Goal: Task Accomplishment & Management: Manage account settings

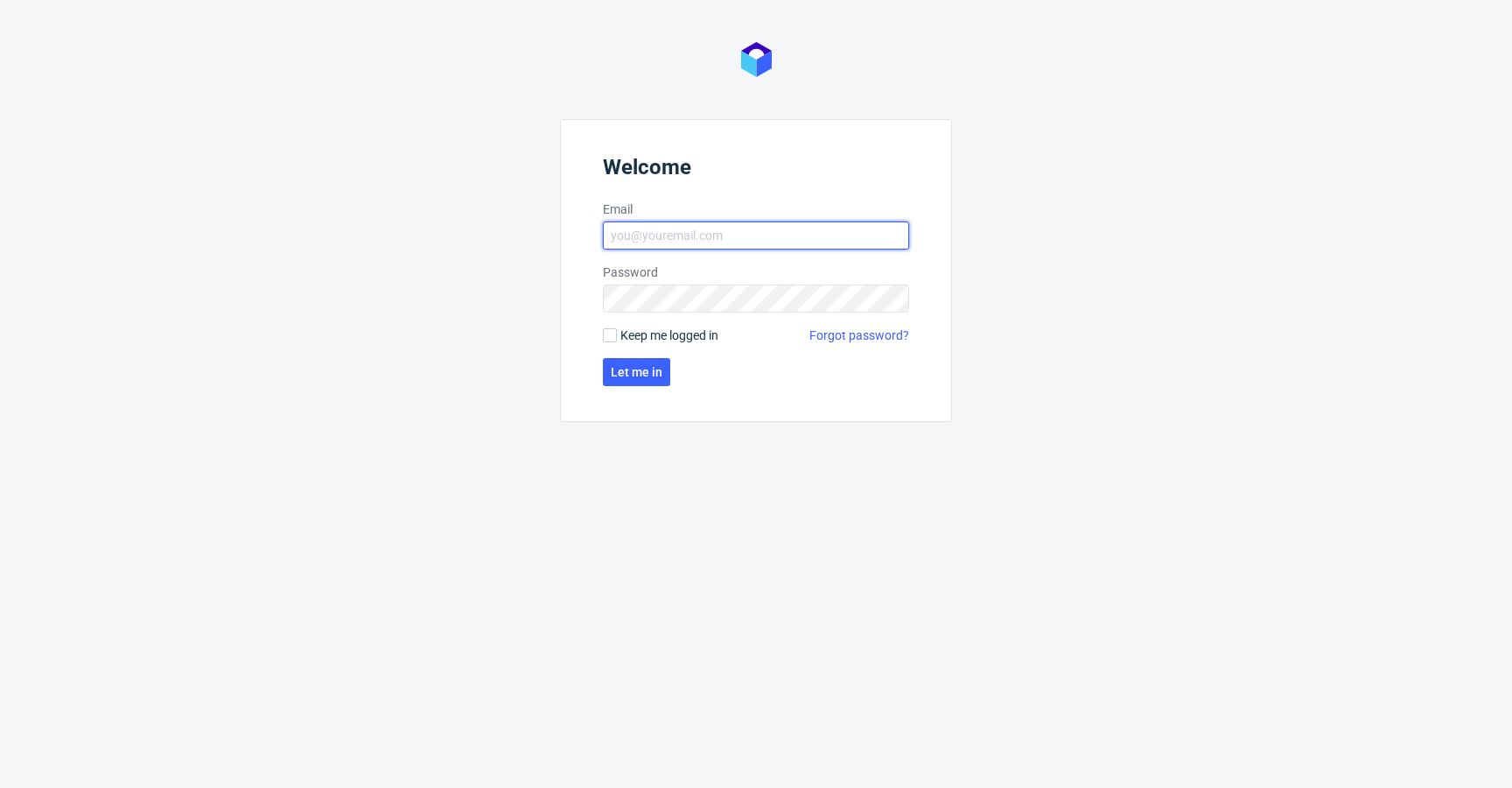
type input "[PERSON_NAME][EMAIL_ADDRESS][DOMAIN_NAME]"
drag, startPoint x: 626, startPoint y: 335, endPoint x: 628, endPoint y: 370, distance: 35.1
click at [626, 335] on span "Keep me logged in" at bounding box center [669, 335] width 98 height 17
click at [617, 335] on input "Keep me logged in" at bounding box center [609, 335] width 14 height 14
checkbox input "true"
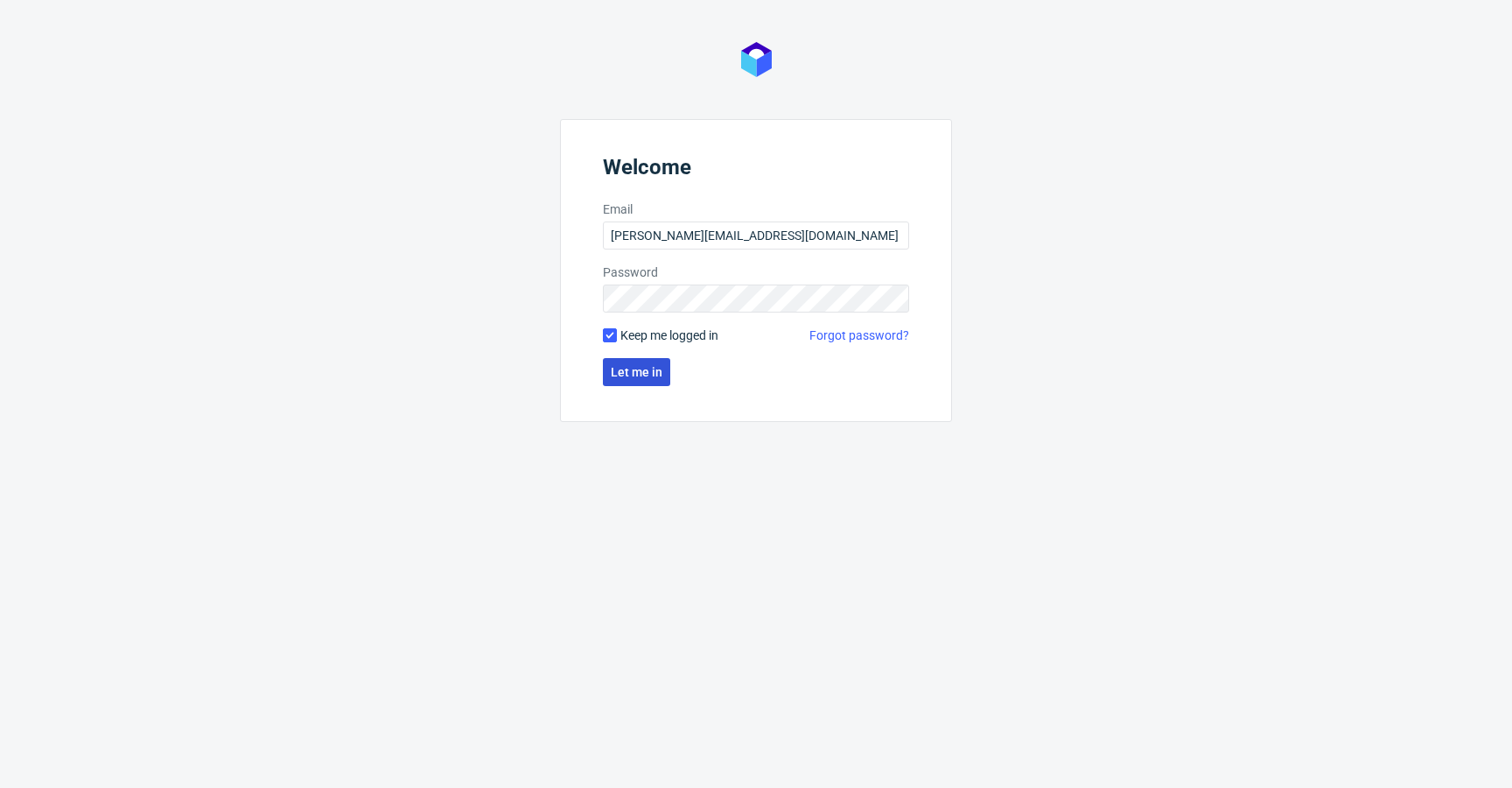
click at [632, 375] on span "Let me in" at bounding box center [636, 371] width 52 height 13
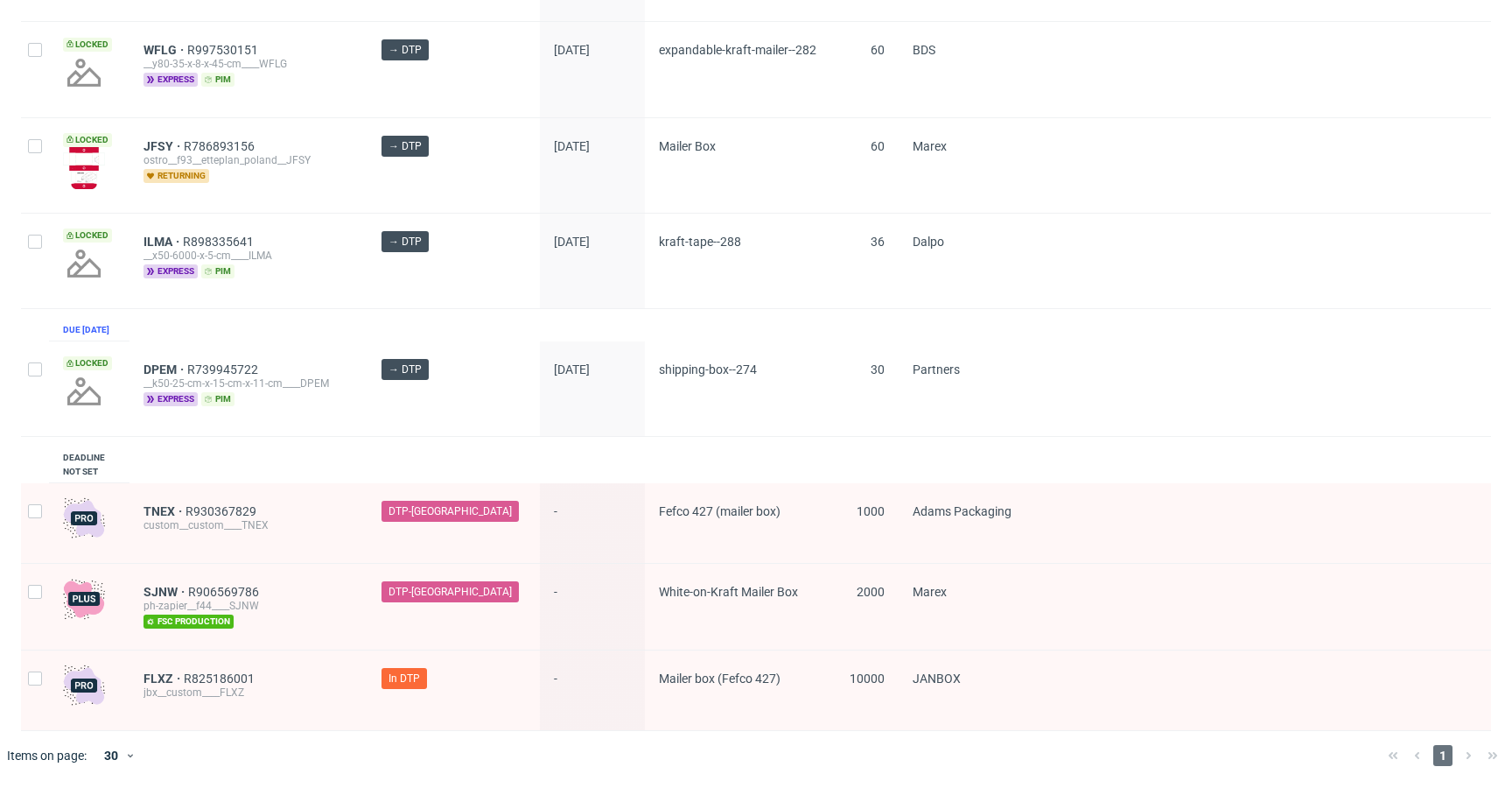
scroll to position [1339, 0]
click at [157, 672] on span "FLXZ" at bounding box center [164, 678] width 40 height 14
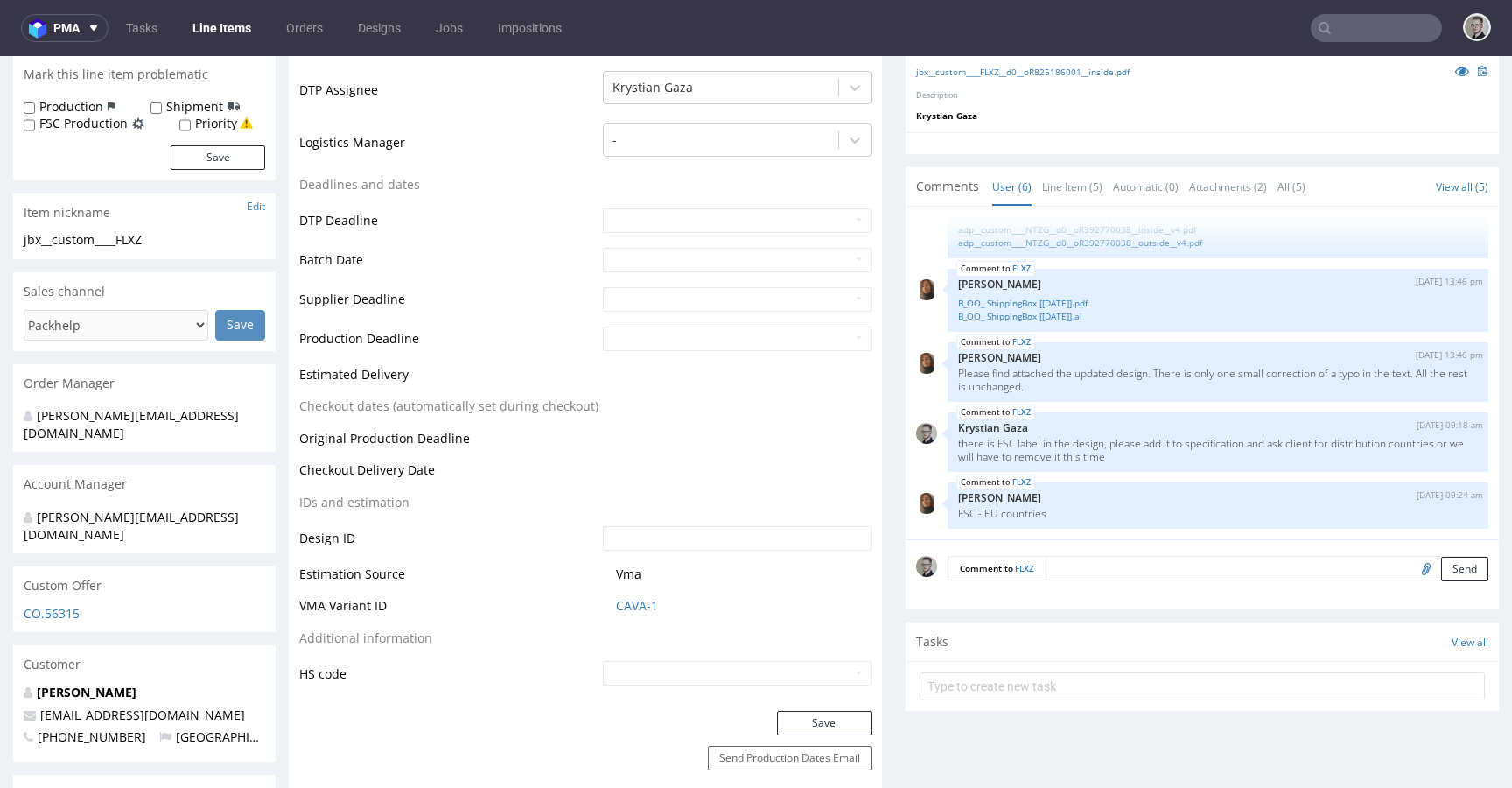
scroll to position [225, 0]
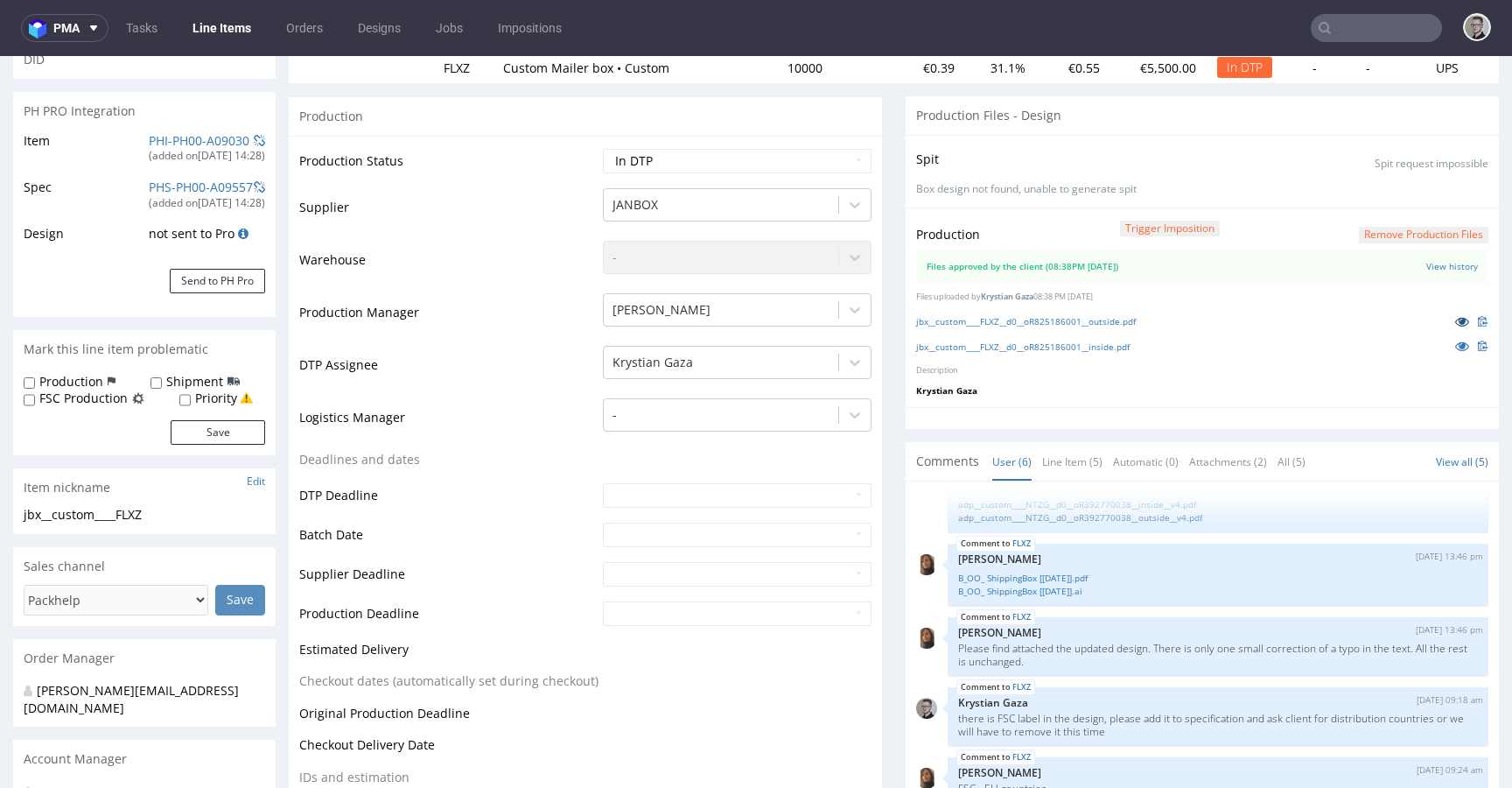
click at [1455, 323] on icon at bounding box center [1462, 321] width 14 height 13
click at [712, 156] on select "Waiting for Artwork Waiting for Diecut Waiting for Mockup Waiting for DTP Waiti…" at bounding box center [737, 160] width 269 height 24
select select "dtp_waiting_for_double_check"
click at [603, 149] on select "Waiting for Artwork Waiting for Diecut Waiting for Mockup Waiting for DTP Waiti…" at bounding box center [737, 160] width 269 height 24
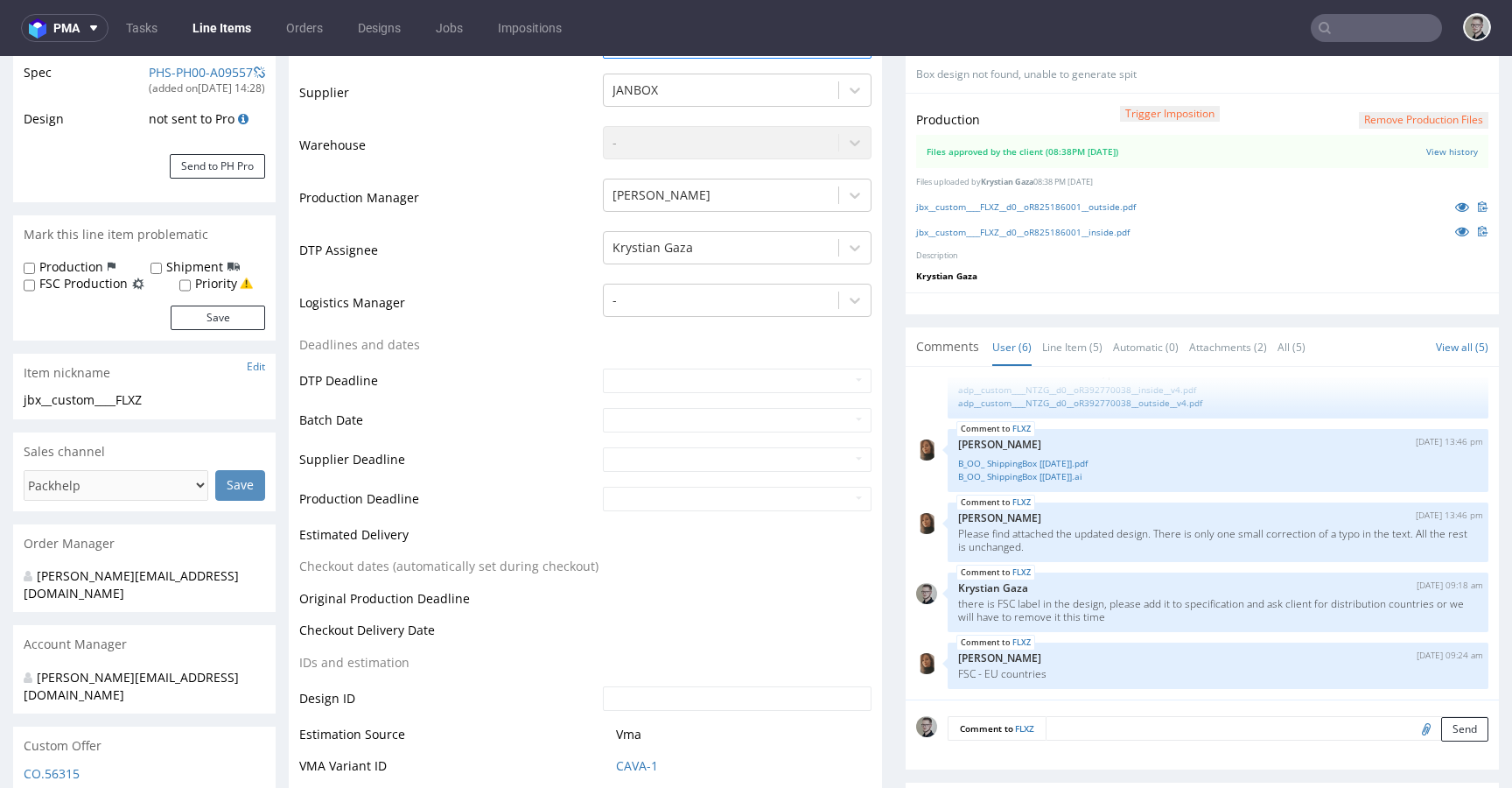
scroll to position [790, 0]
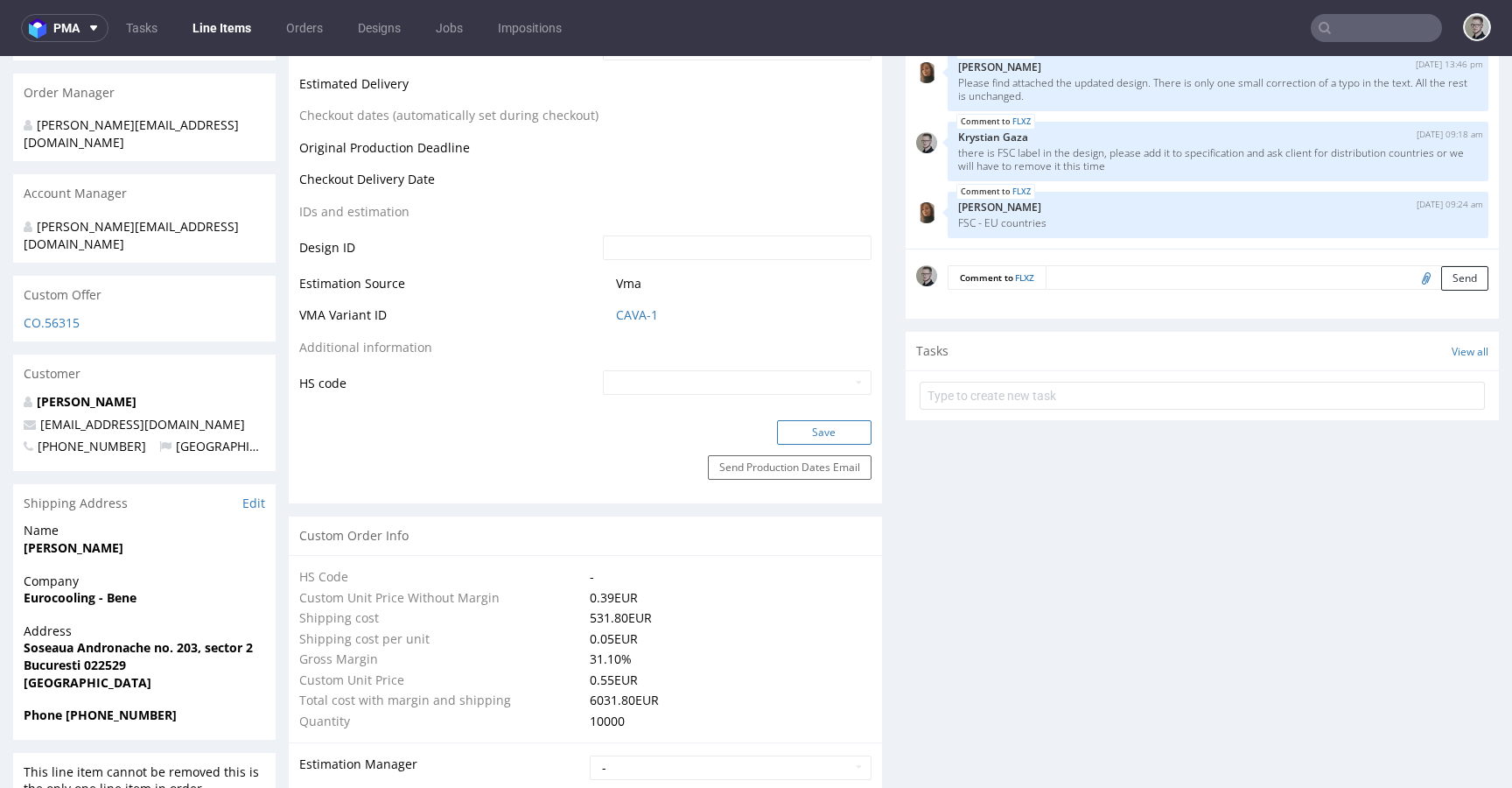
click at [811, 431] on button "Save" at bounding box center [824, 432] width 94 height 24
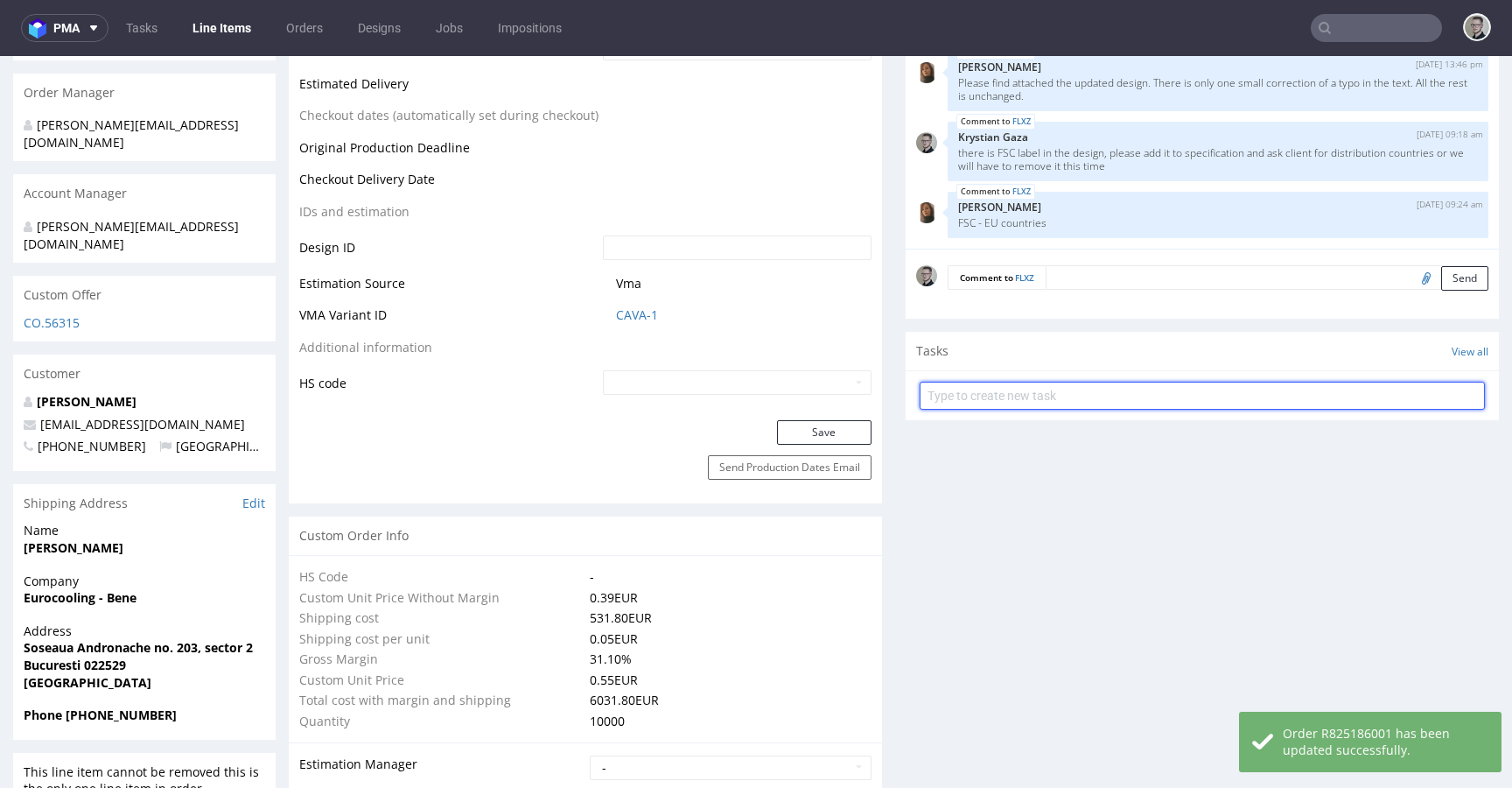
click at [1054, 392] on input "text" at bounding box center [1202, 395] width 565 height 28
type input "custom dc"
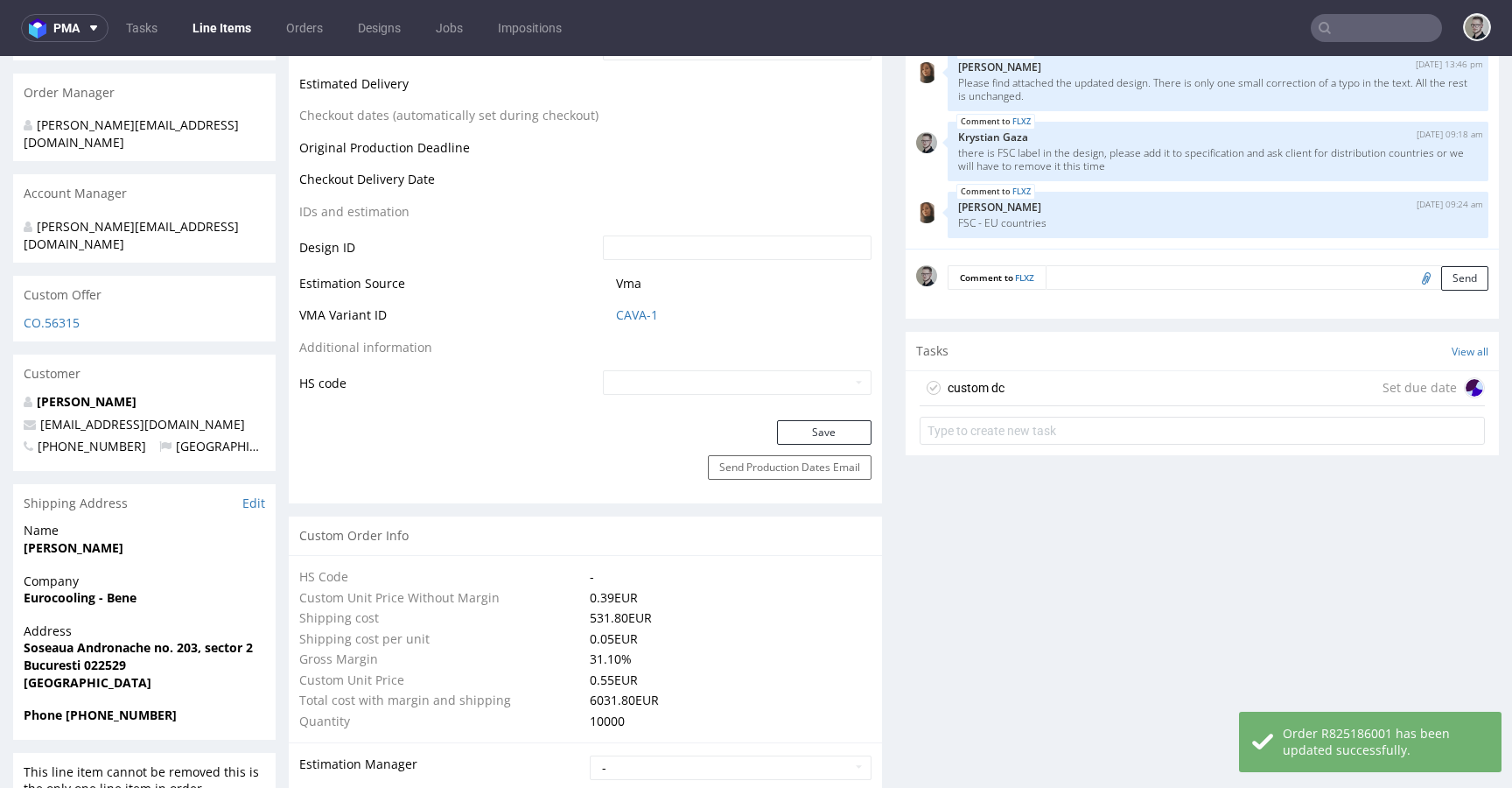
click at [1078, 382] on div "custom dc Set due date" at bounding box center [1202, 389] width 565 height 35
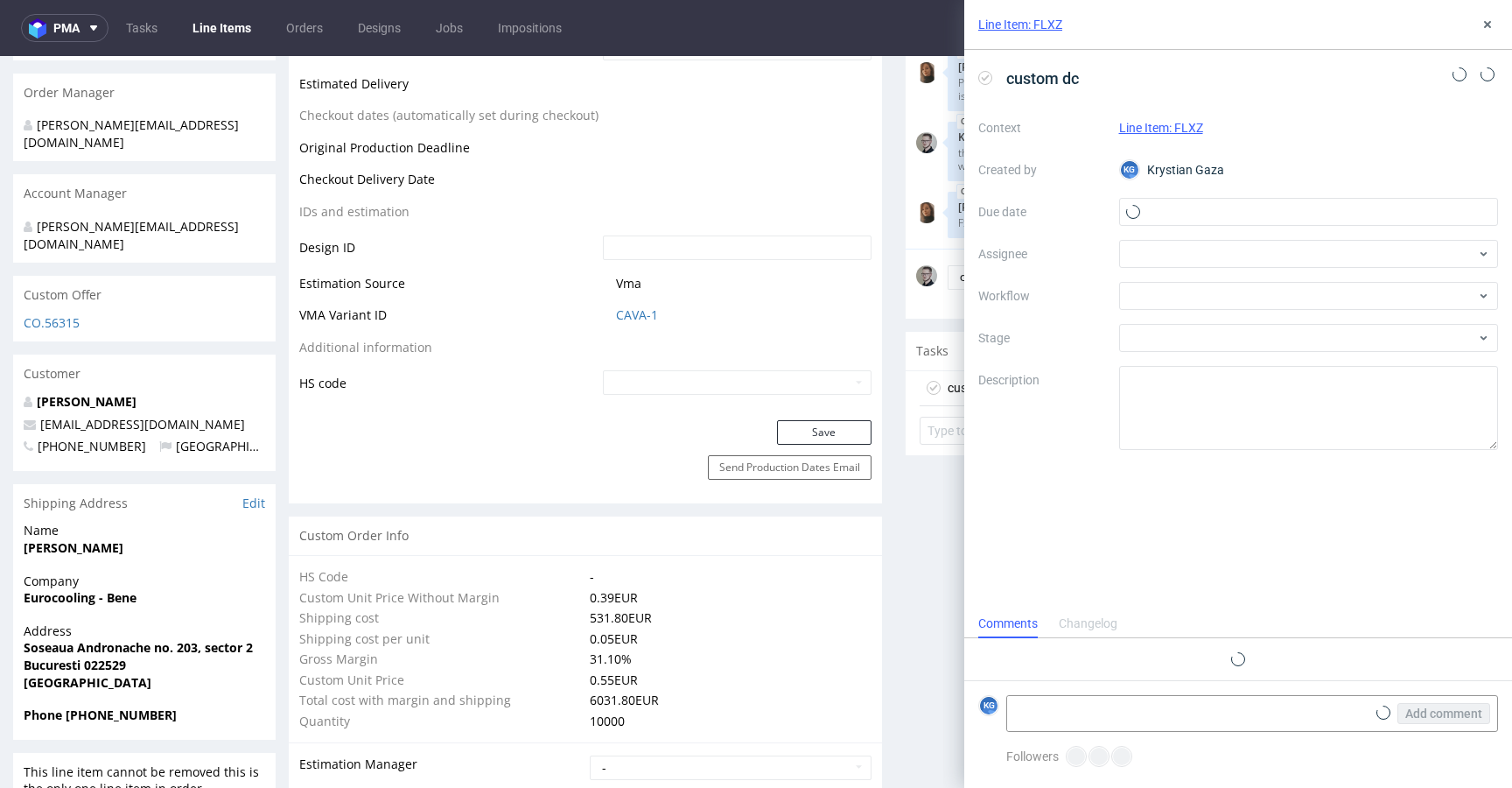
scroll to position [14, 0]
click at [1295, 213] on input "text" at bounding box center [1309, 211] width 380 height 28
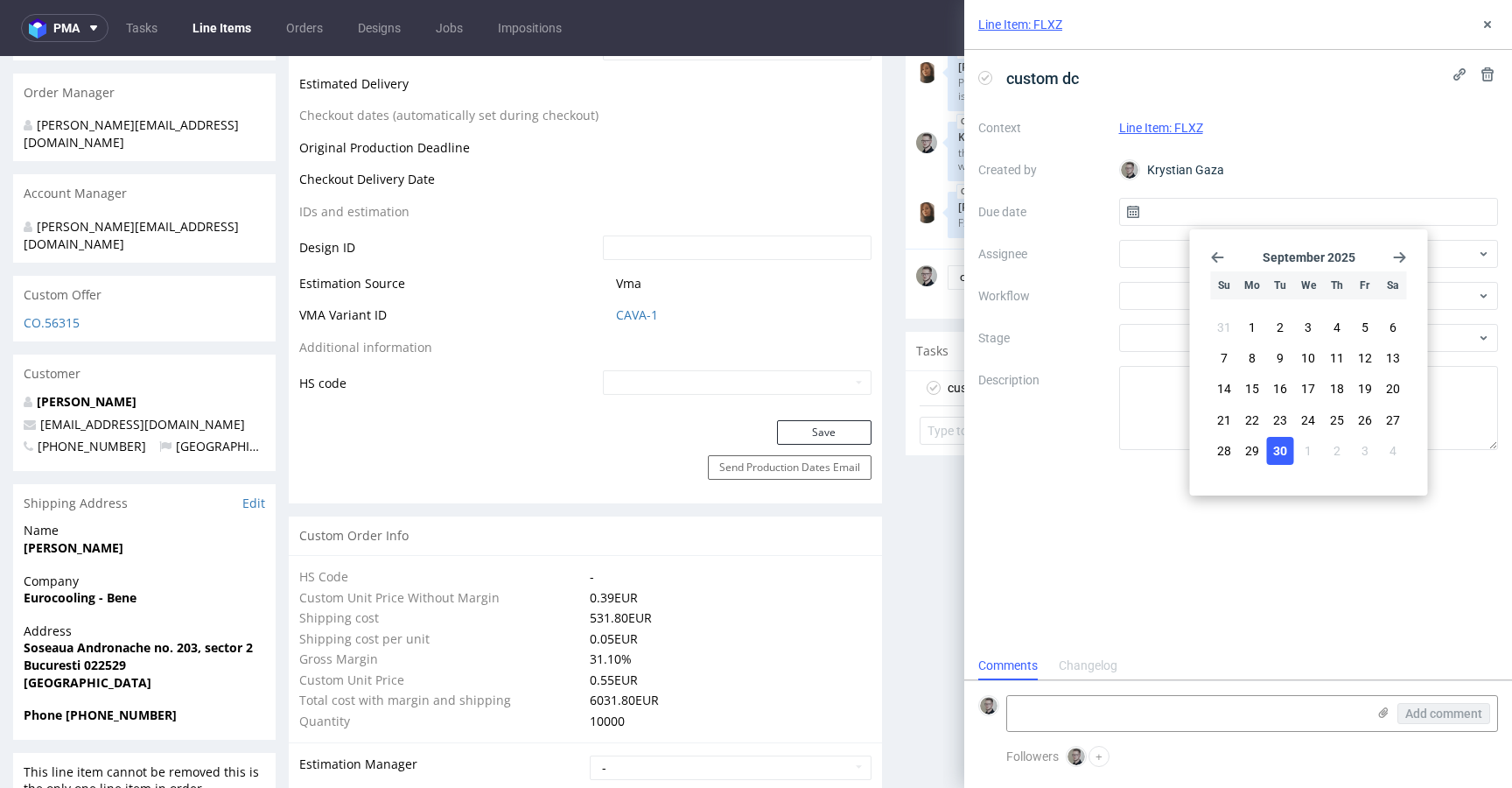
click at [1282, 454] on span "30" at bounding box center [1280, 450] width 14 height 17
type input "30/09/2025"
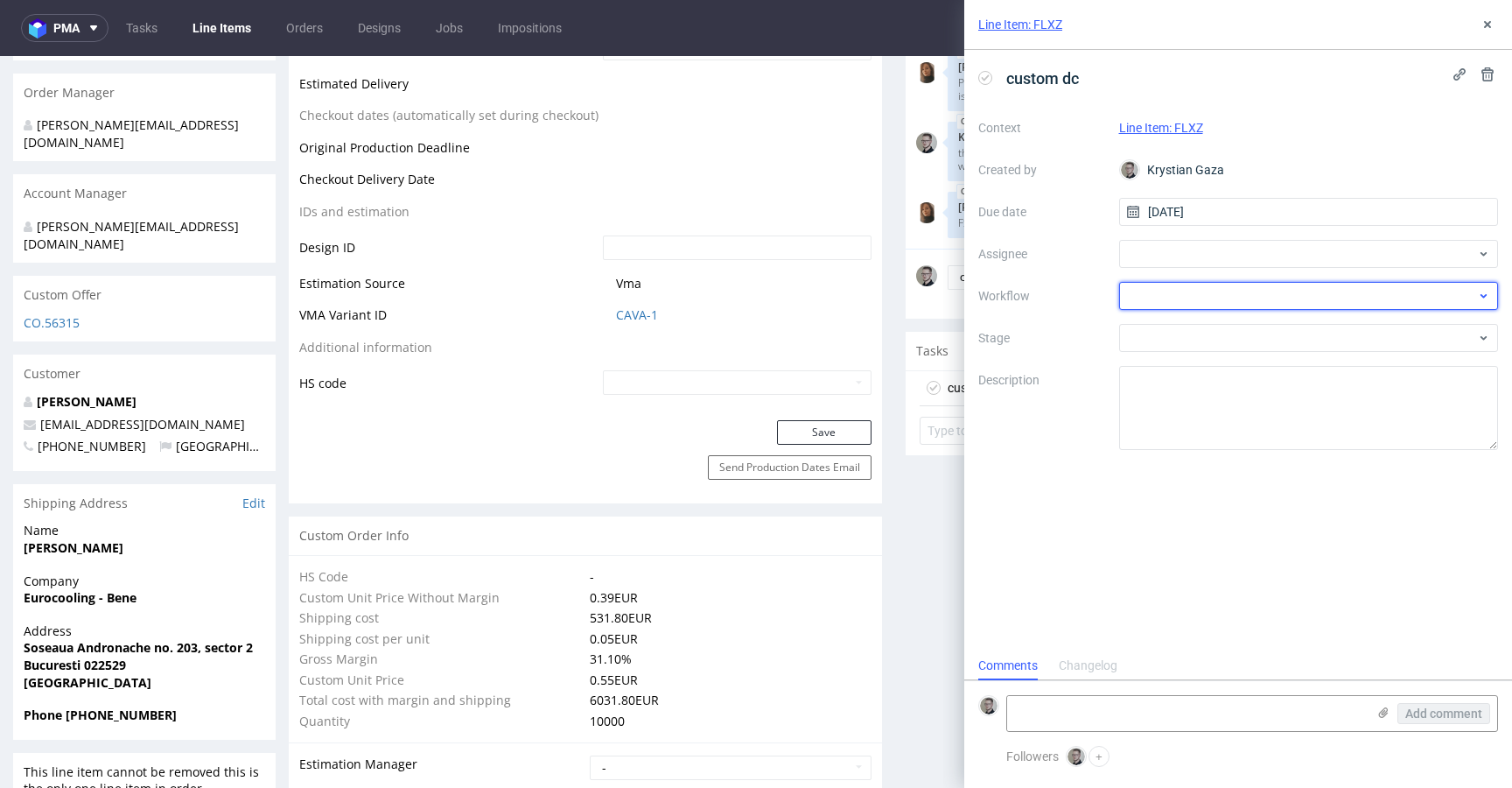
click at [1275, 293] on div at bounding box center [1309, 295] width 380 height 28
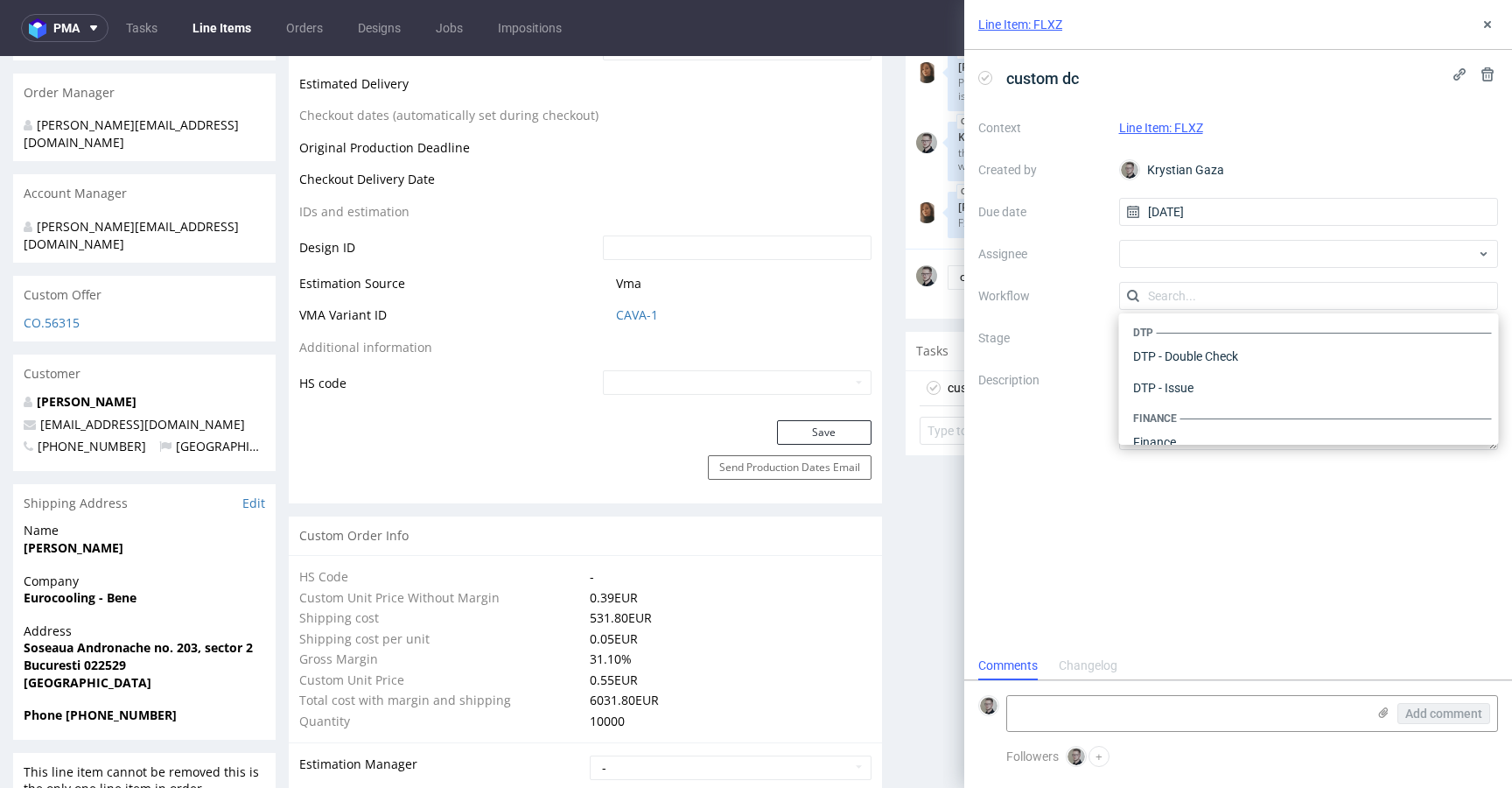
scroll to position [0, 0]
click at [1271, 356] on div "DTP - Double Check" at bounding box center [1309, 359] width 365 height 32
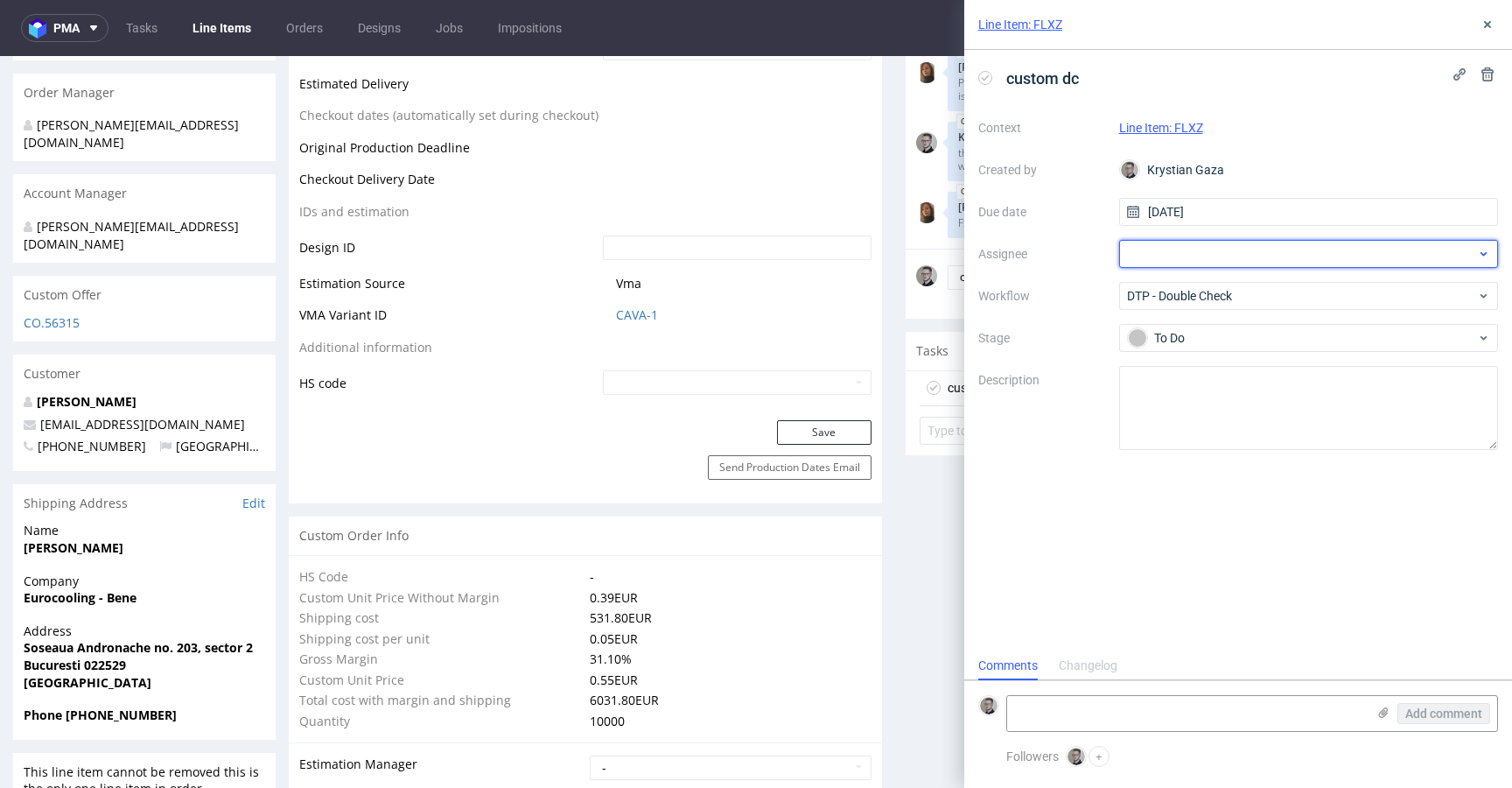
click at [1234, 244] on div at bounding box center [1309, 254] width 380 height 28
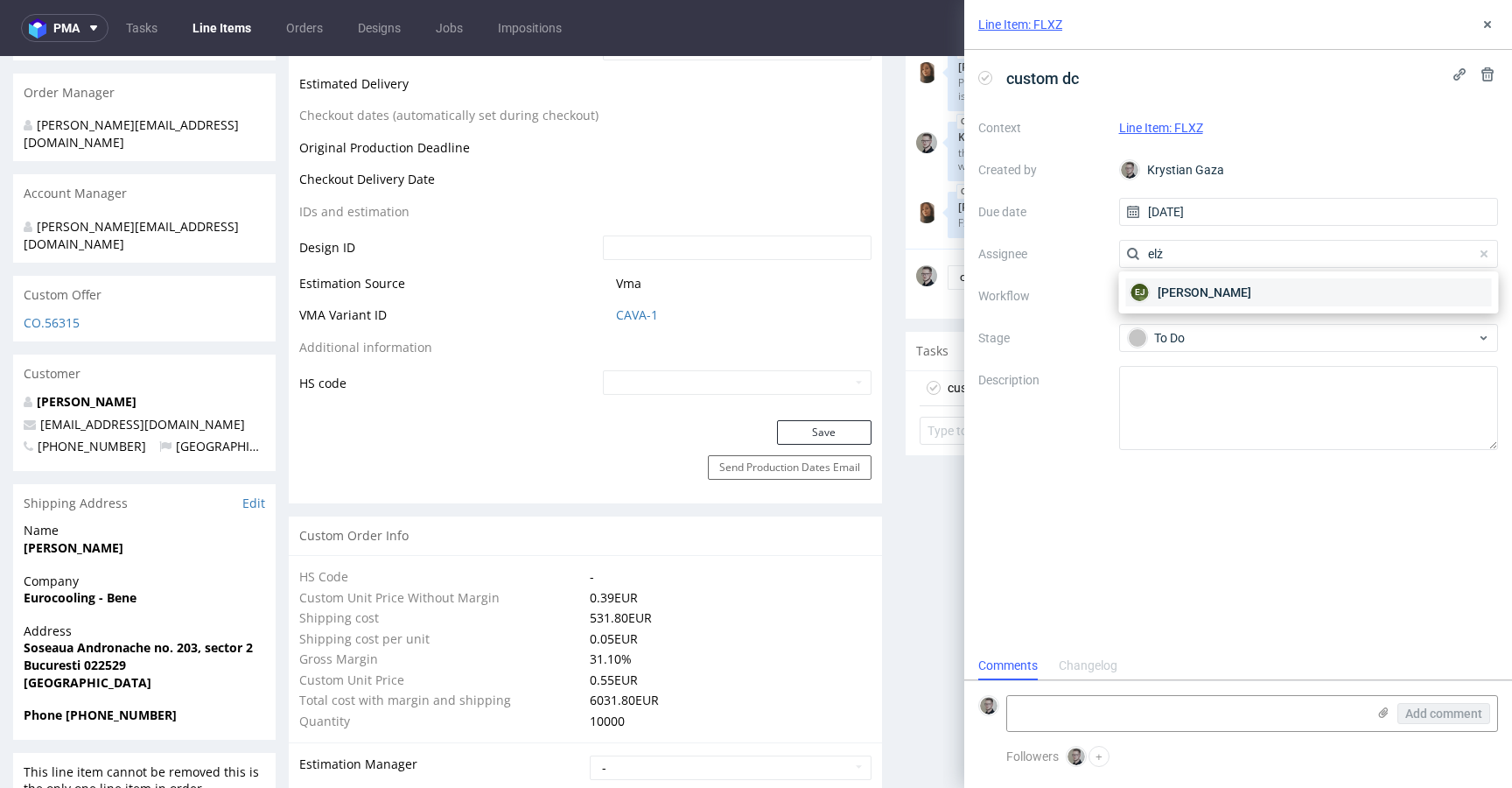
type input "elż"
click at [1373, 288] on div "EJ Elżbieta Jelińska" at bounding box center [1309, 292] width 365 height 28
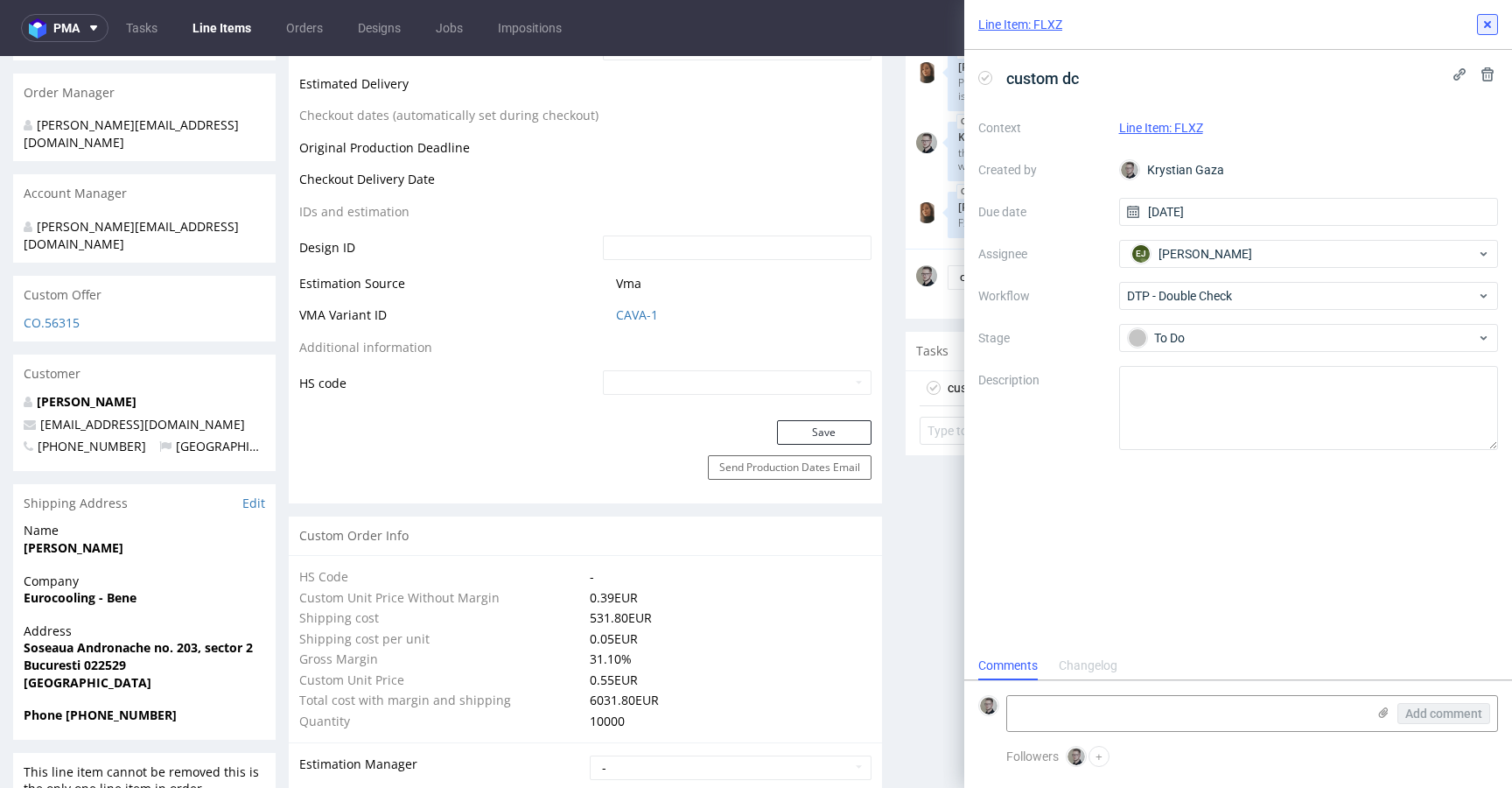
click at [1478, 19] on button at bounding box center [1488, 25] width 21 height 21
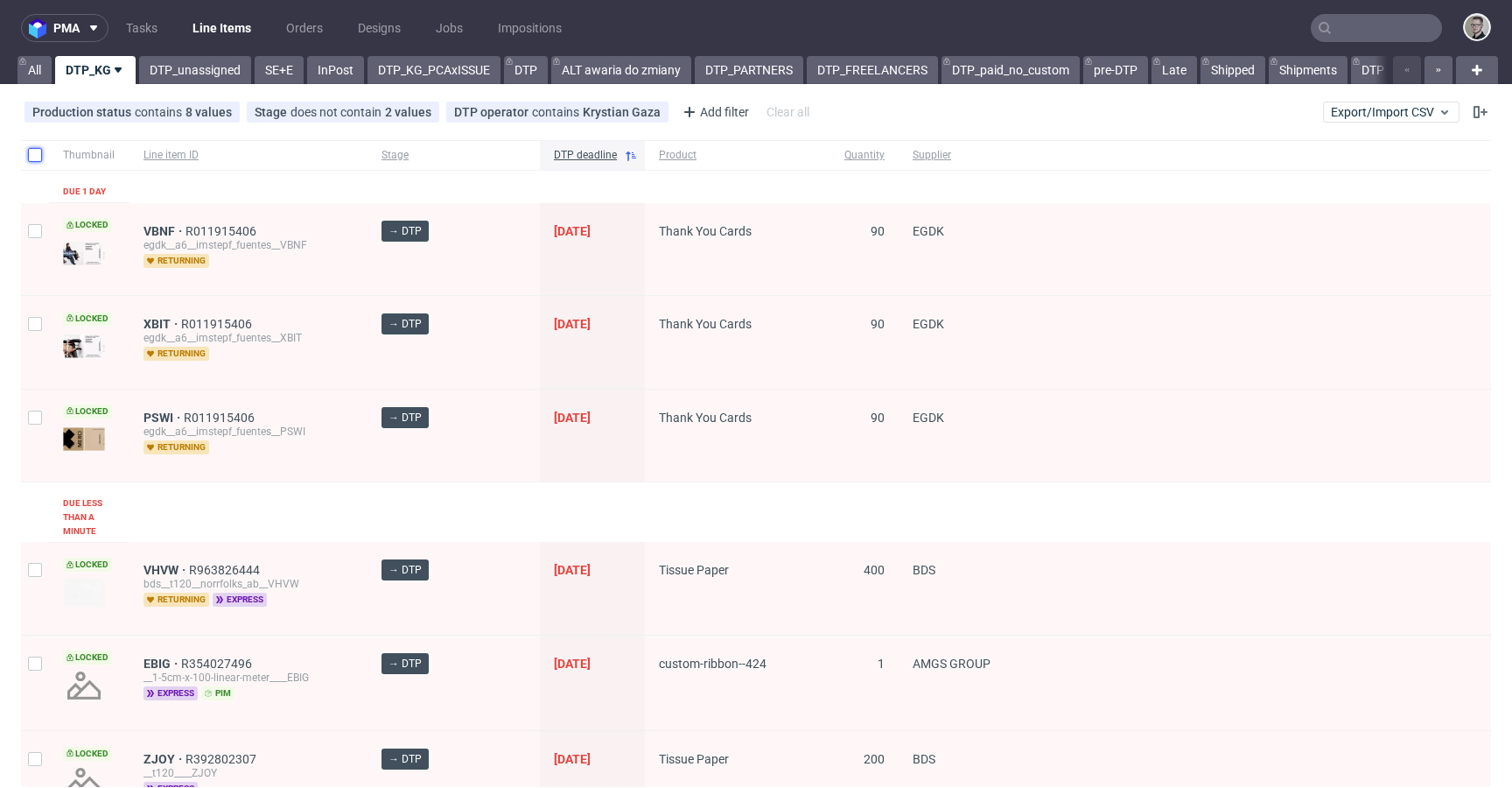
click at [40, 158] on input "checkbox" at bounding box center [35, 154] width 14 height 14
checkbox input "true"
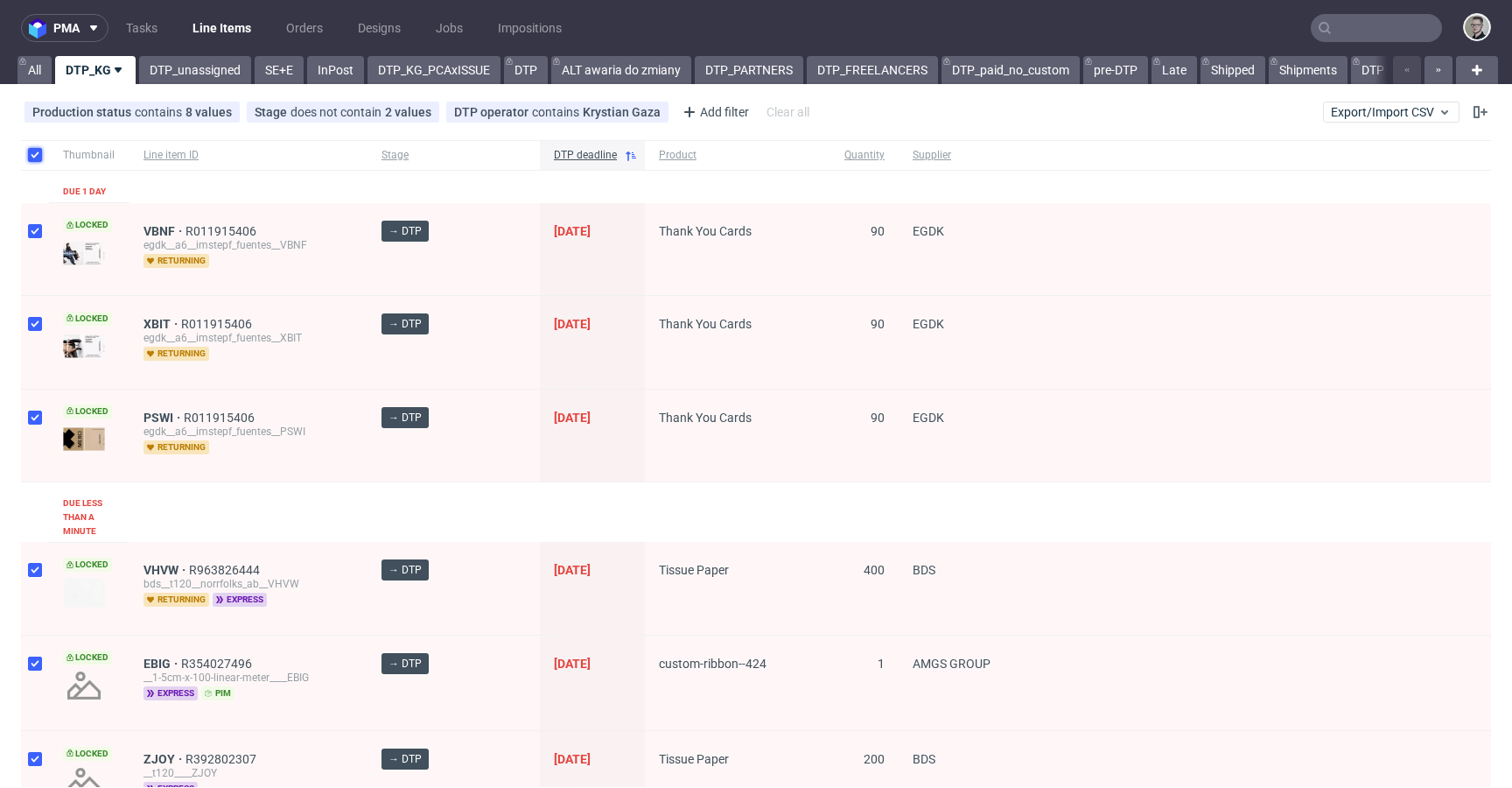
checkbox input "true"
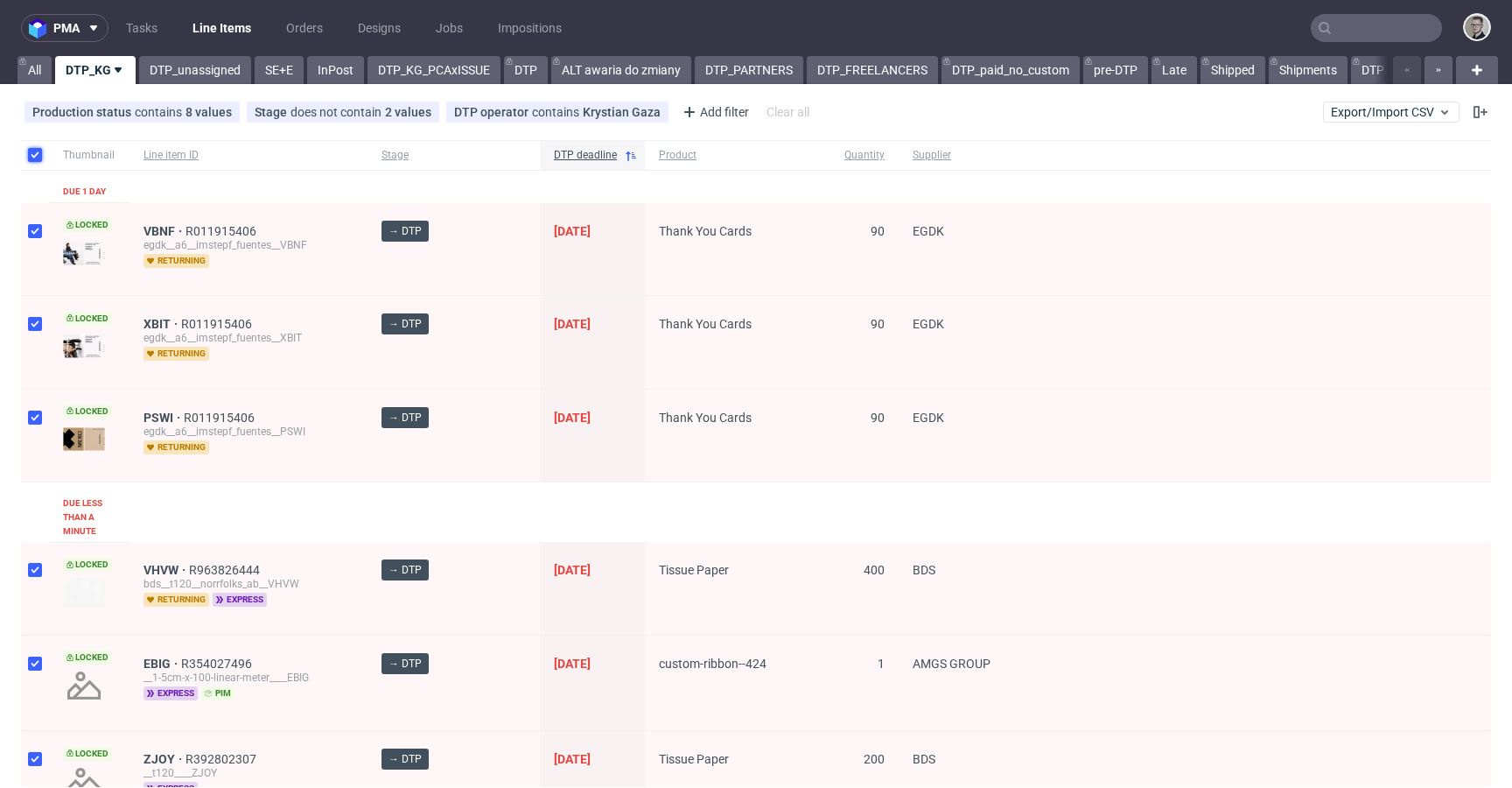
checkbox input "true"
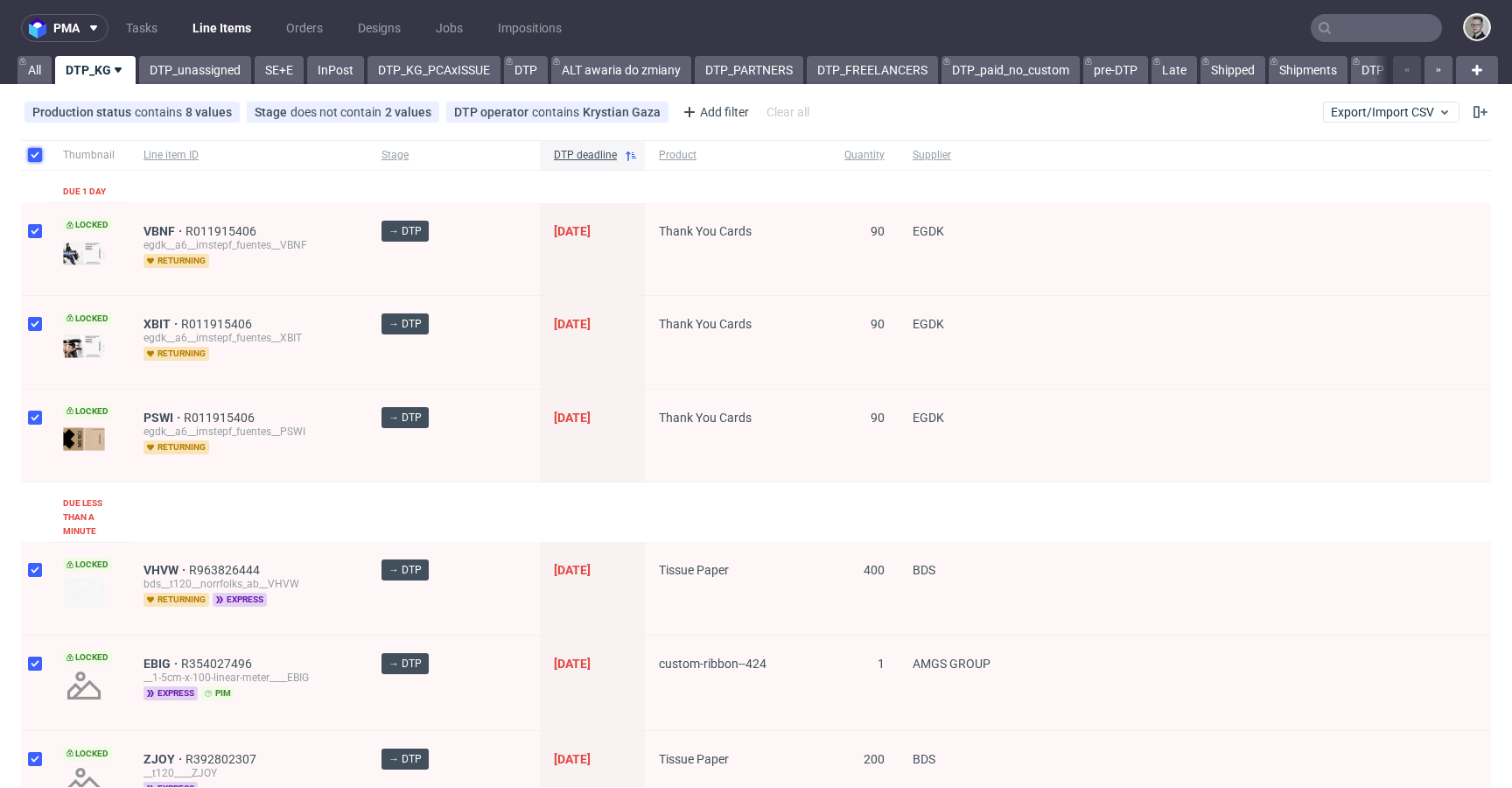
checkbox input "true"
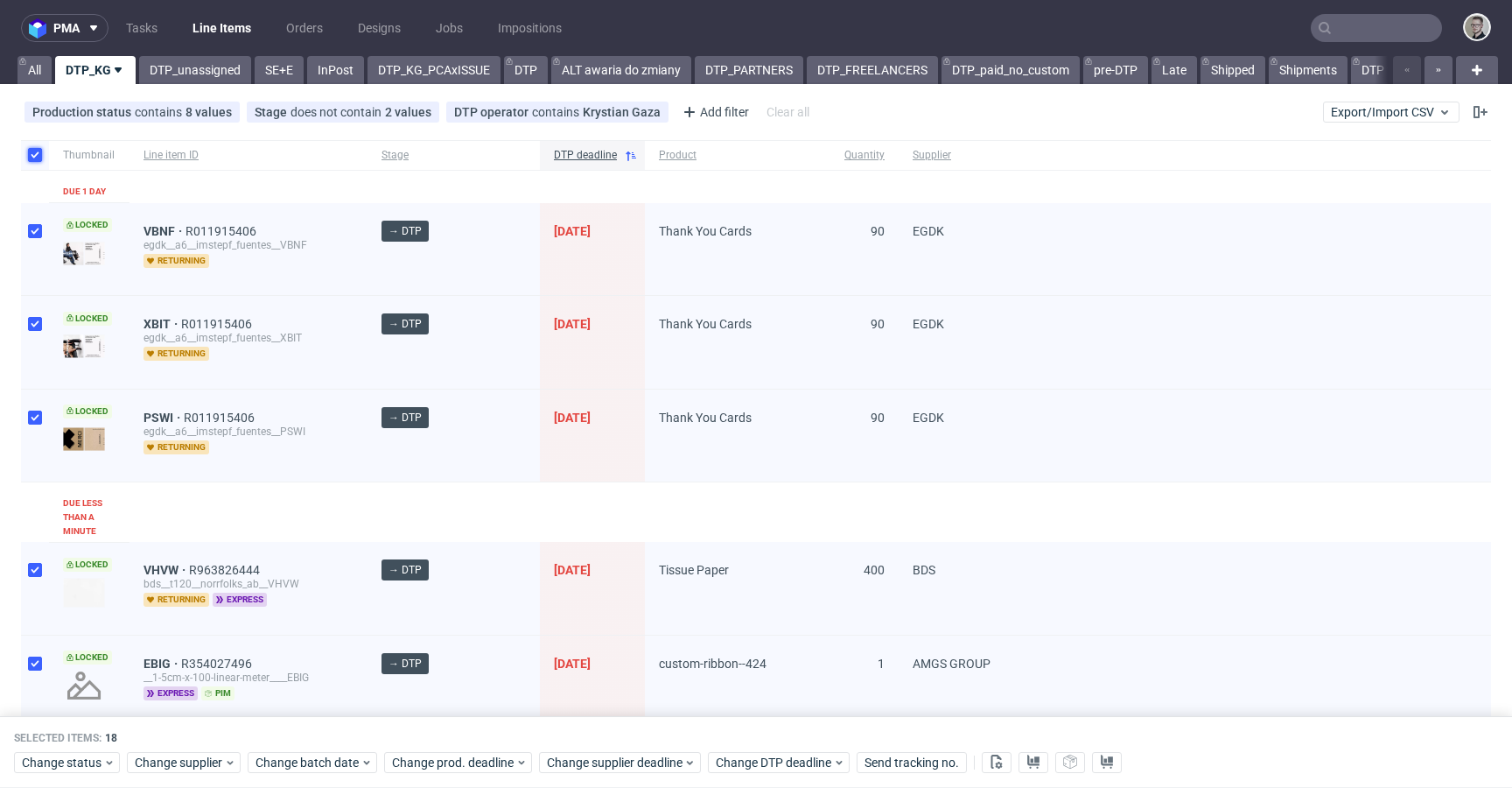
click at [40, 158] on input "checkbox" at bounding box center [35, 154] width 14 height 14
checkbox input "false"
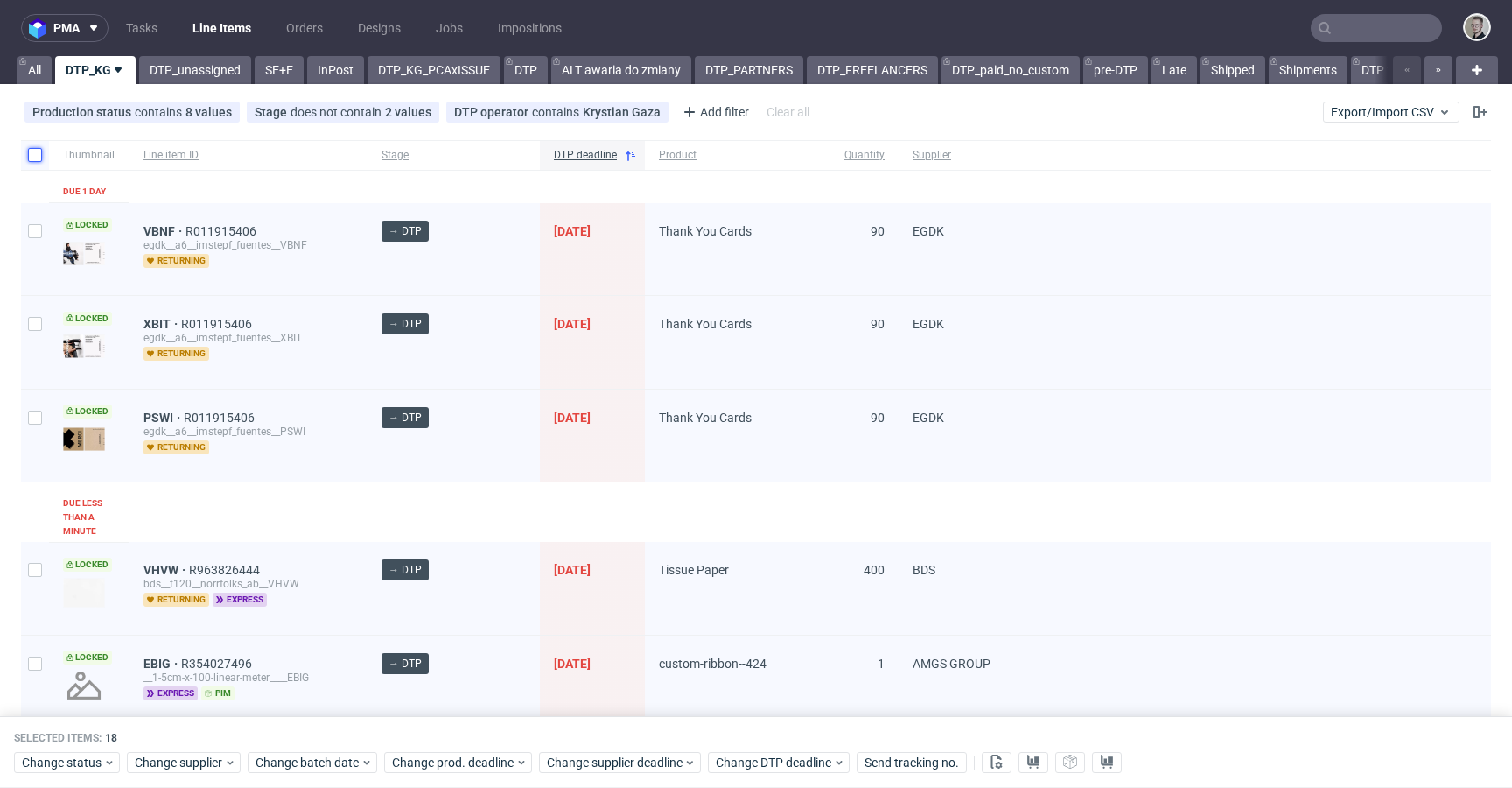
checkbox input "false"
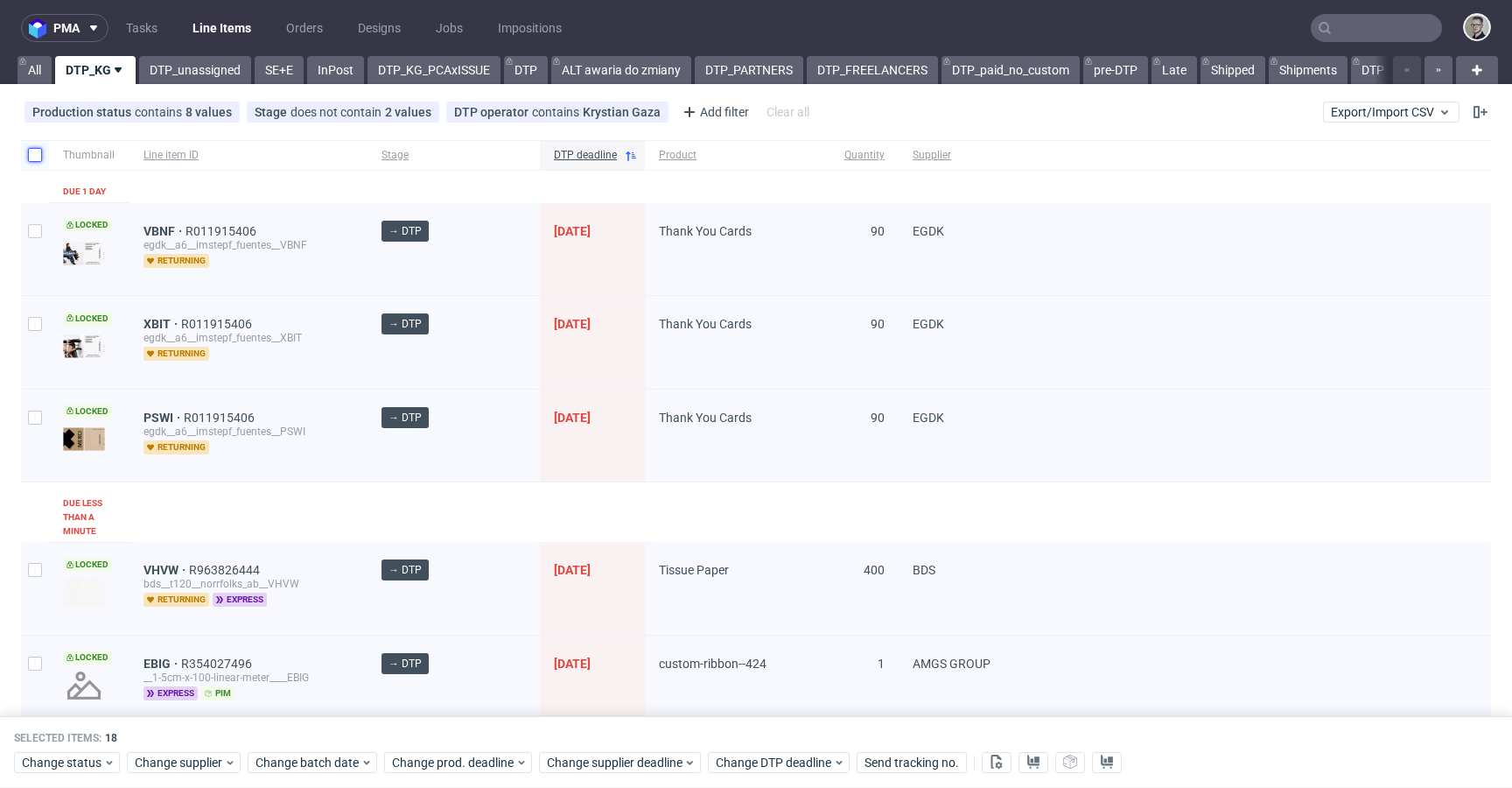
checkbox input "false"
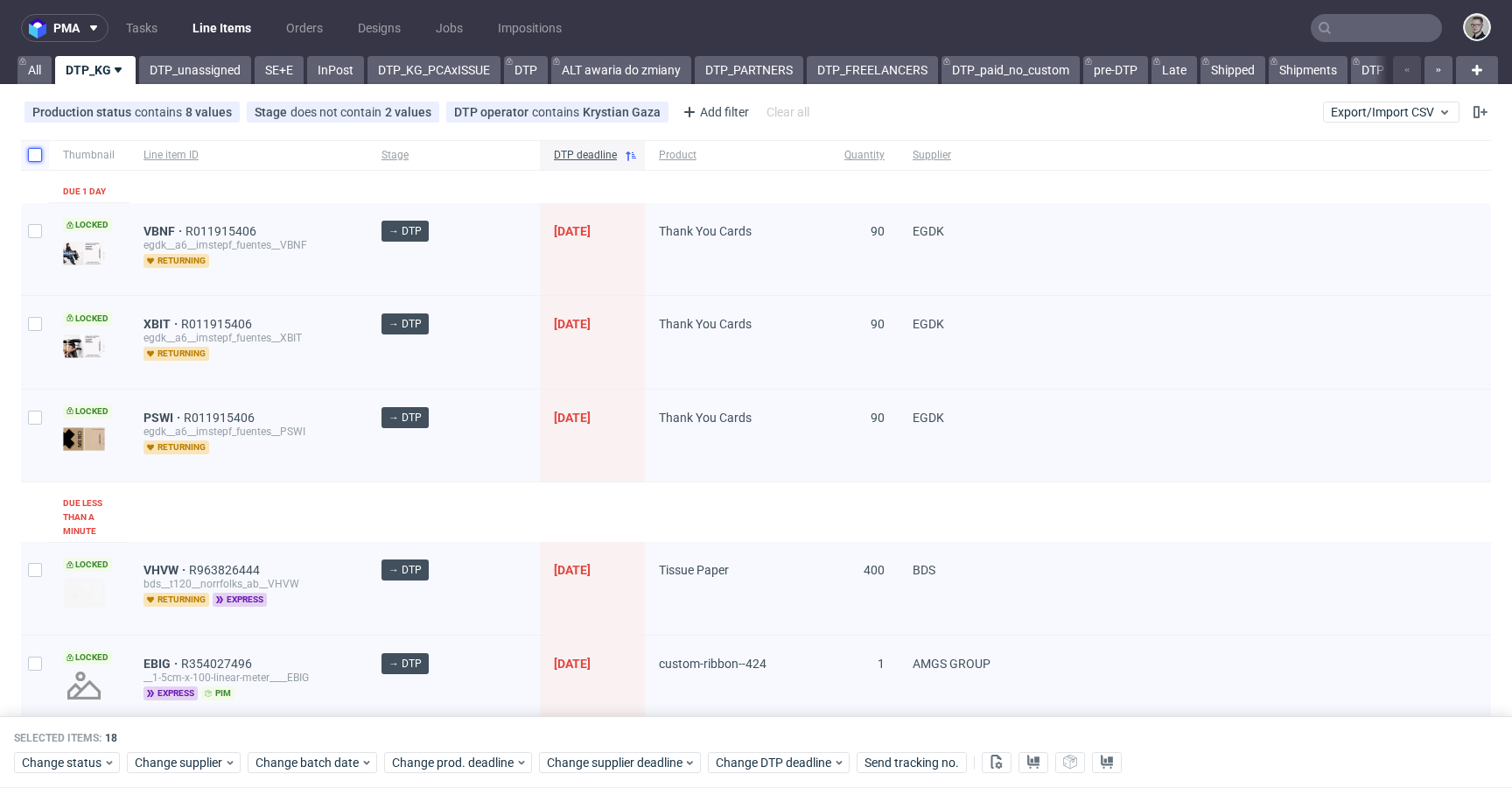
checkbox input "false"
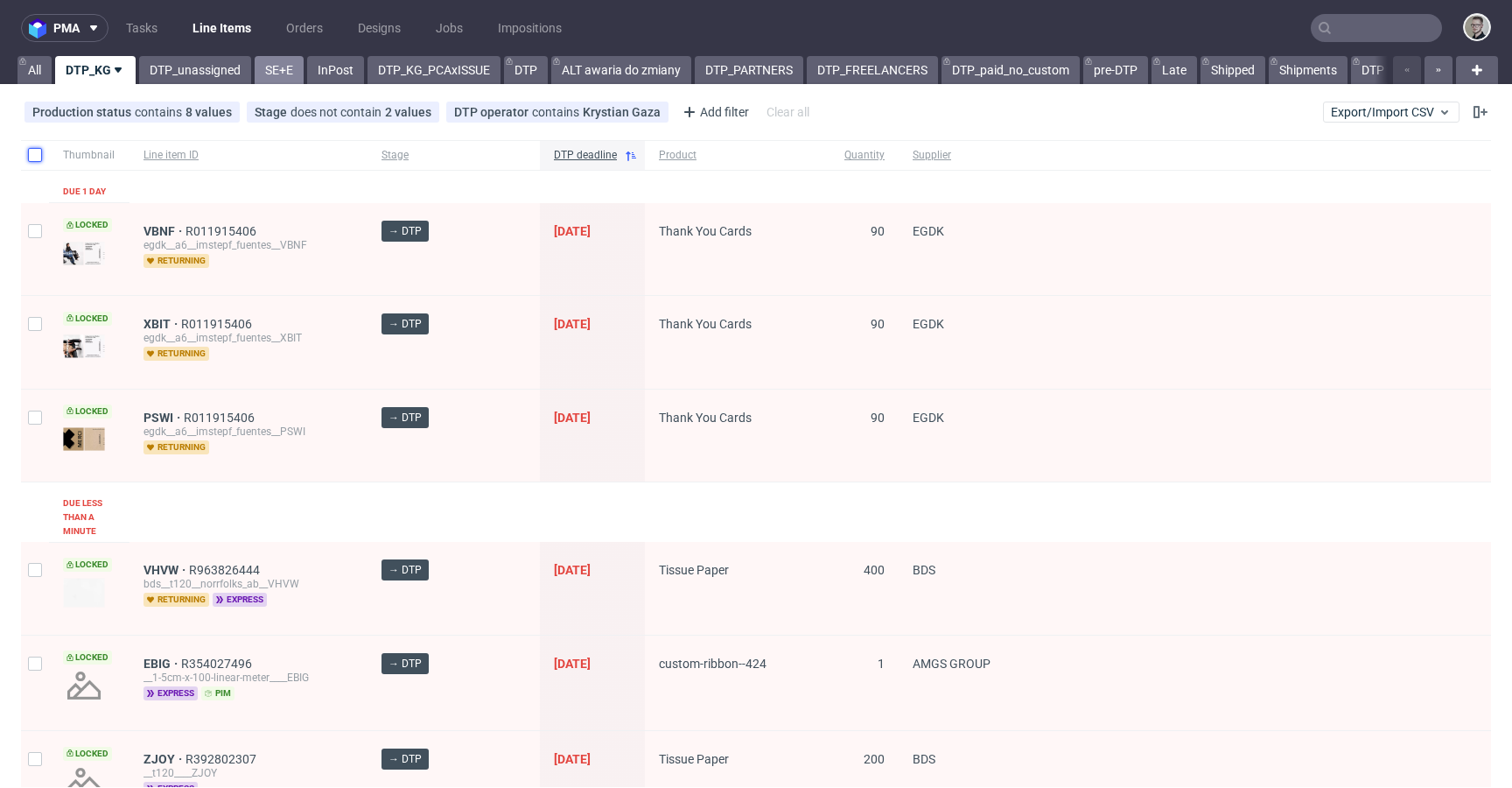
click at [283, 74] on link "SE+E" at bounding box center [279, 69] width 49 height 28
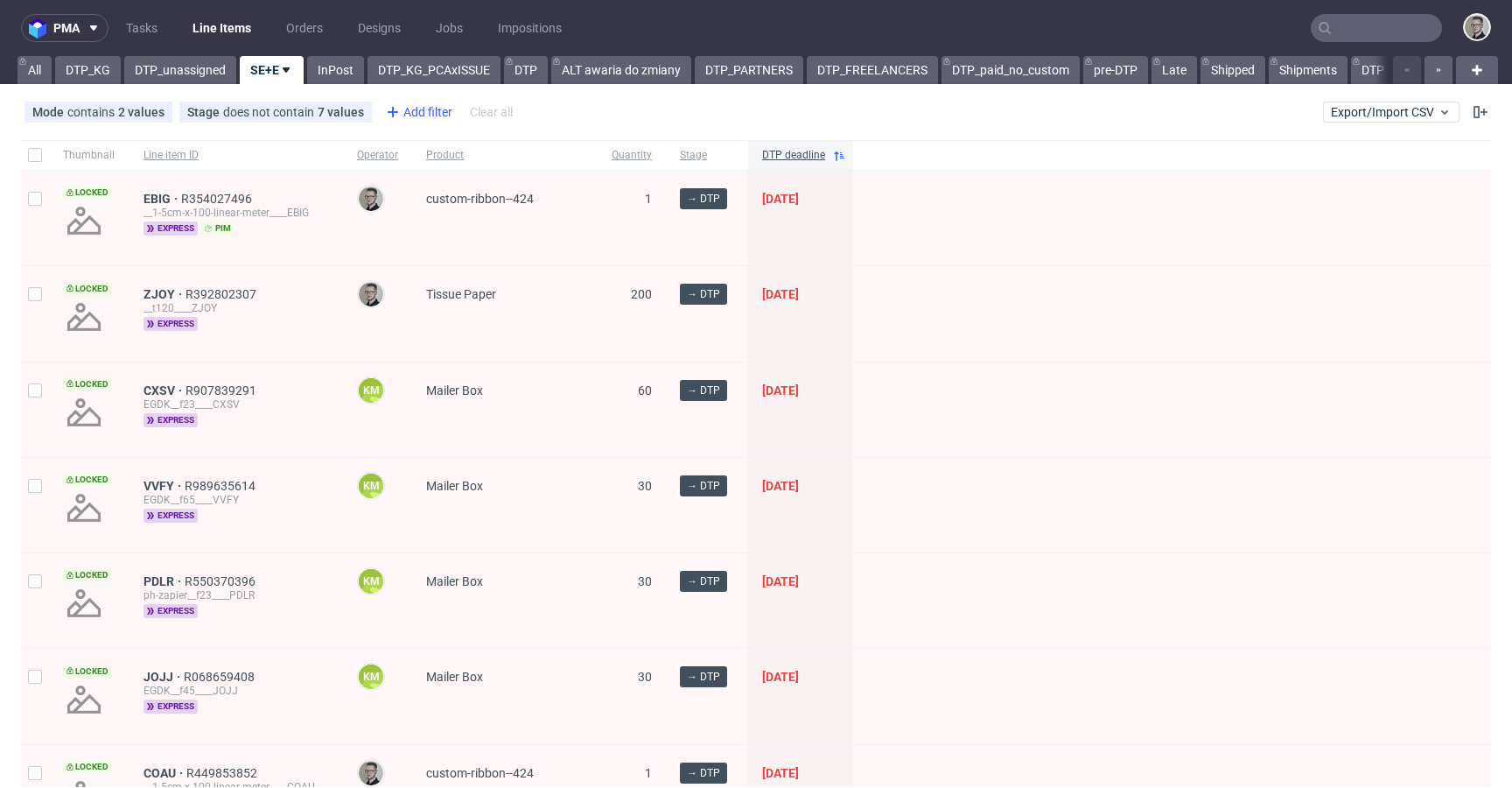
click at [418, 108] on div "Add filter" at bounding box center [418, 112] width 77 height 28
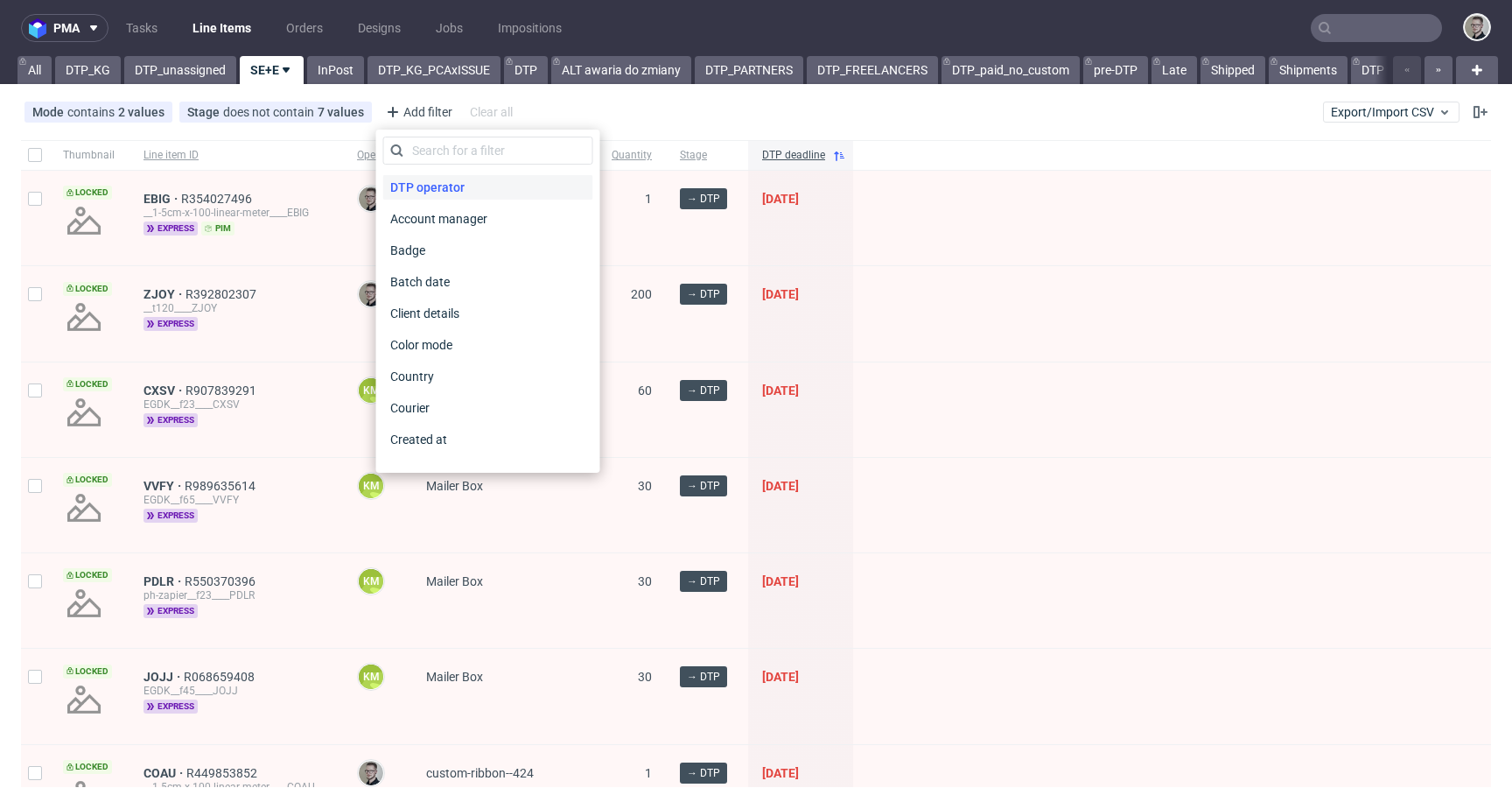
click at [435, 184] on span "DTP operator" at bounding box center [427, 186] width 89 height 24
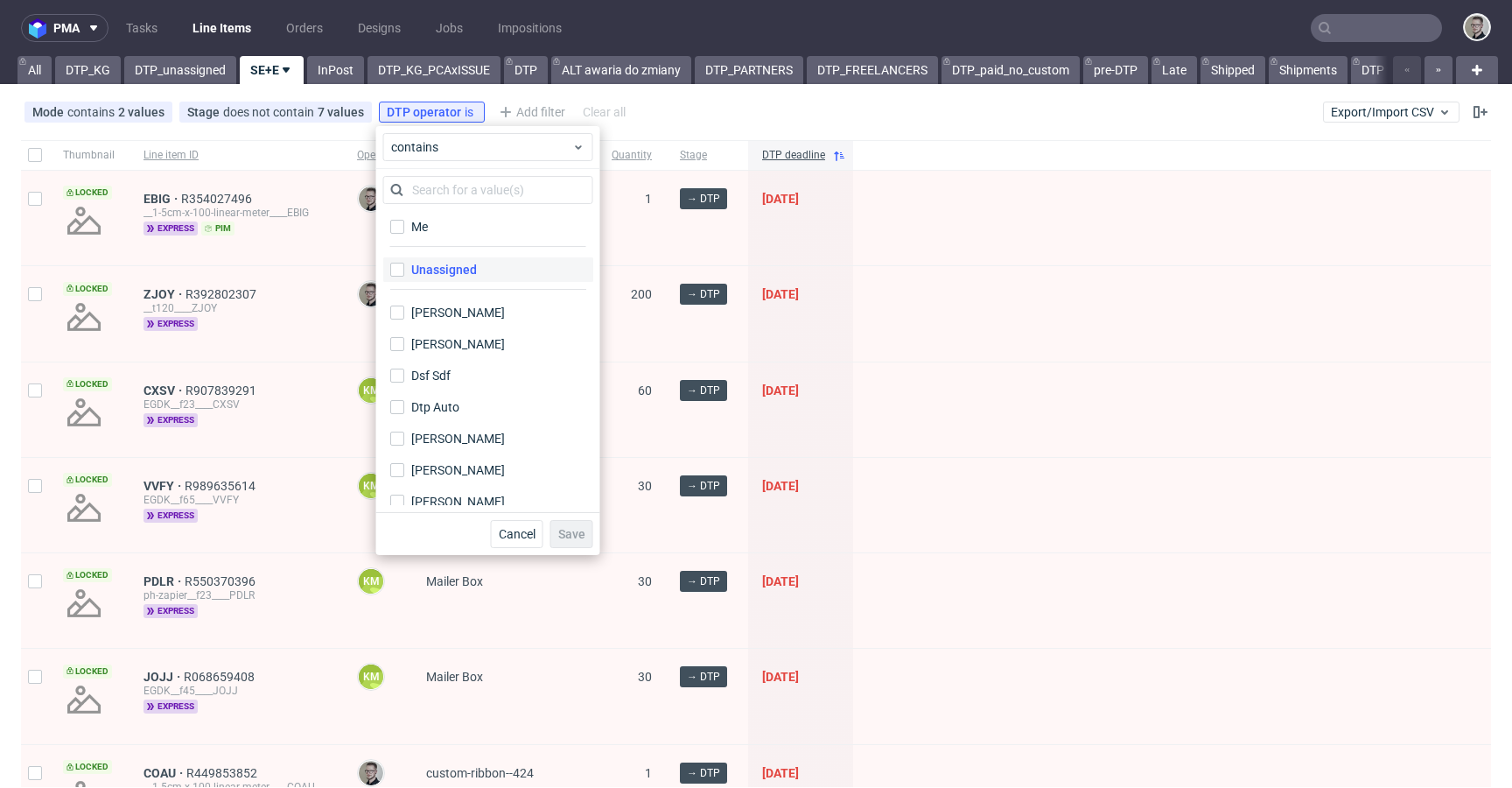
click at [450, 258] on label "Unassigned" at bounding box center [488, 269] width 210 height 24
click at [404, 262] on input "Unassigned" at bounding box center [397, 269] width 14 height 14
checkbox input "true"
click at [585, 528] on button "Save" at bounding box center [572, 533] width 42 height 28
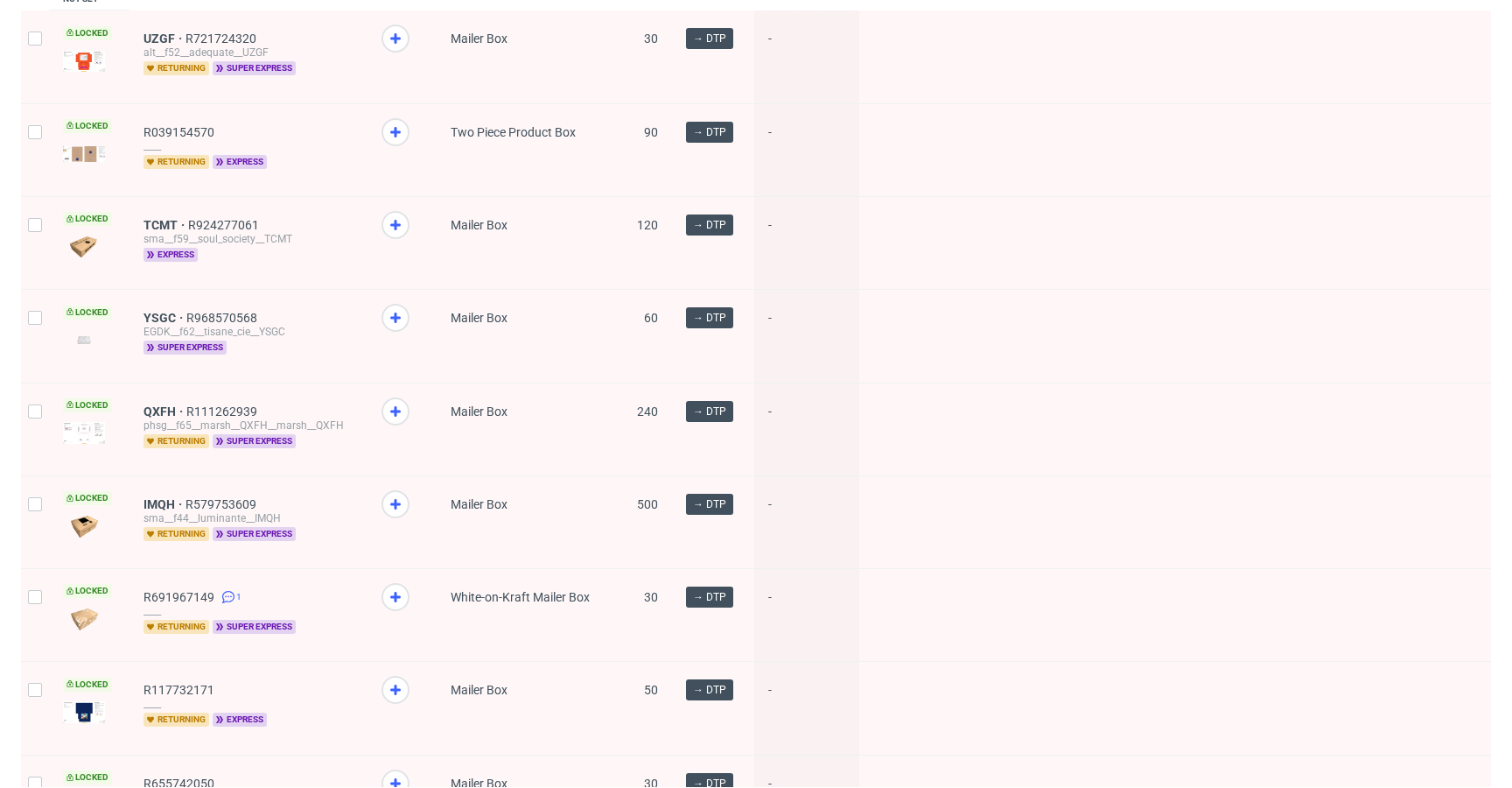
scroll to position [489, 0]
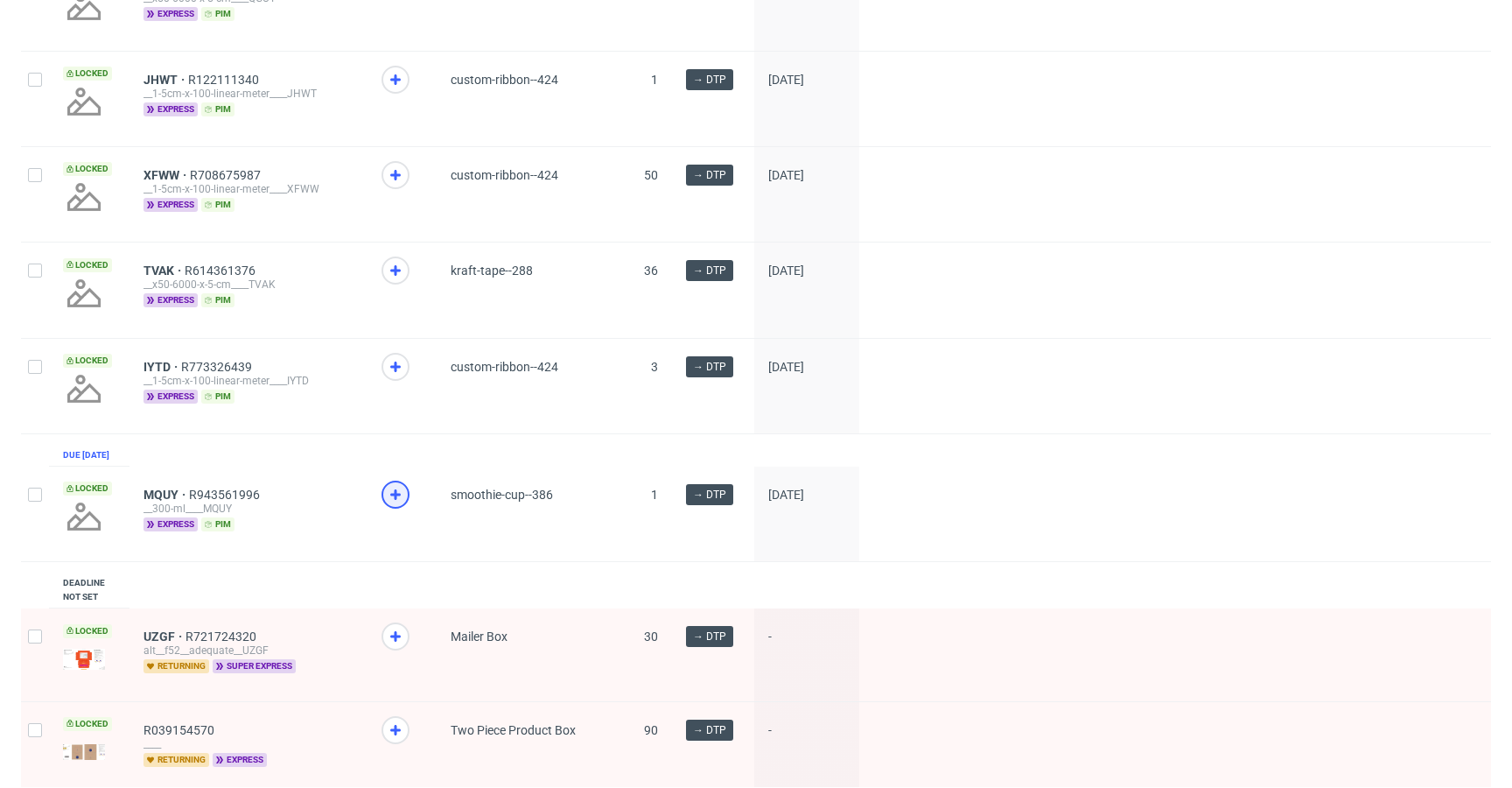
click at [395, 505] on icon at bounding box center [395, 495] width 21 height 21
click at [393, 372] on use at bounding box center [395, 367] width 11 height 11
click at [400, 268] on div at bounding box center [402, 289] width 69 height 95
click at [400, 277] on icon at bounding box center [395, 270] width 21 height 21
drag, startPoint x: 392, startPoint y: 175, endPoint x: 394, endPoint y: 158, distance: 17.1
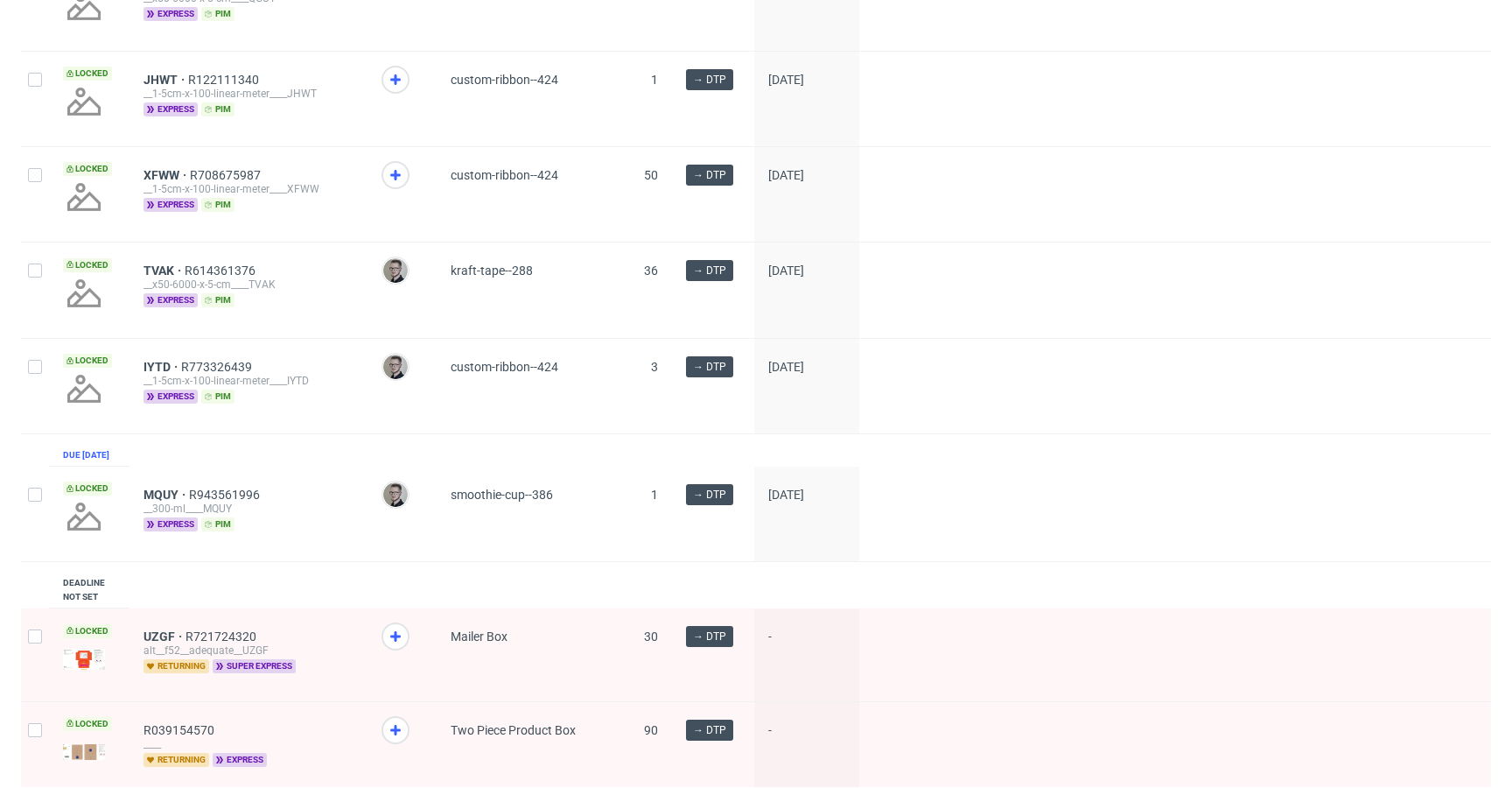
click at [392, 175] on div at bounding box center [402, 194] width 69 height 95
click at [401, 90] on icon at bounding box center [395, 80] width 21 height 21
click at [397, 185] on icon at bounding box center [395, 176] width 21 height 21
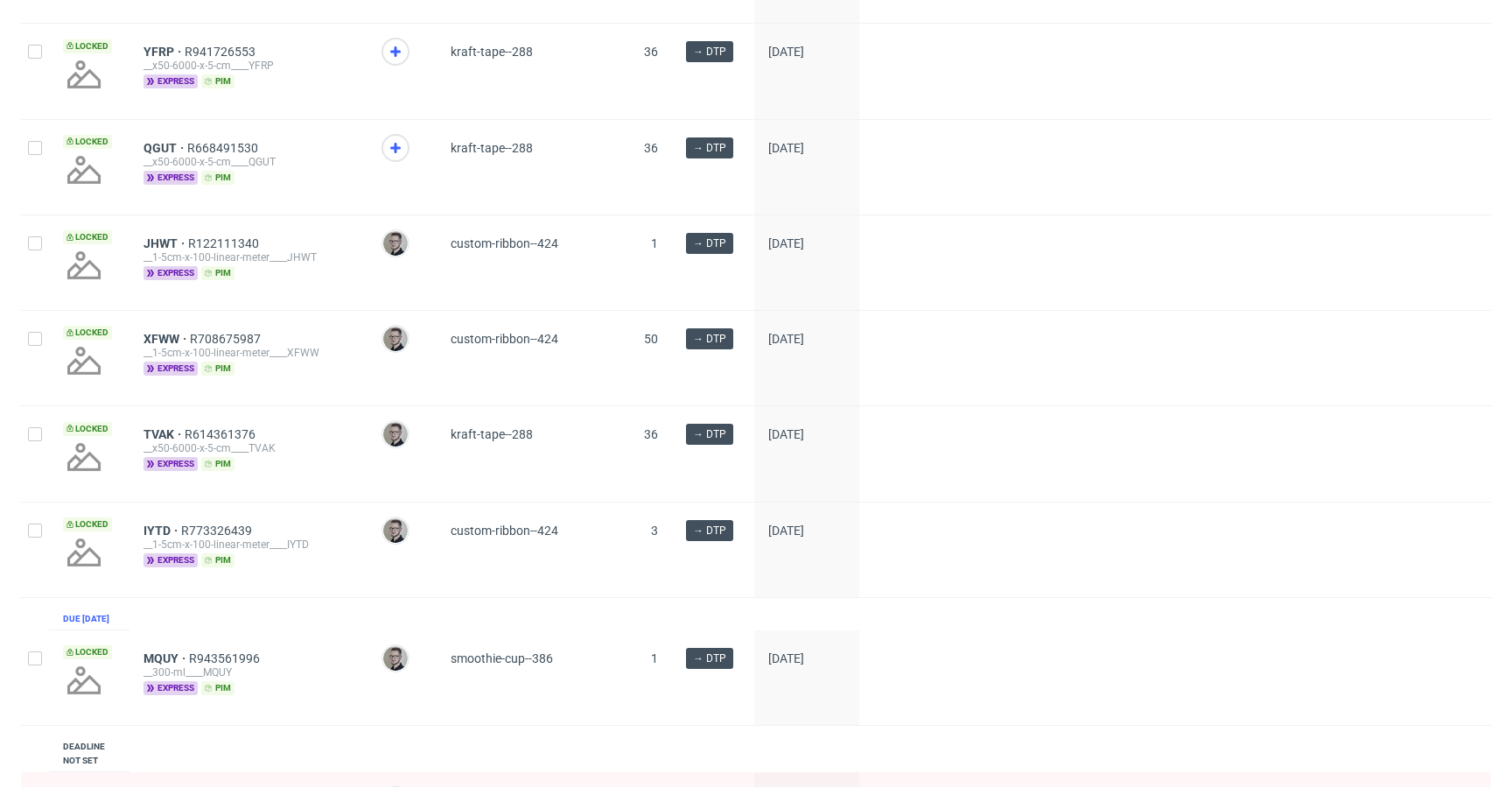
scroll to position [128, 0]
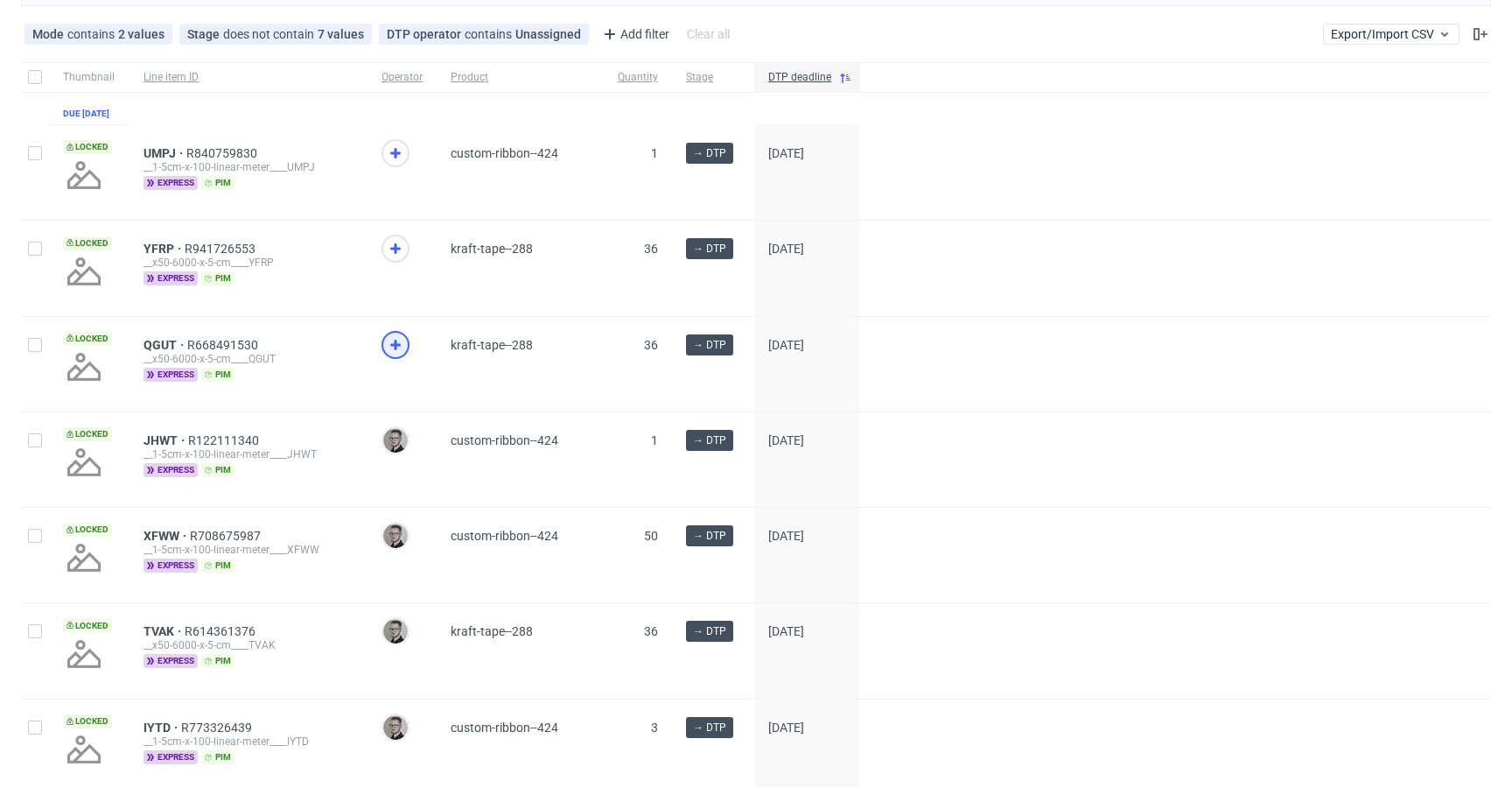
click at [401, 355] on icon at bounding box center [395, 345] width 21 height 21
click at [402, 245] on div at bounding box center [402, 268] width 69 height 95
click at [392, 167] on div at bounding box center [395, 152] width 28 height 28
click at [394, 259] on icon at bounding box center [395, 249] width 21 height 21
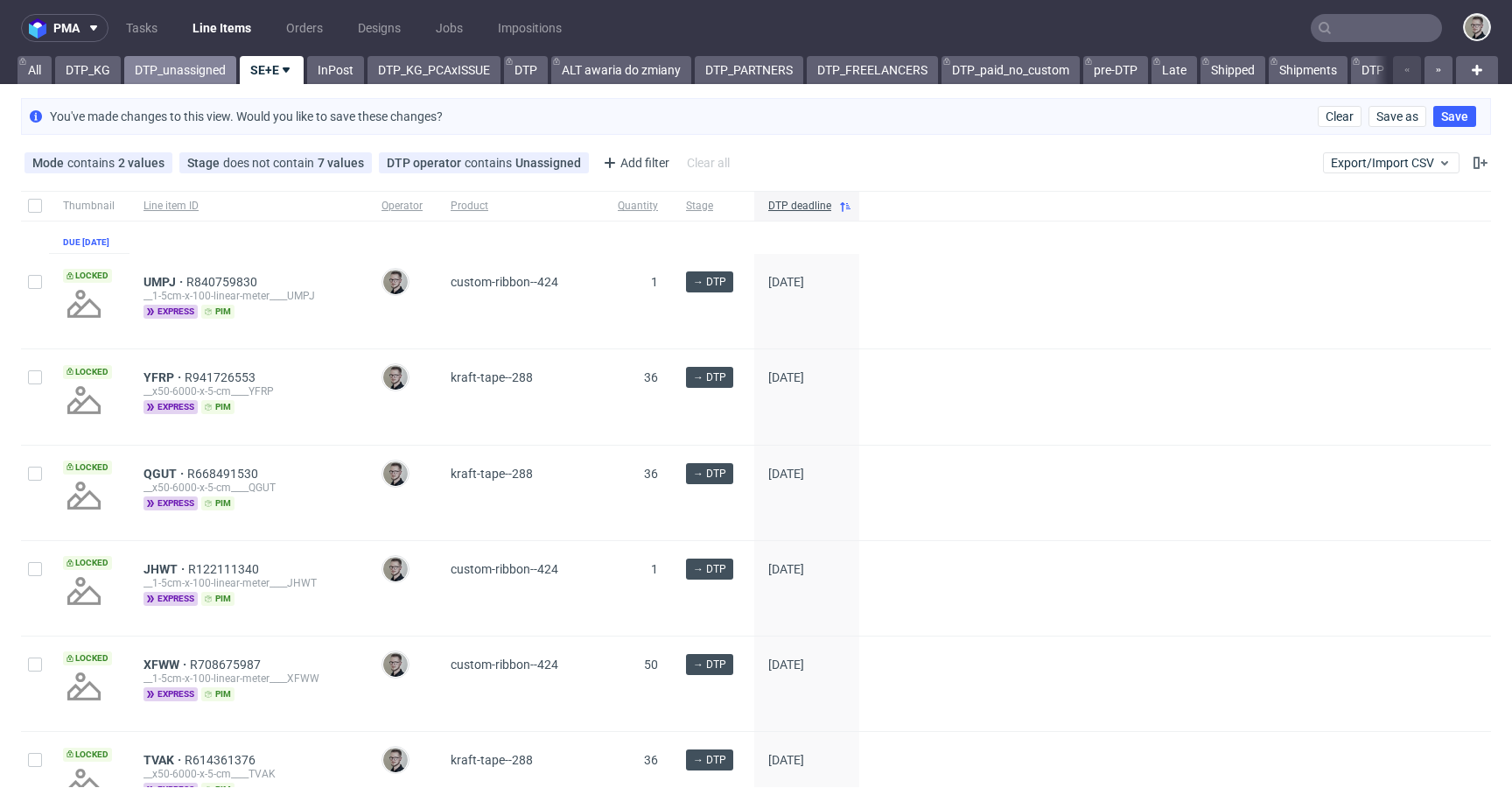
click at [181, 75] on link "DTP_unassigned" at bounding box center [180, 69] width 112 height 28
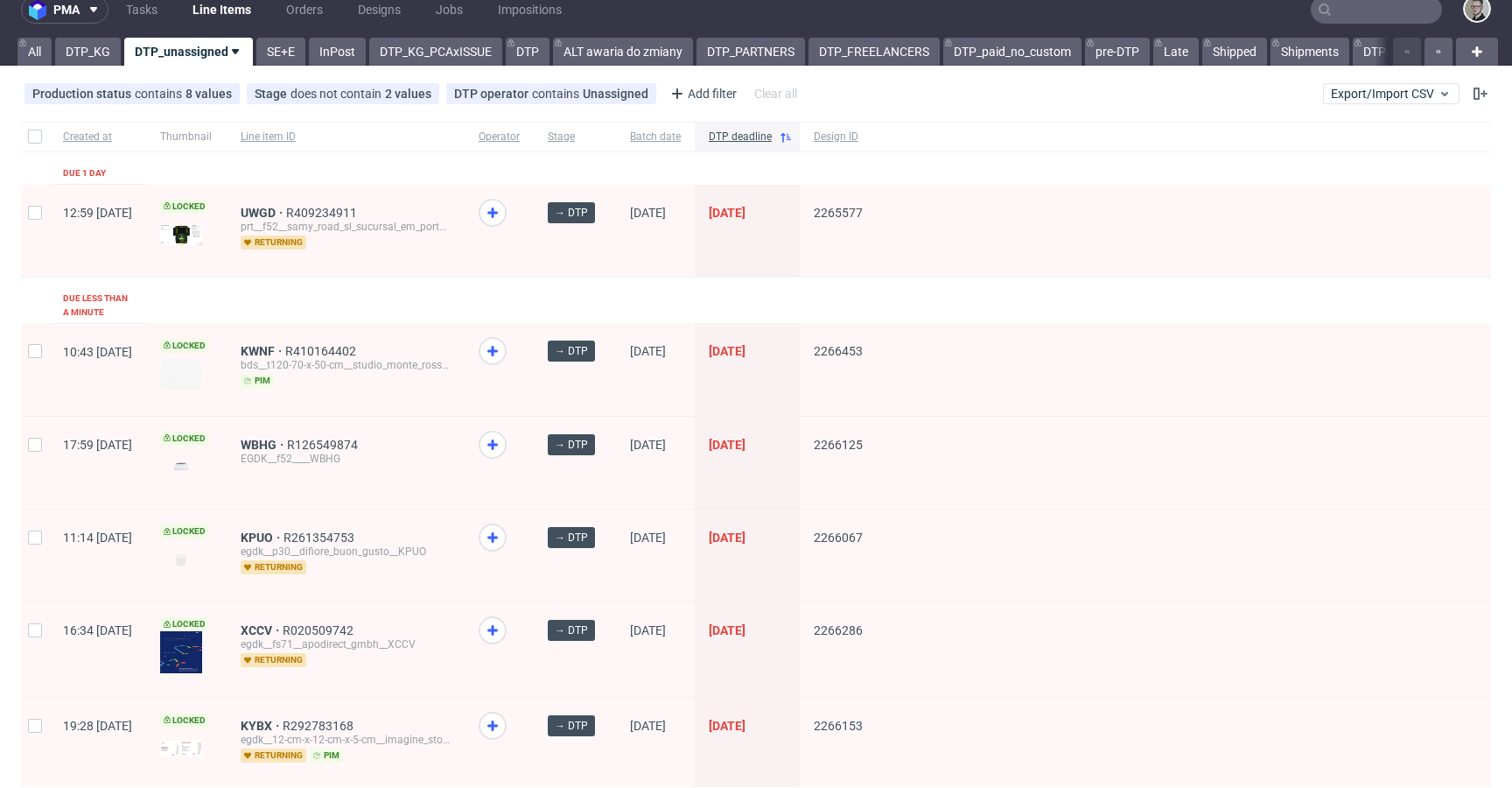
scroll to position [26, 0]
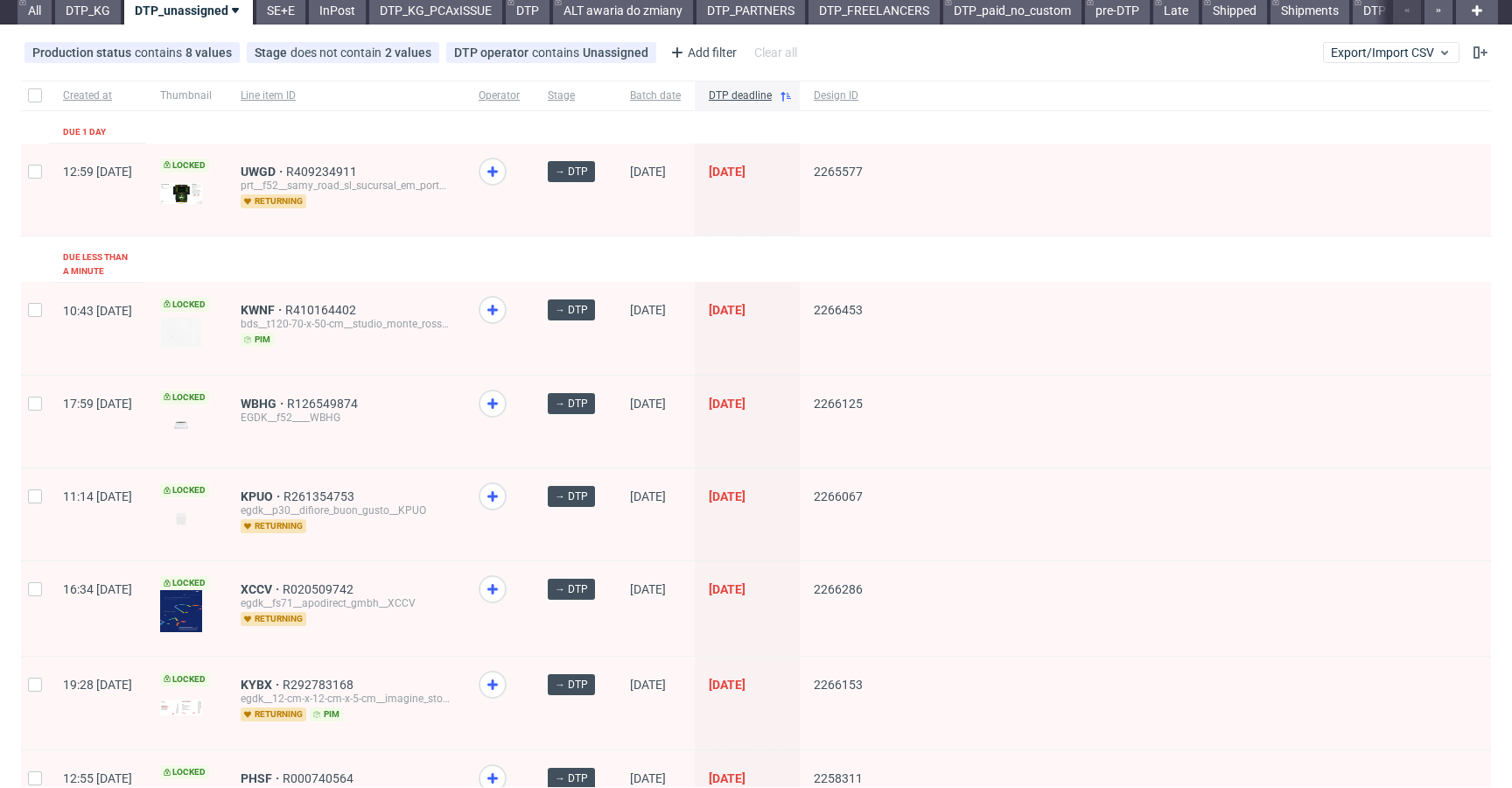
scroll to position [0, 0]
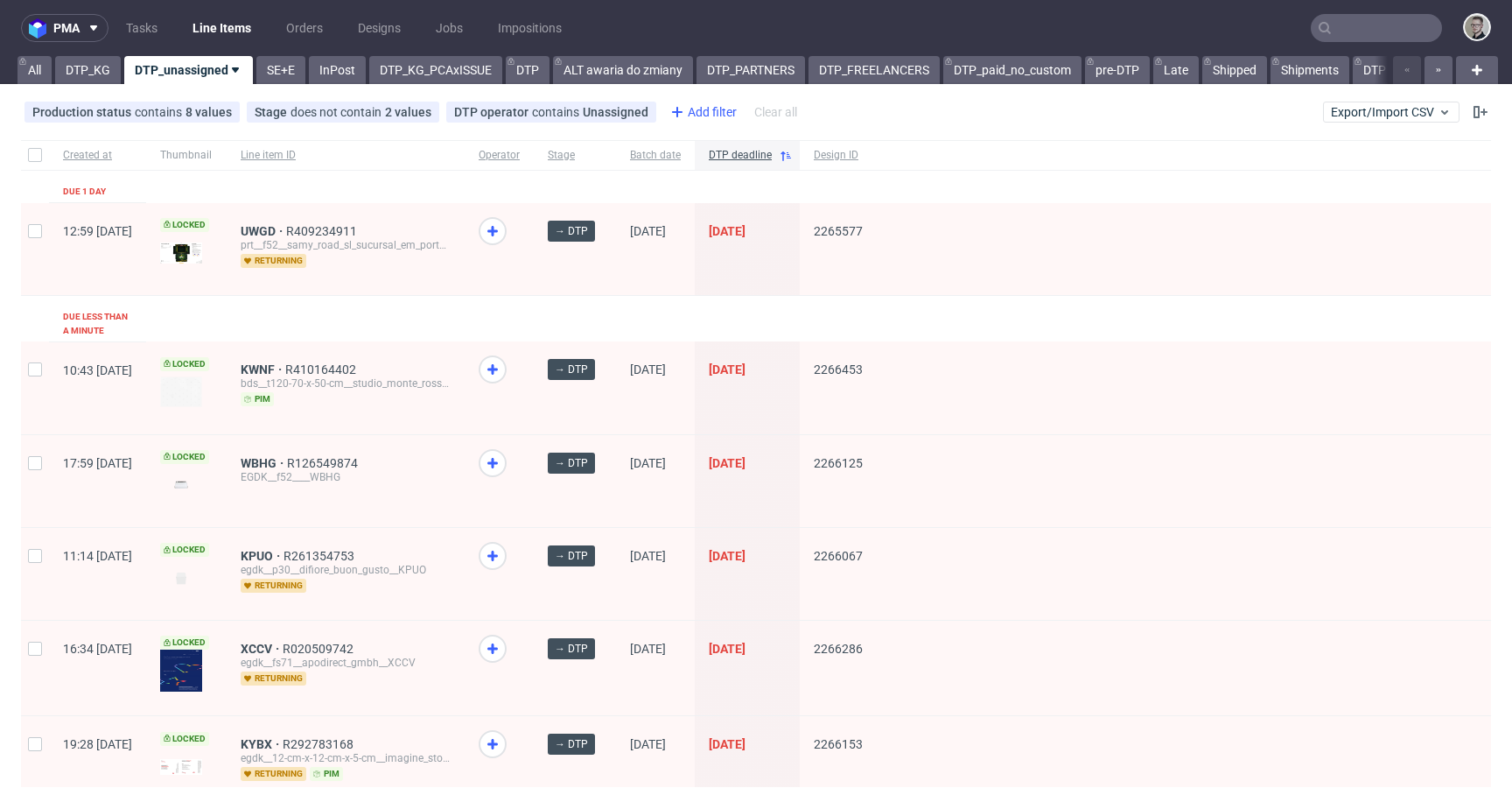
click at [685, 107] on div "Add filter" at bounding box center [702, 112] width 77 height 28
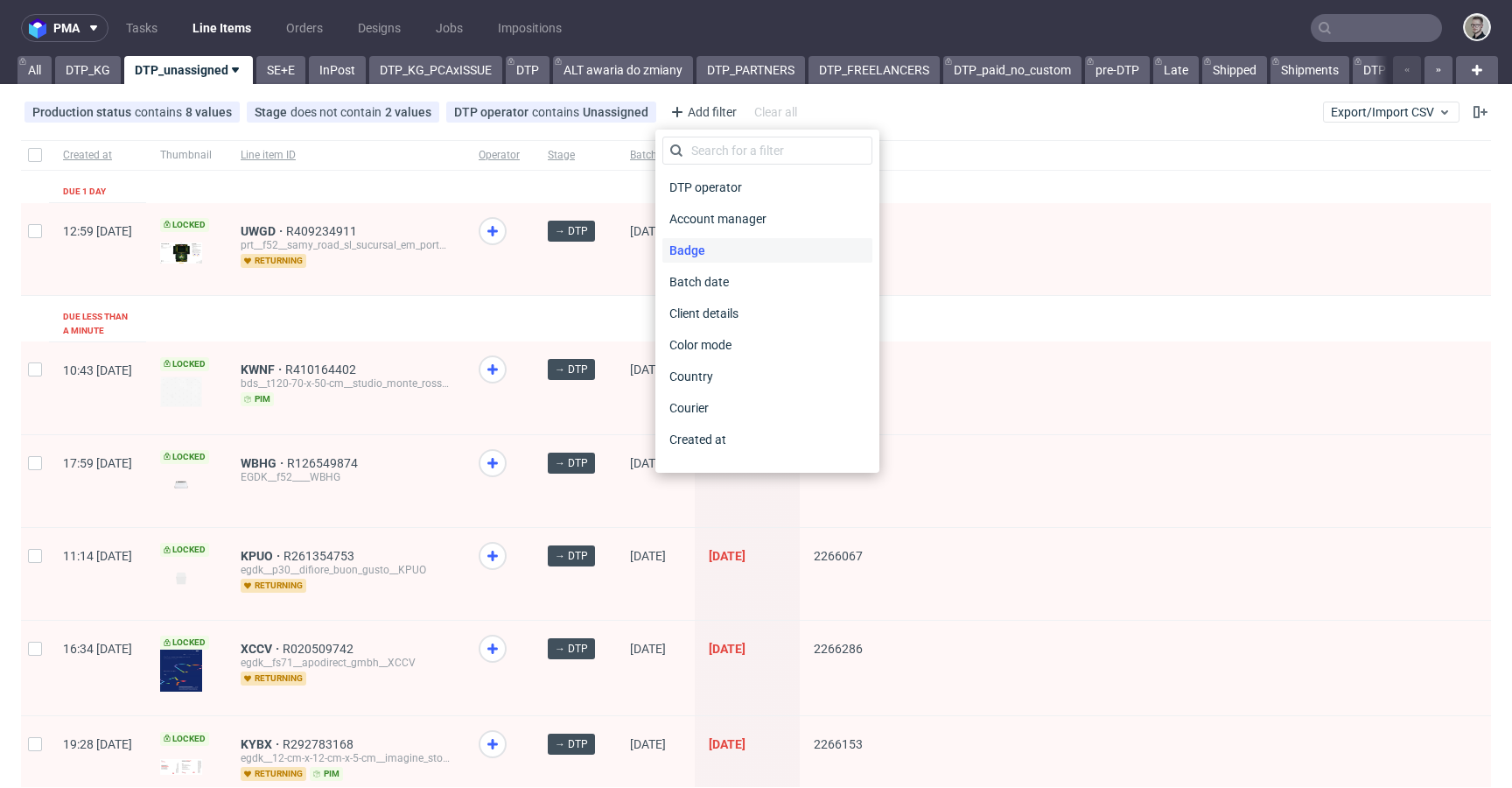
click at [707, 245] on span "Badge" at bounding box center [688, 250] width 50 height 24
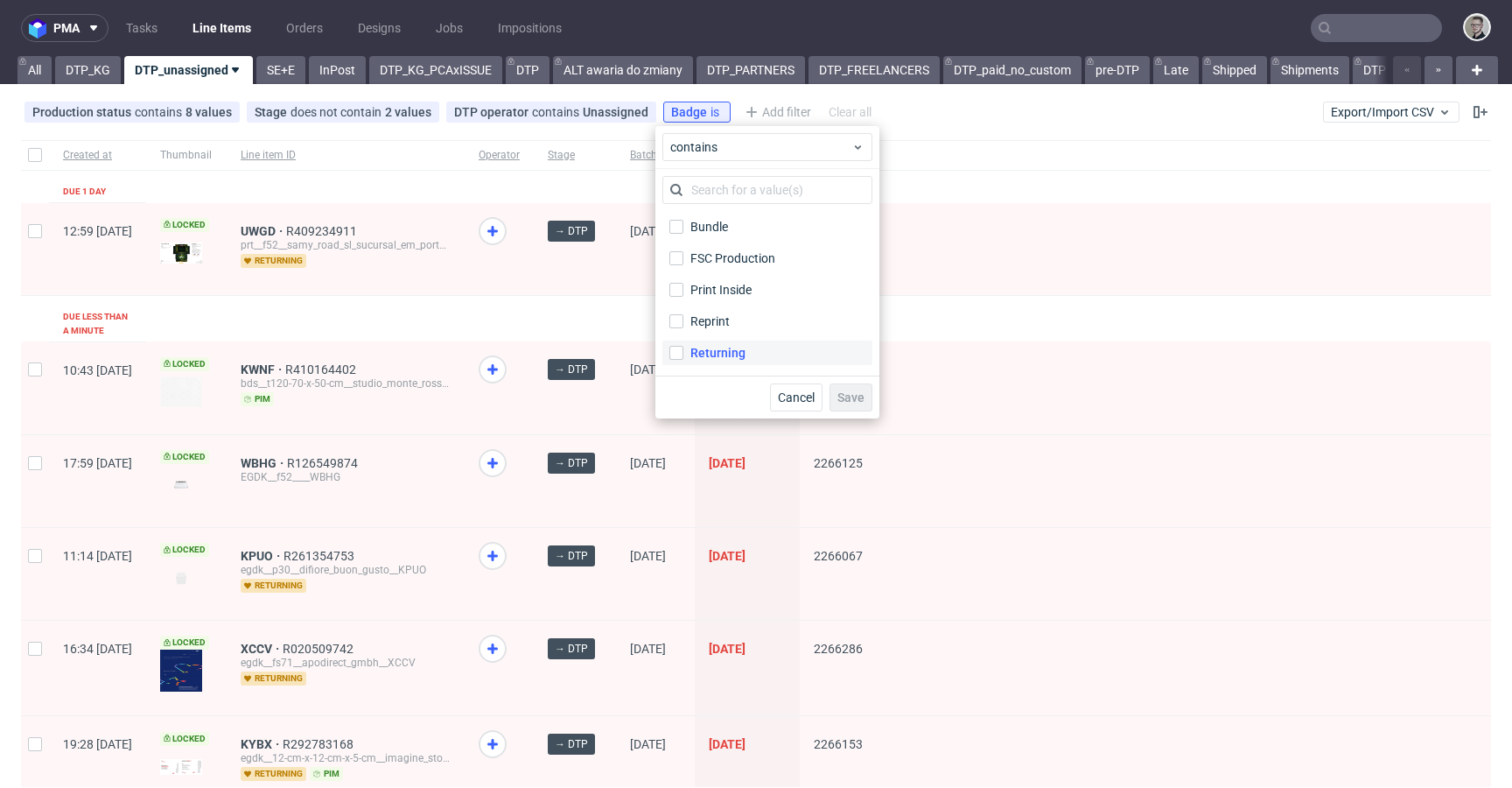
click at [722, 354] on div "Returning" at bounding box center [717, 353] width 55 height 17
click at [684, 354] on input "Returning" at bounding box center [676, 352] width 14 height 14
checkbox input "true"
click at [835, 391] on button "Save" at bounding box center [850, 396] width 42 height 28
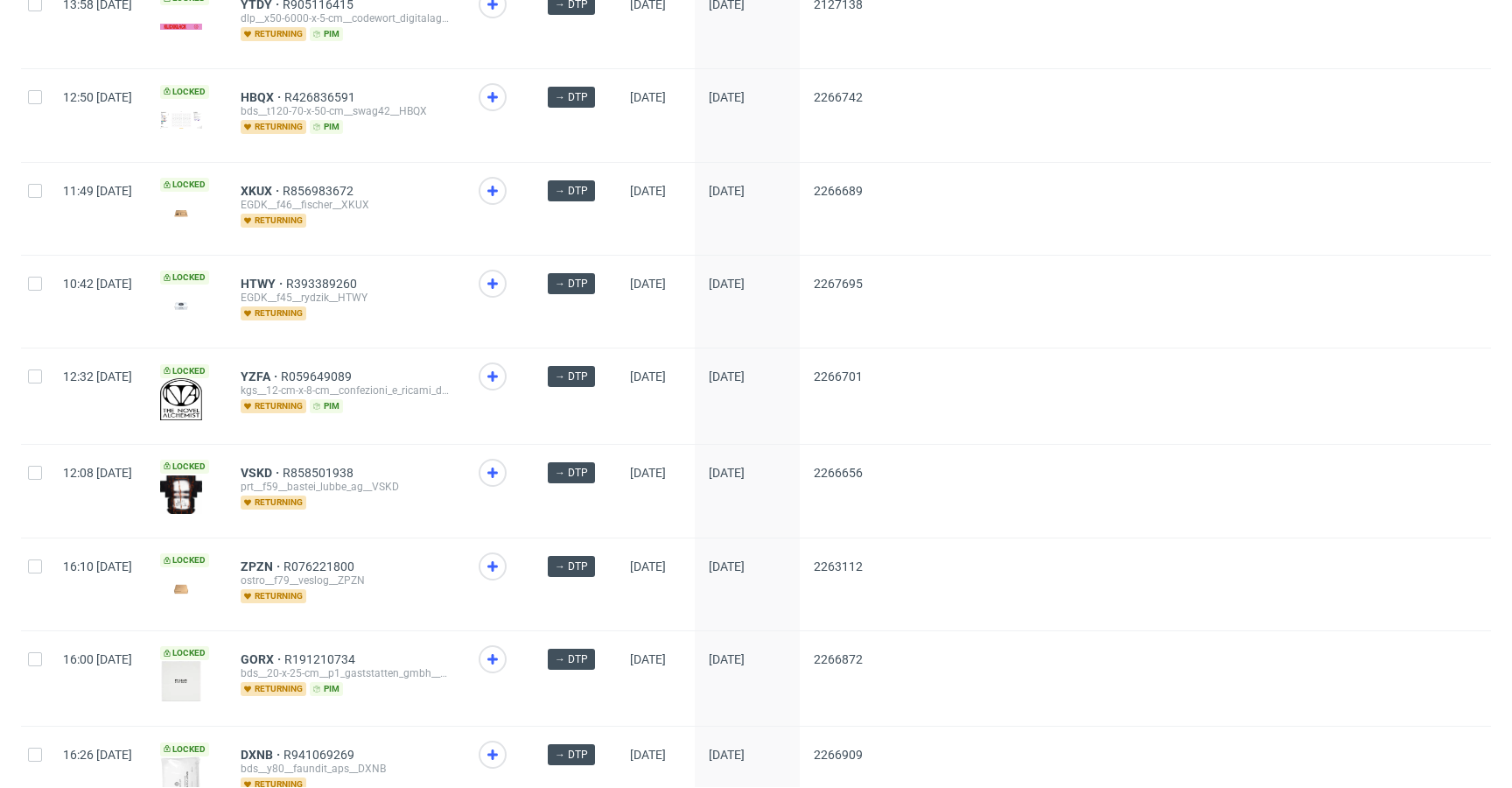
scroll to position [2393, 0]
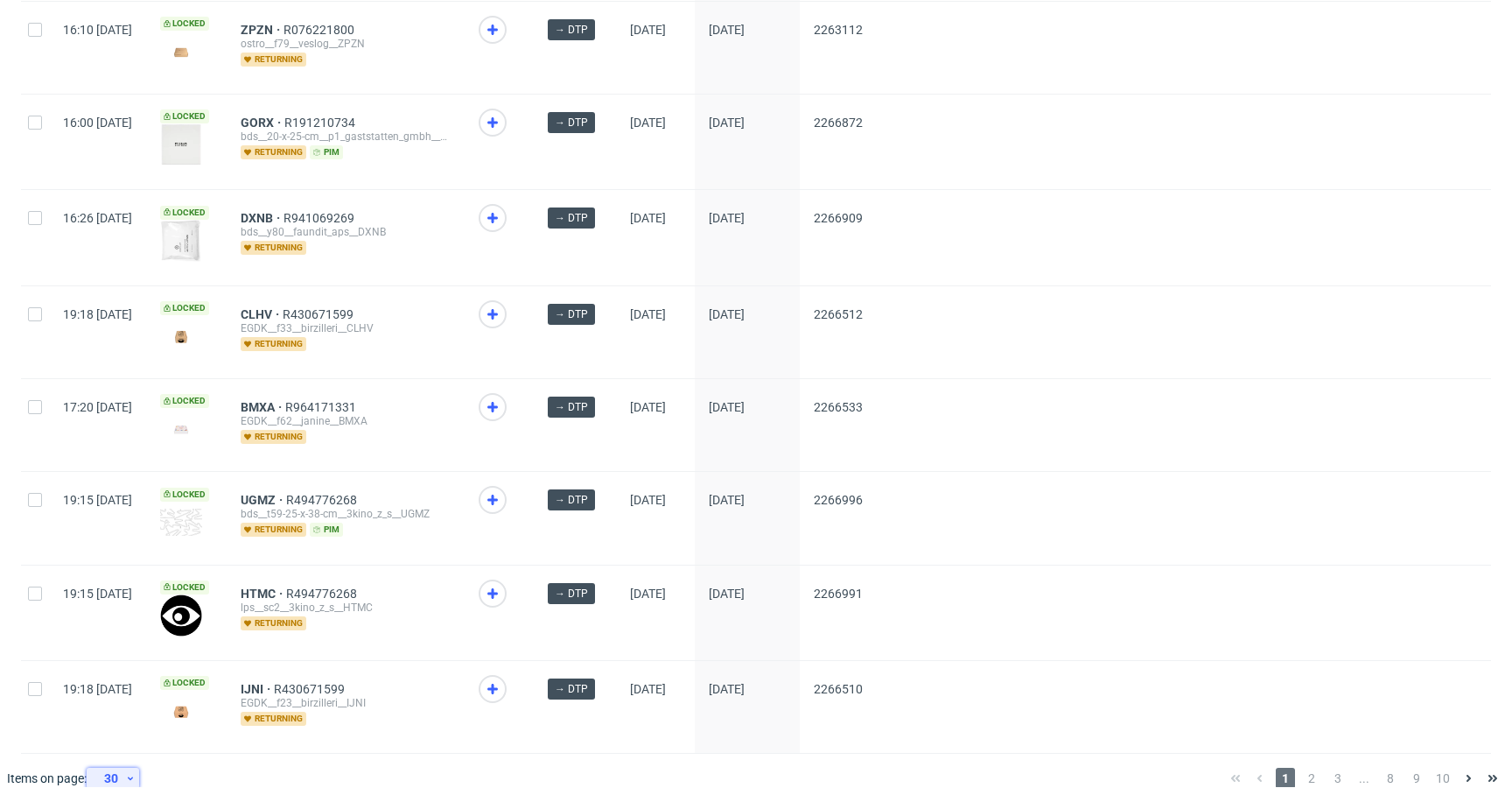
click at [96, 766] on div "30" at bounding box center [109, 777] width 32 height 24
click at [125, 679] on div "60" at bounding box center [119, 674] width 35 height 24
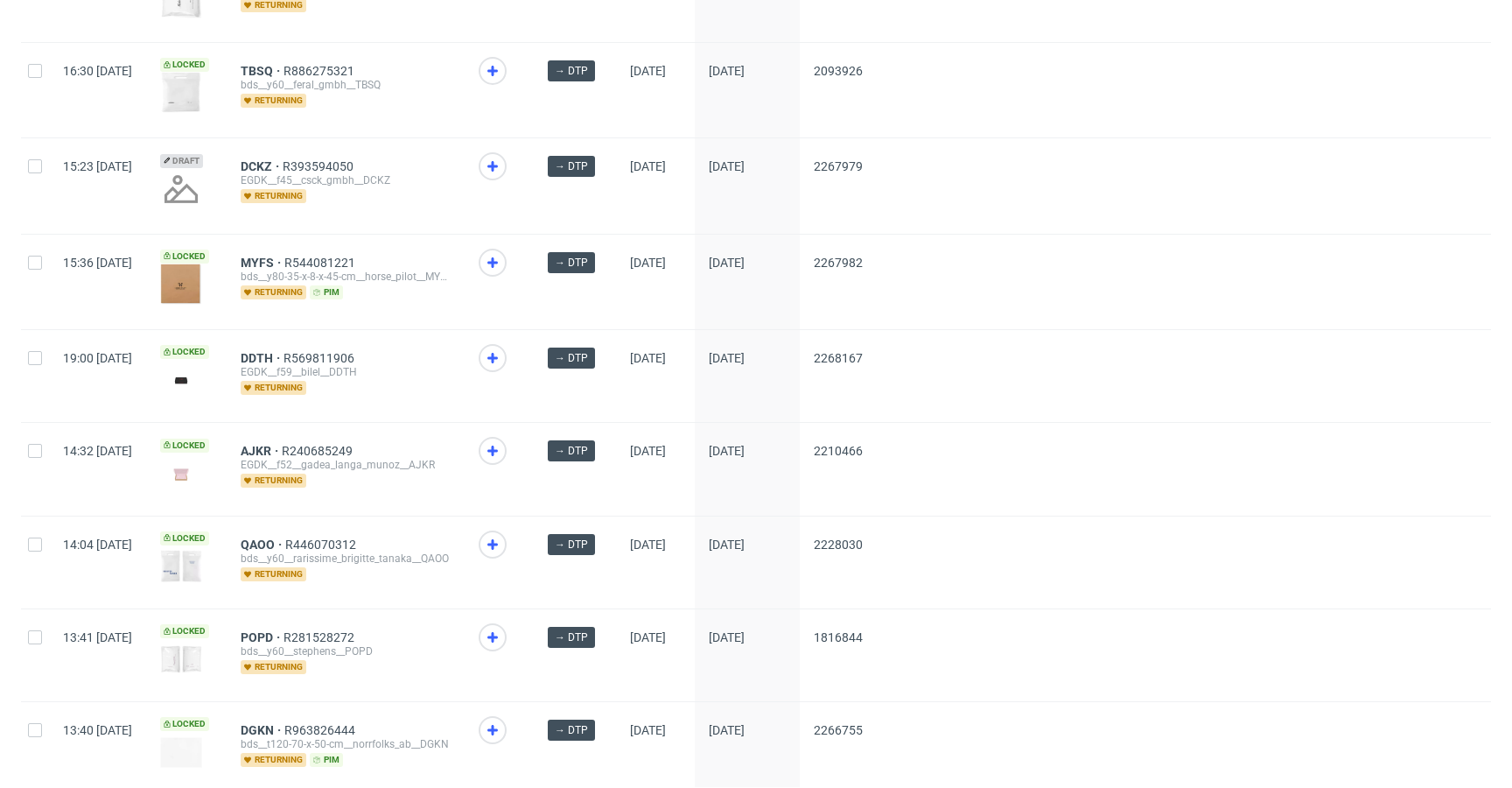
scroll to position [5236, 0]
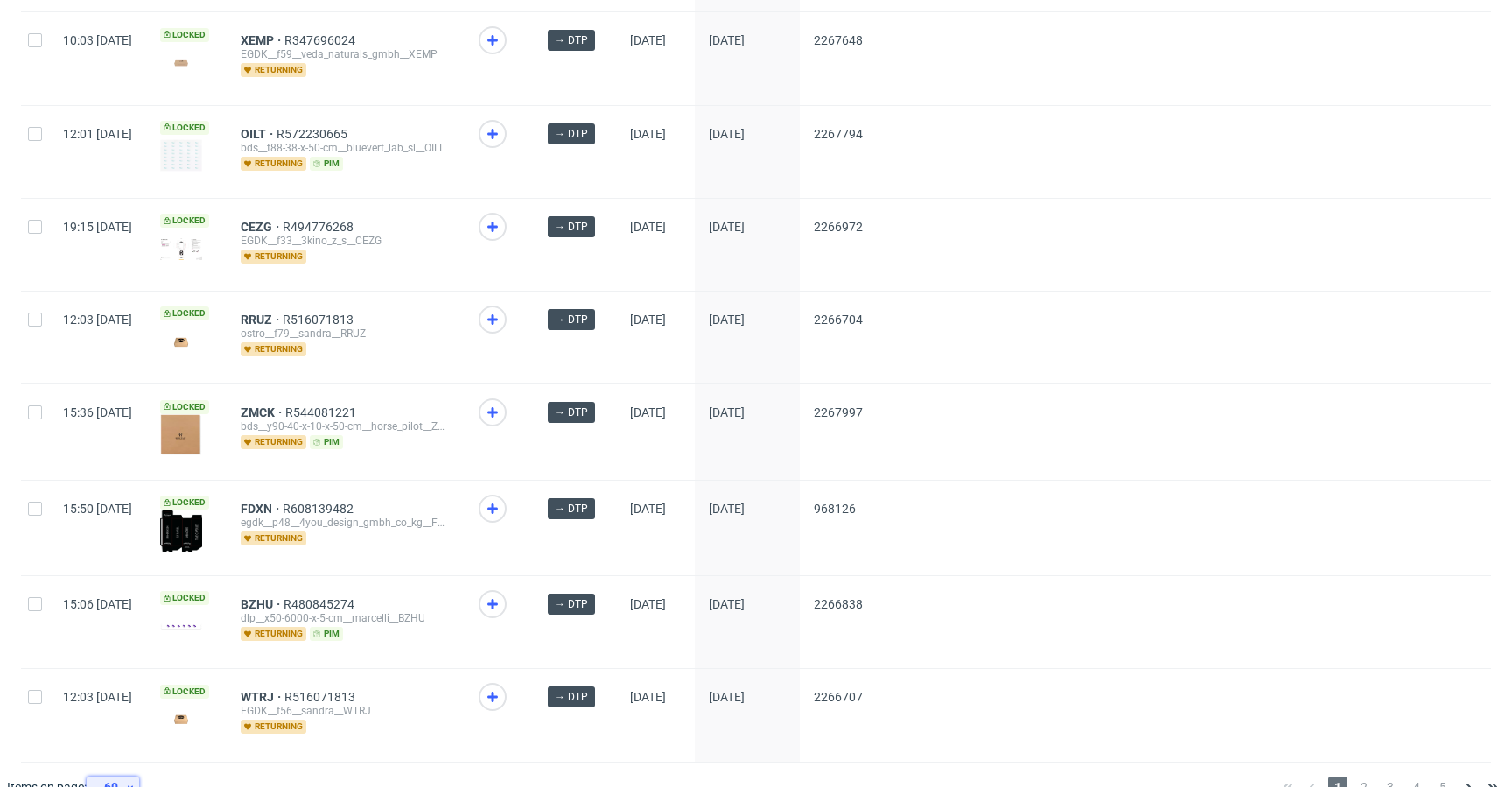
click at [119, 774] on div "60" at bounding box center [109, 786] width 32 height 24
click at [129, 710] on div "120" at bounding box center [119, 713] width 35 height 24
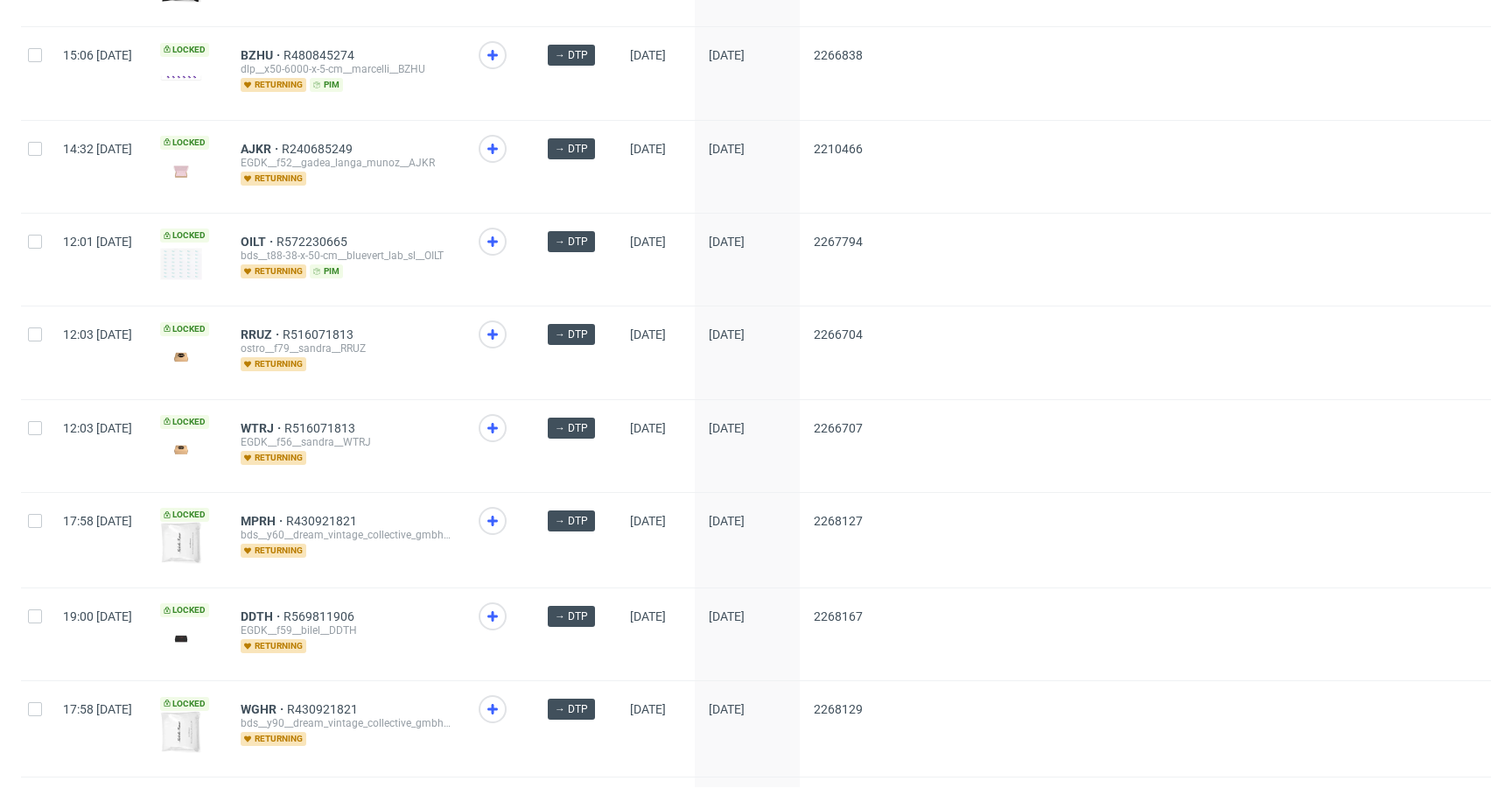
scroll to position [3892, 0]
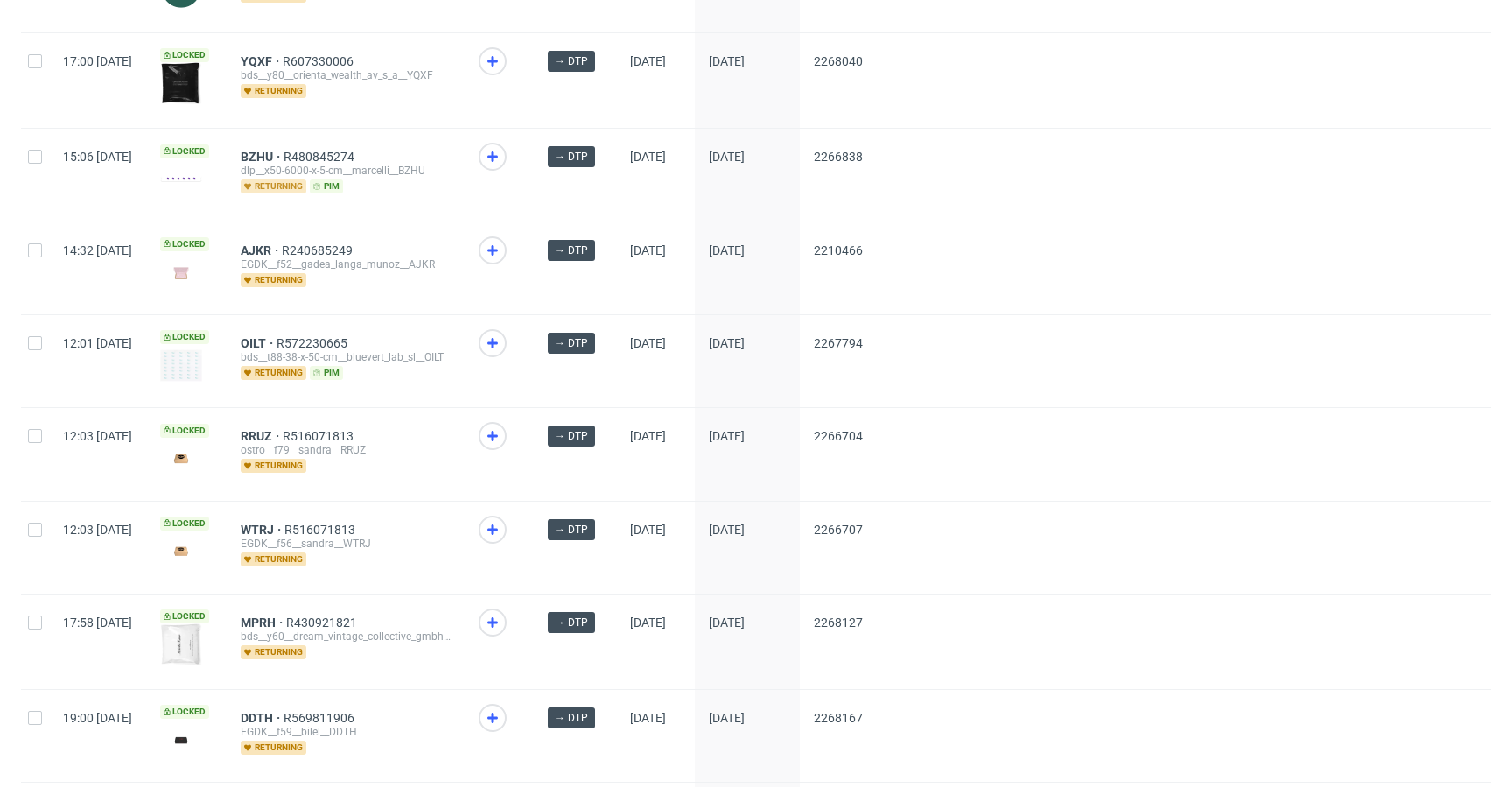
drag, startPoint x: 313, startPoint y: 223, endPoint x: 314, endPoint y: 156, distance: 67.0
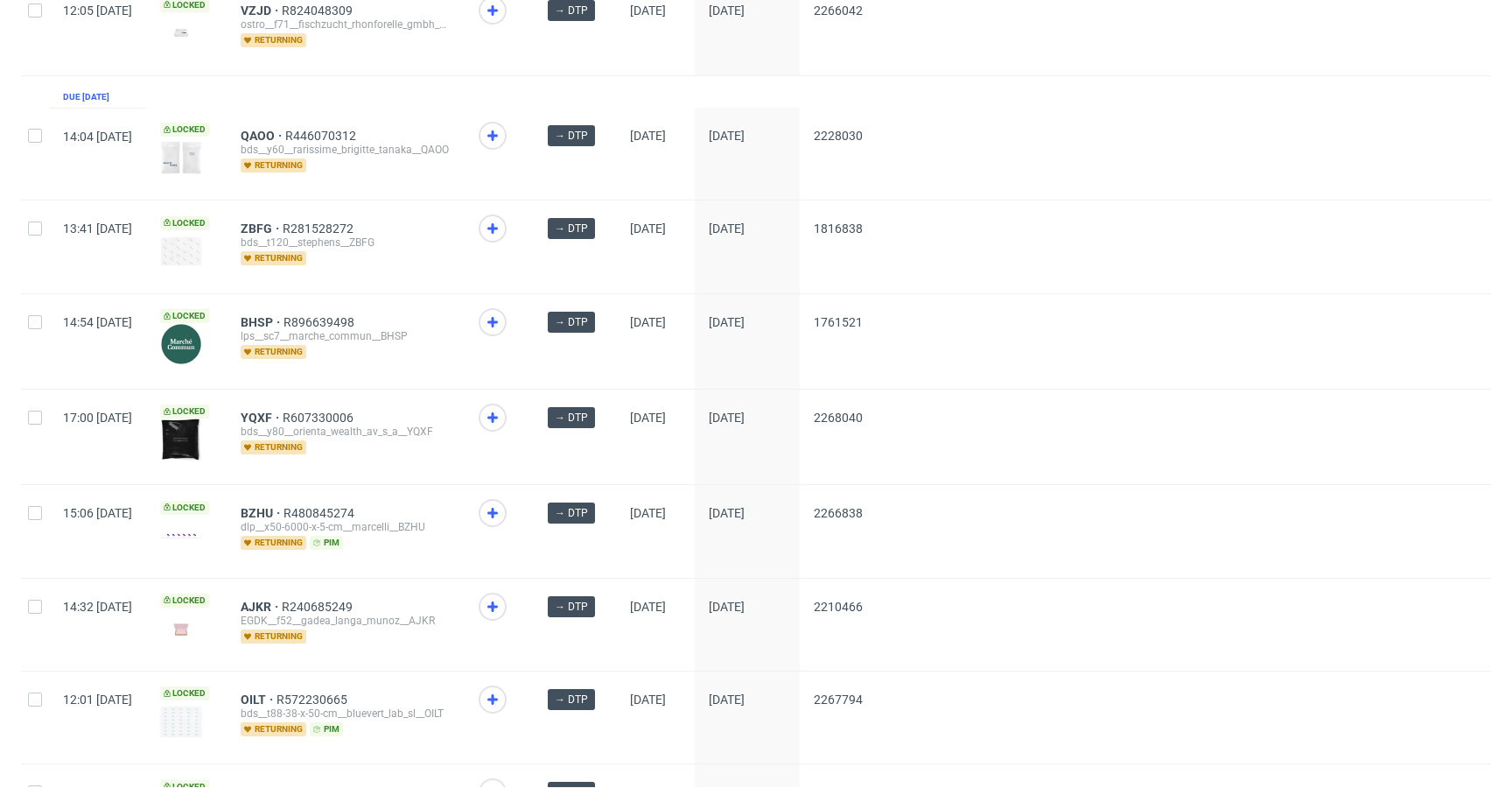
scroll to position [3498, 0]
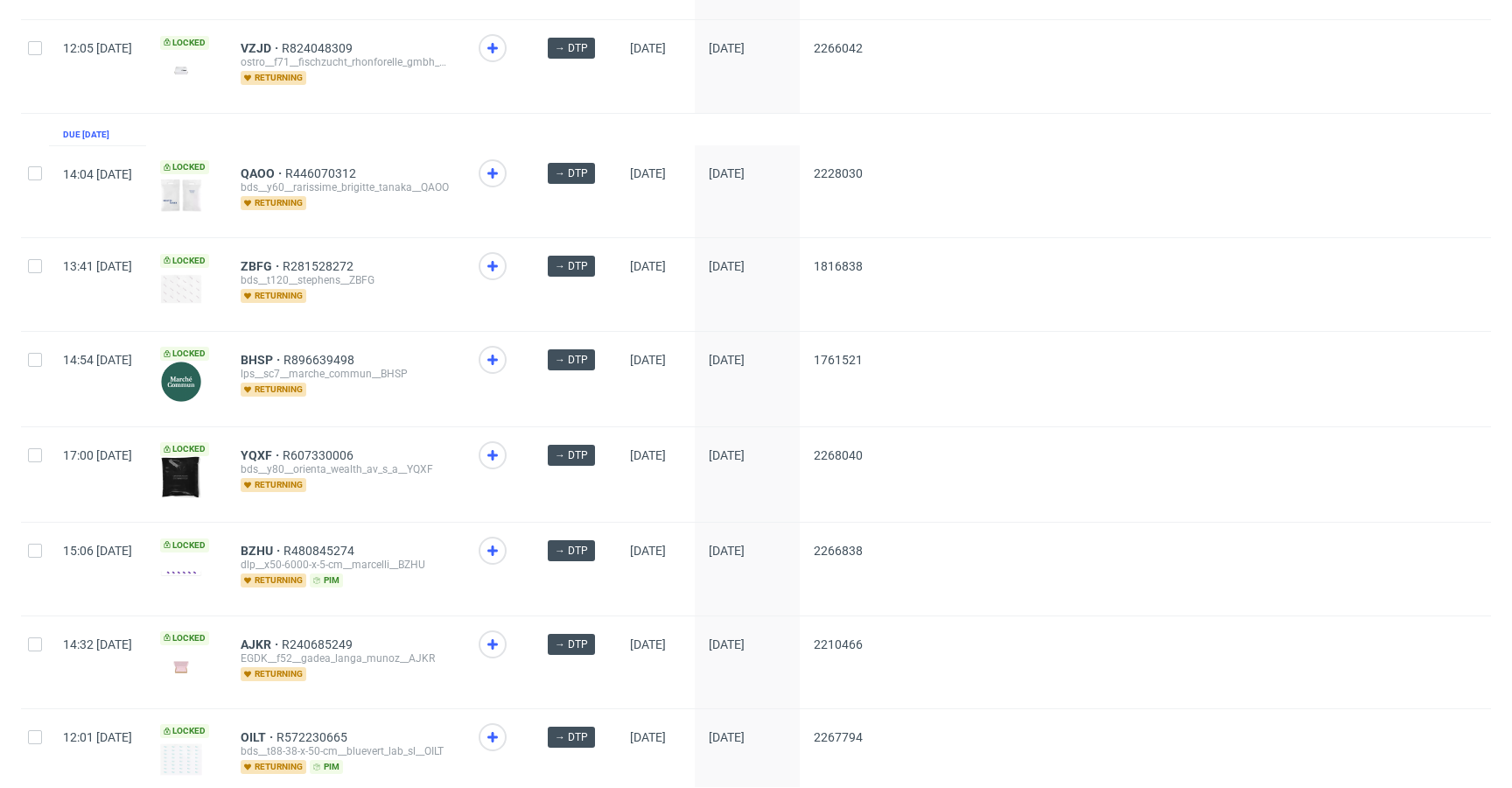
drag, startPoint x: 315, startPoint y: 243, endPoint x: 301, endPoint y: 162, distance: 82.2
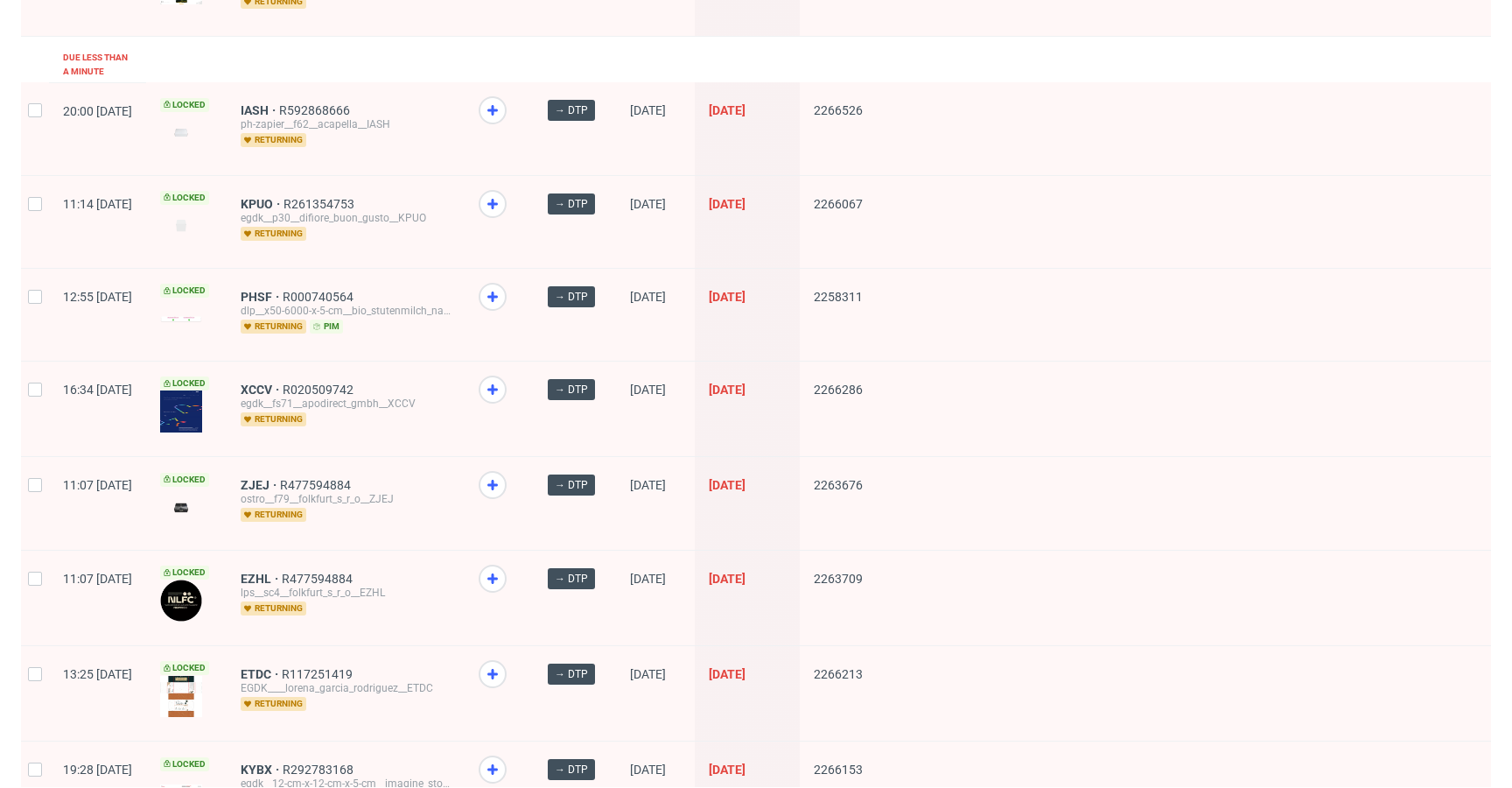
scroll to position [0, 0]
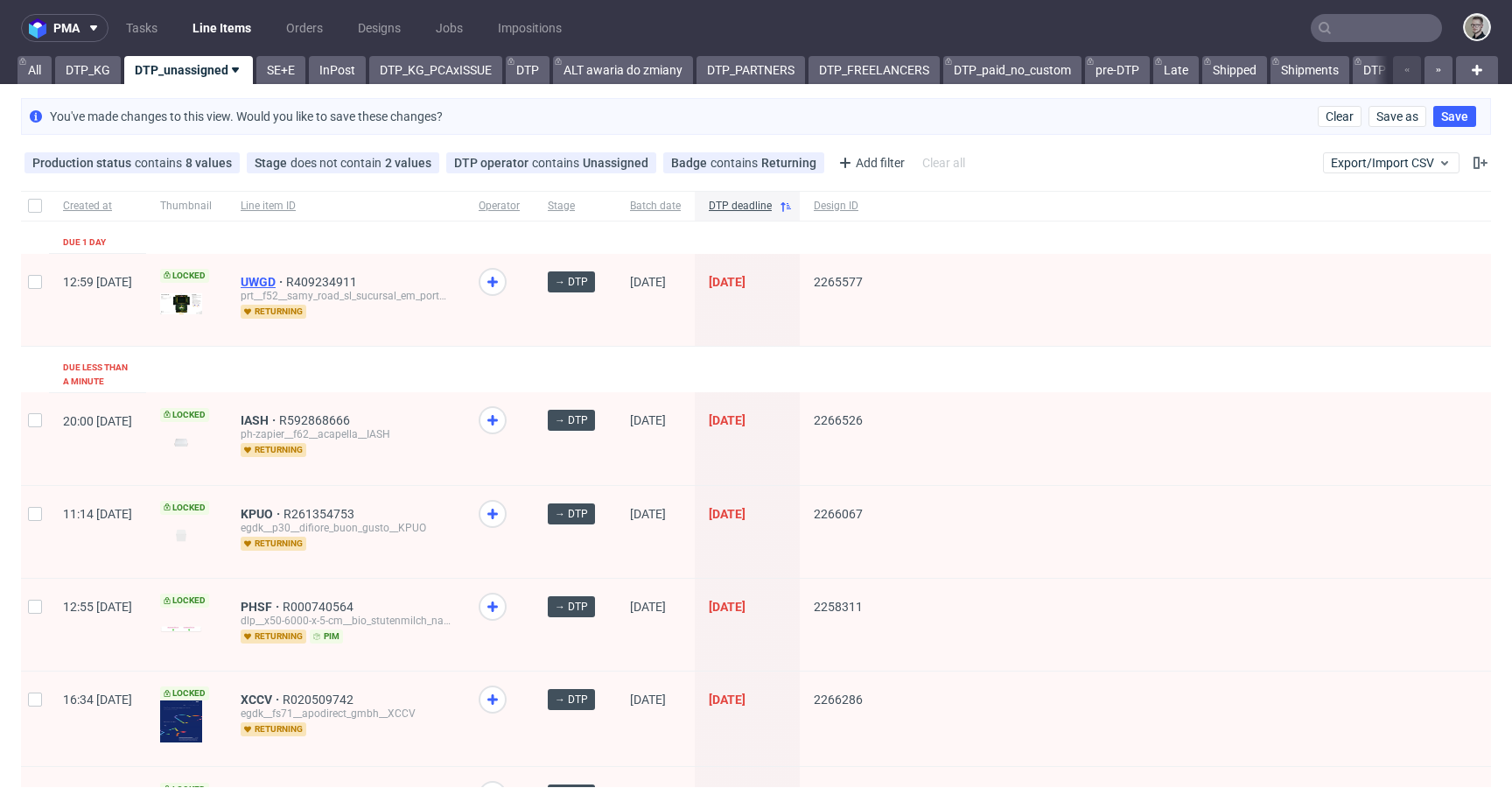
click at [286, 279] on span "UWGD" at bounding box center [263, 282] width 45 height 14
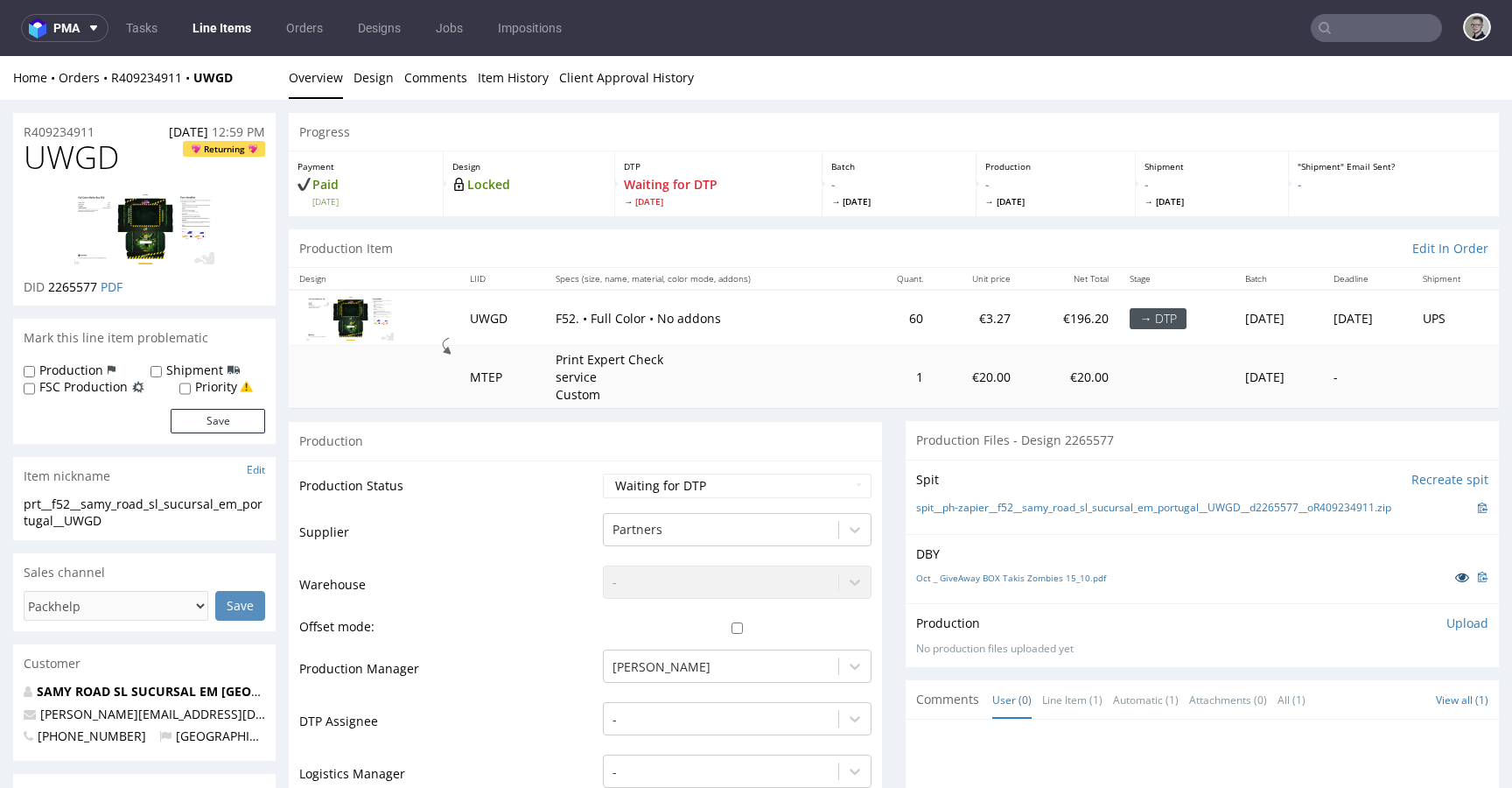
click at [1455, 576] on icon at bounding box center [1462, 577] width 14 height 13
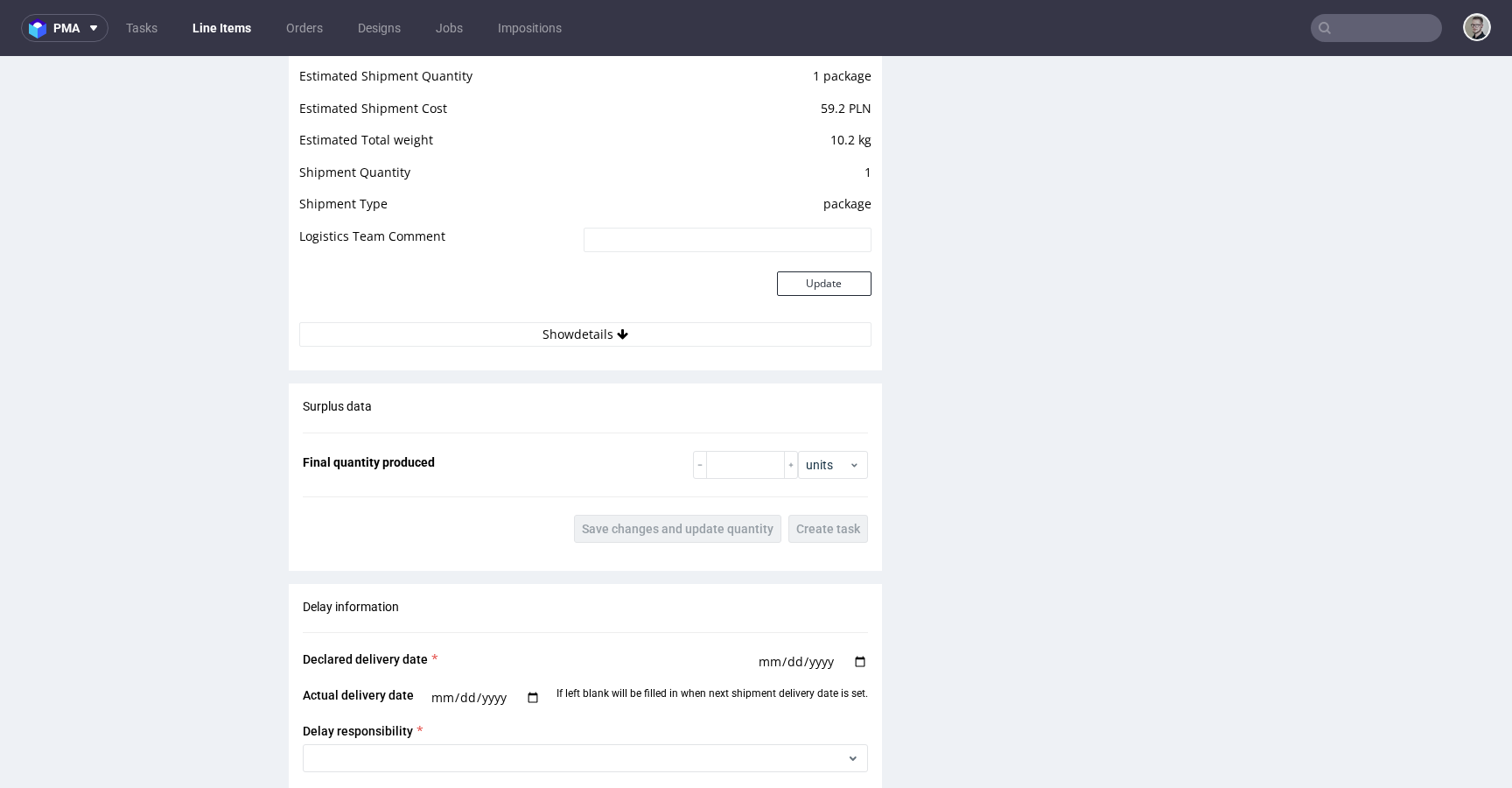
scroll to position [2530, 0]
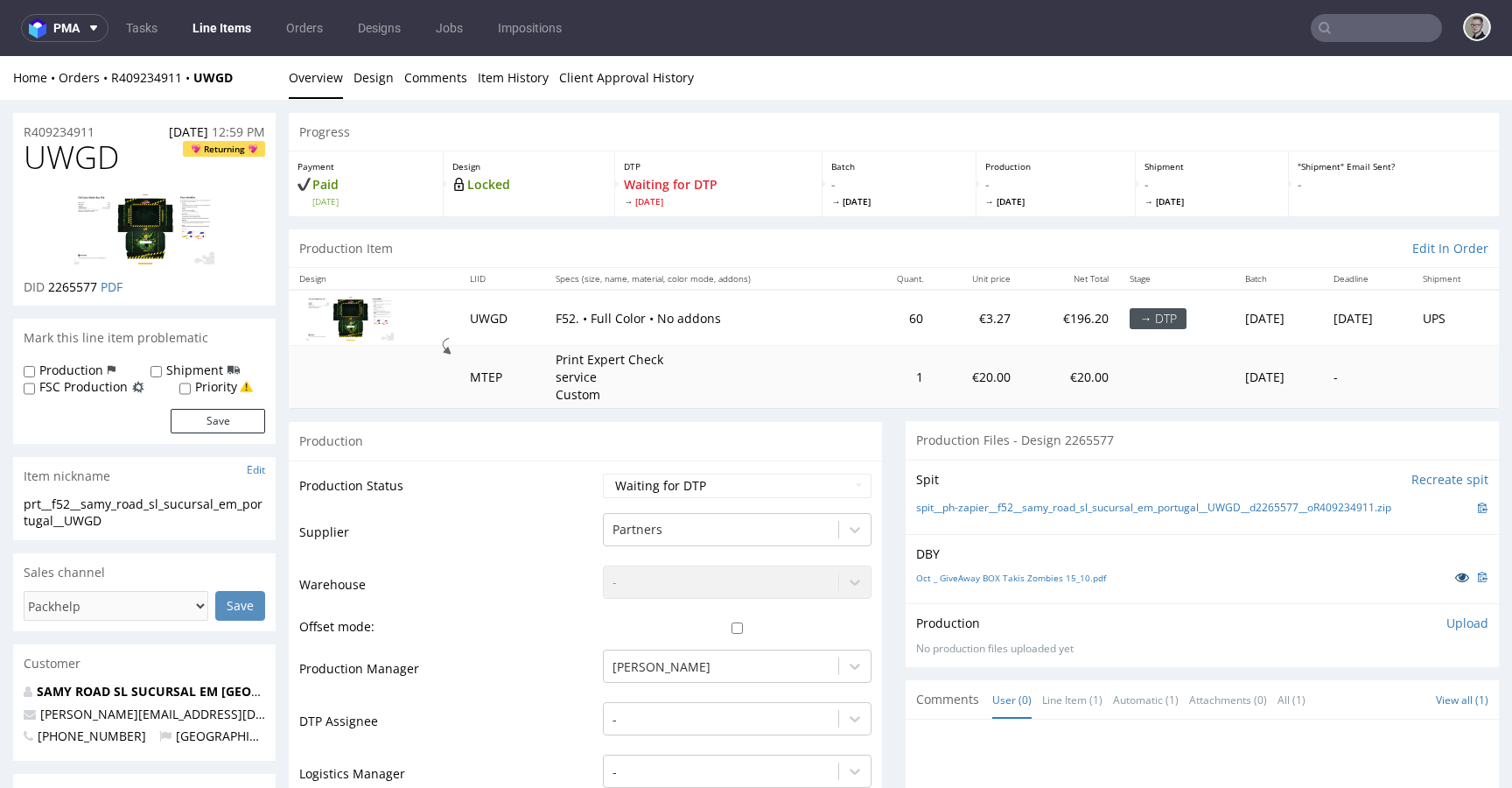
click at [1455, 578] on icon at bounding box center [1462, 577] width 14 height 13
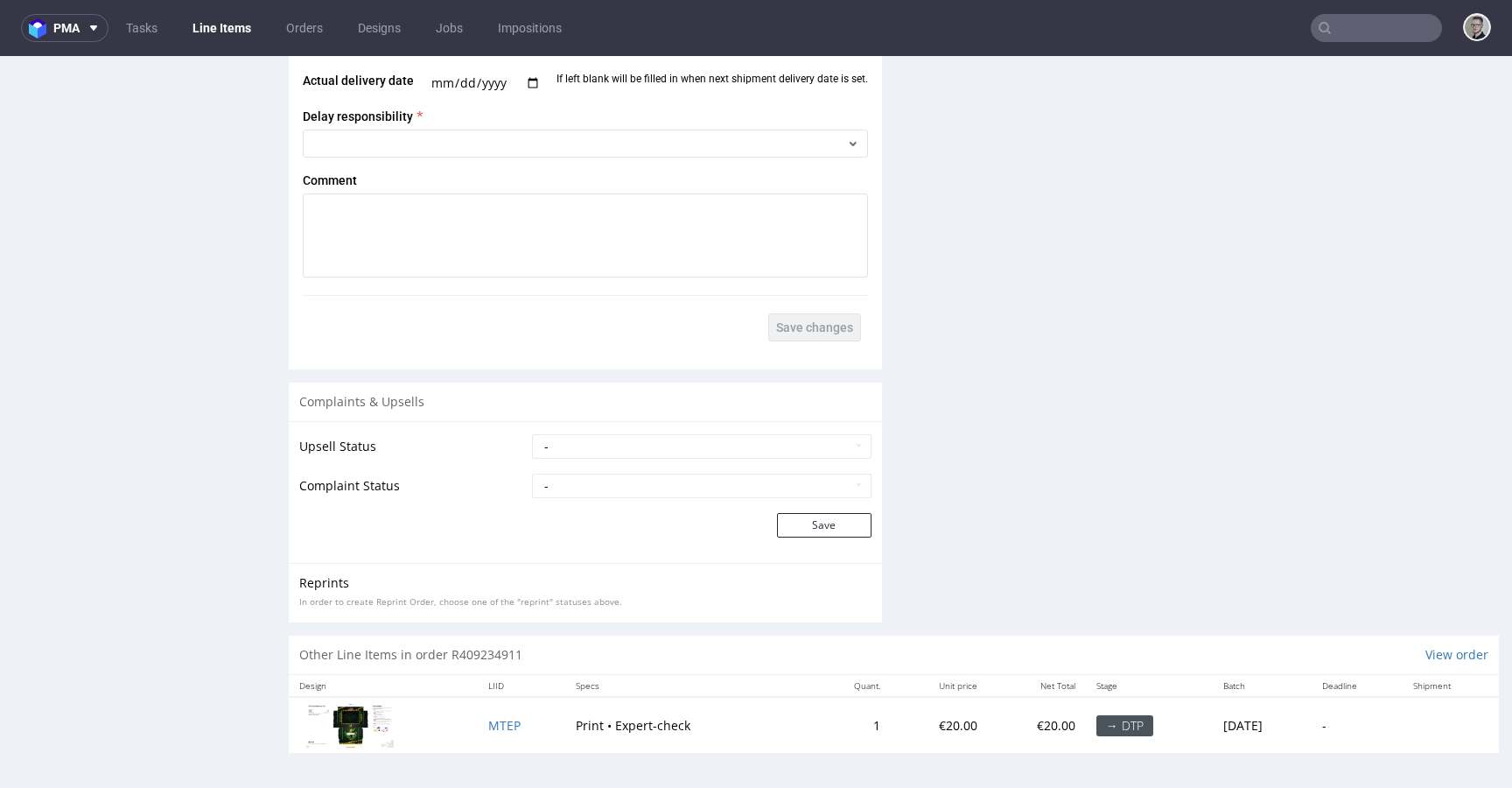
scroll to position [5, 0]
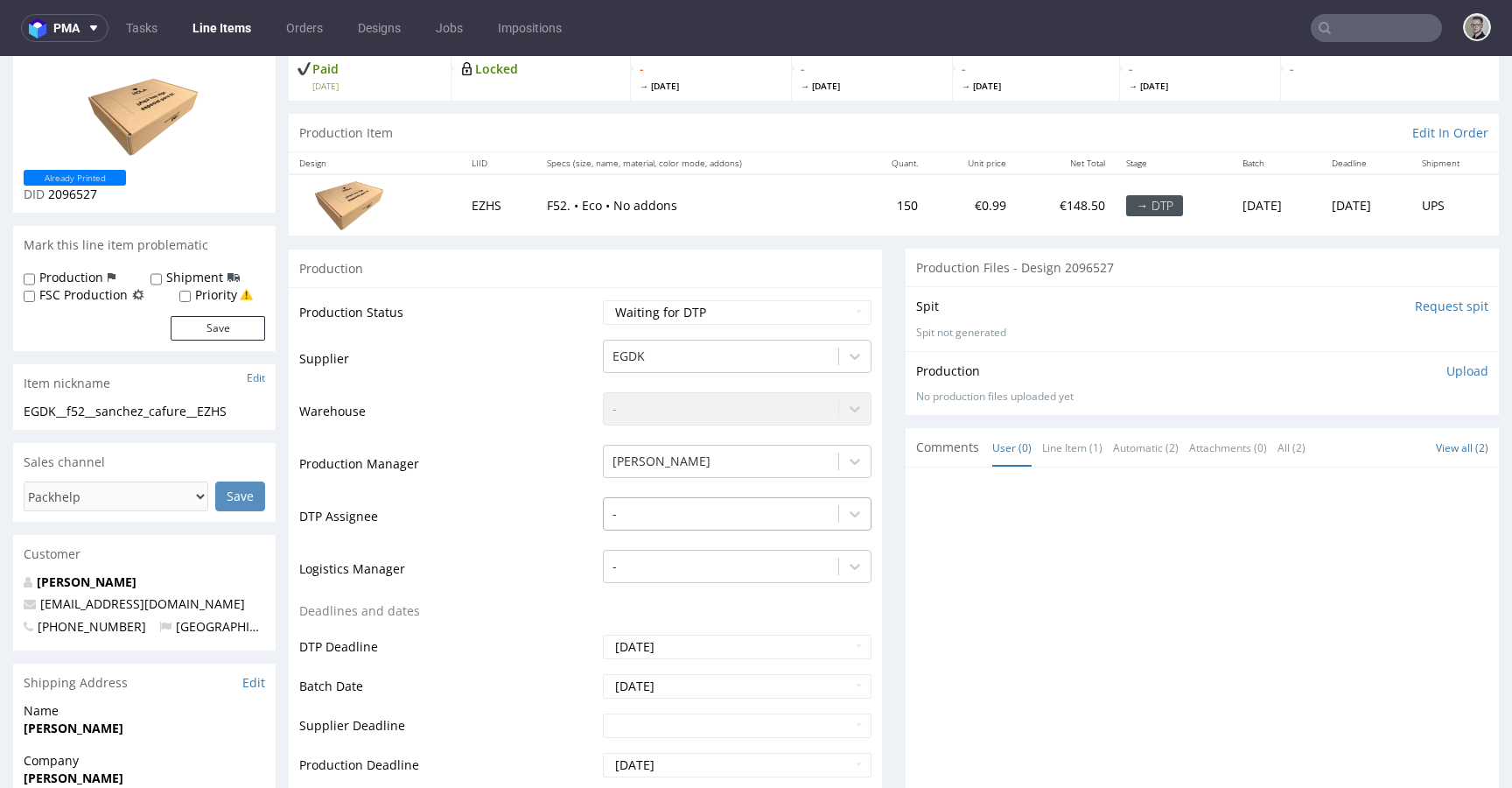
click at [684, 522] on div "-" at bounding box center [737, 508] width 269 height 24
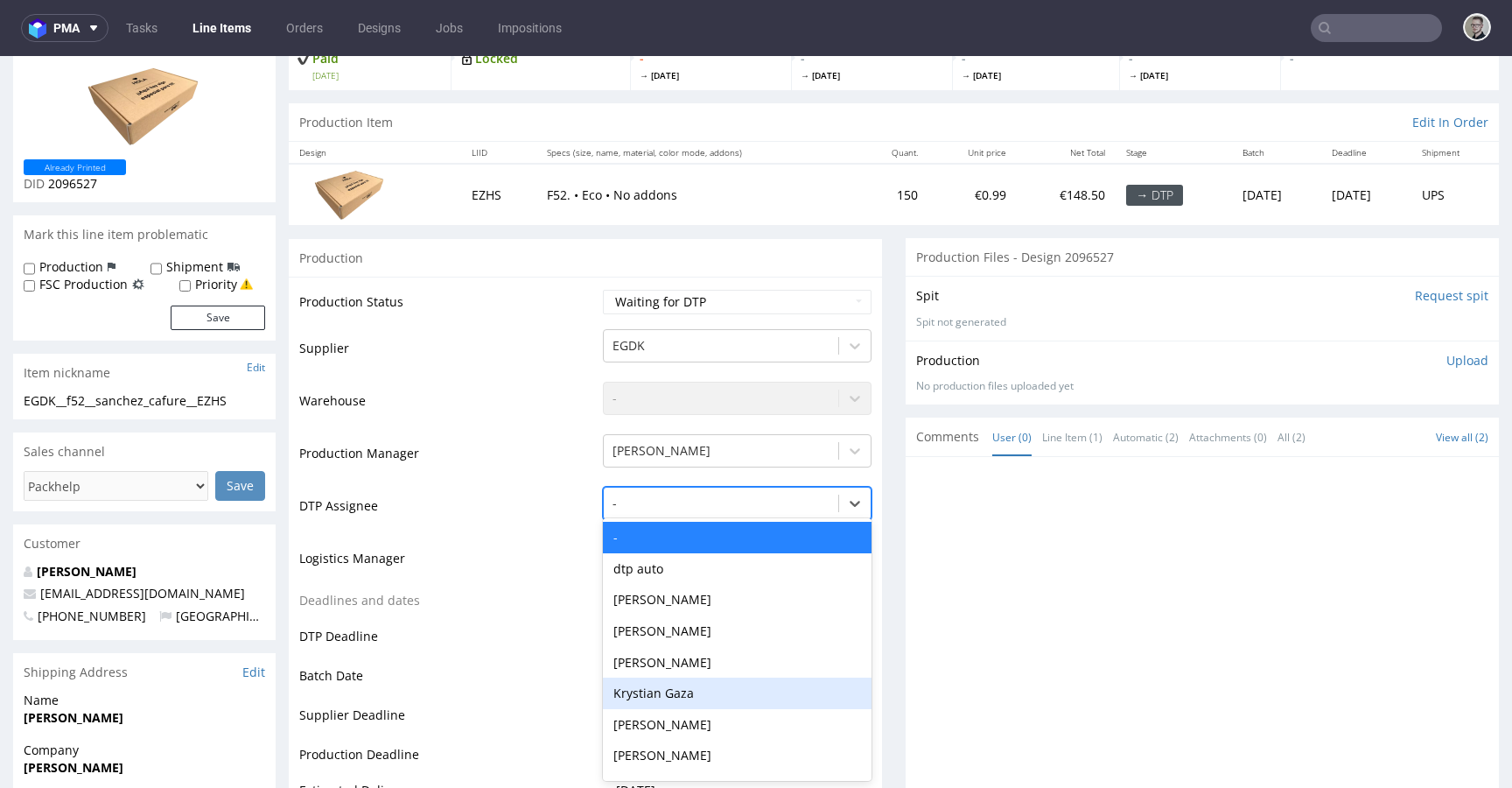
click at [704, 686] on div "Krystian Gaza" at bounding box center [737, 693] width 269 height 32
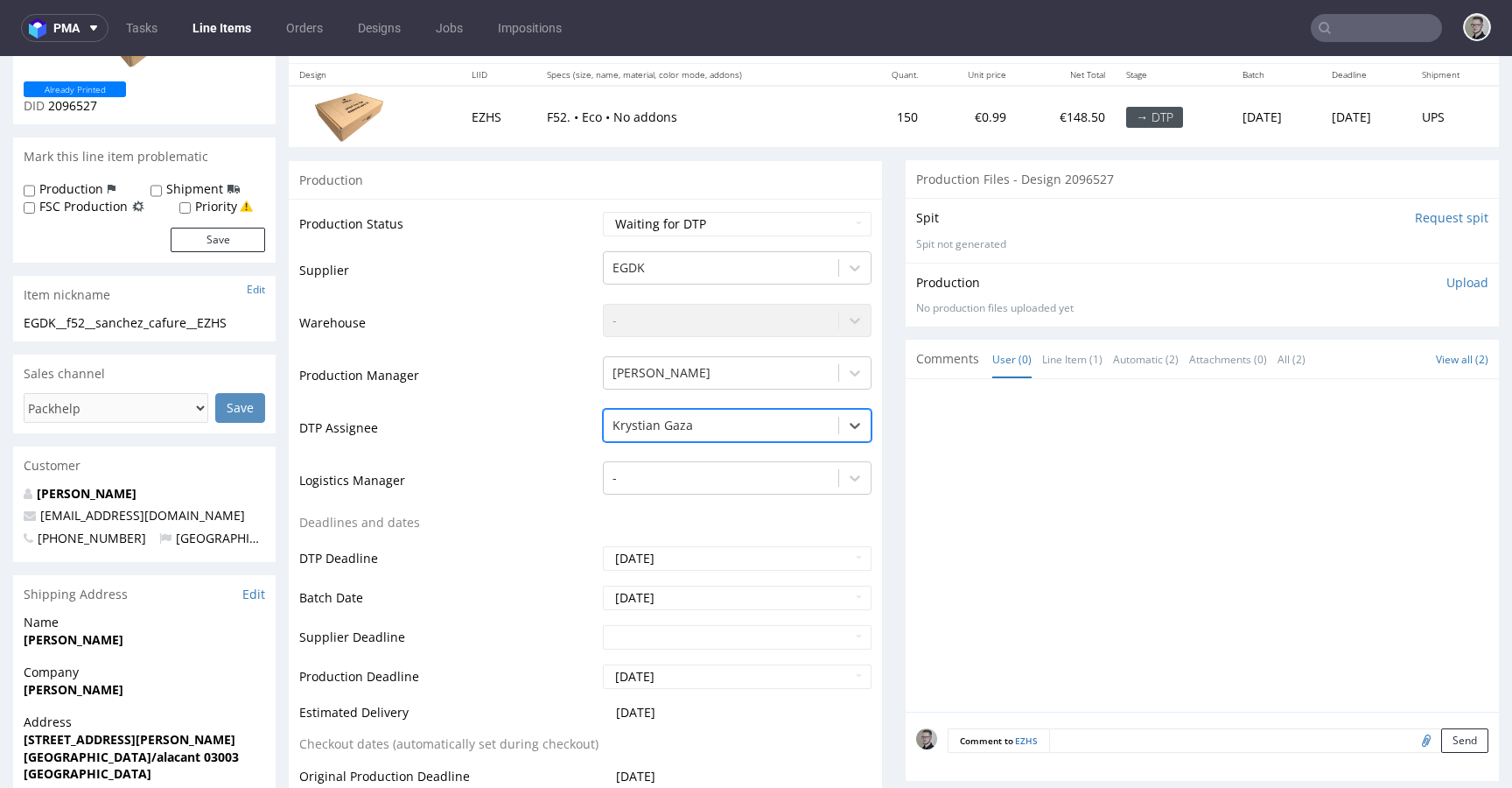
scroll to position [668, 0]
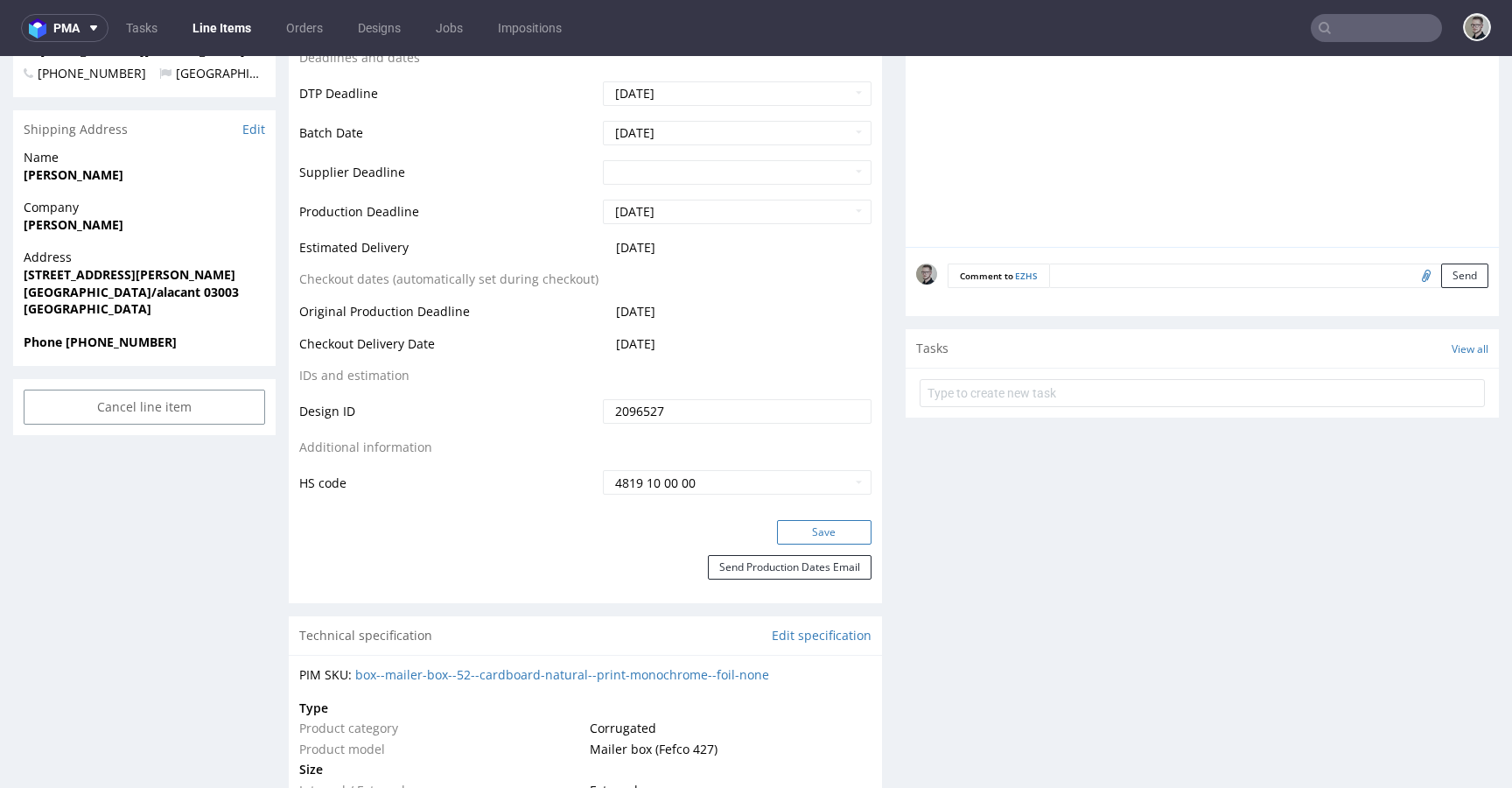
click at [830, 537] on button "Save" at bounding box center [824, 531] width 94 height 24
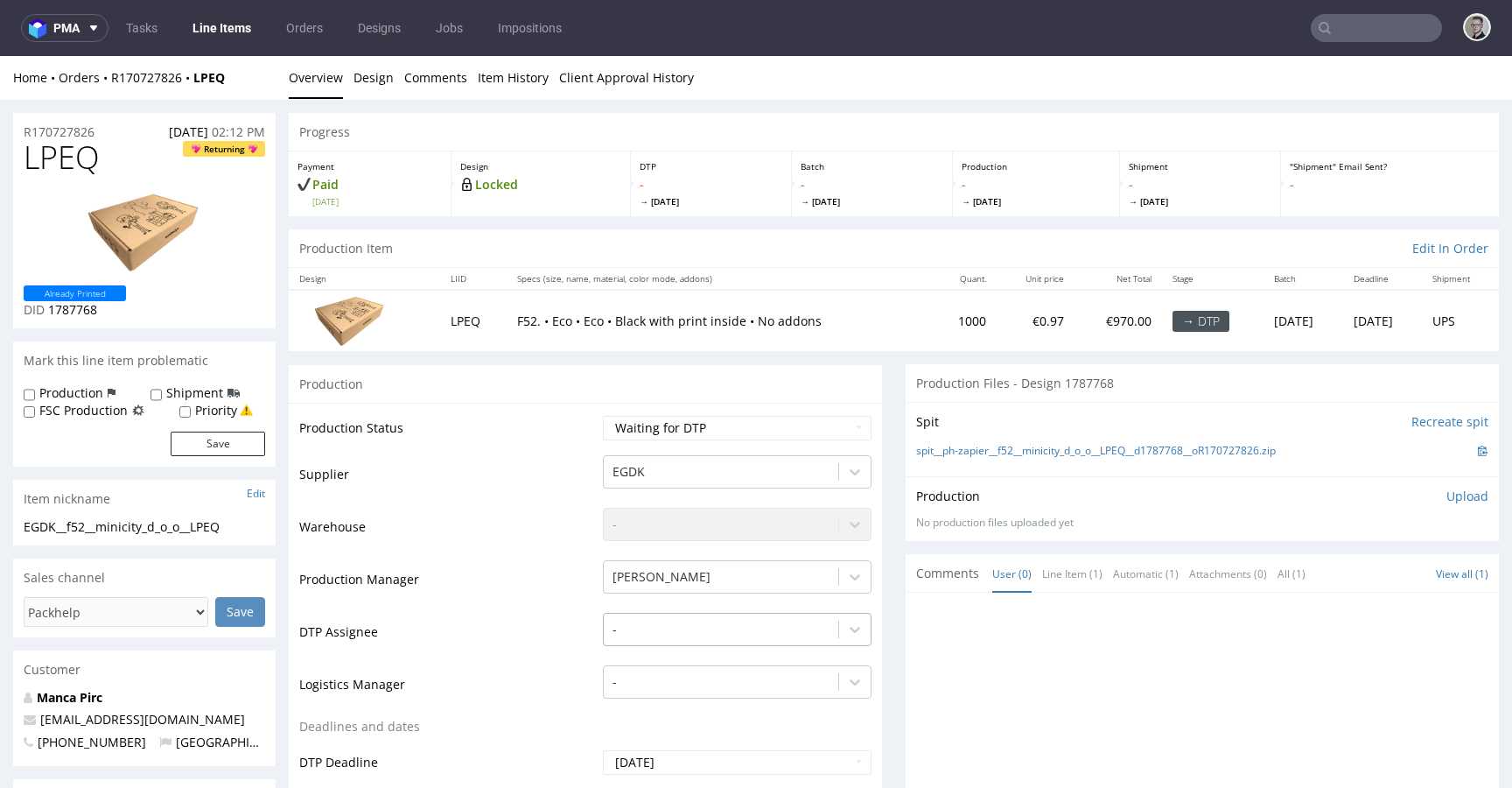
click at [661, 622] on div "-" at bounding box center [737, 624] width 269 height 24
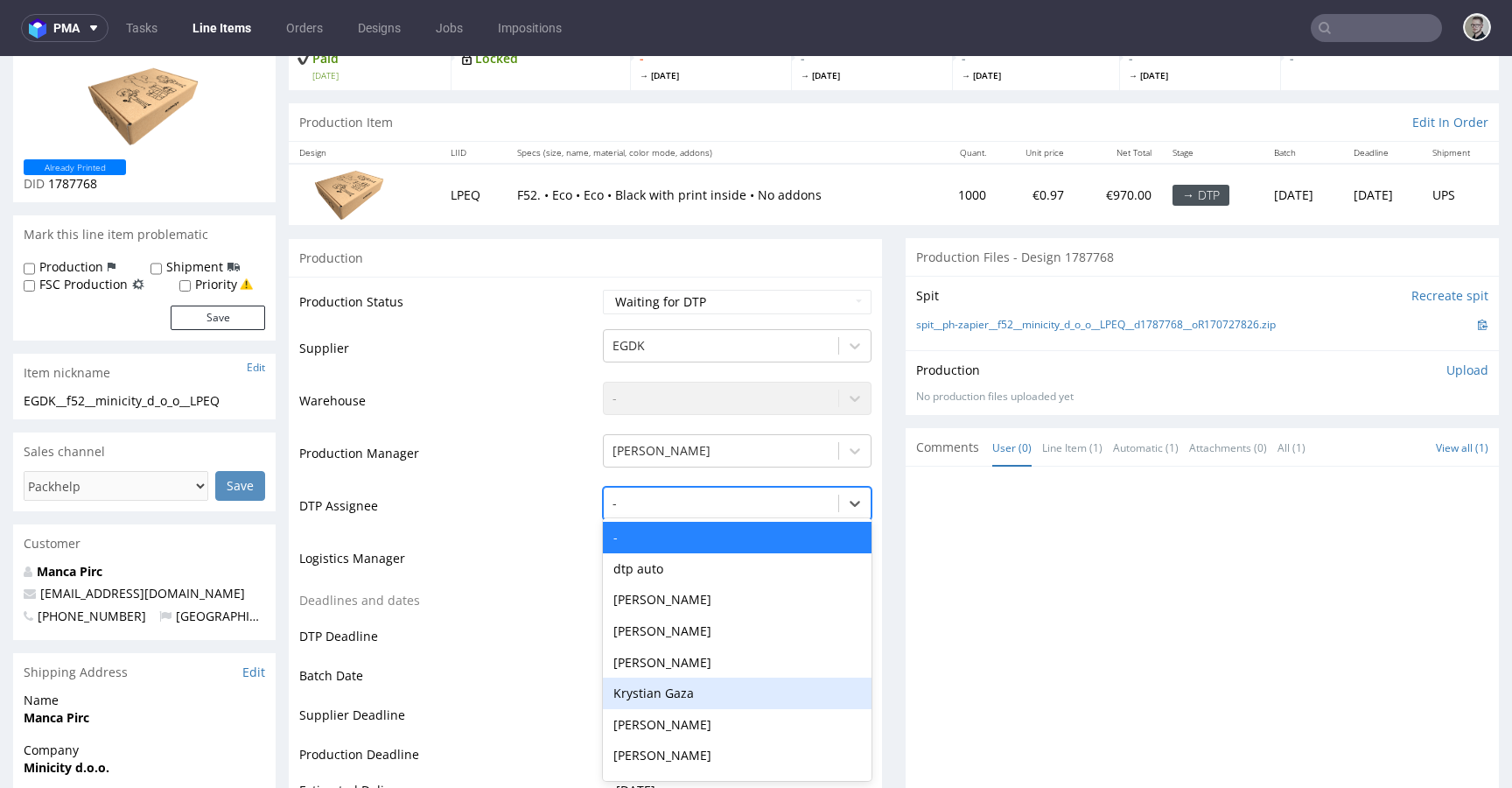
click at [675, 677] on div "Krystian Gaza" at bounding box center [737, 693] width 269 height 32
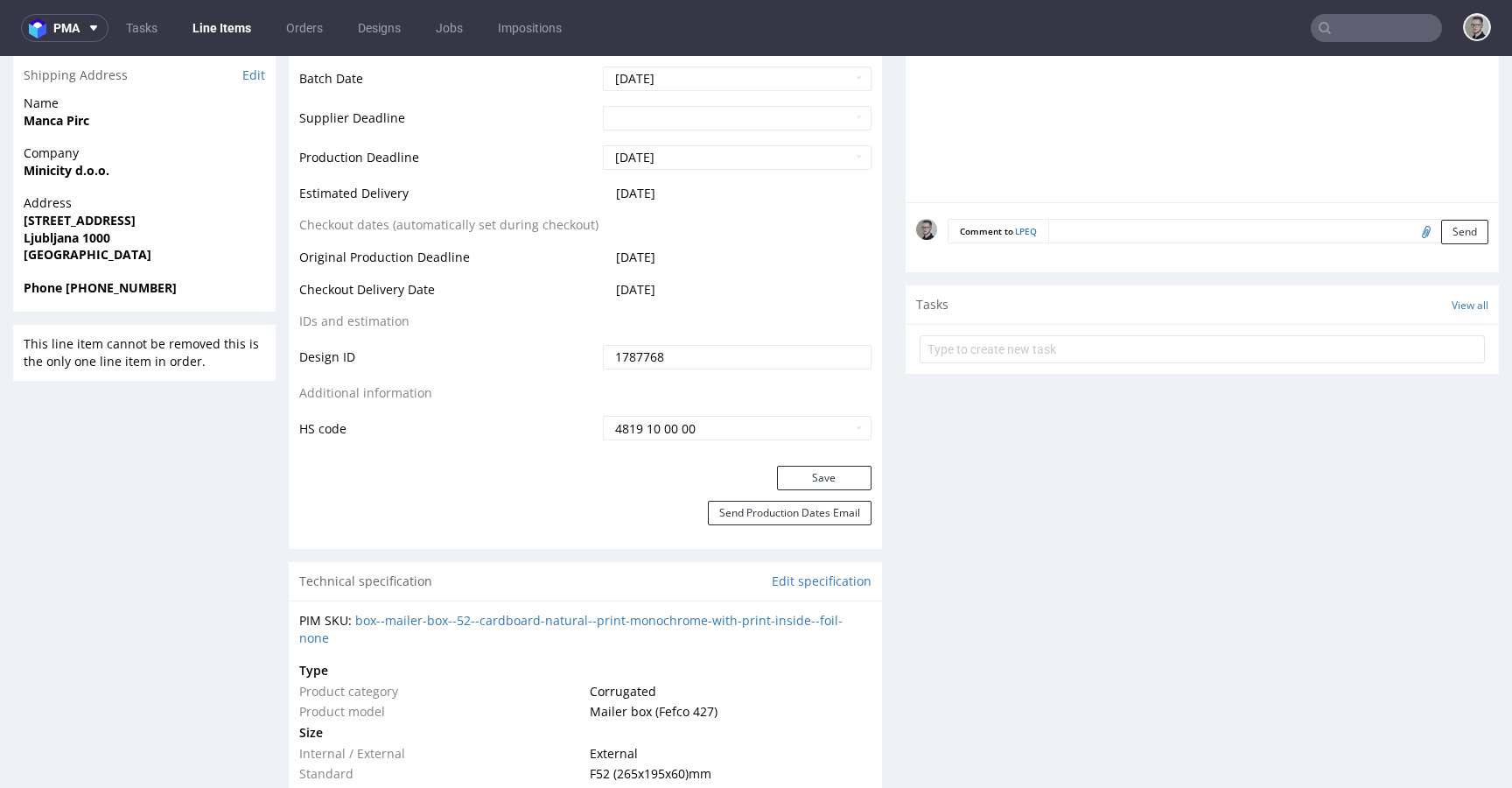
scroll to position [888, 0]
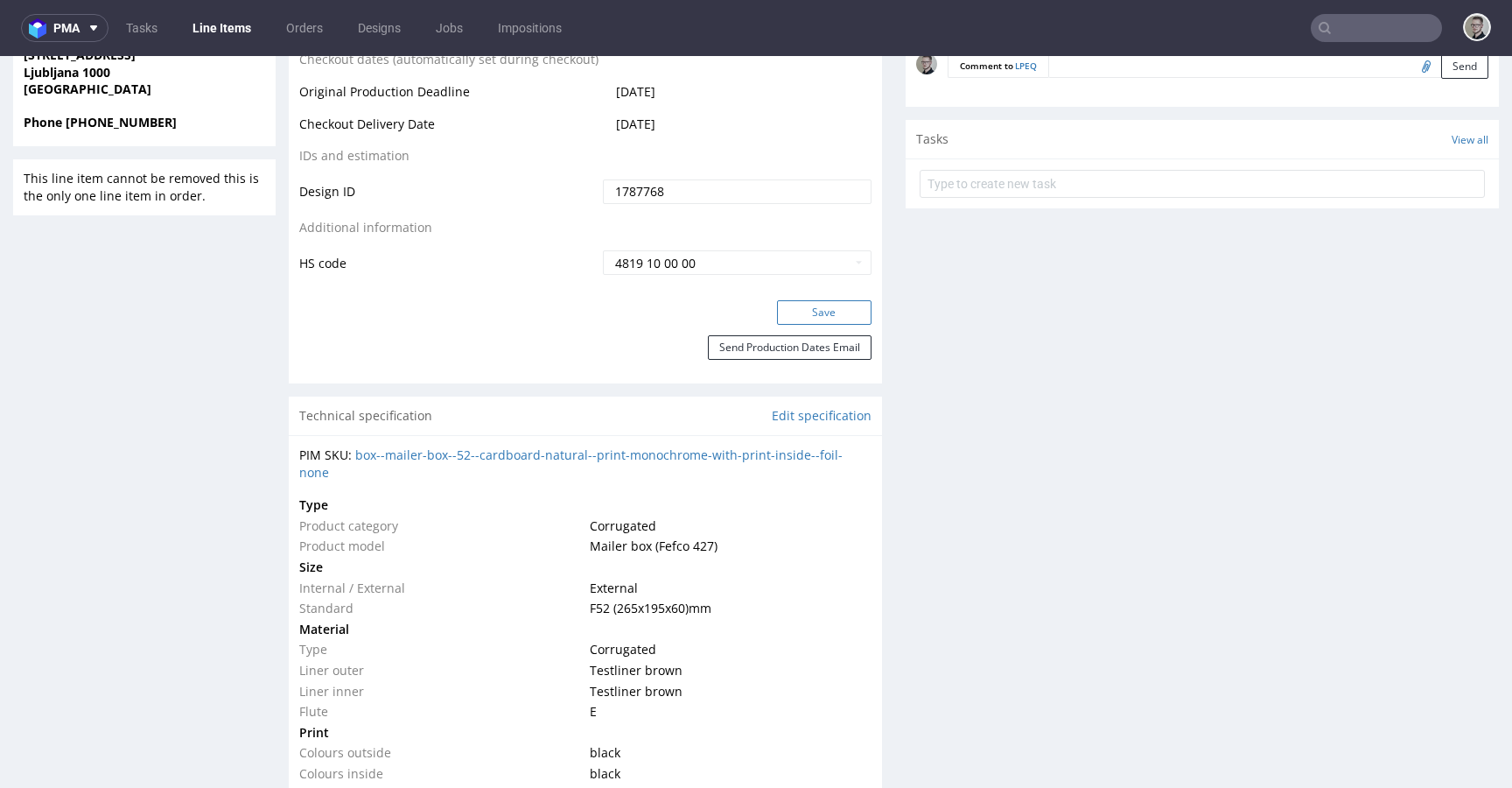
click at [828, 306] on button "Save" at bounding box center [824, 312] width 94 height 24
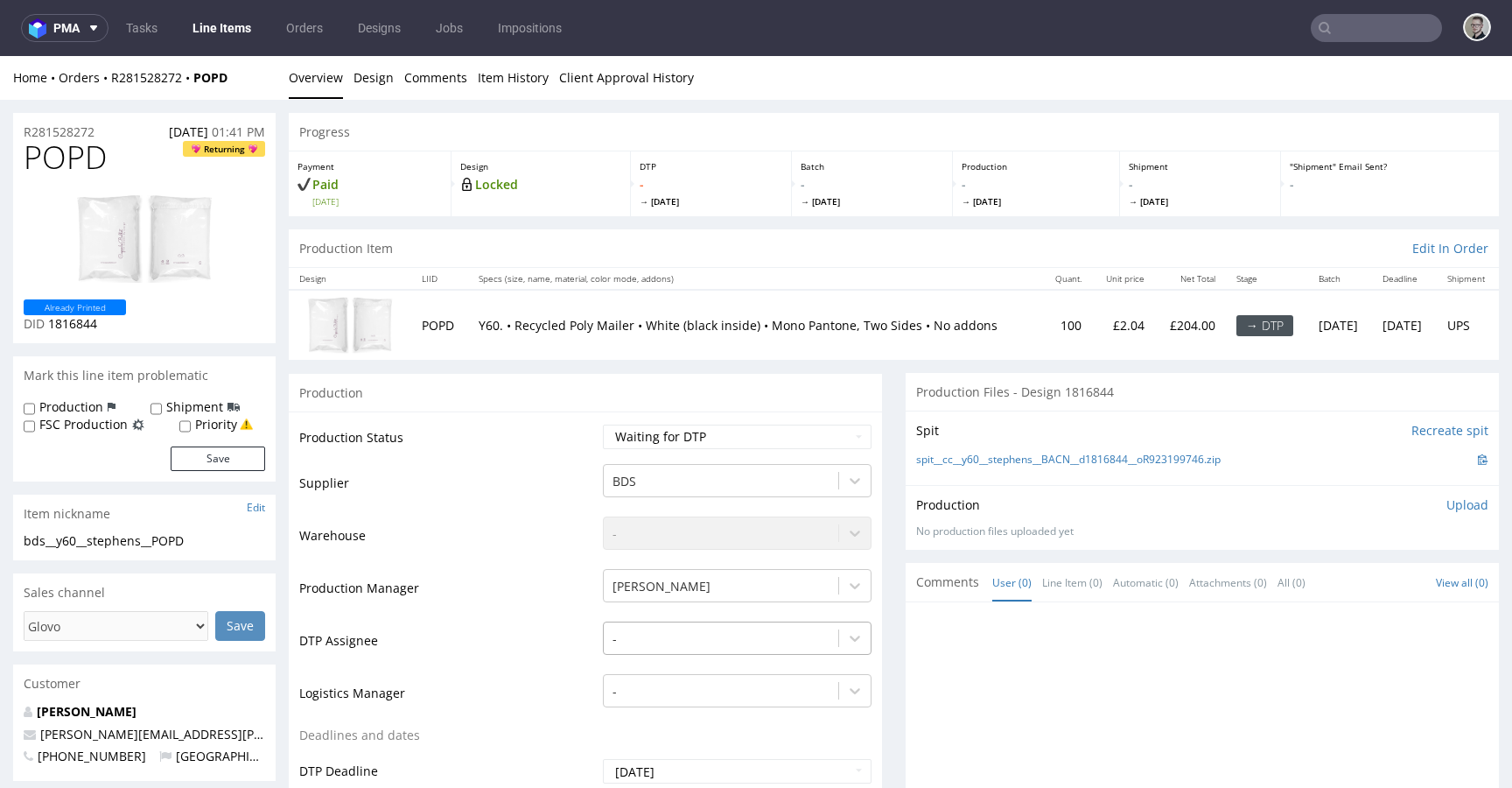
click at [664, 633] on div "-" at bounding box center [737, 633] width 269 height 24
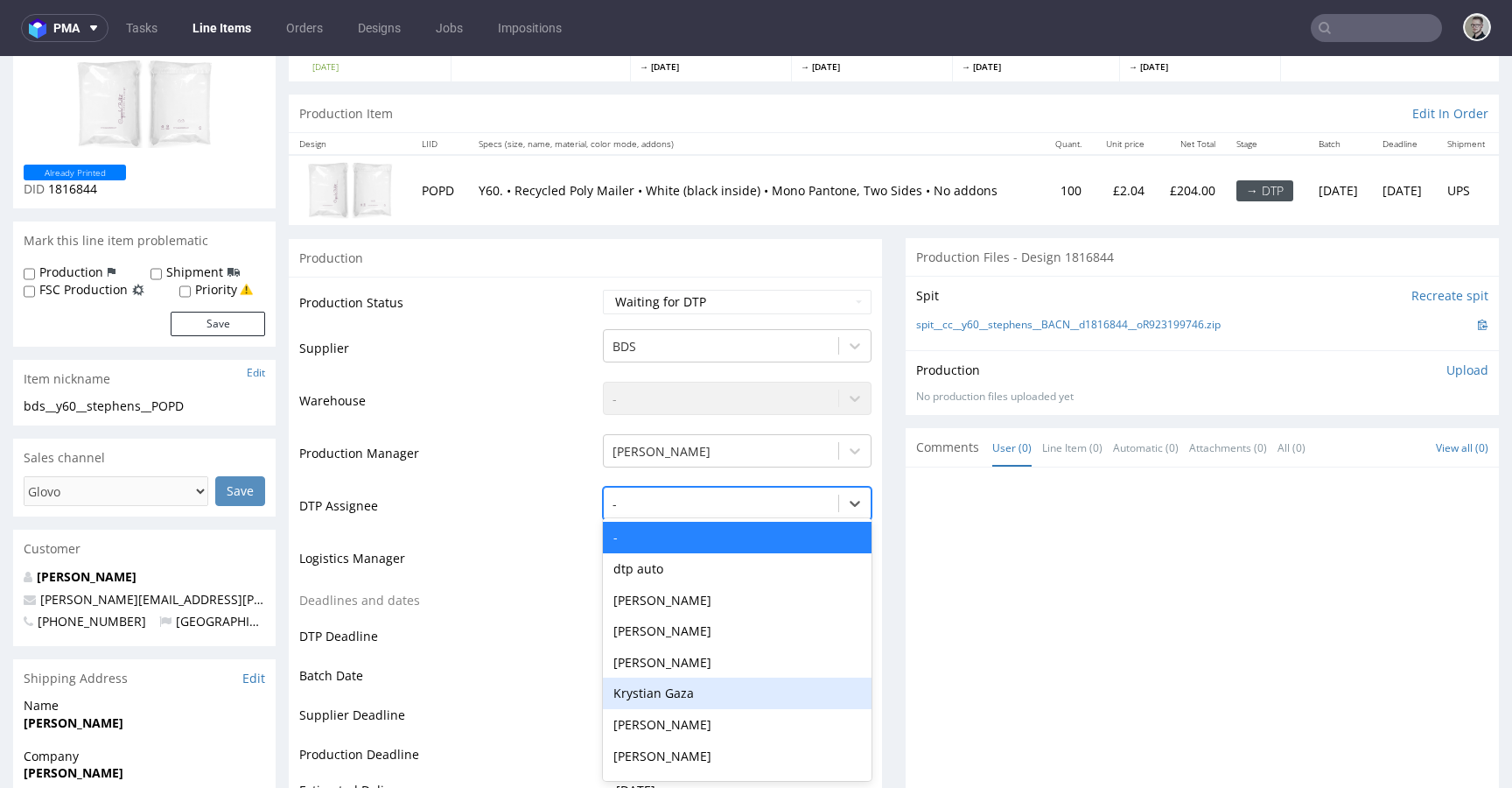
click at [696, 680] on div "Krystian Gaza" at bounding box center [737, 693] width 269 height 32
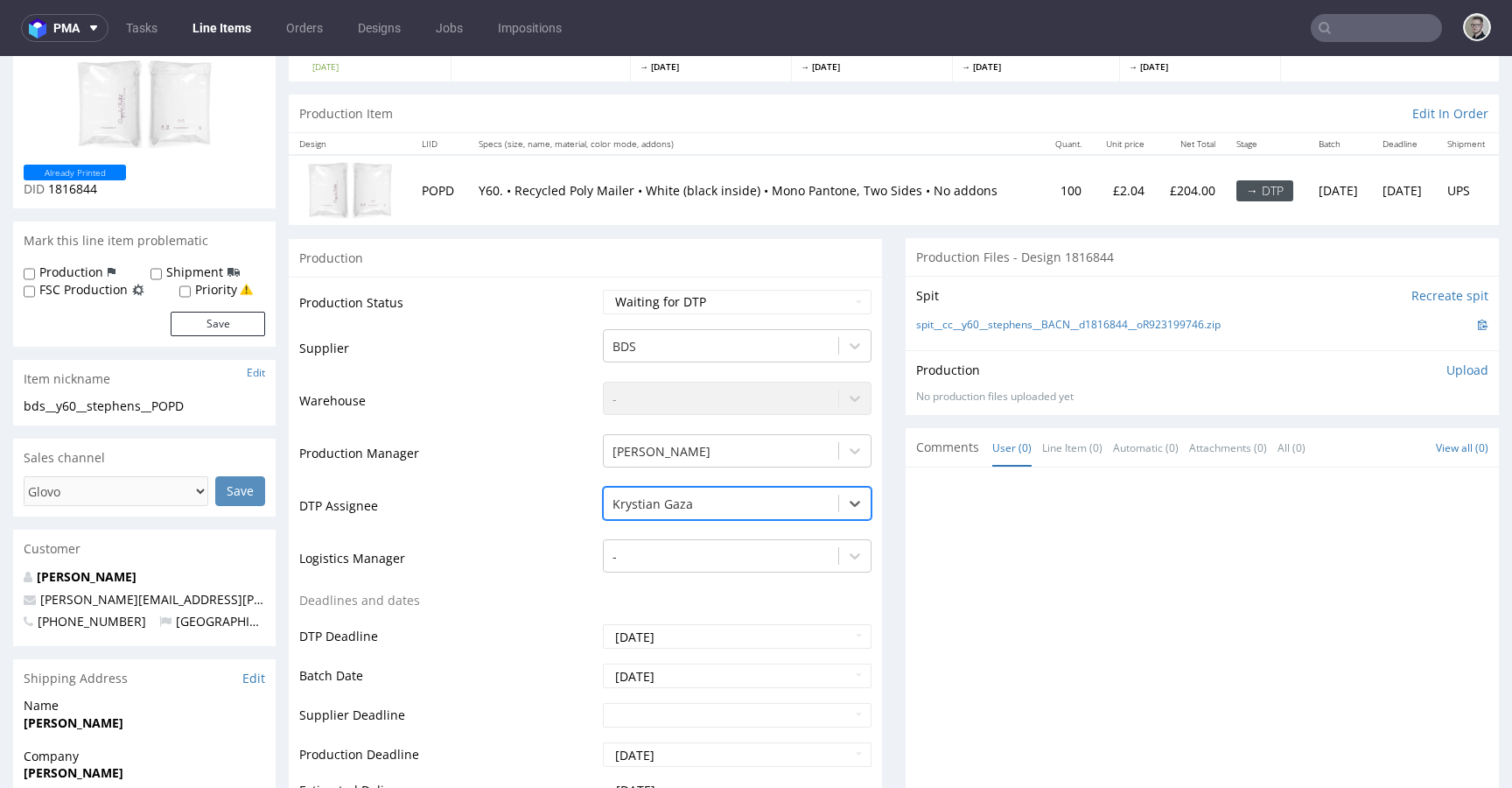
scroll to position [713, 0]
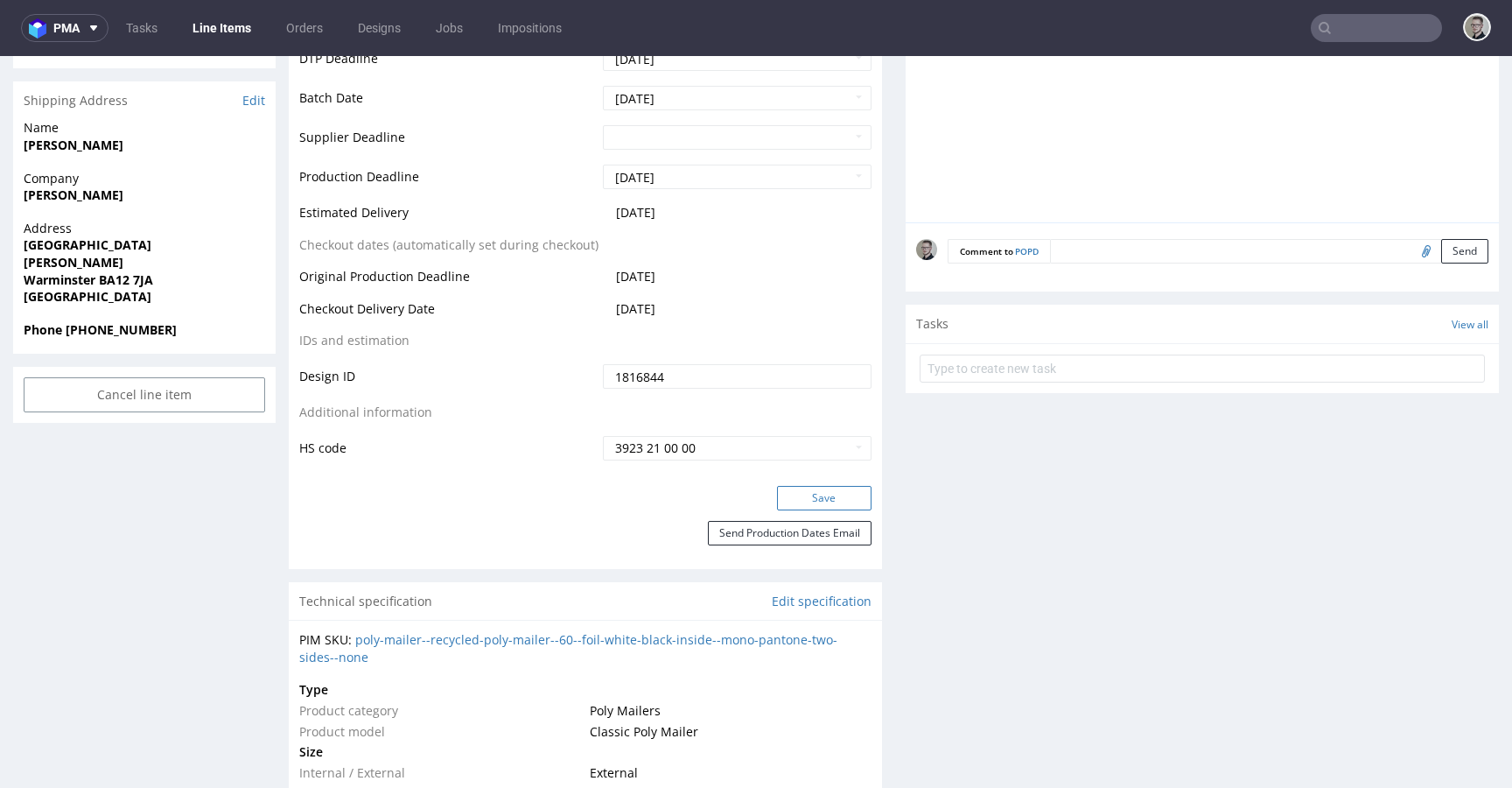
click at [832, 492] on button "Save" at bounding box center [824, 498] width 94 height 24
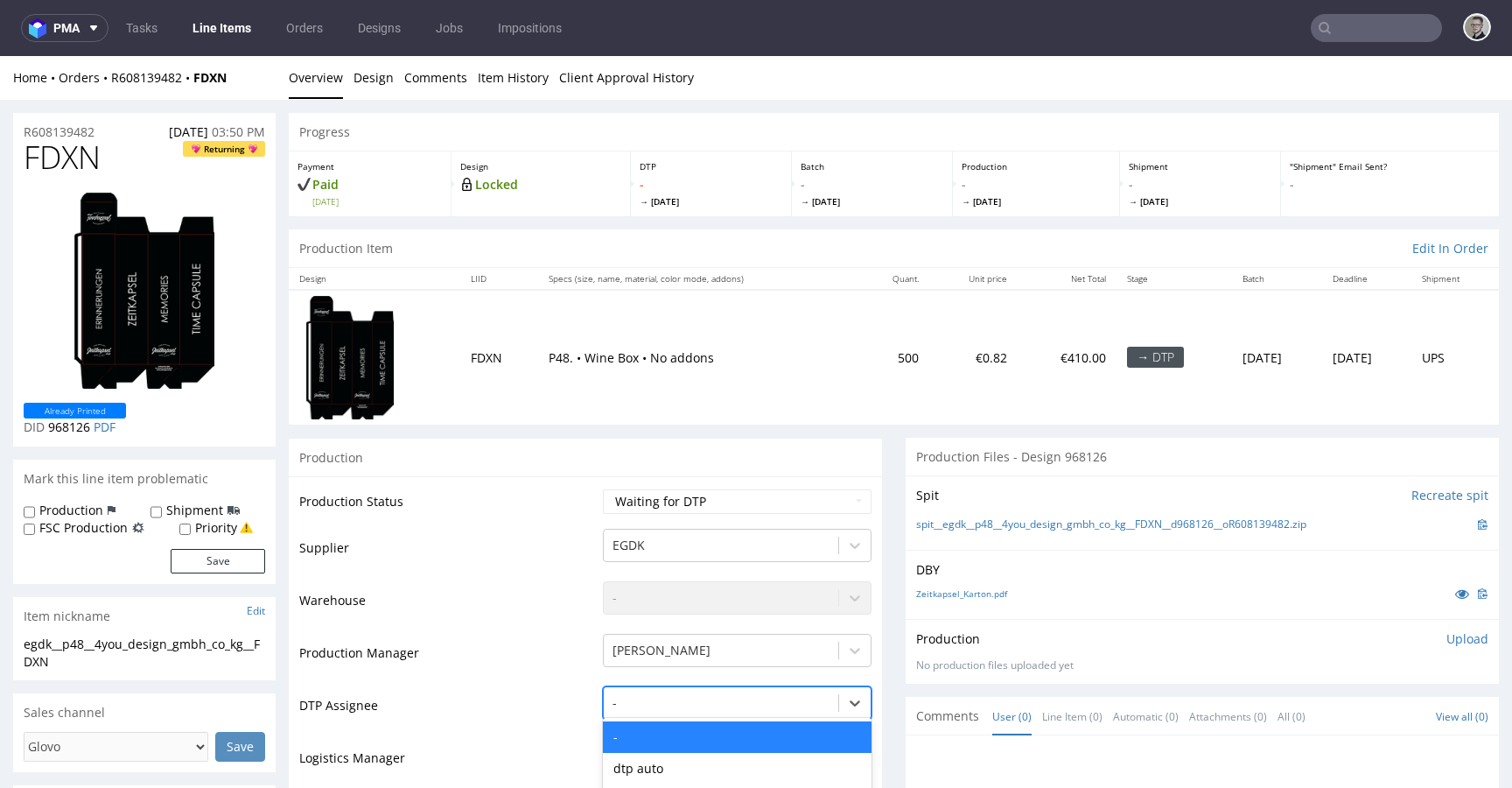
click at [662, 706] on div "Krystian Gaza, 6 of 31. 31 results available. Use Up and Down to choose options…" at bounding box center [737, 697] width 269 height 24
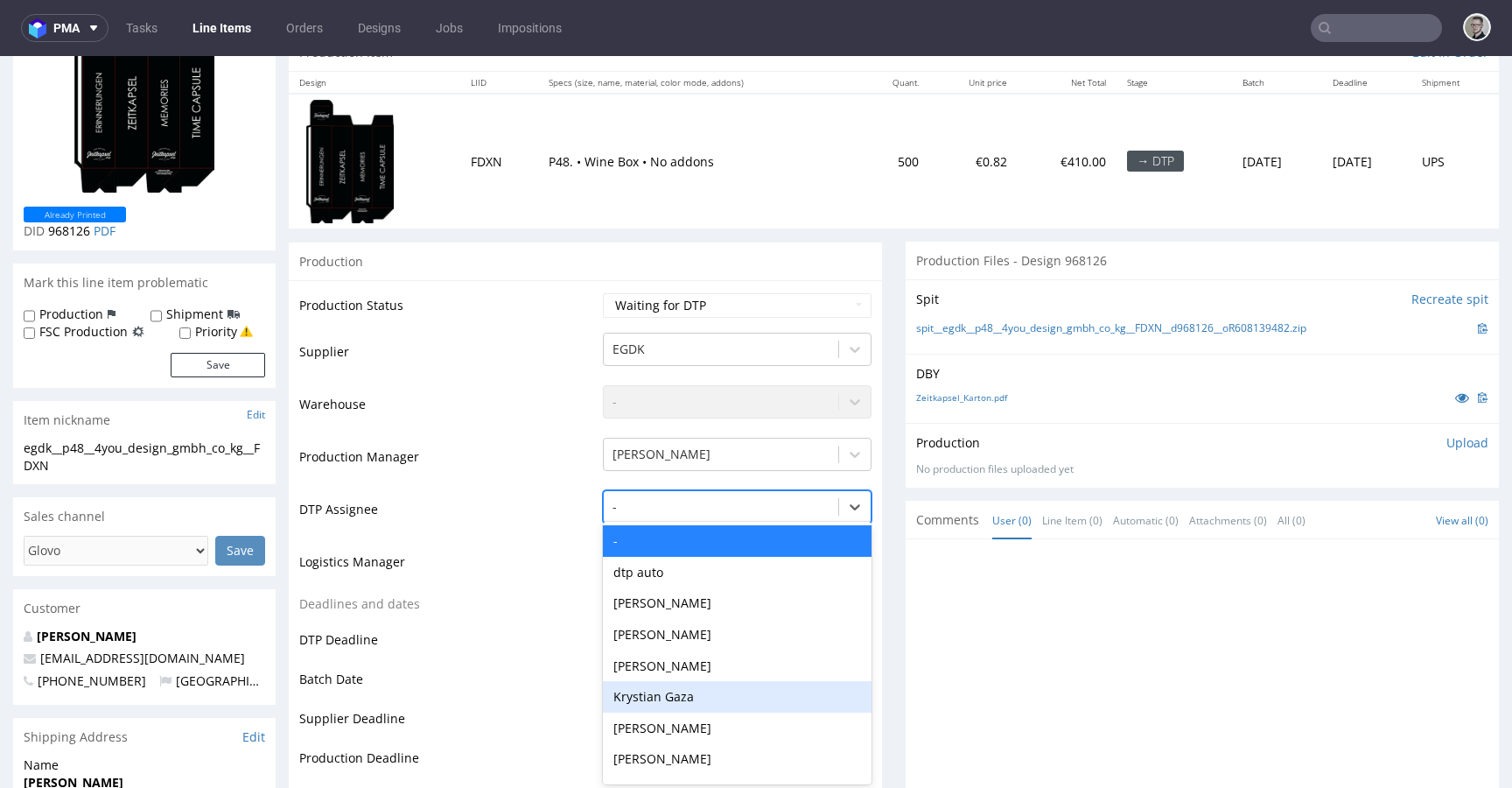
scroll to position [200, 0]
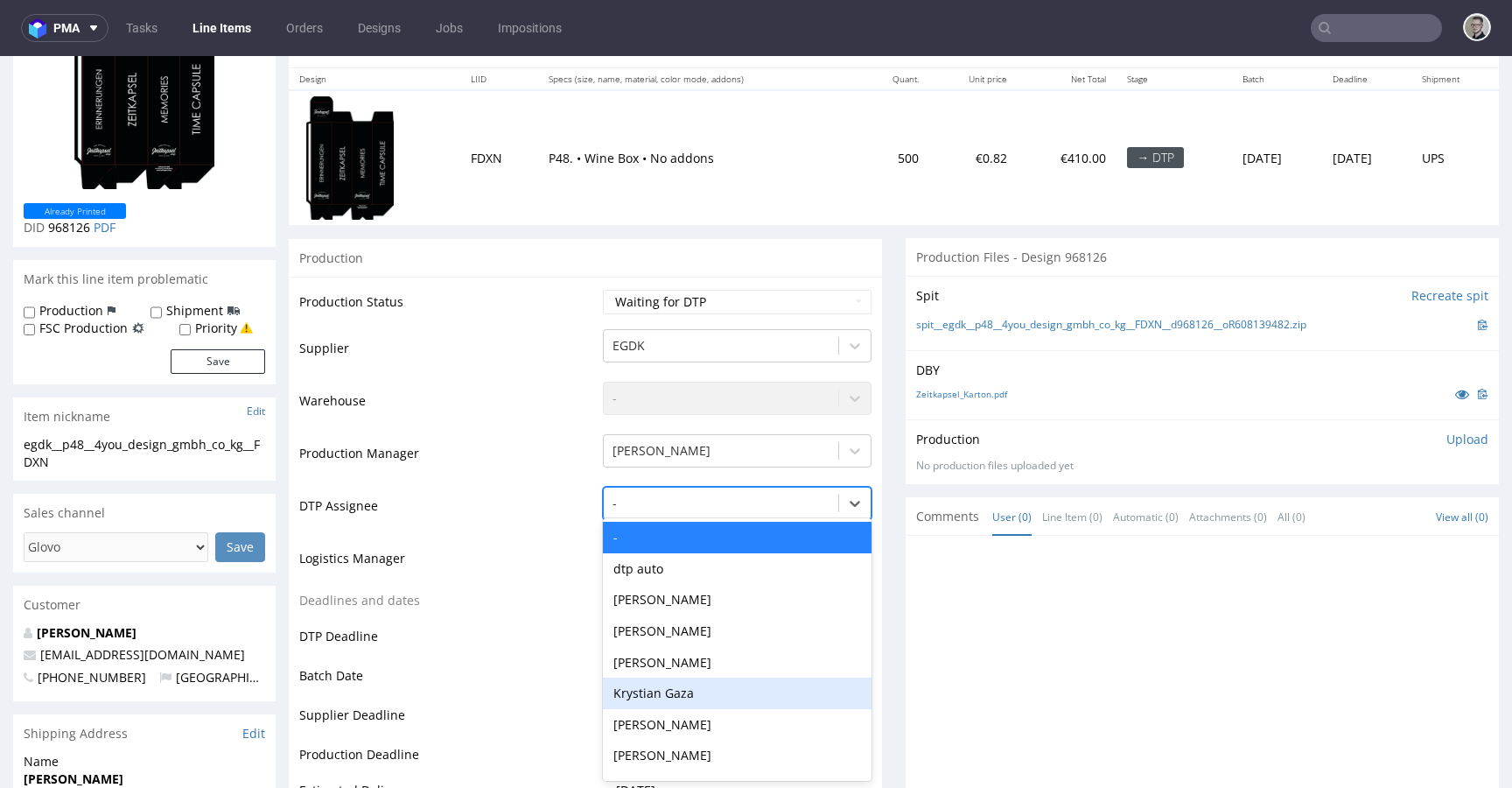
click at [682, 703] on div "Krystian Gaza" at bounding box center [737, 693] width 269 height 32
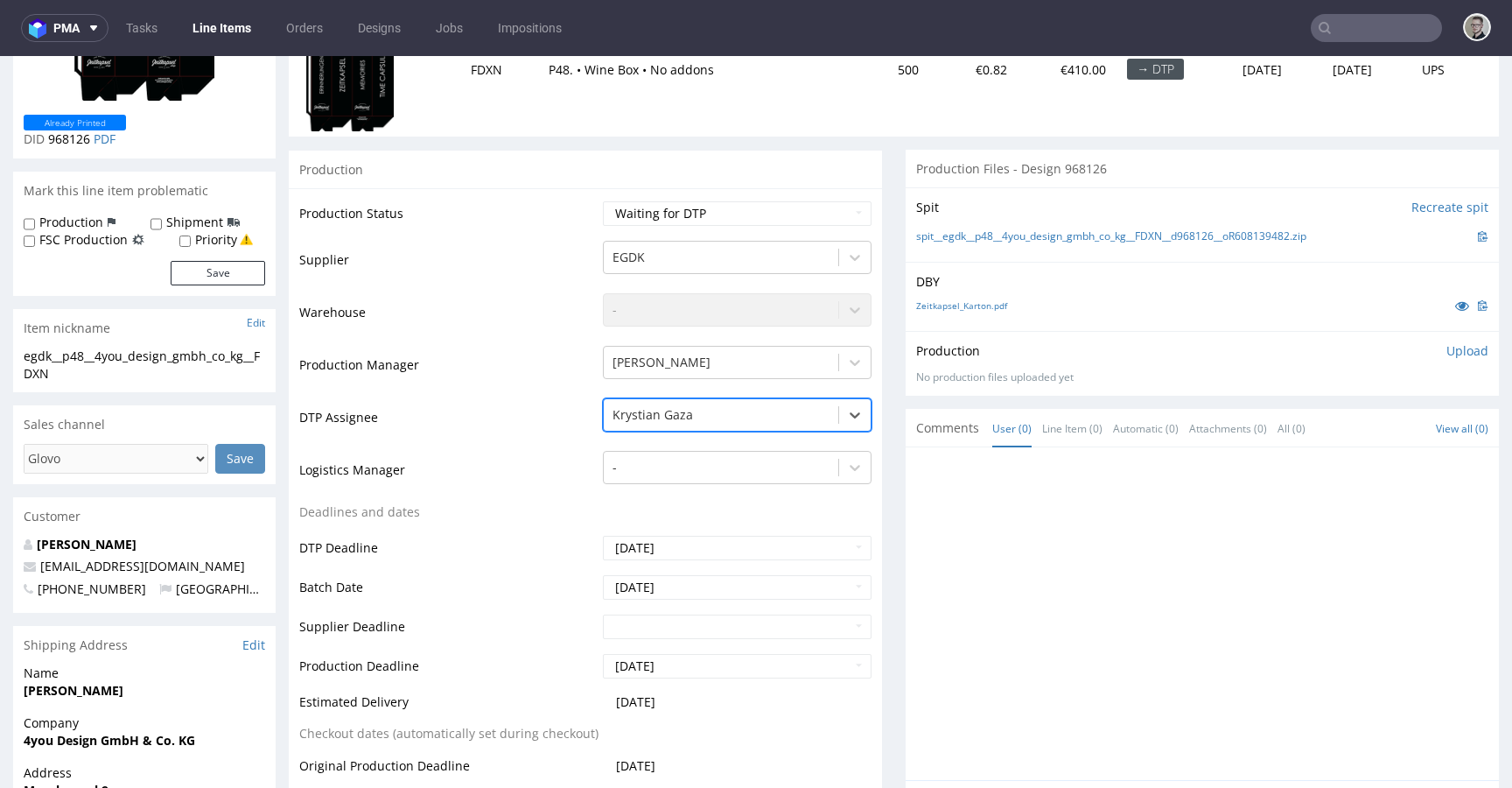
scroll to position [732, 0]
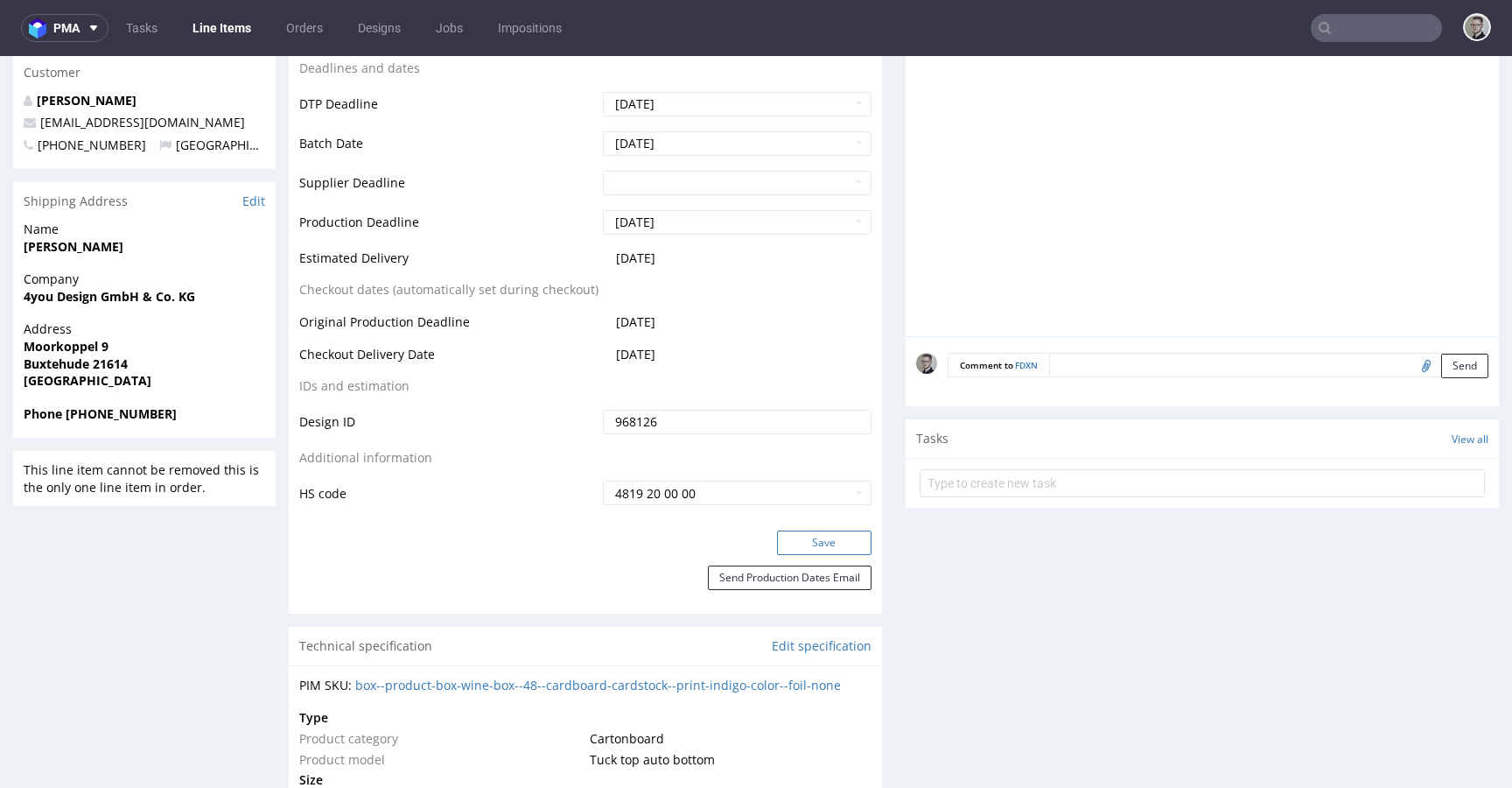
click at [835, 532] on button "Save" at bounding box center [824, 542] width 94 height 24
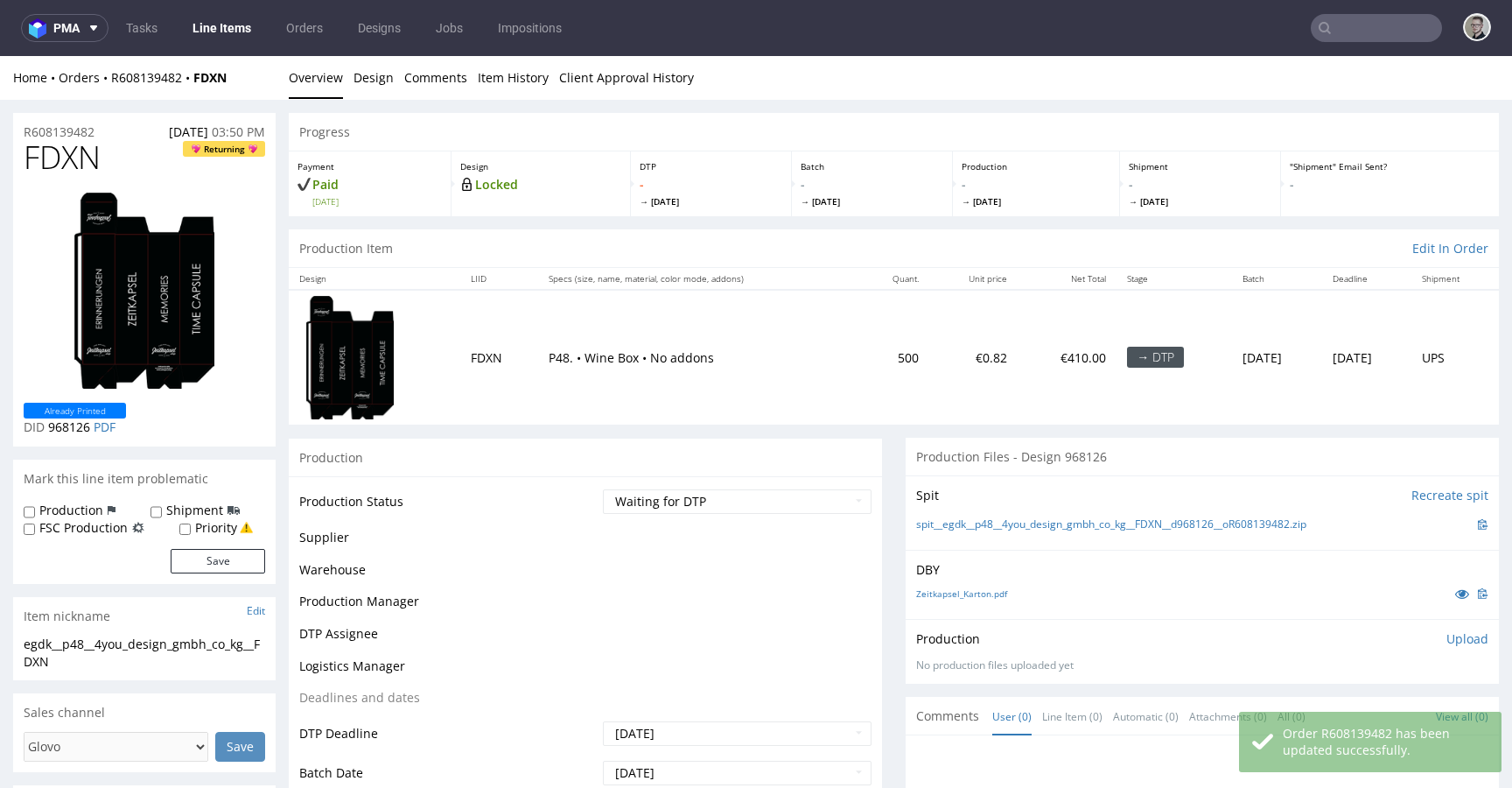
scroll to position [720, 0]
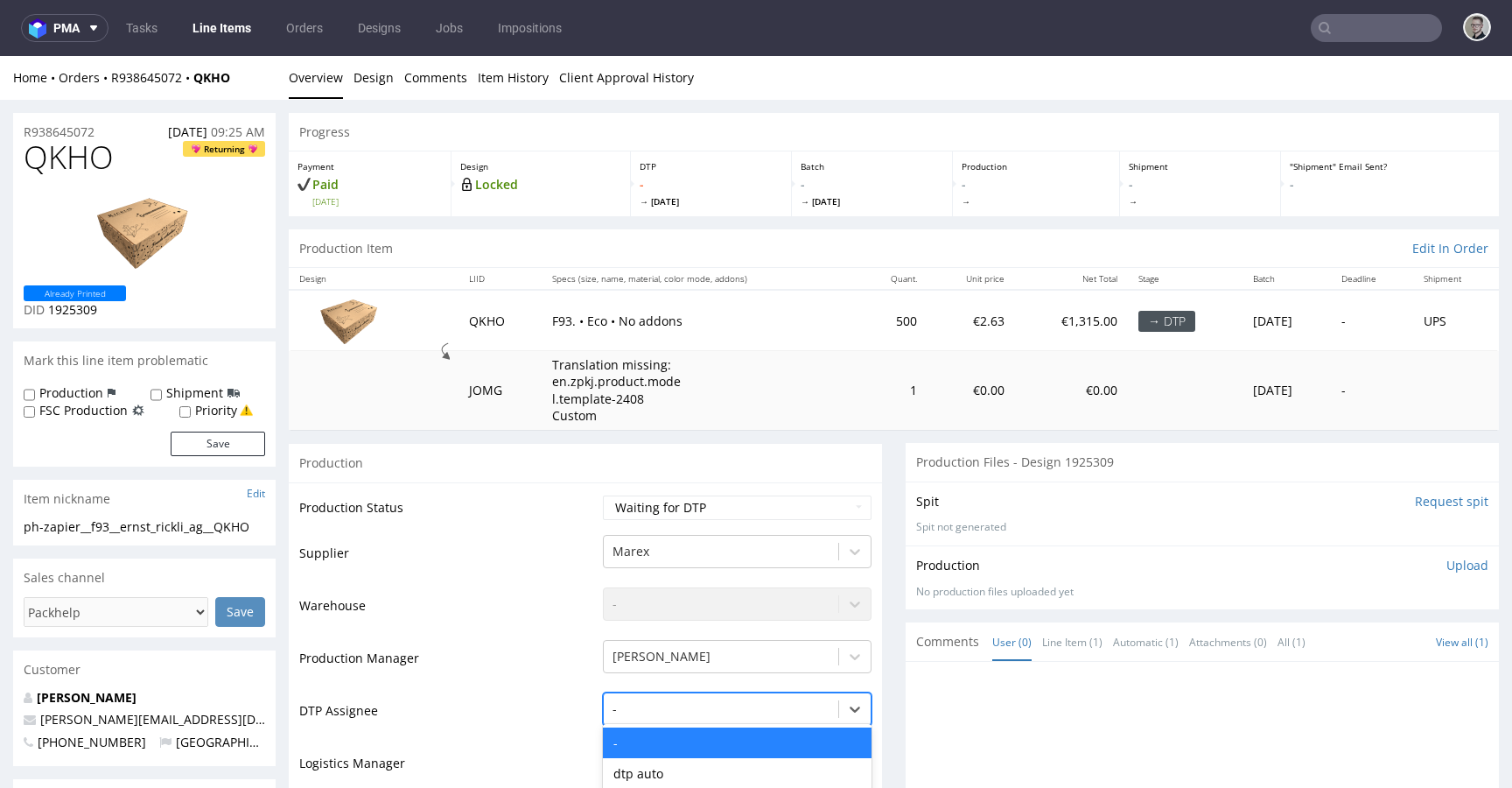
scroll to position [204, 0]
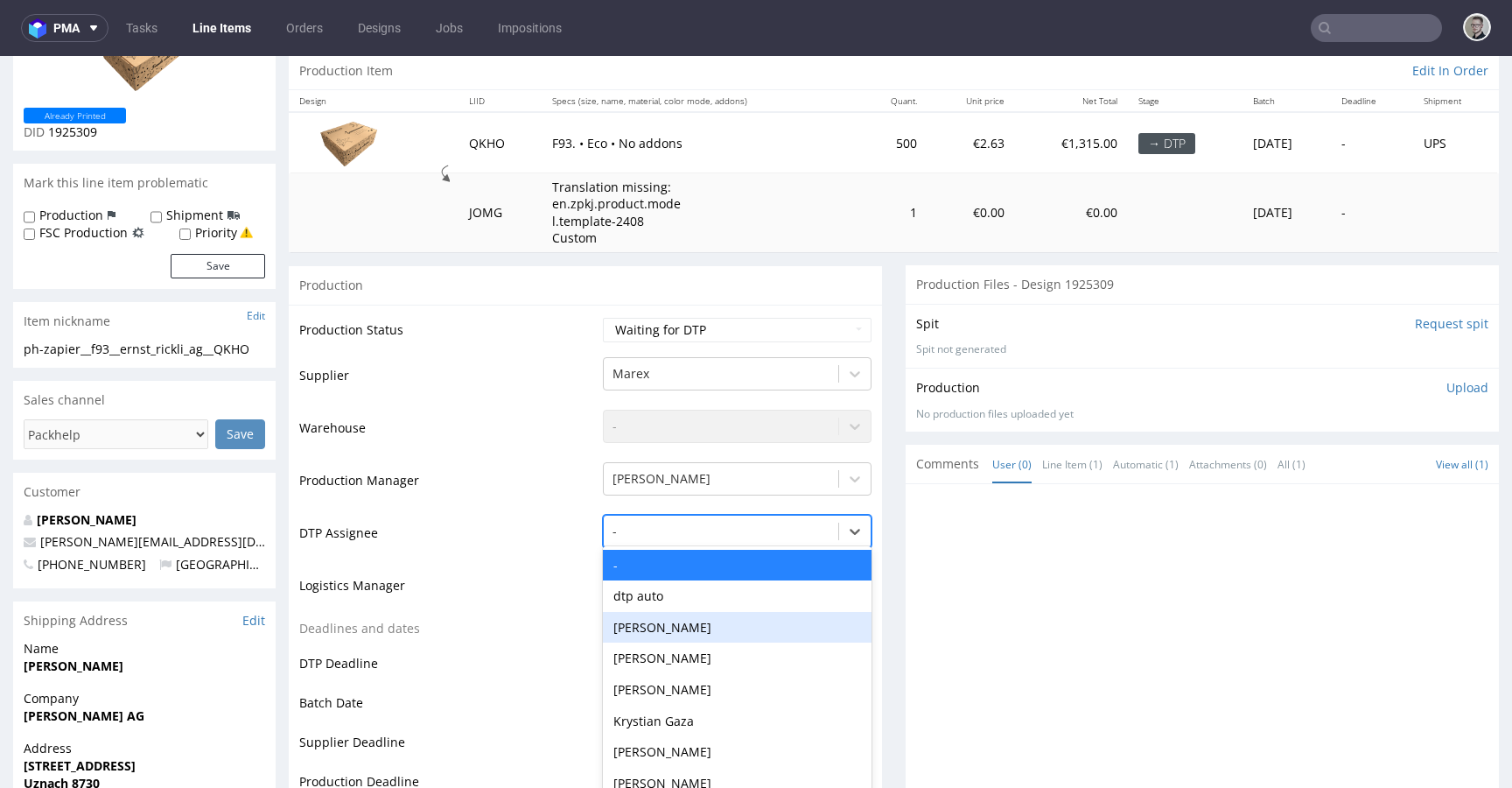
click at [674, 539] on div "Hapka Dominika, 3 of 31. 31 results available. Use Up and Down to choose option…" at bounding box center [737, 527] width 269 height 24
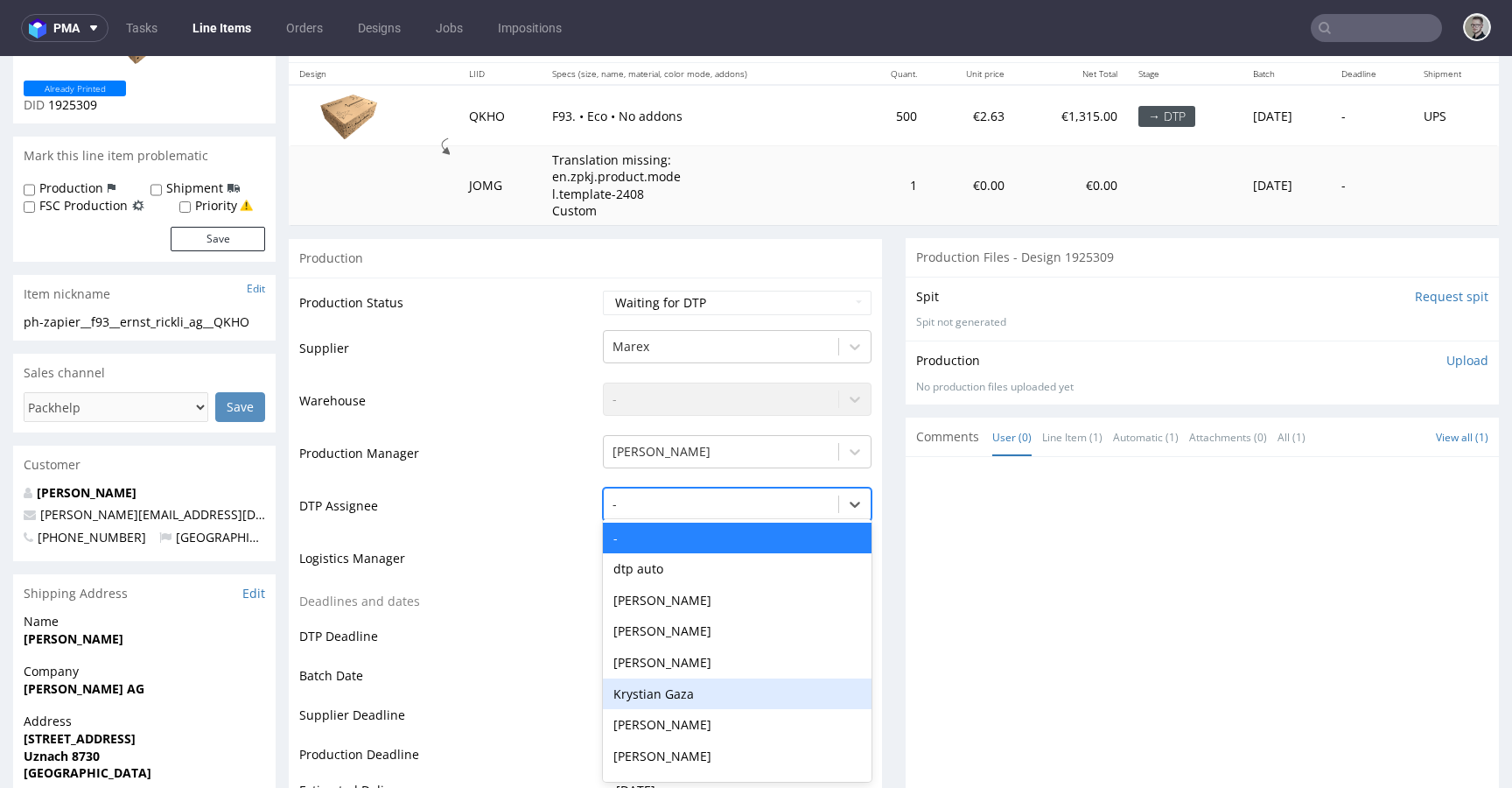
click at [687, 698] on div "Krystian Gaza" at bounding box center [737, 693] width 269 height 32
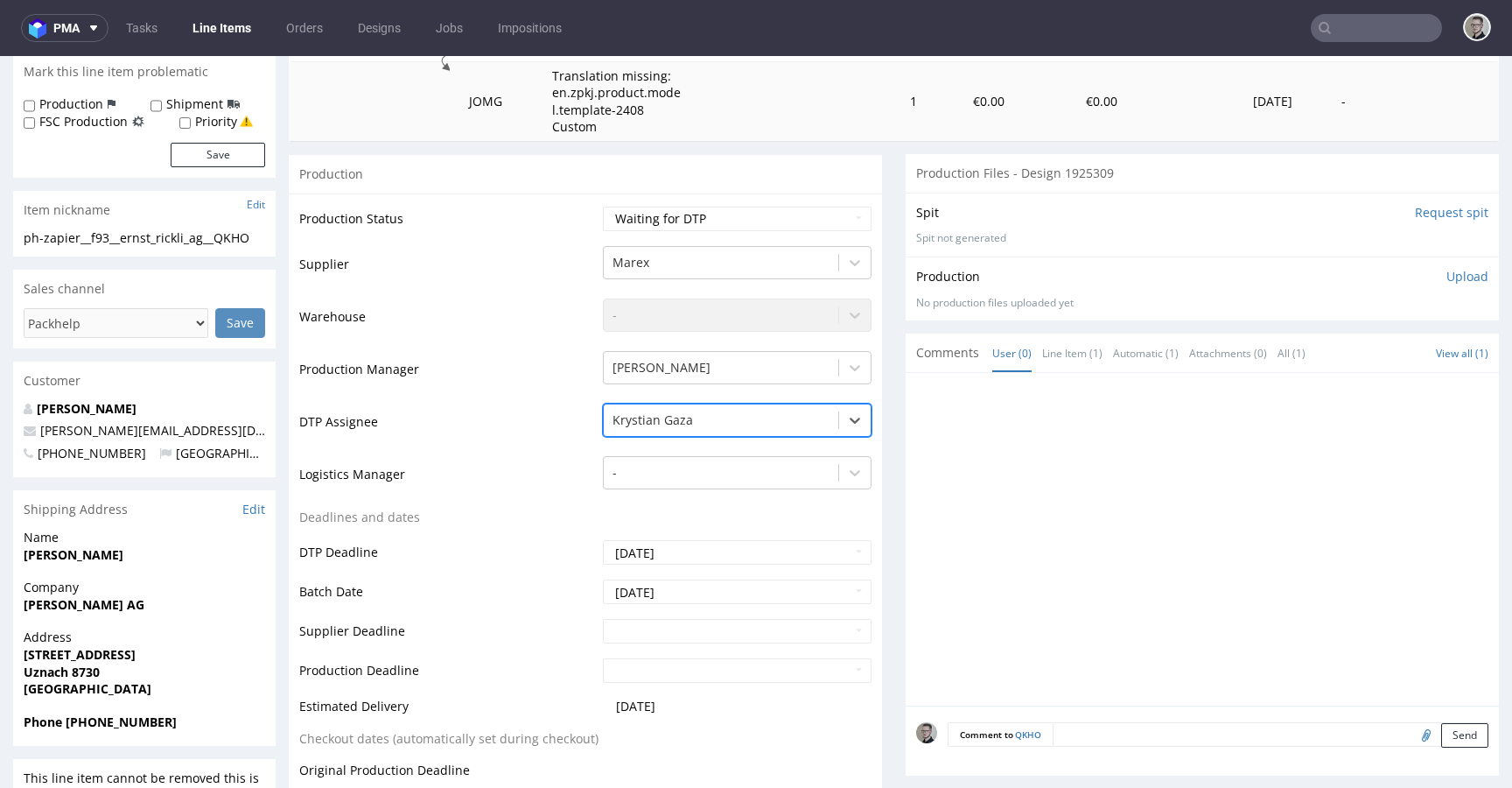
scroll to position [546, 0]
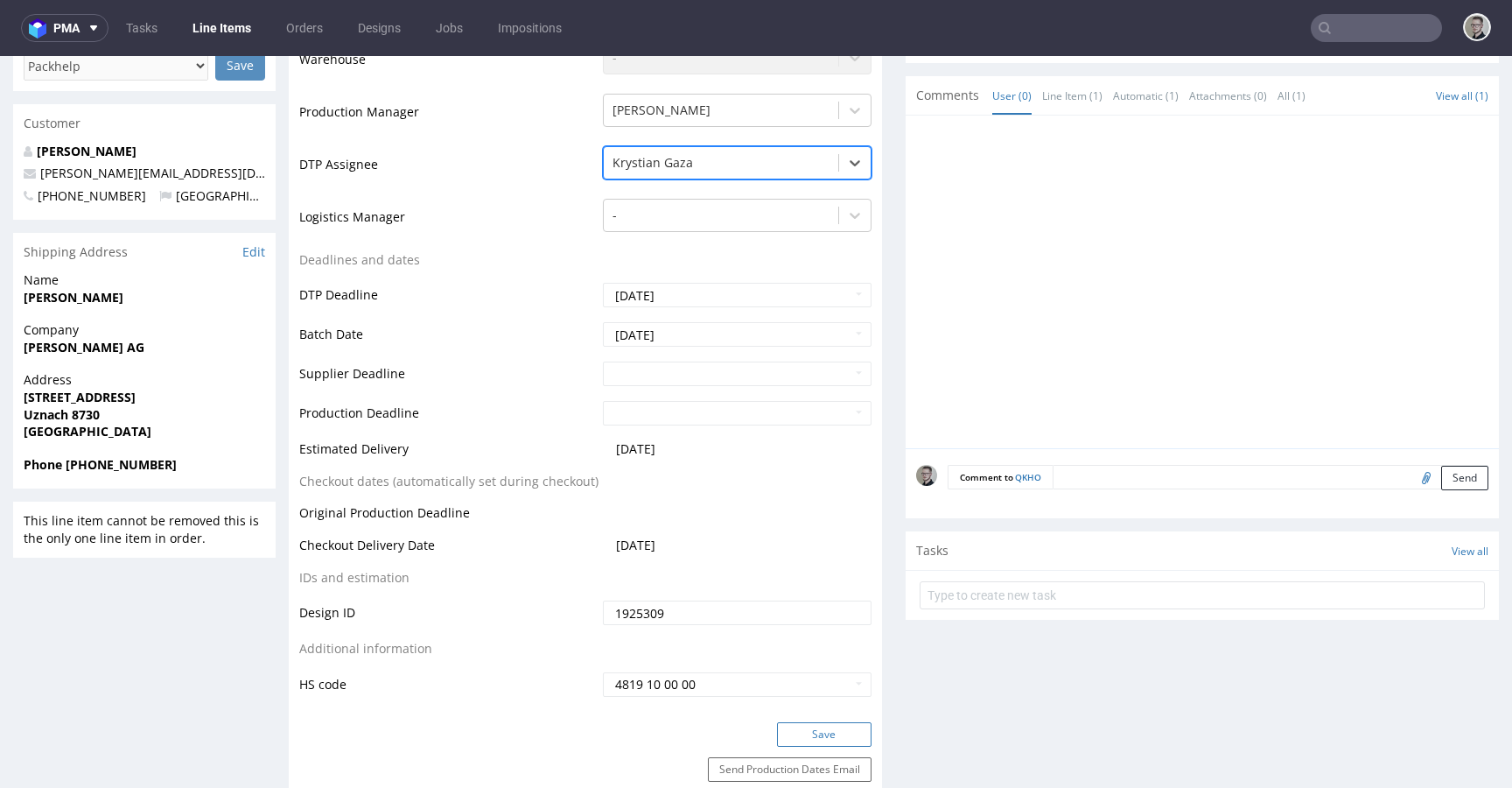
click at [809, 737] on button "Save" at bounding box center [824, 734] width 94 height 24
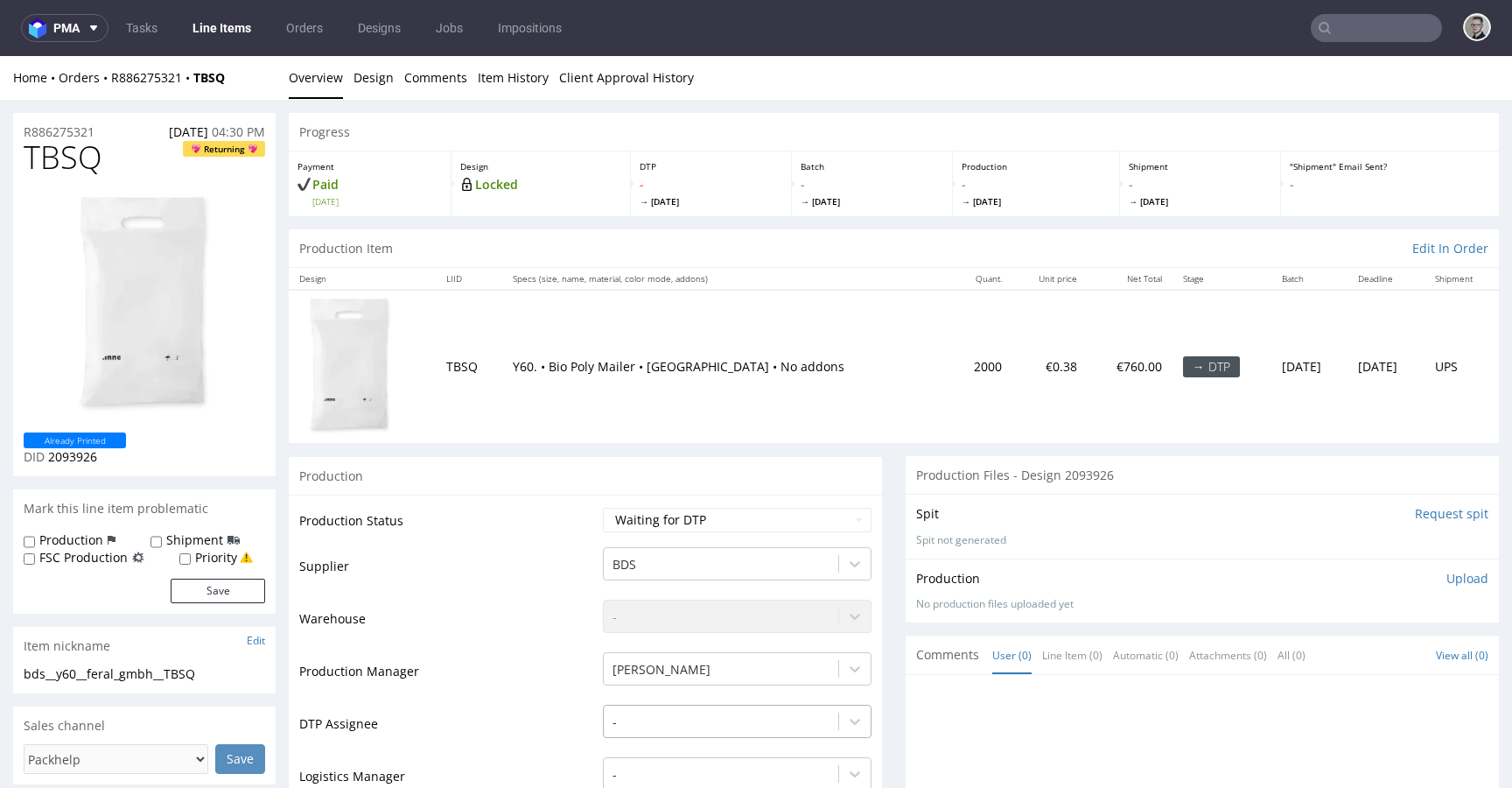
click at [729, 728] on div "-" at bounding box center [737, 716] width 269 height 24
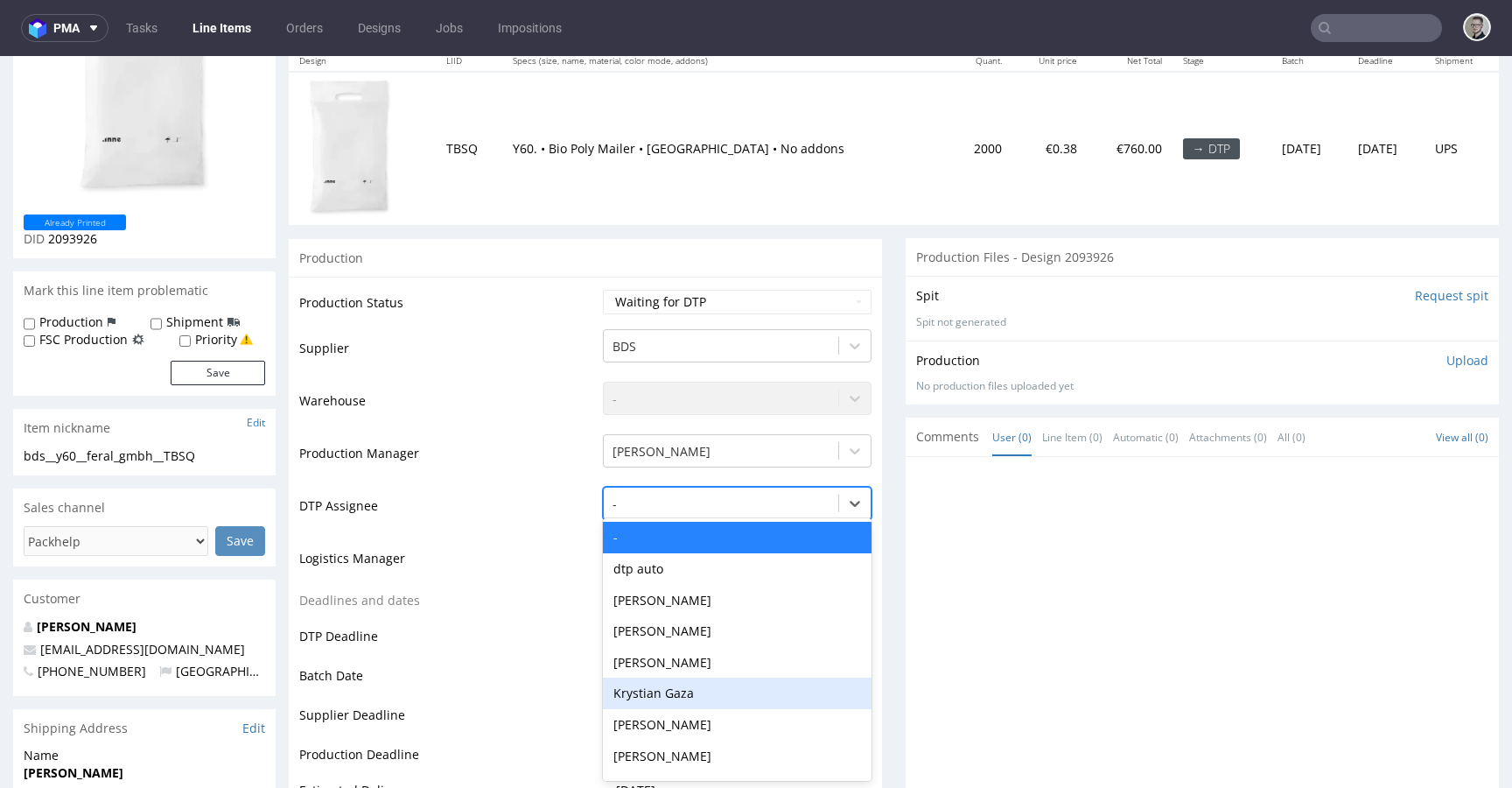
click at [744, 693] on div "Krystian Gaza" at bounding box center [737, 693] width 269 height 32
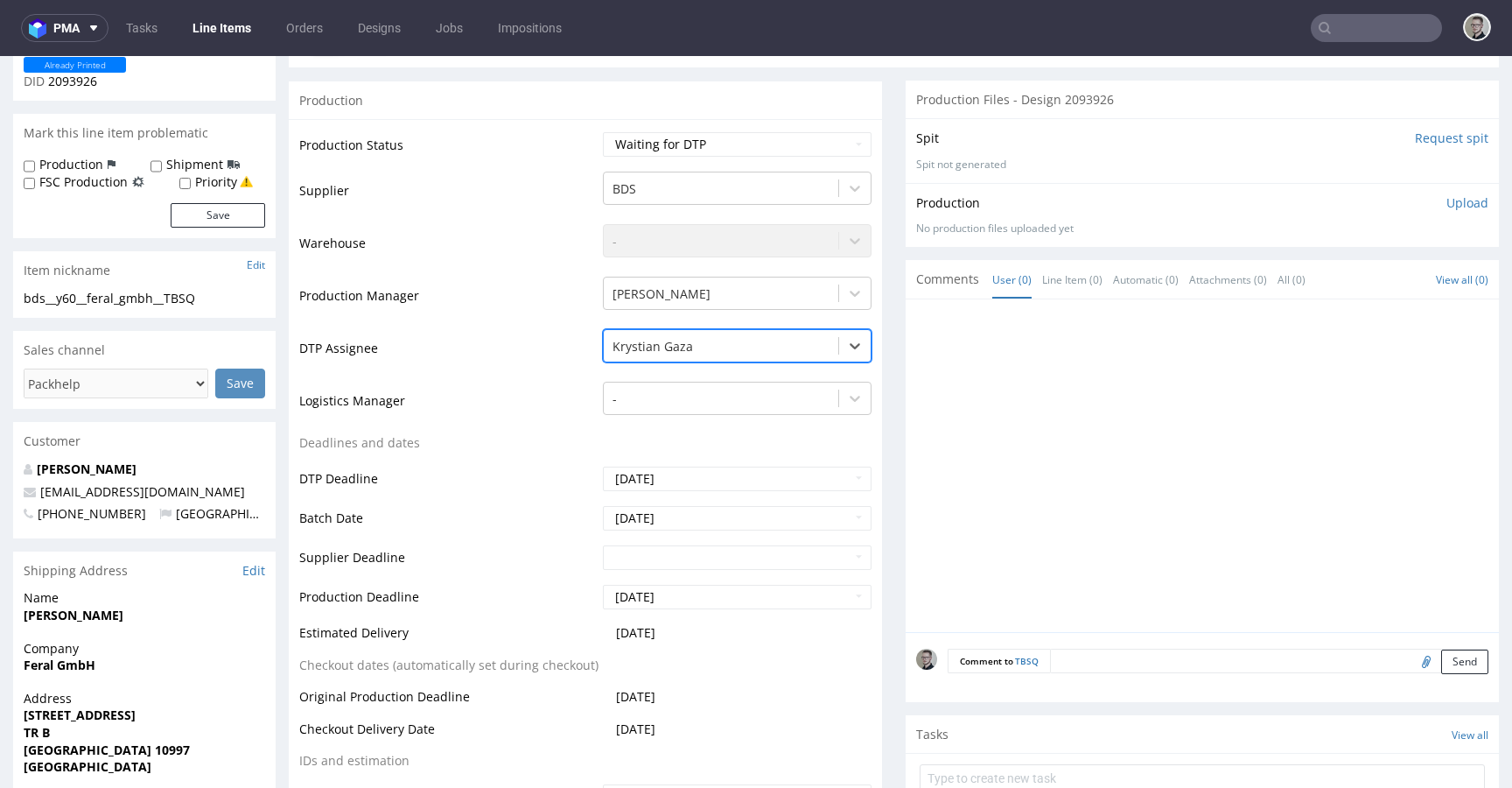
scroll to position [570, 0]
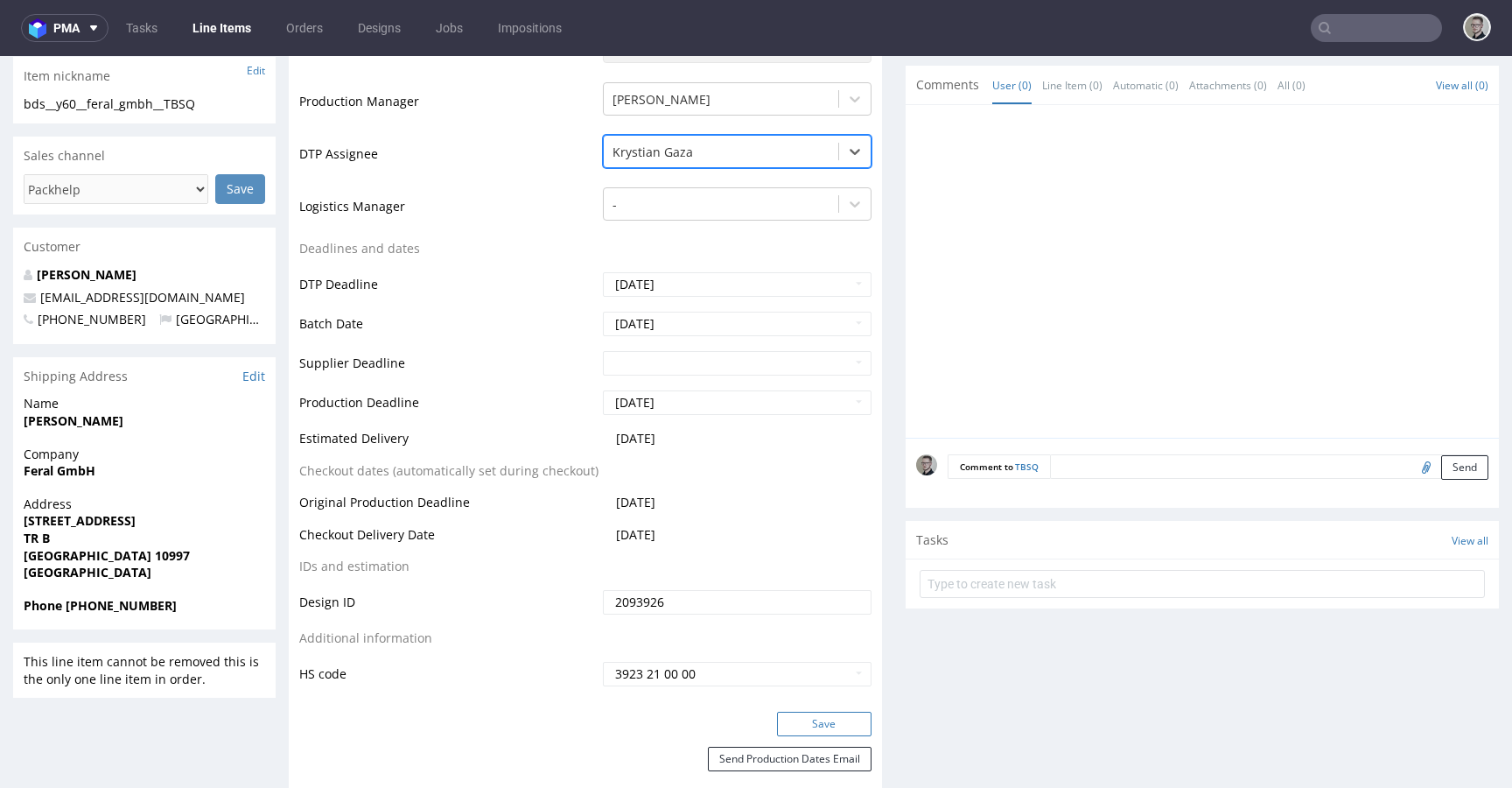
click at [802, 725] on button "Save" at bounding box center [824, 723] width 94 height 24
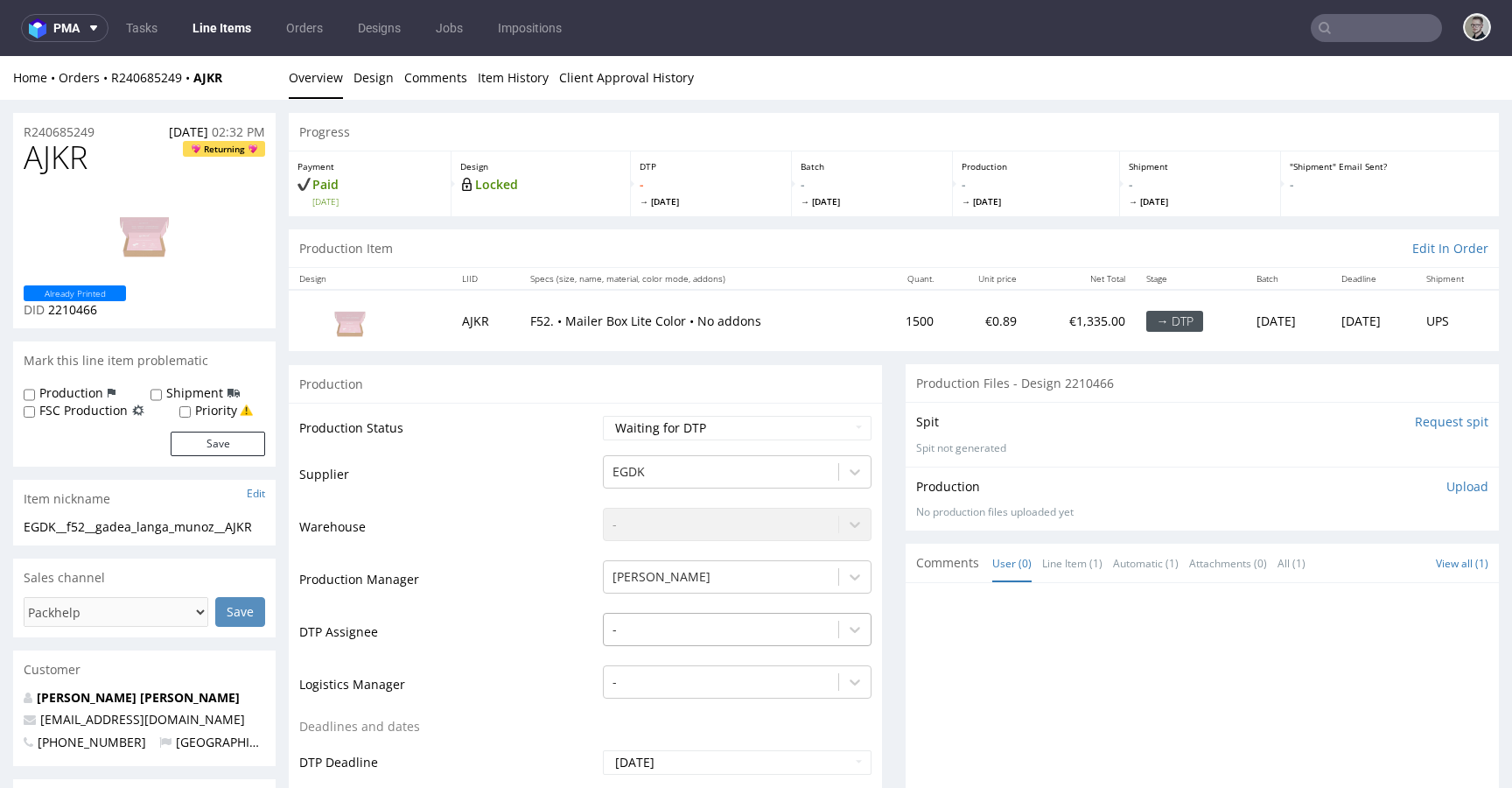
click at [657, 632] on div "-" at bounding box center [737, 624] width 269 height 24
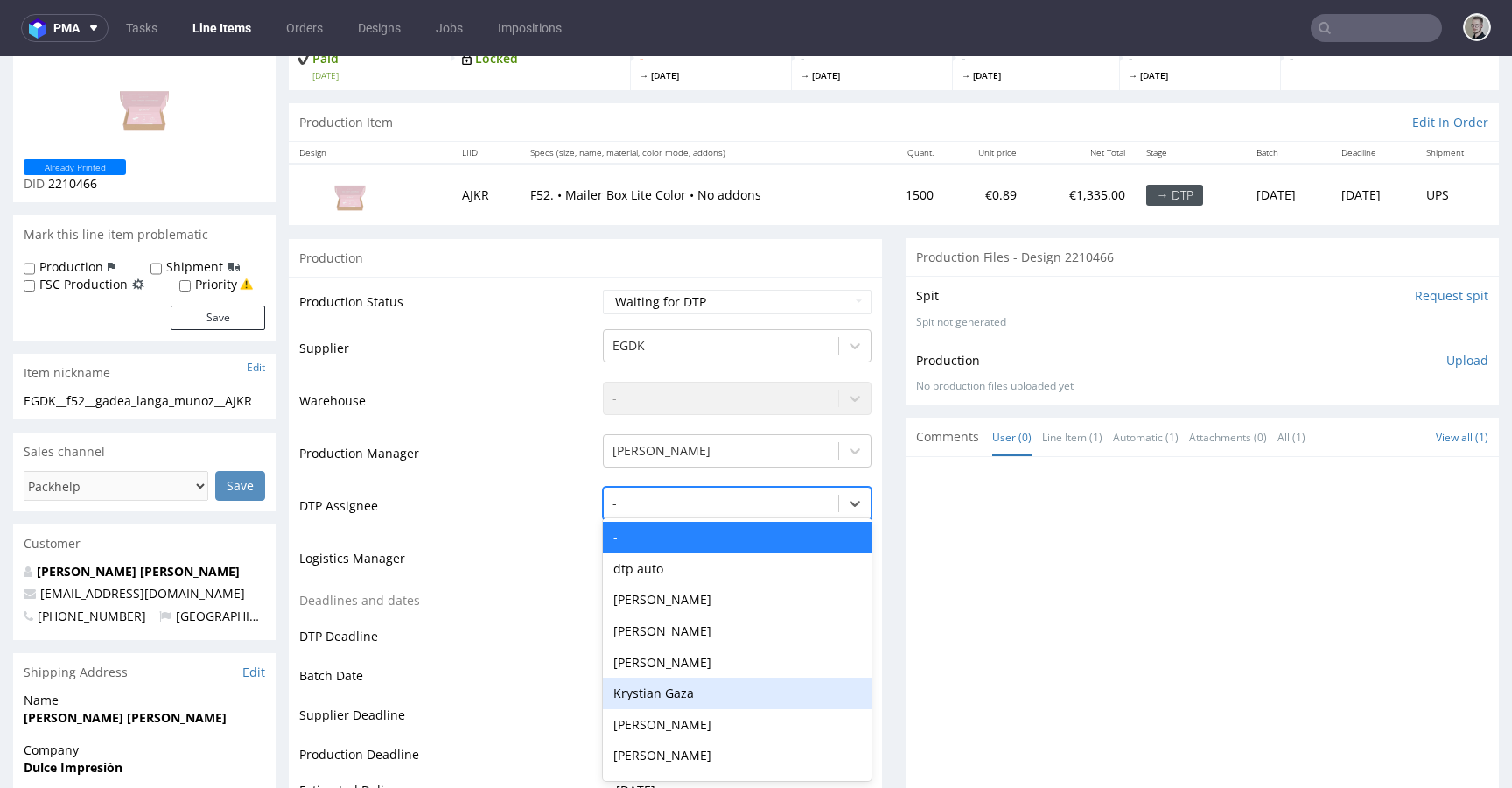
click at [684, 694] on div "Krystian Gaza" at bounding box center [737, 693] width 269 height 32
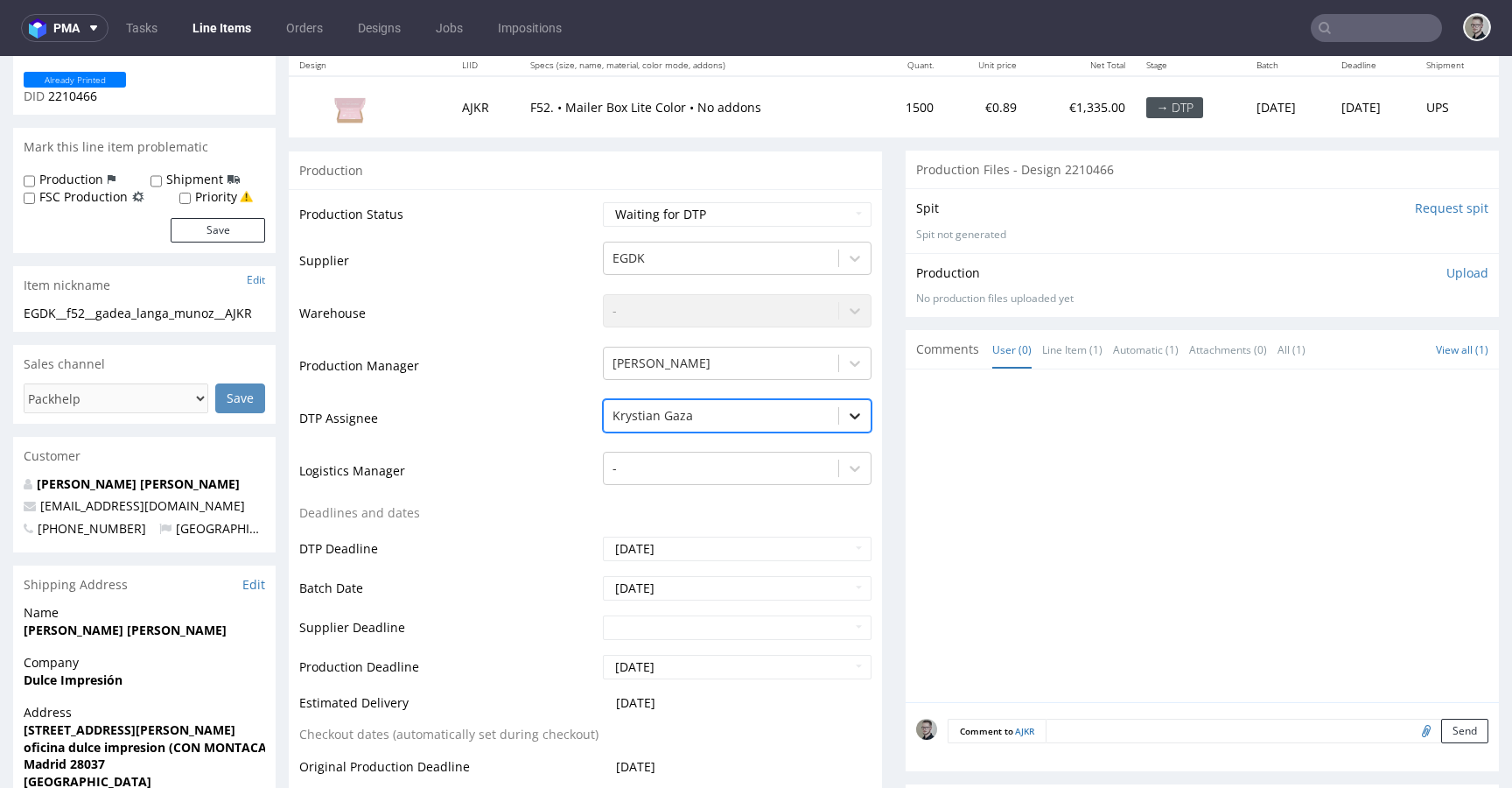
scroll to position [876, 0]
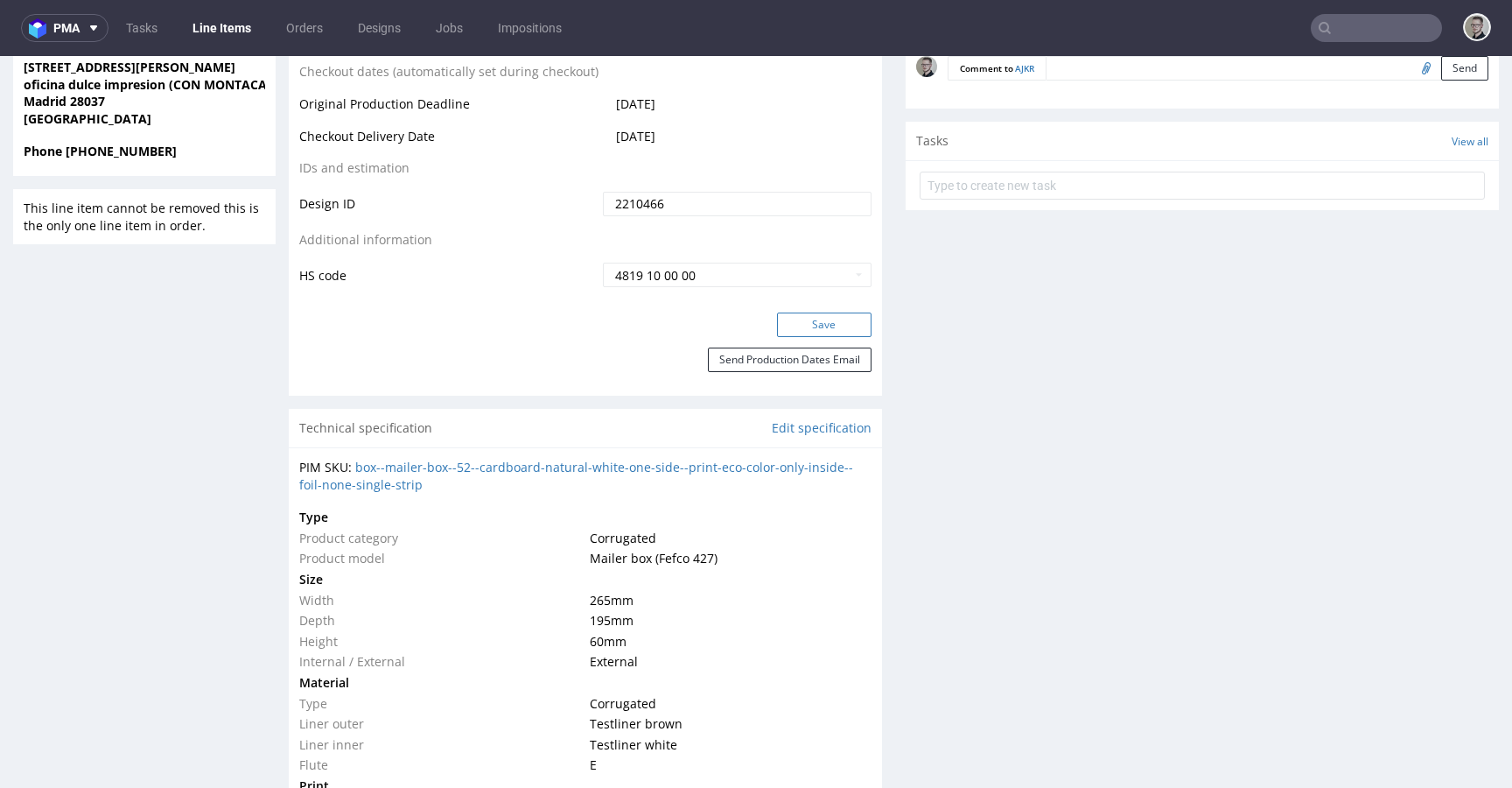
click at [844, 329] on button "Save" at bounding box center [824, 324] width 94 height 24
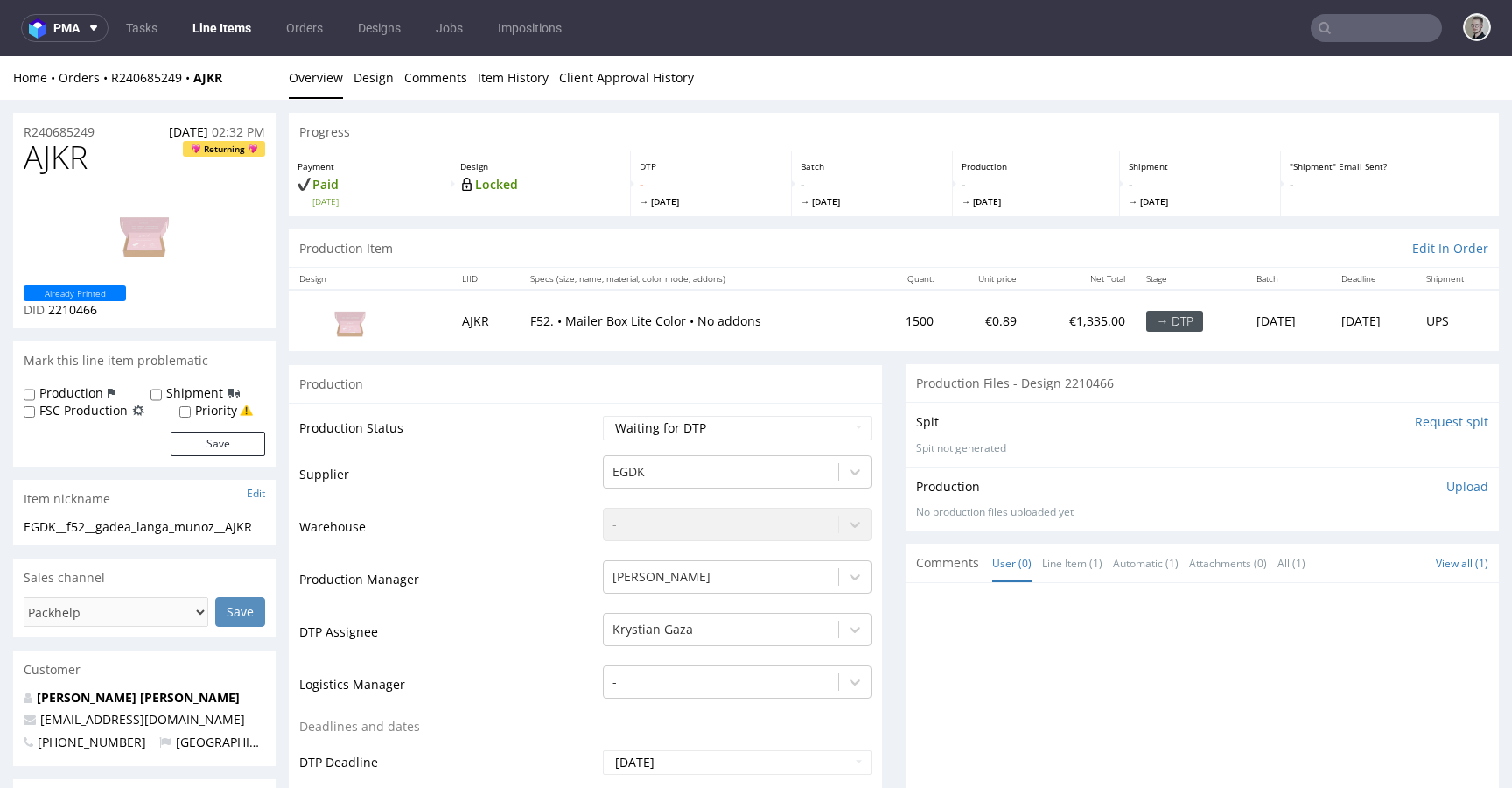
scroll to position [875, 0]
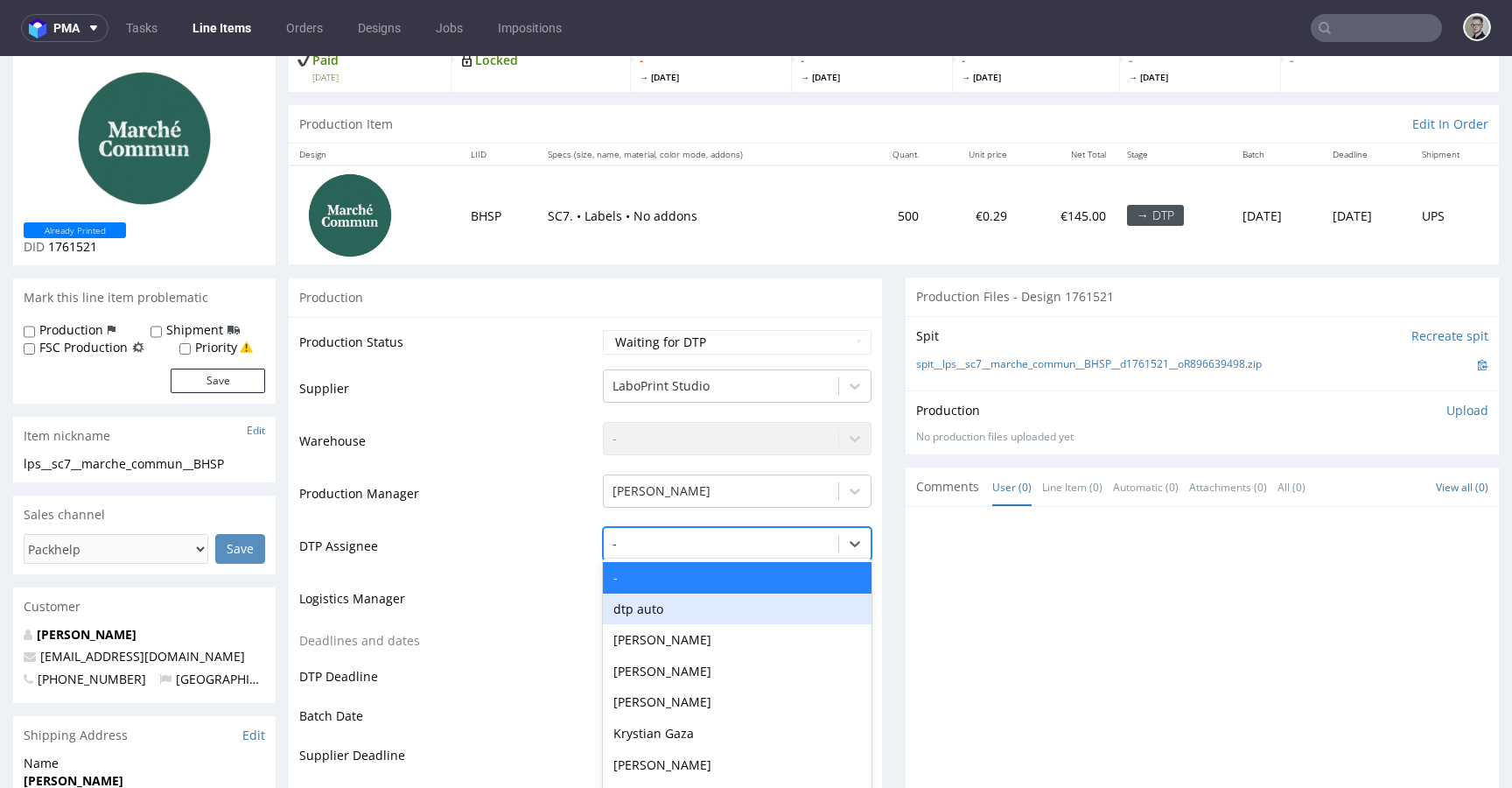
click at [679, 552] on div "dtp auto, 2 of 31. 31 results available. Use Up and Down to choose options, pre…" at bounding box center [737, 538] width 269 height 24
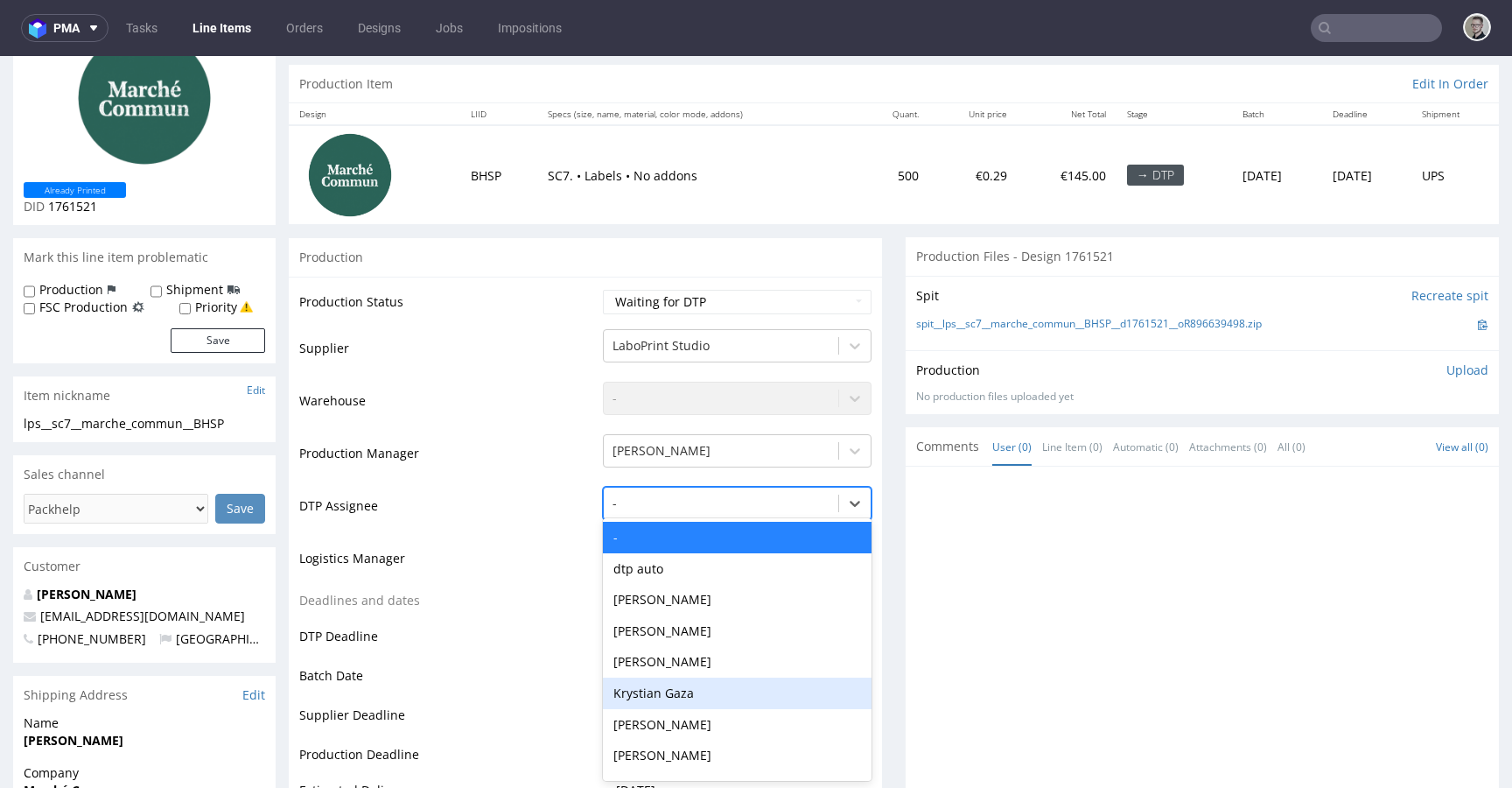
click at [688, 685] on div "Krystian Gaza" at bounding box center [737, 693] width 269 height 32
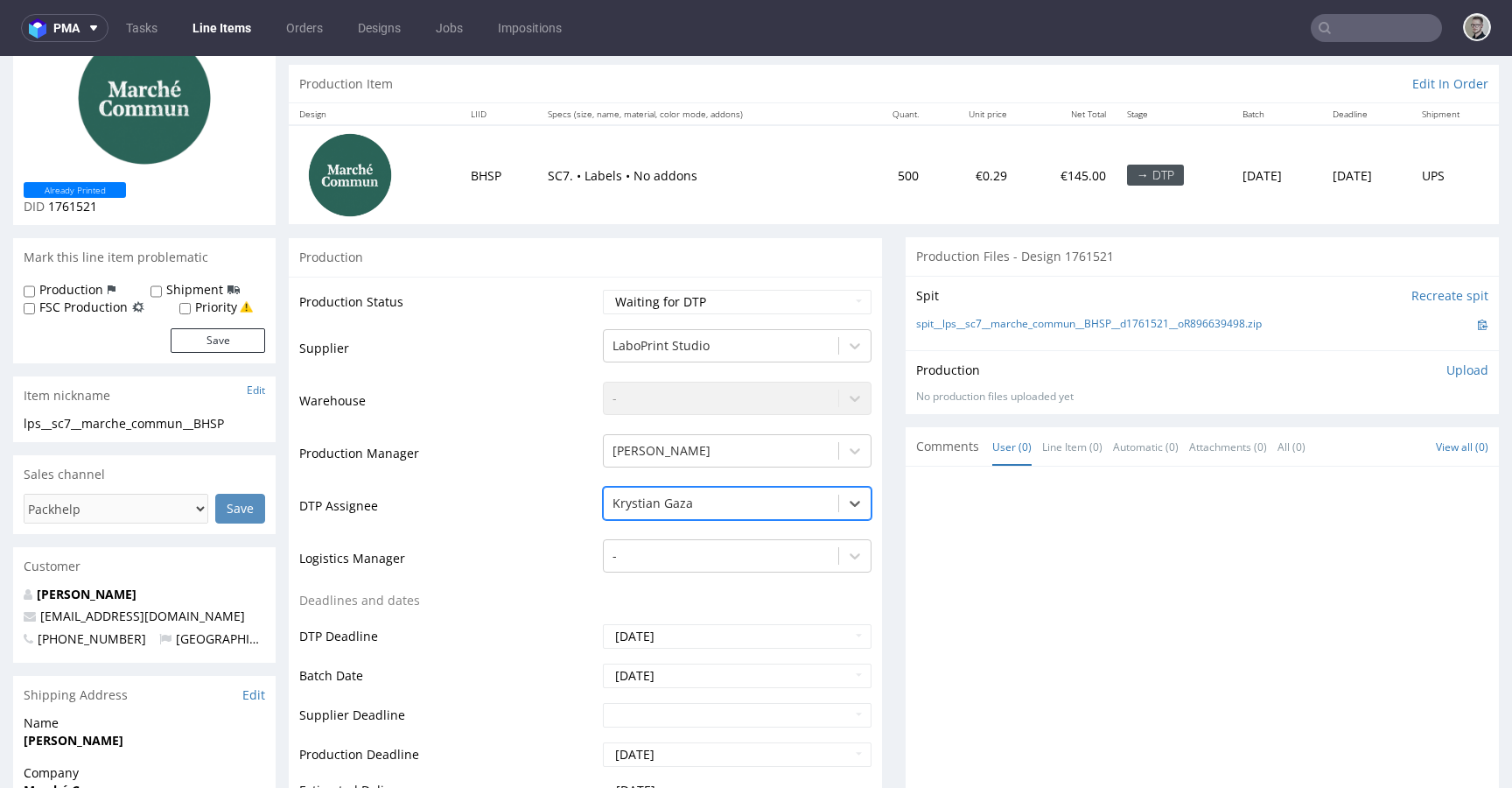
scroll to position [516, 0]
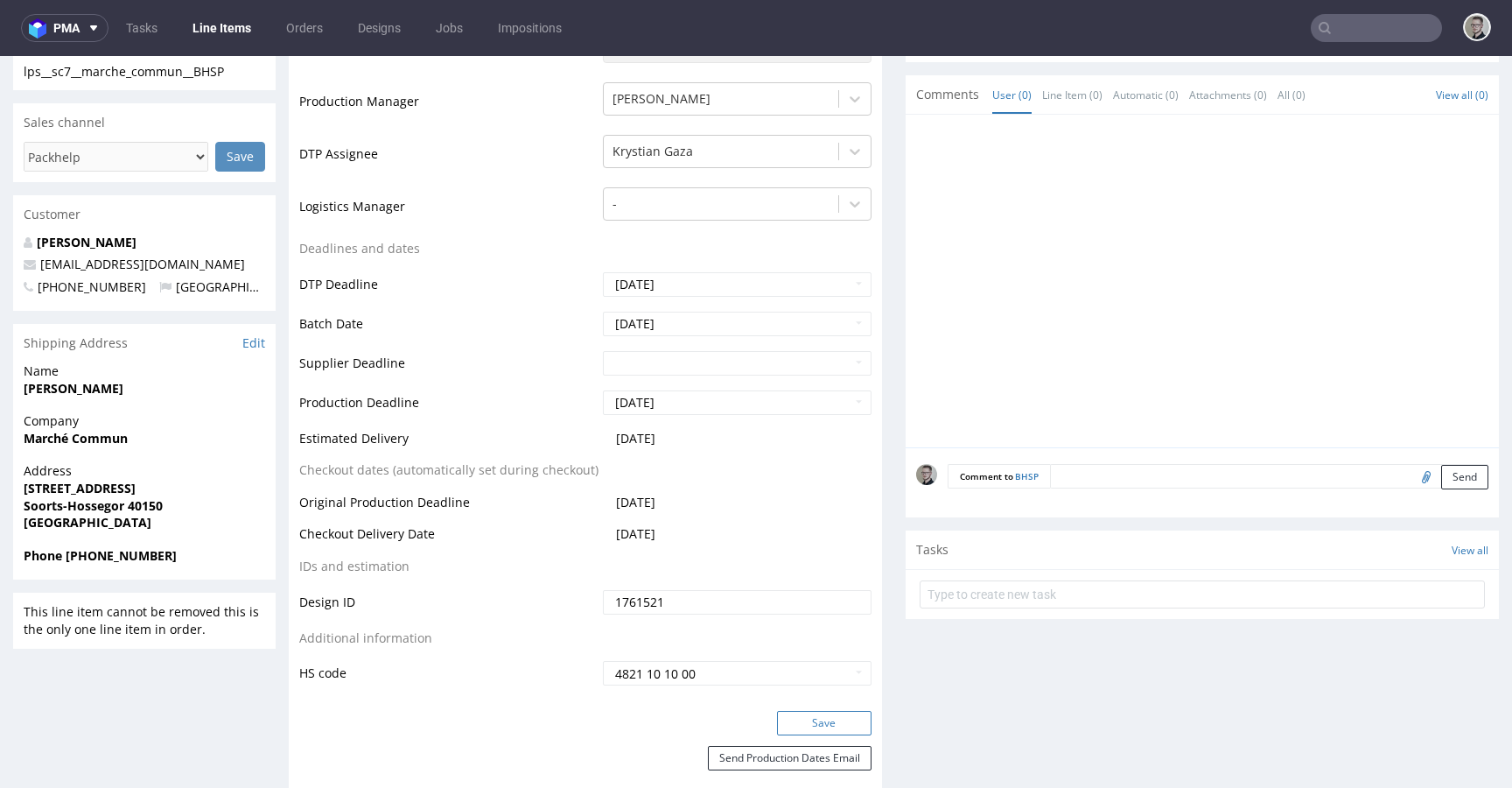
click at [826, 725] on button "Save" at bounding box center [824, 722] width 94 height 24
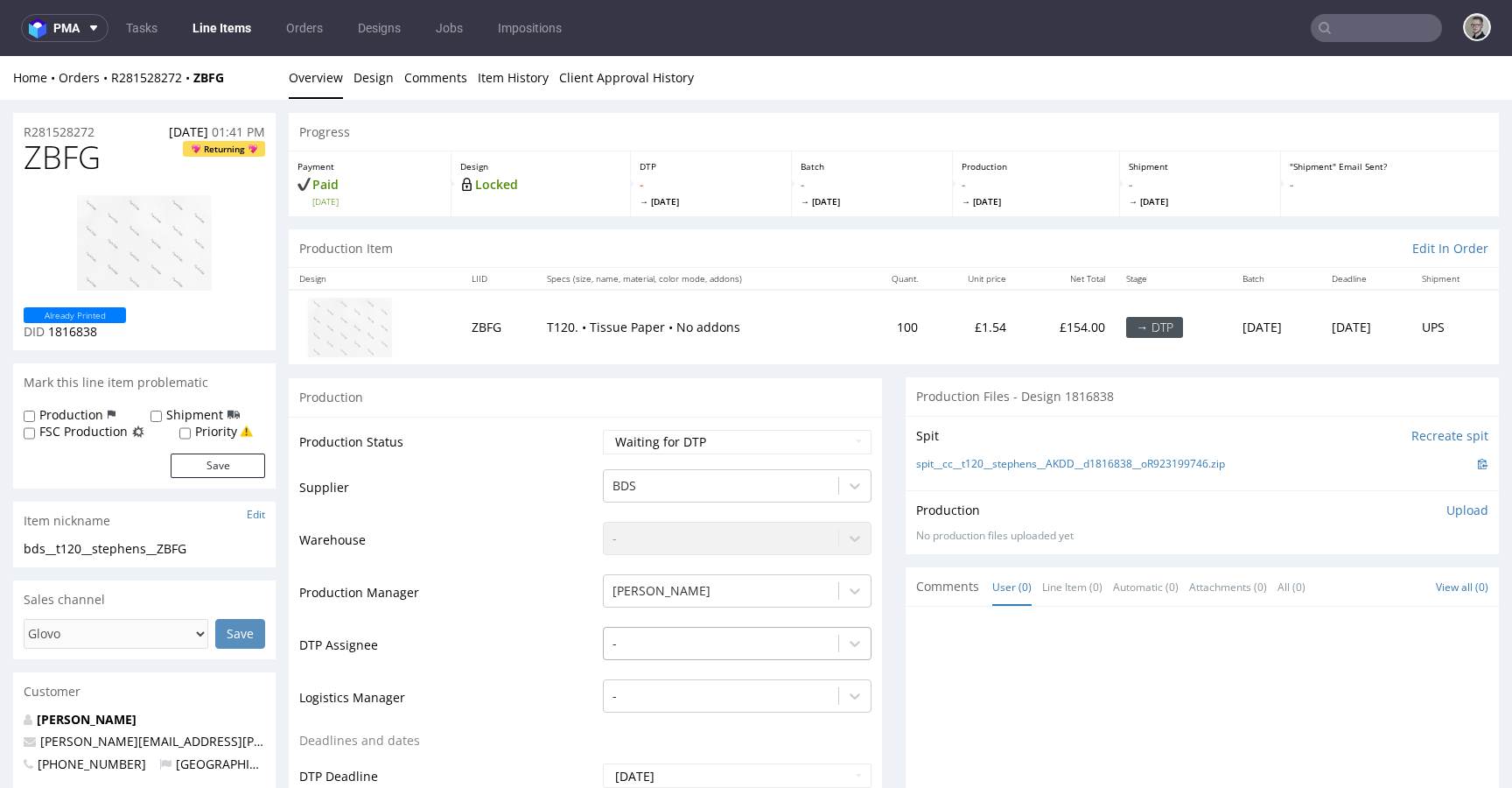
click at [651, 647] on div "-" at bounding box center [737, 639] width 269 height 24
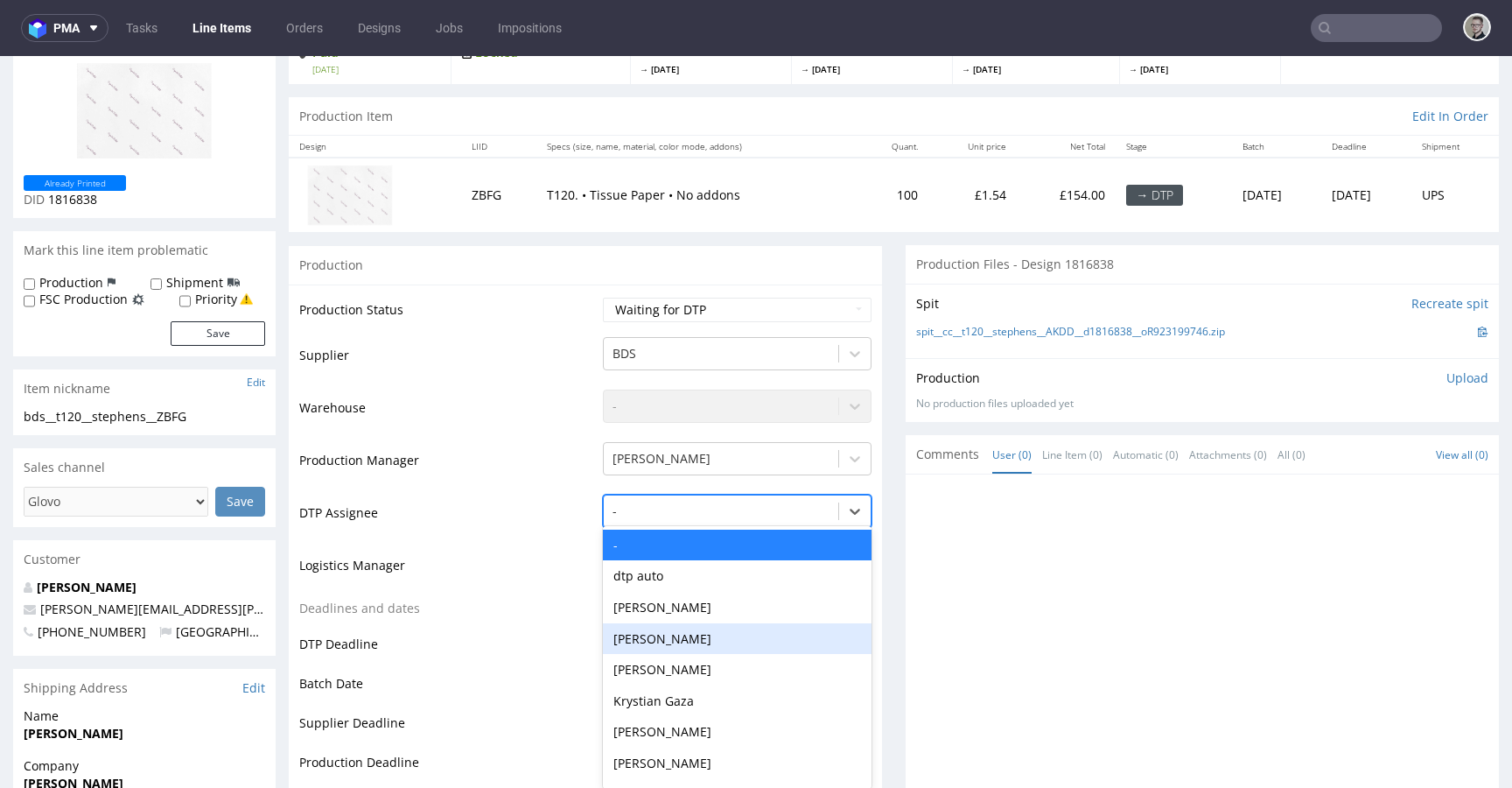
scroll to position [140, 0]
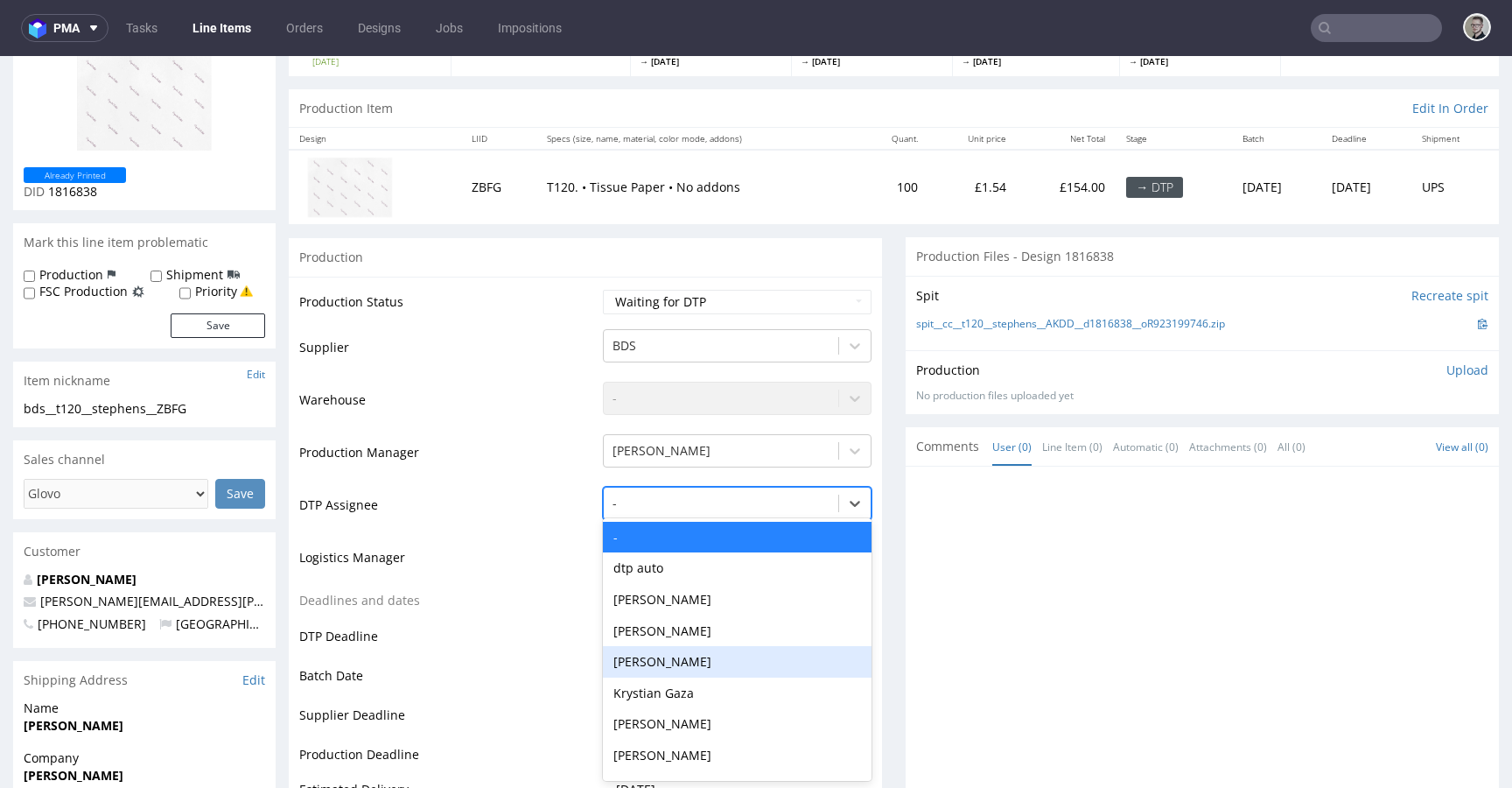
click at [665, 673] on div "[PERSON_NAME]" at bounding box center [737, 662] width 269 height 32
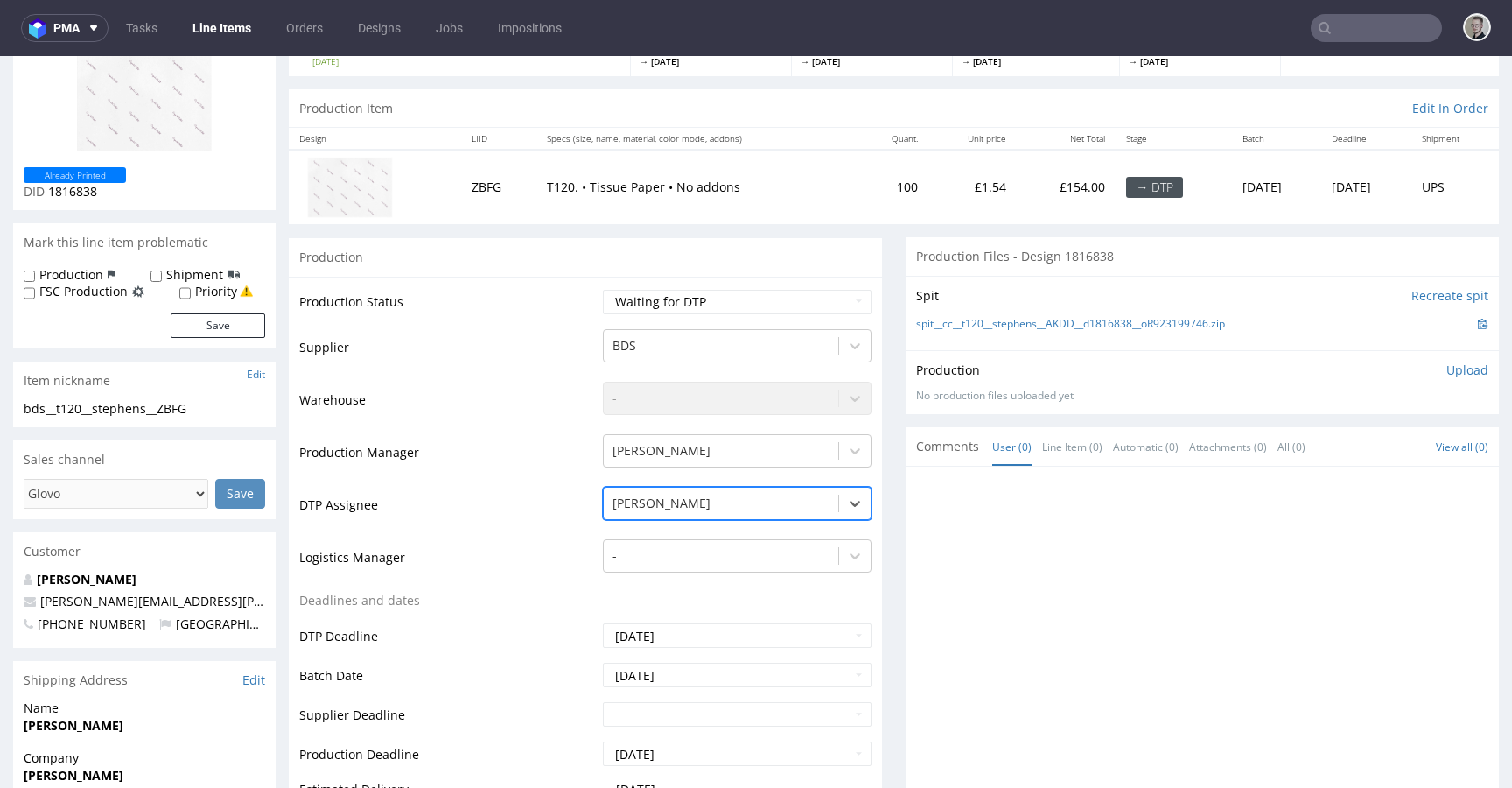
click at [675, 499] on div at bounding box center [720, 503] width 217 height 21
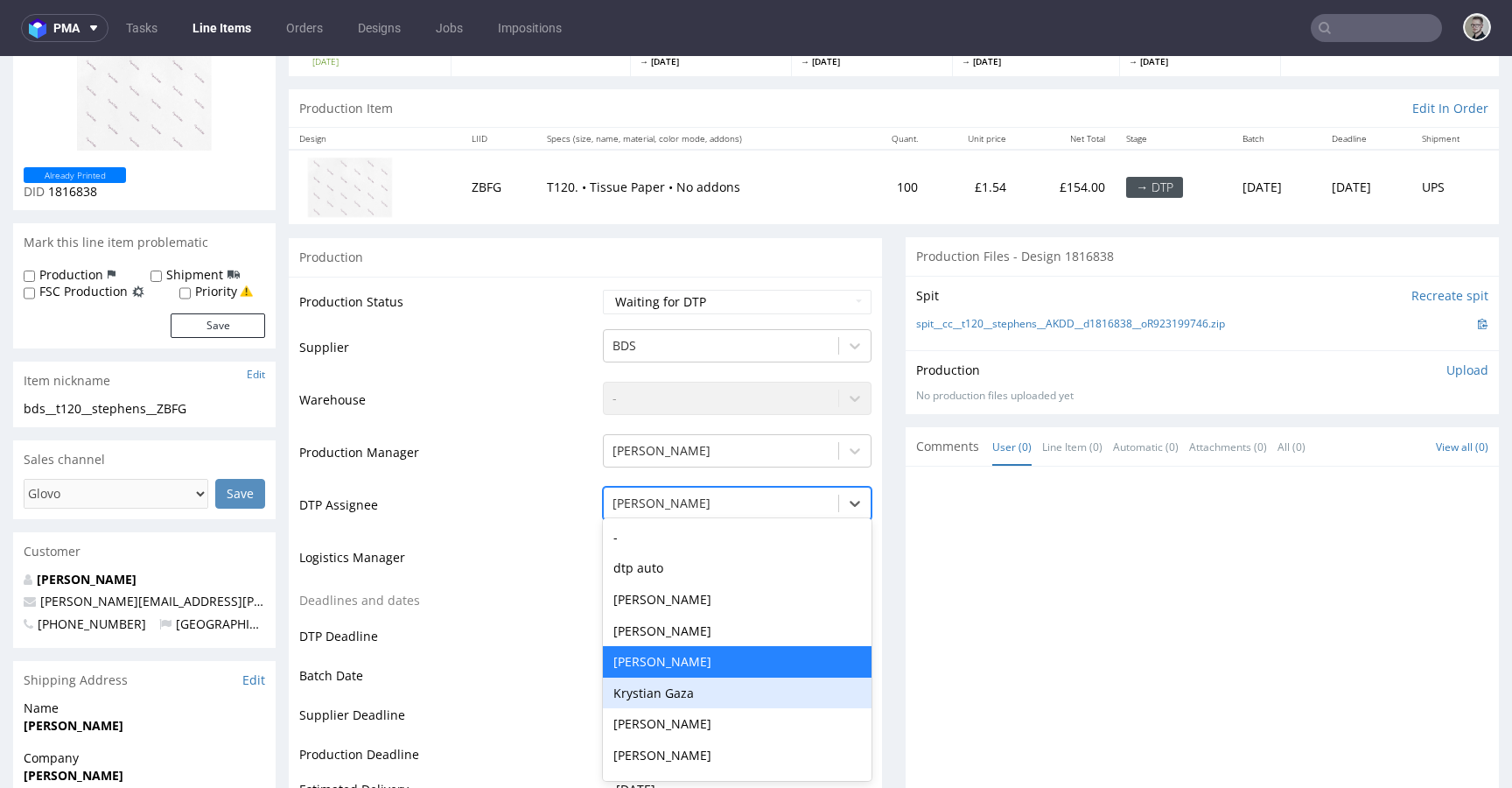
click at [673, 698] on div "Krystian Gaza" at bounding box center [737, 693] width 269 height 32
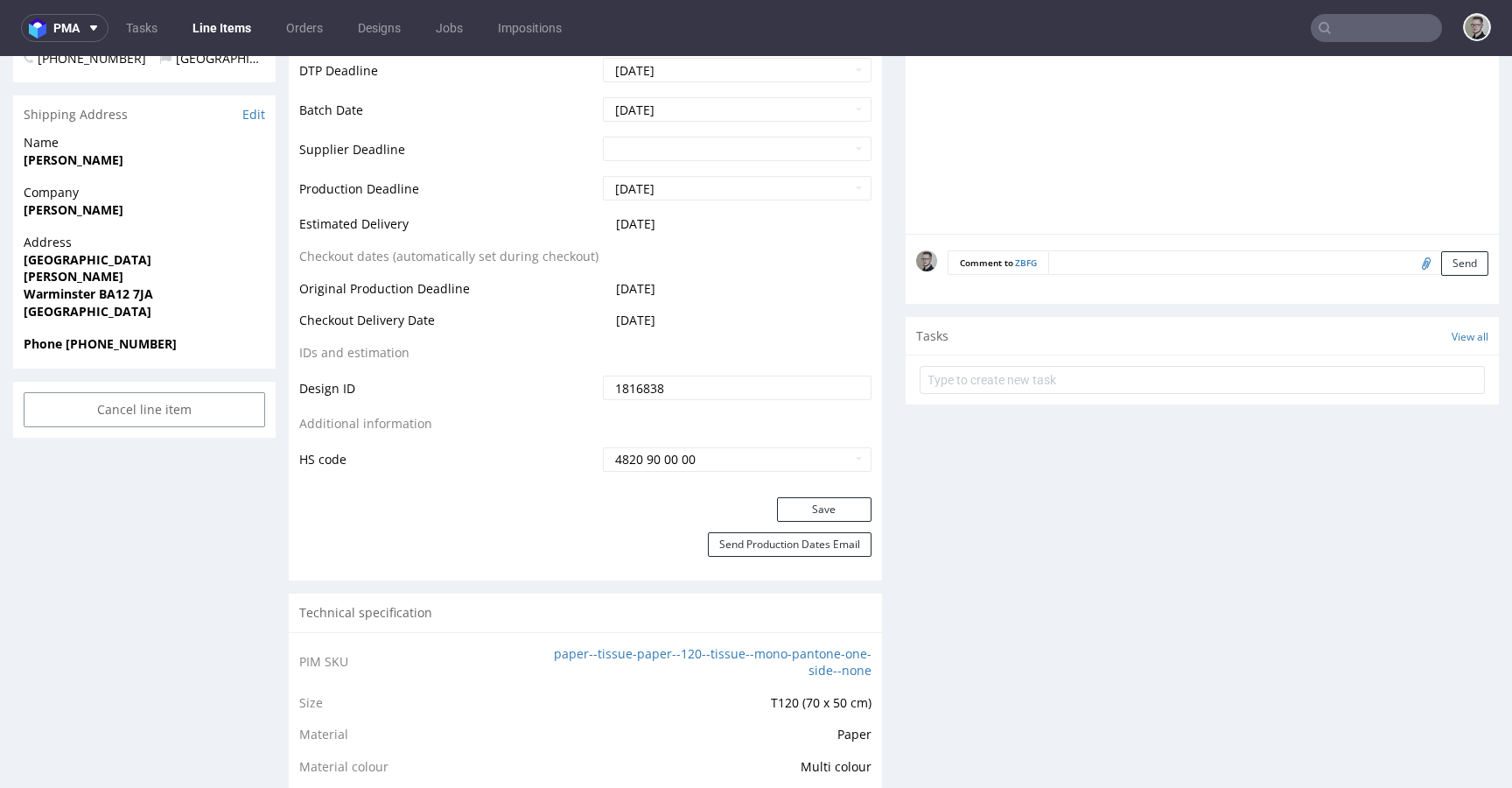
scroll to position [911, 0]
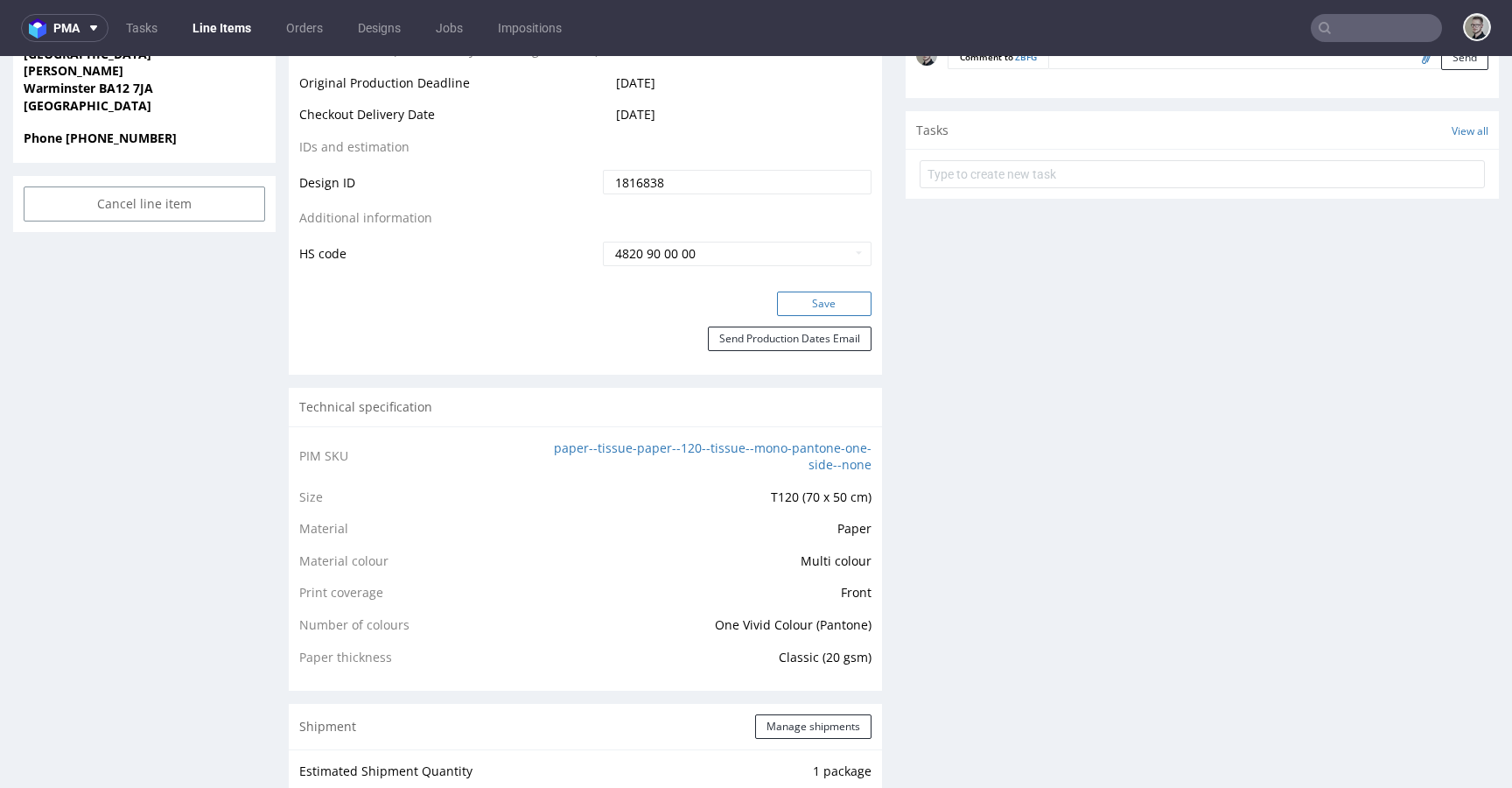
click at [839, 311] on button "Save" at bounding box center [824, 303] width 94 height 24
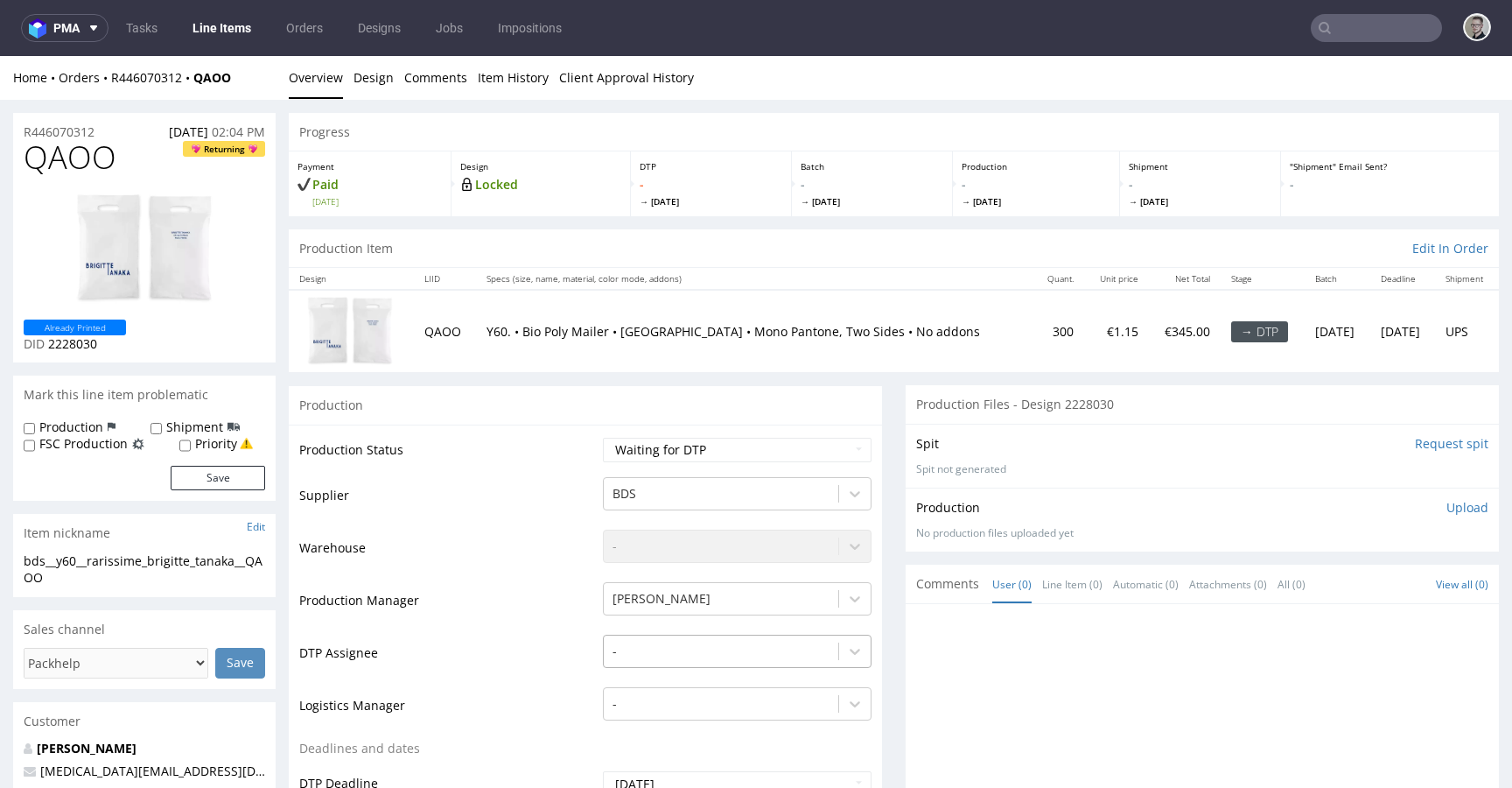
click at [711, 650] on div "-" at bounding box center [737, 646] width 269 height 24
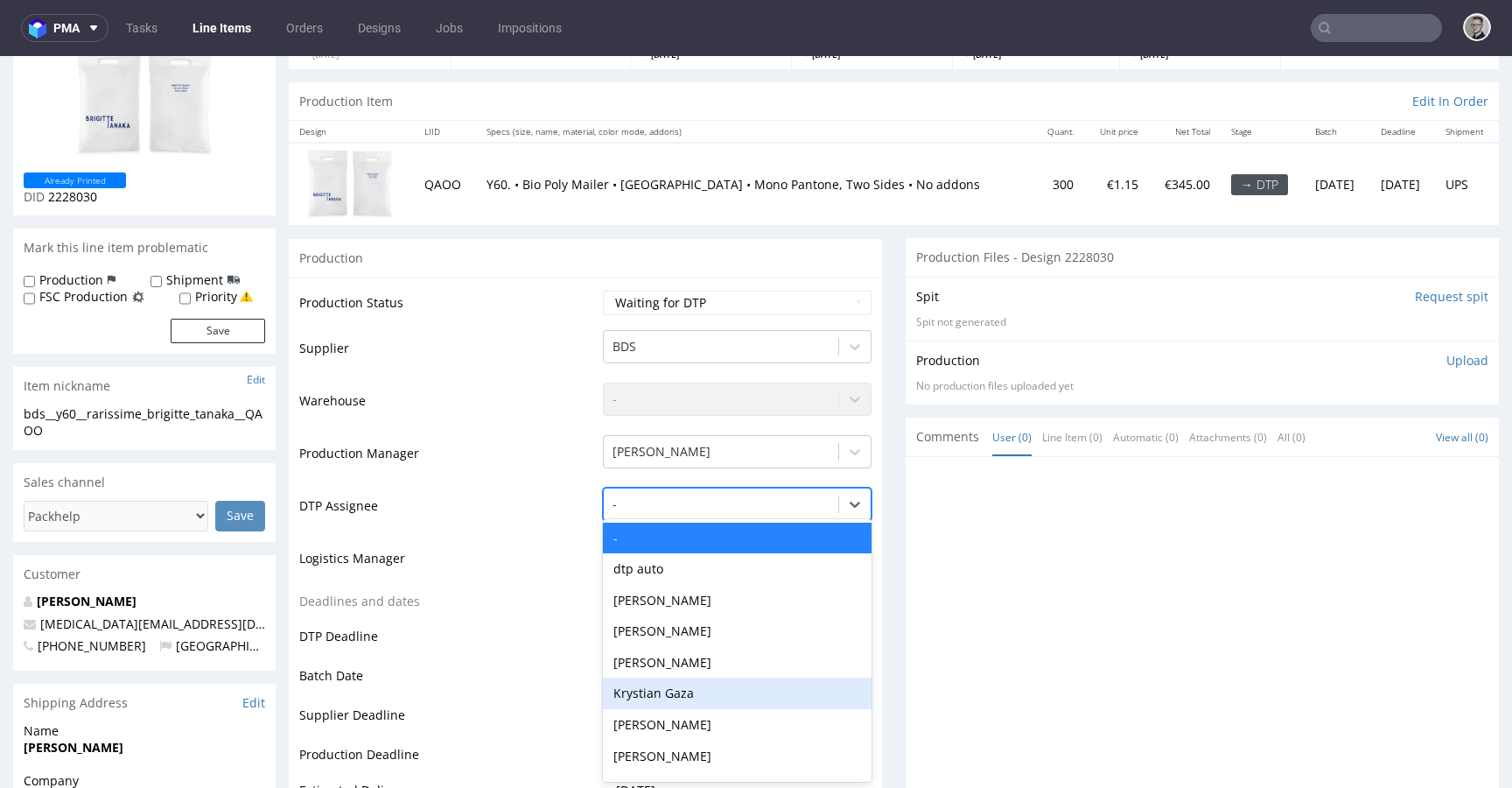
click at [717, 697] on div "Krystian Gaza" at bounding box center [737, 693] width 269 height 32
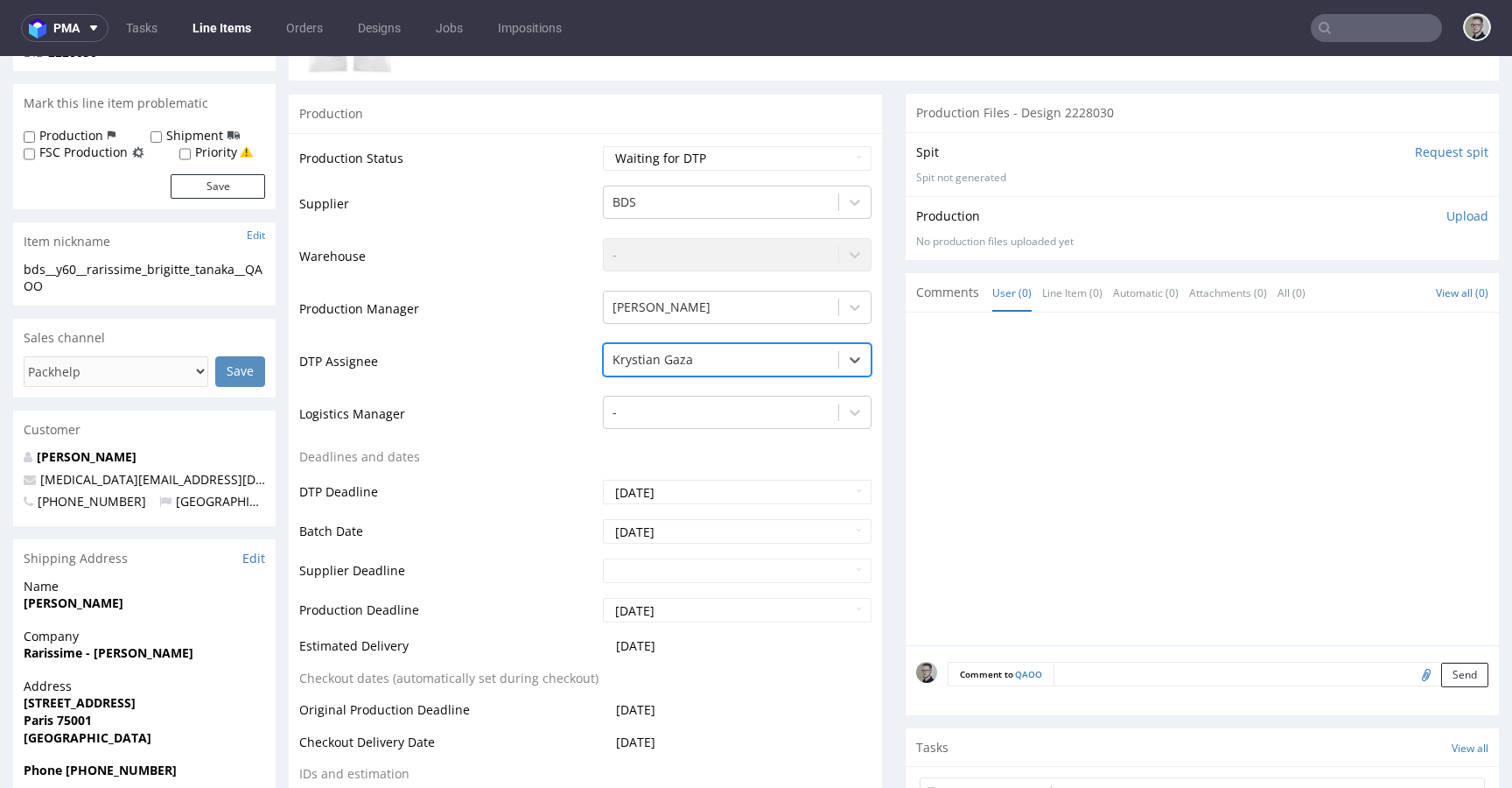
scroll to position [703, 0]
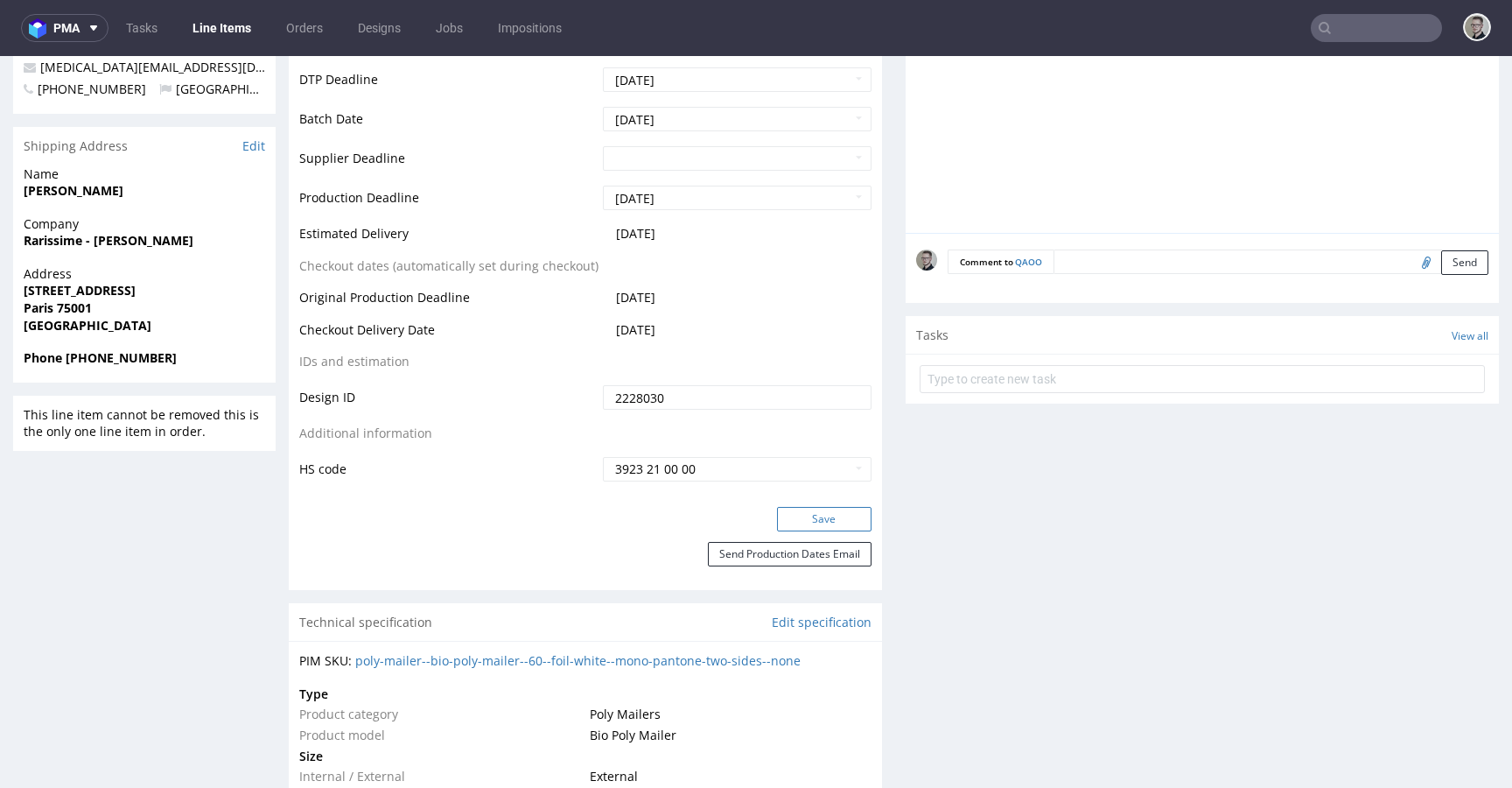
click at [824, 524] on button "Save" at bounding box center [824, 518] width 94 height 24
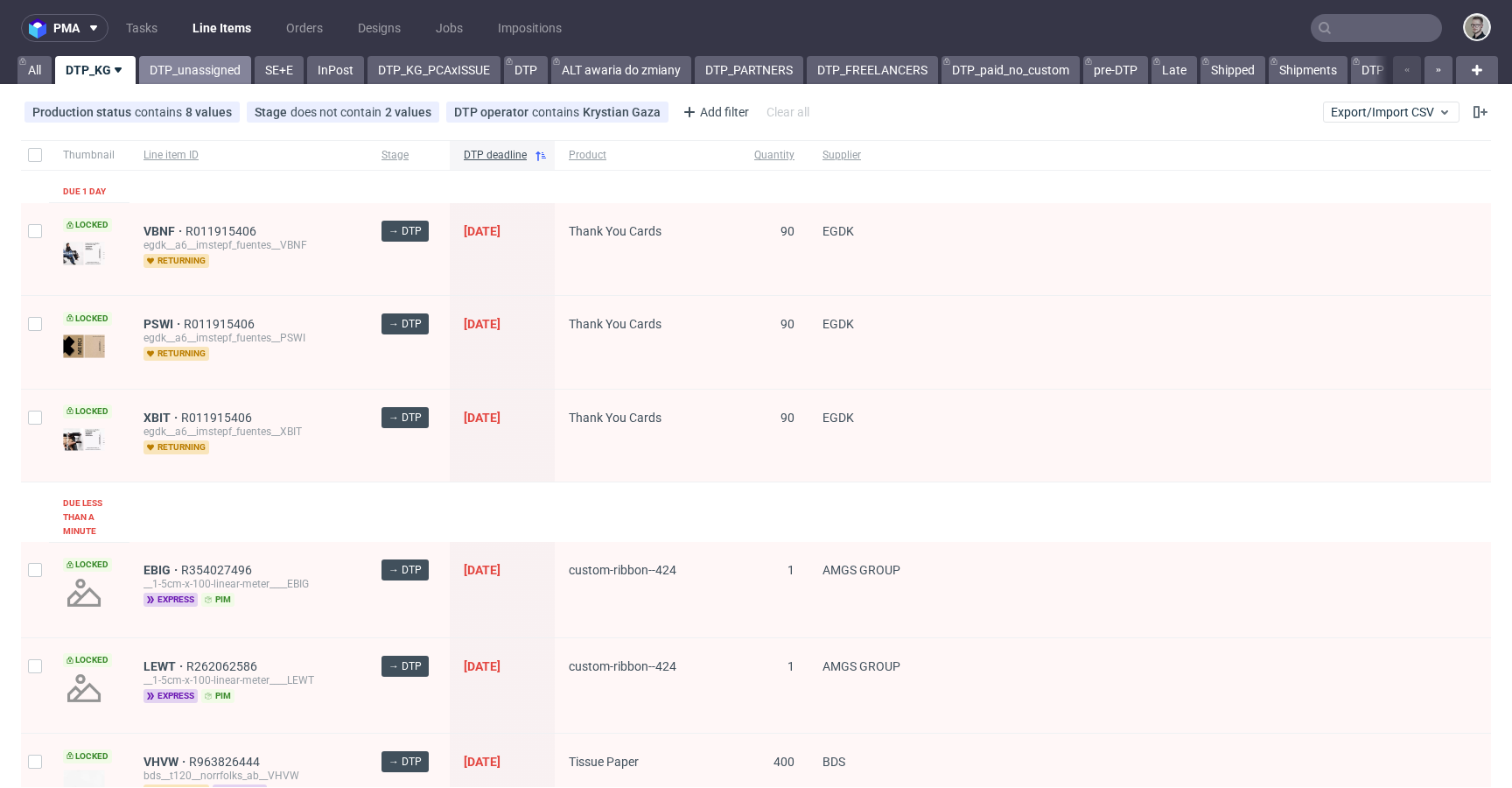
click at [170, 75] on link "DTP_unassigned" at bounding box center [195, 69] width 112 height 28
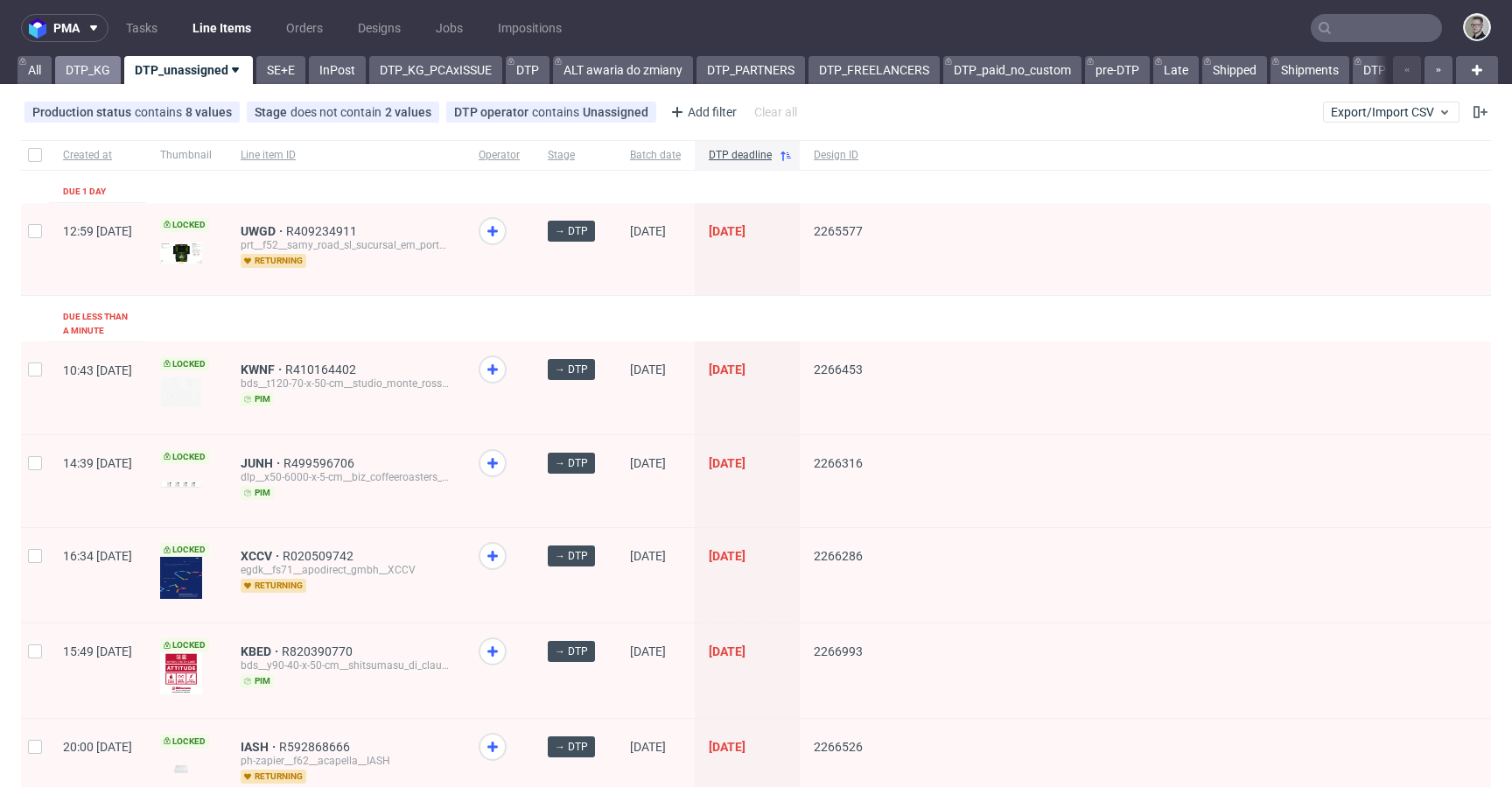
click at [86, 70] on link "DTP_KG" at bounding box center [88, 69] width 66 height 28
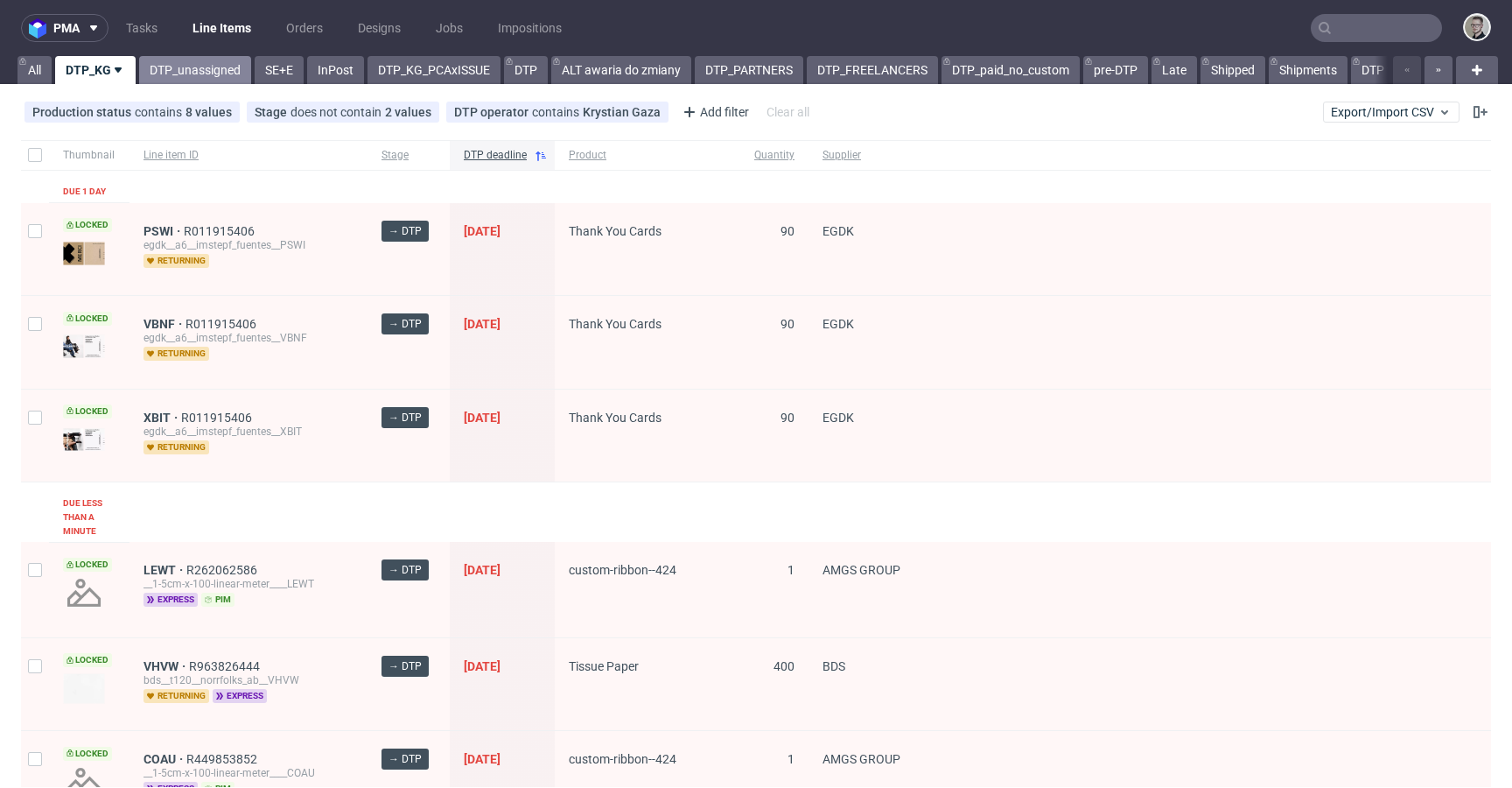
click at [198, 65] on link "DTP_unassigned" at bounding box center [195, 69] width 112 height 28
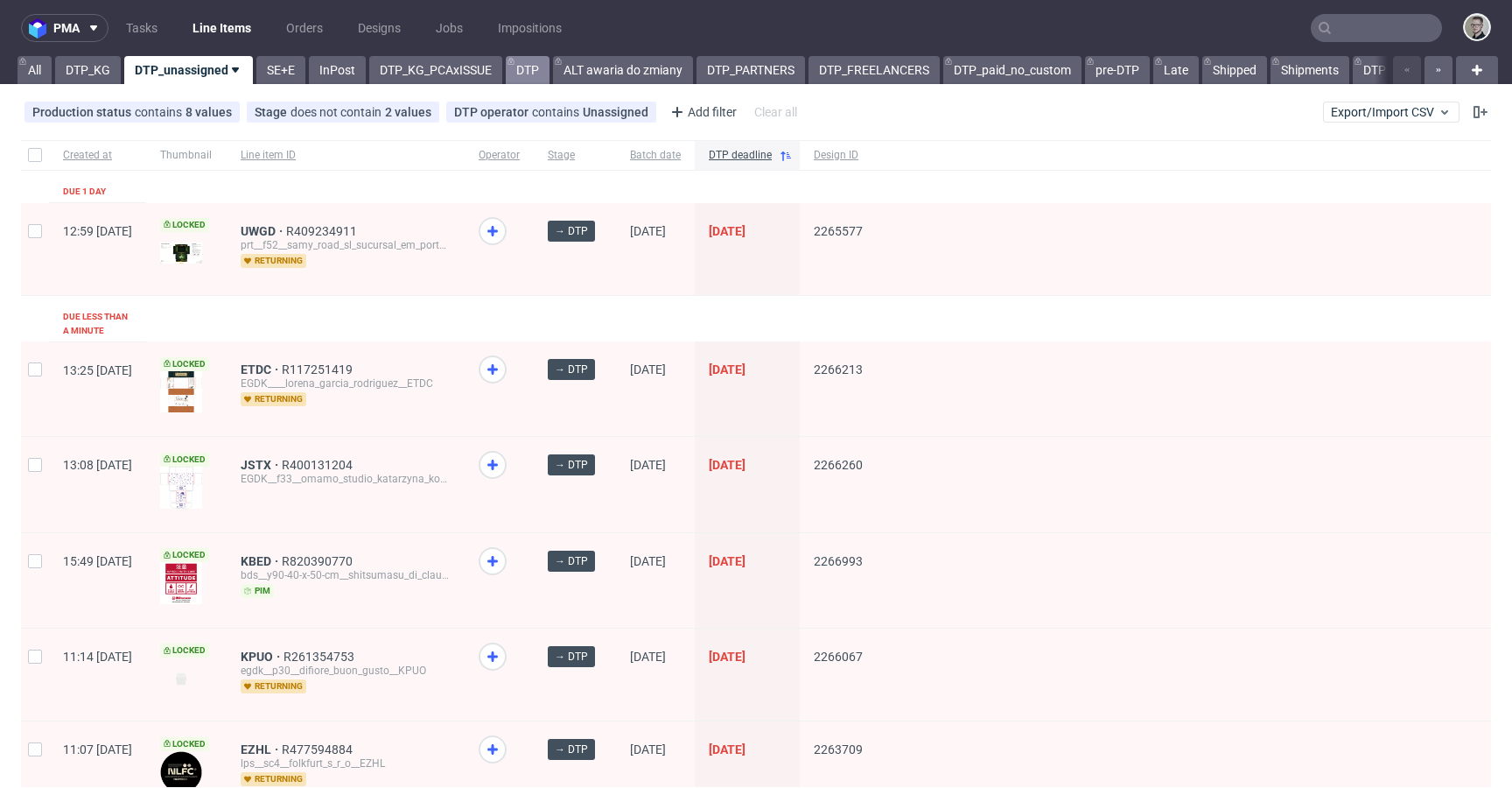
click at [527, 69] on link "DTP" at bounding box center [526, 69] width 43 height 28
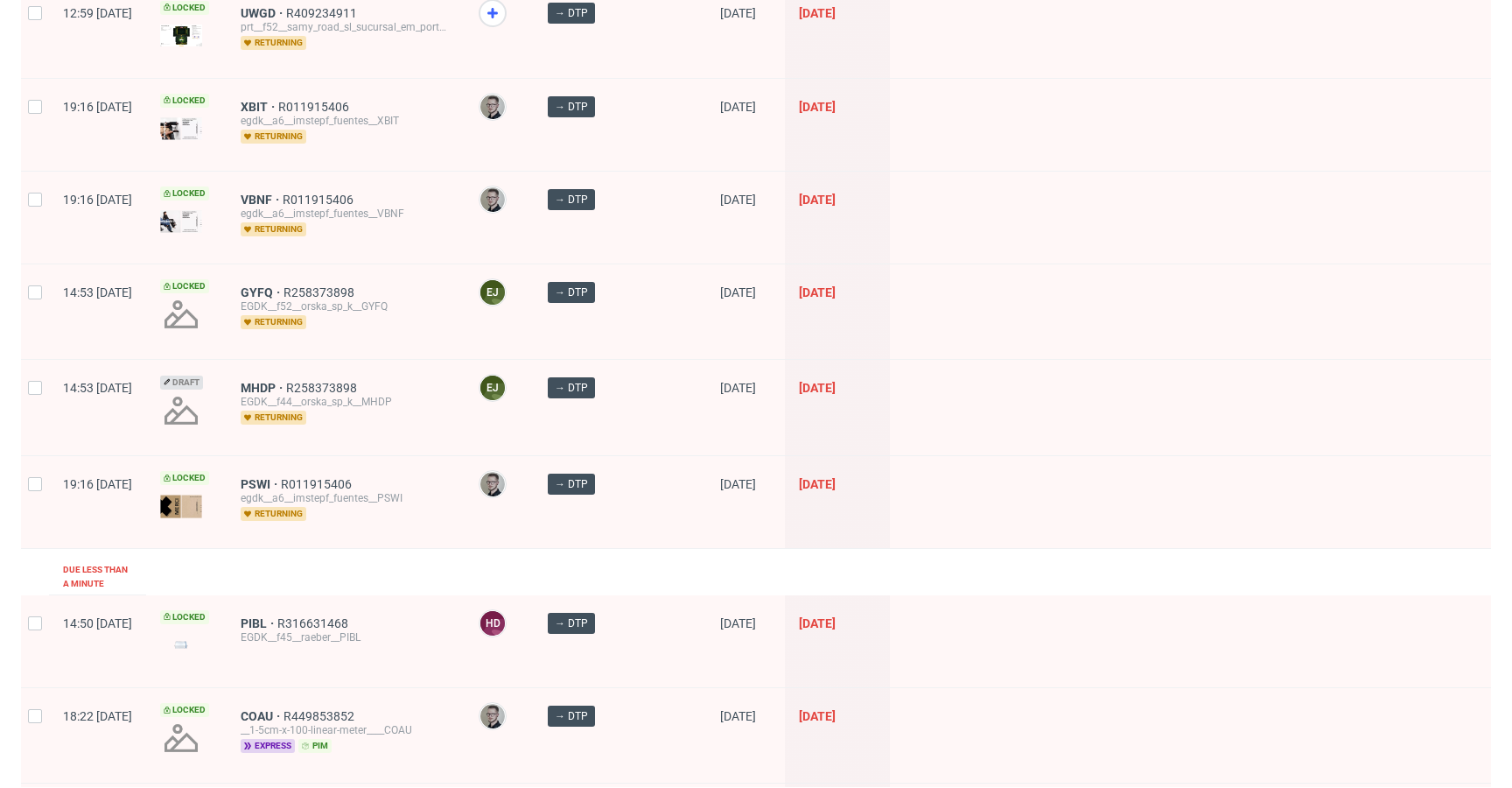
scroll to position [949, 0]
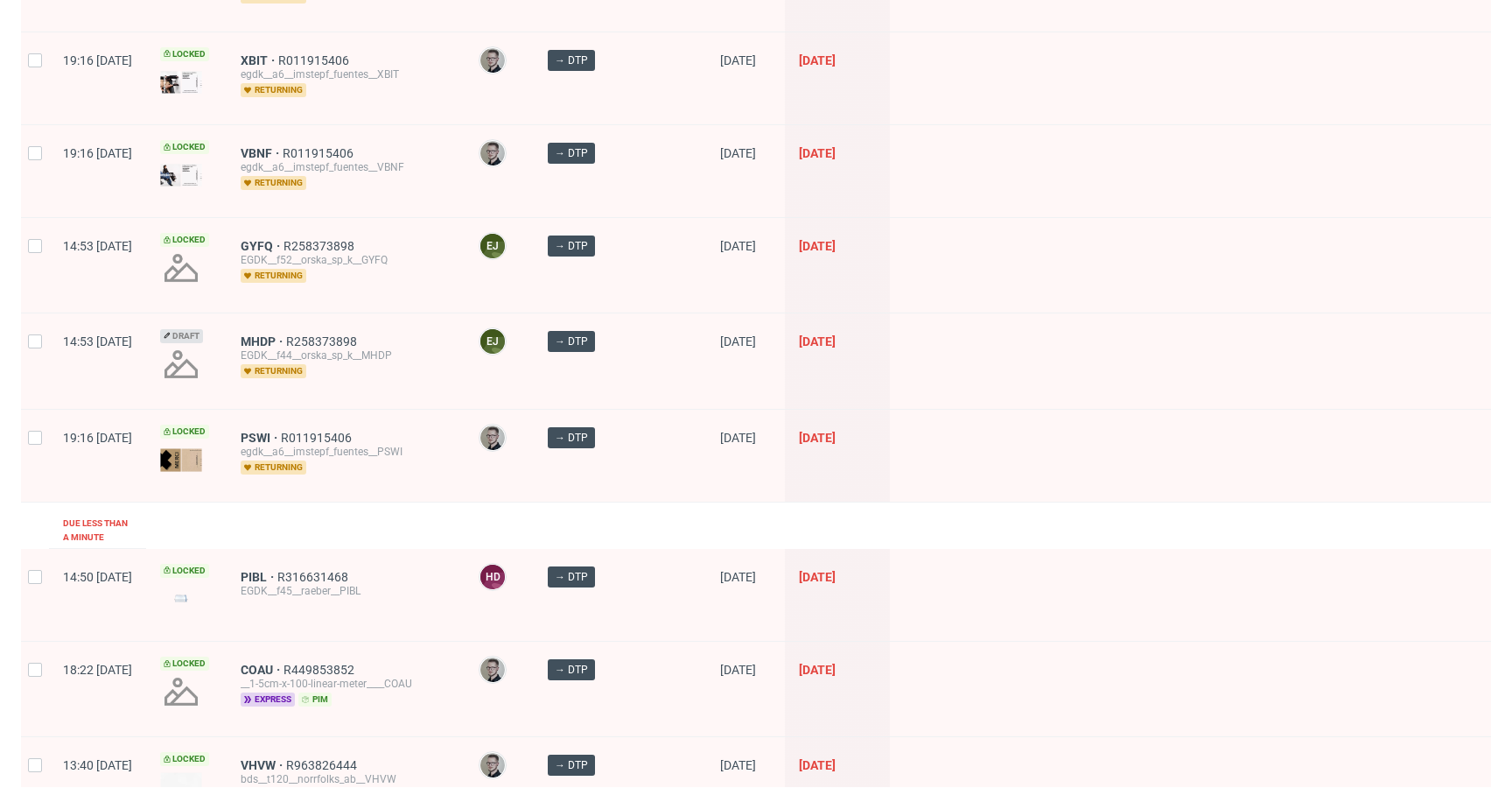
click at [29, 425] on div at bounding box center [35, 455] width 28 height 92
checkbox input "true"
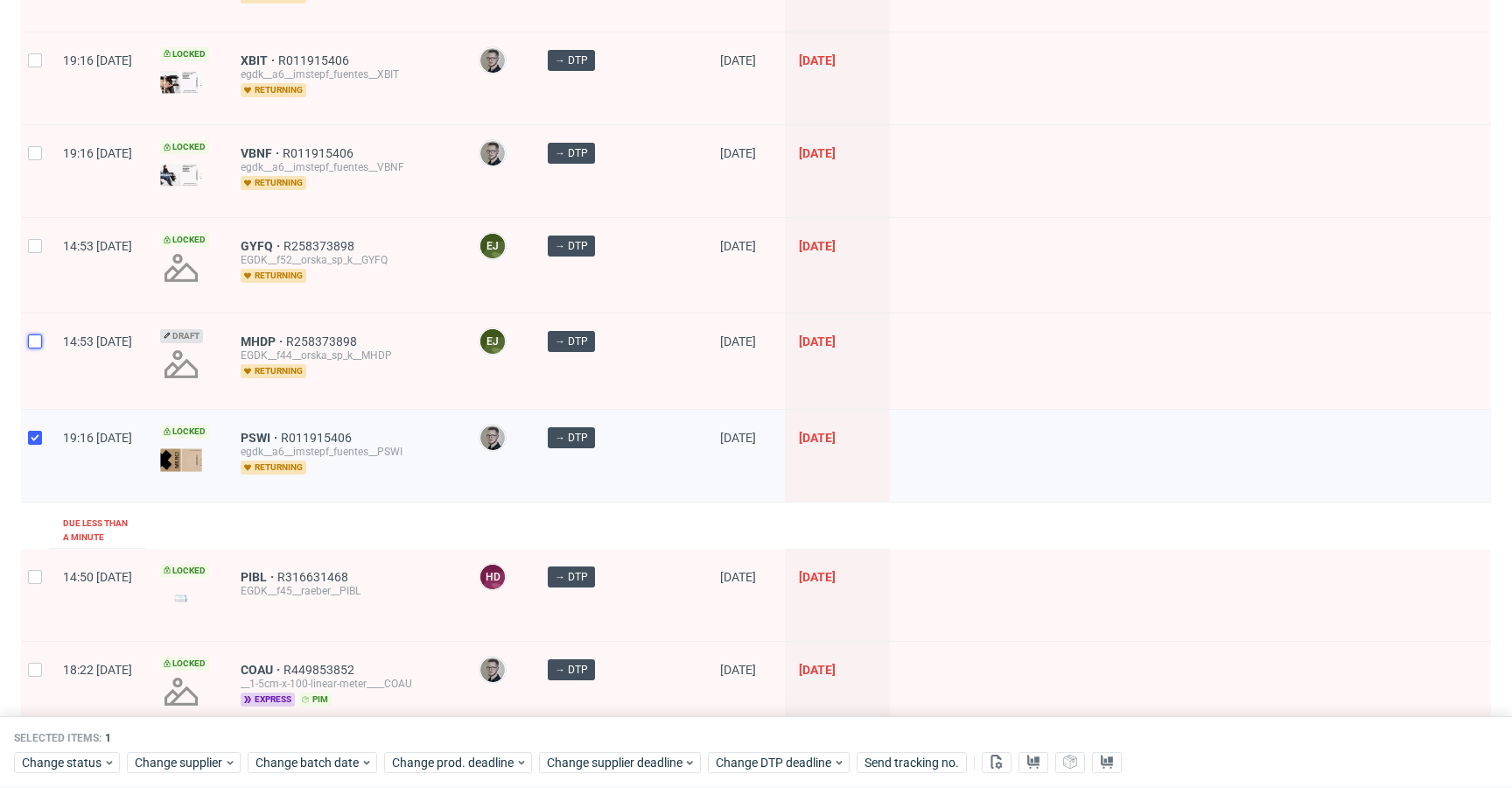
click at [33, 336] on input "checkbox" at bounding box center [35, 341] width 14 height 14
checkbox input "true"
click at [32, 239] on input "checkbox" at bounding box center [35, 246] width 14 height 14
checkbox input "true"
click at [34, 163] on div at bounding box center [35, 171] width 28 height 92
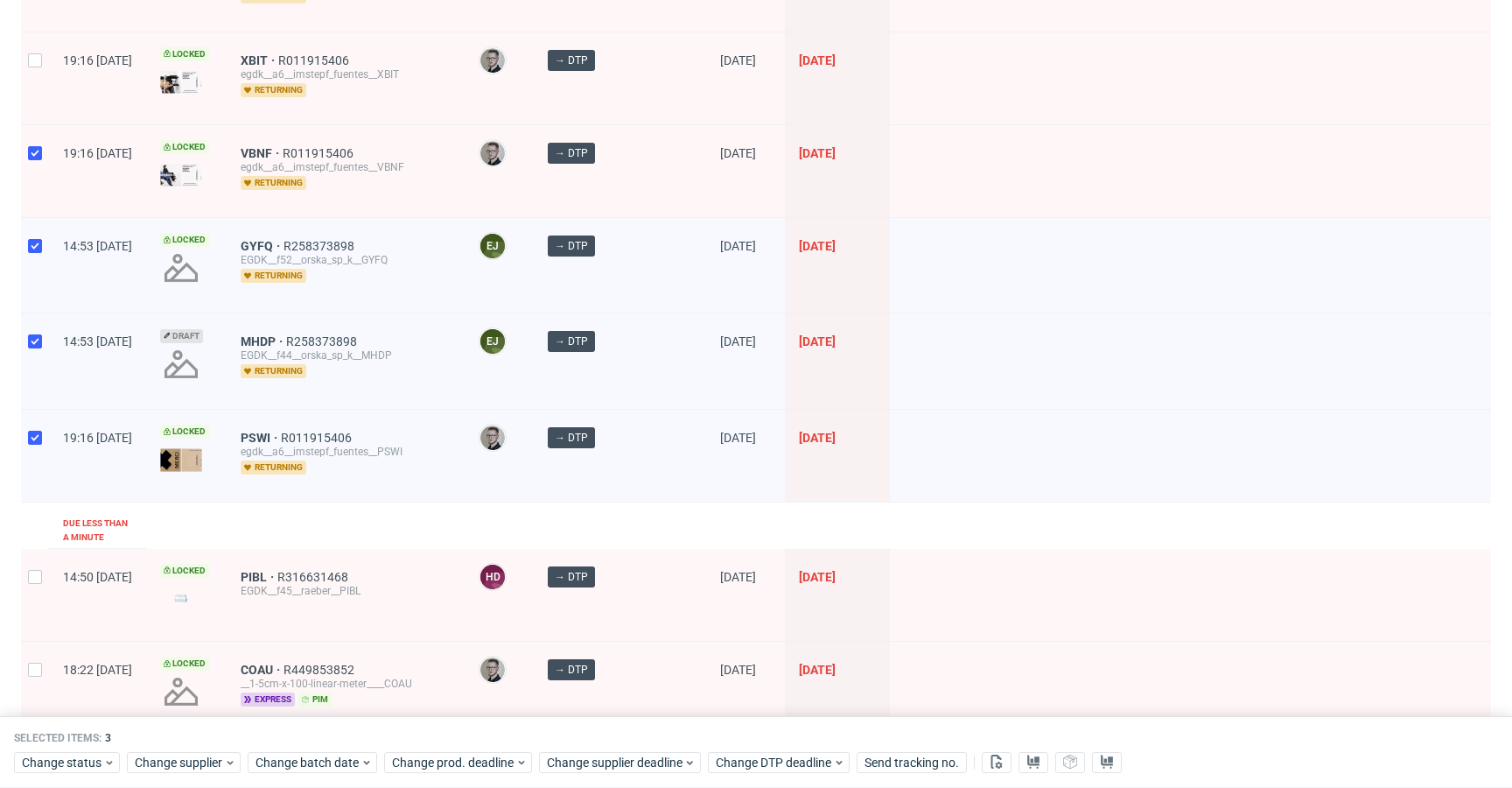
checkbox input "true"
click at [37, 106] on div at bounding box center [35, 78] width 28 height 92
checkbox input "true"
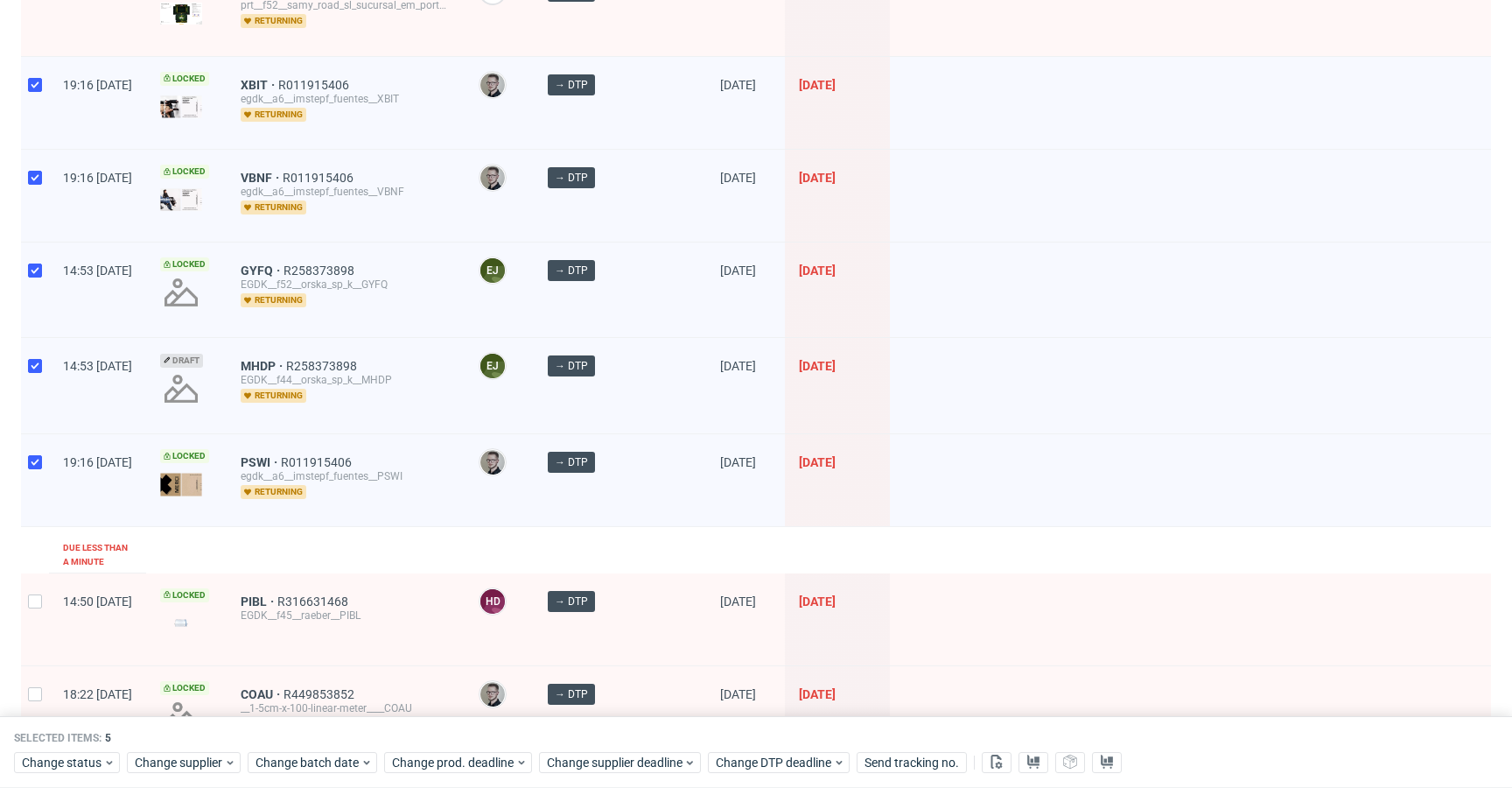
scroll to position [812, 0]
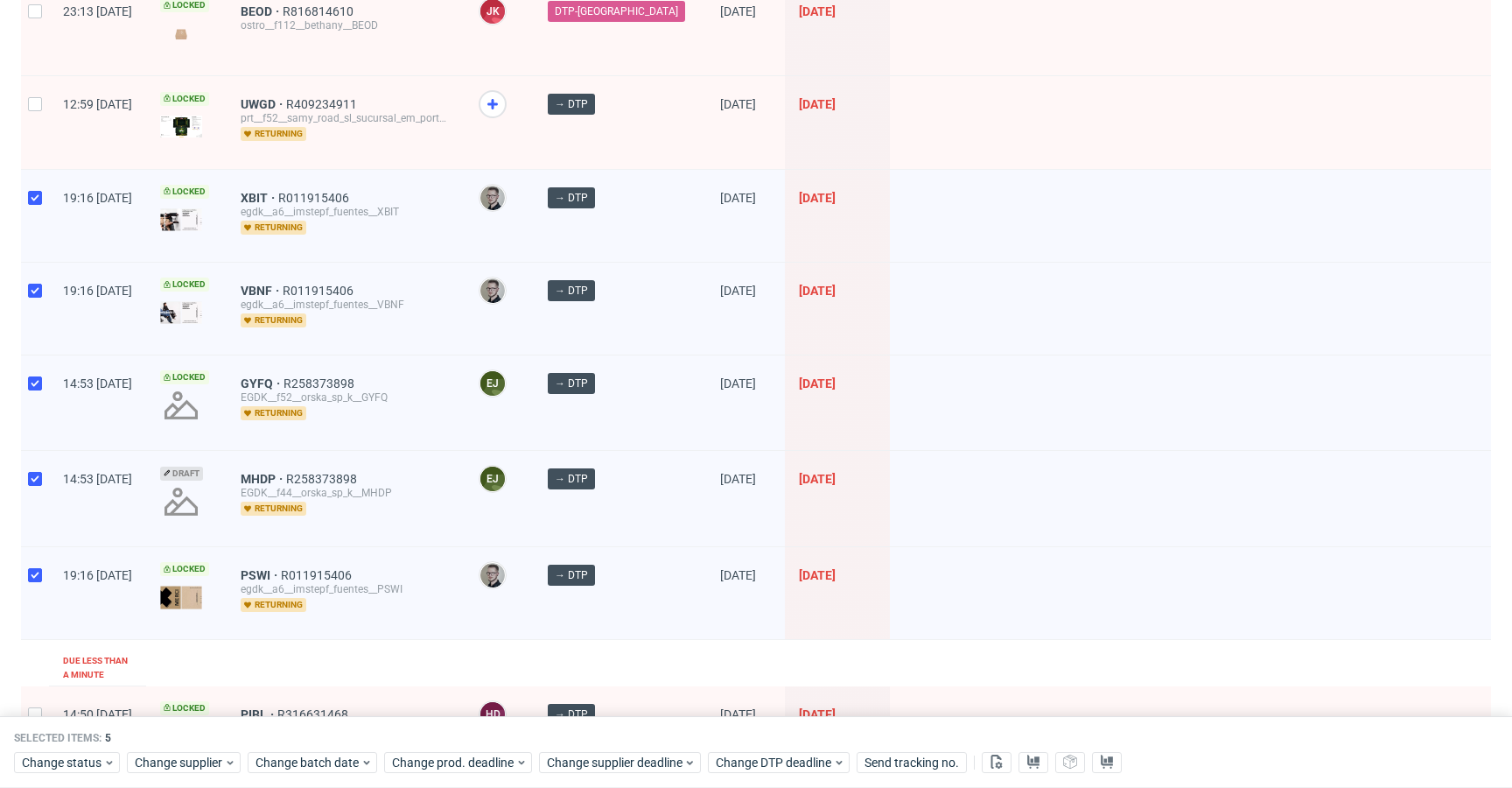
click at [46, 117] on div at bounding box center [35, 122] width 28 height 92
checkbox input "true"
click at [38, 49] on div at bounding box center [35, 29] width 28 height 92
checkbox input "true"
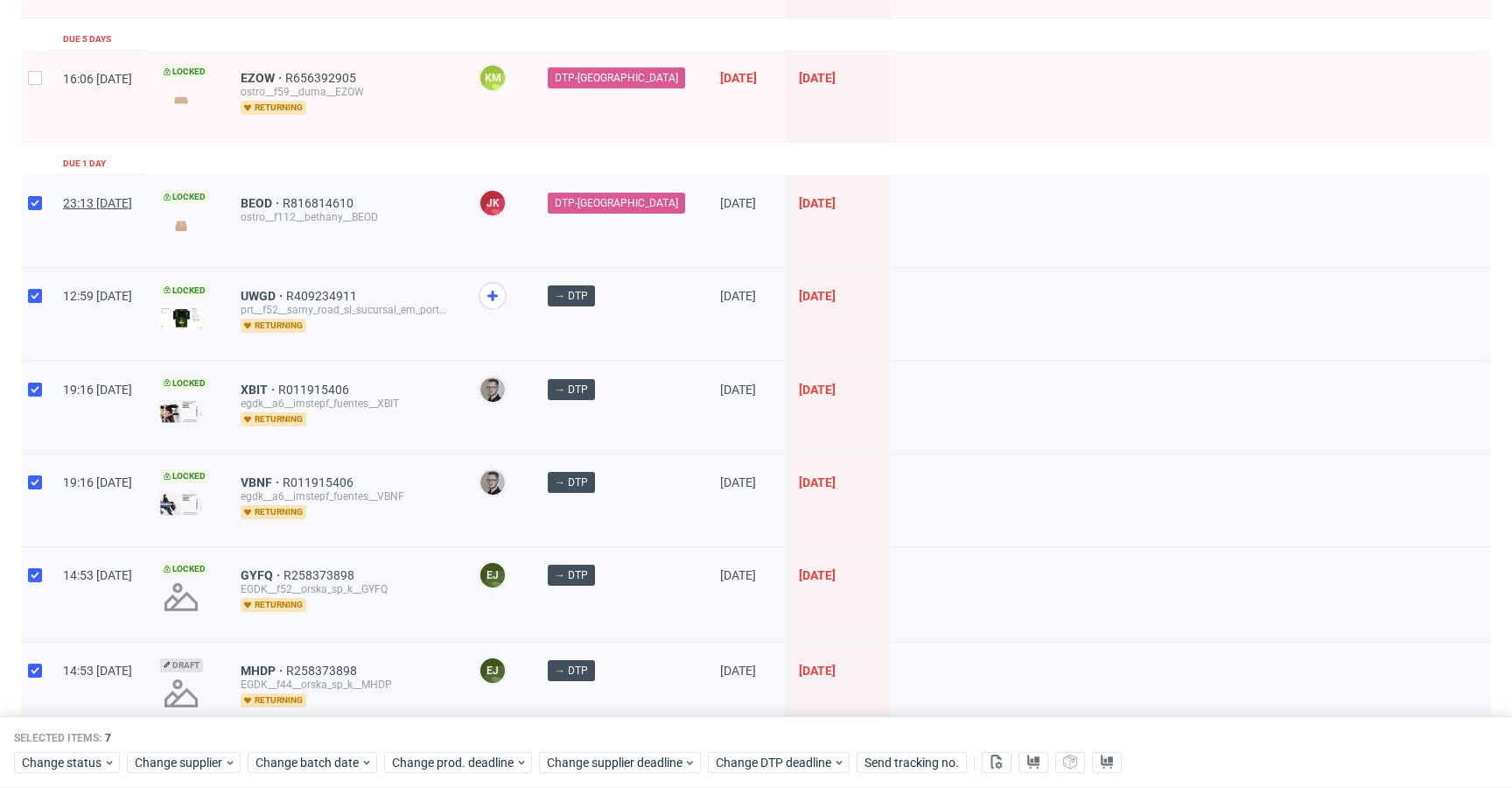
scroll to position [511, 0]
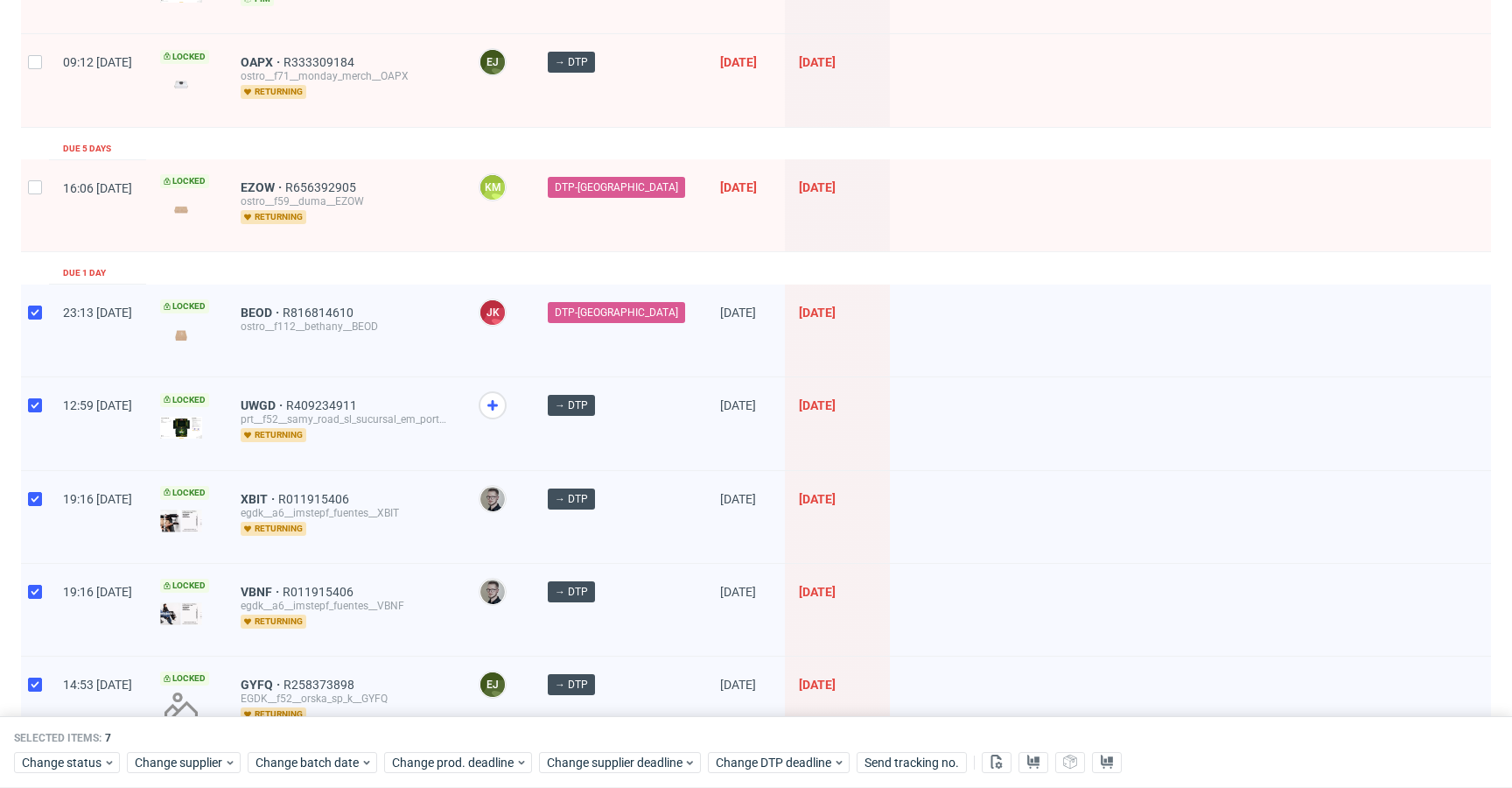
click at [50, 177] on div "16:06 Mon 22.09.2025" at bounding box center [97, 205] width 97 height 92
click at [33, 197] on div at bounding box center [35, 204] width 28 height 92
checkbox input "true"
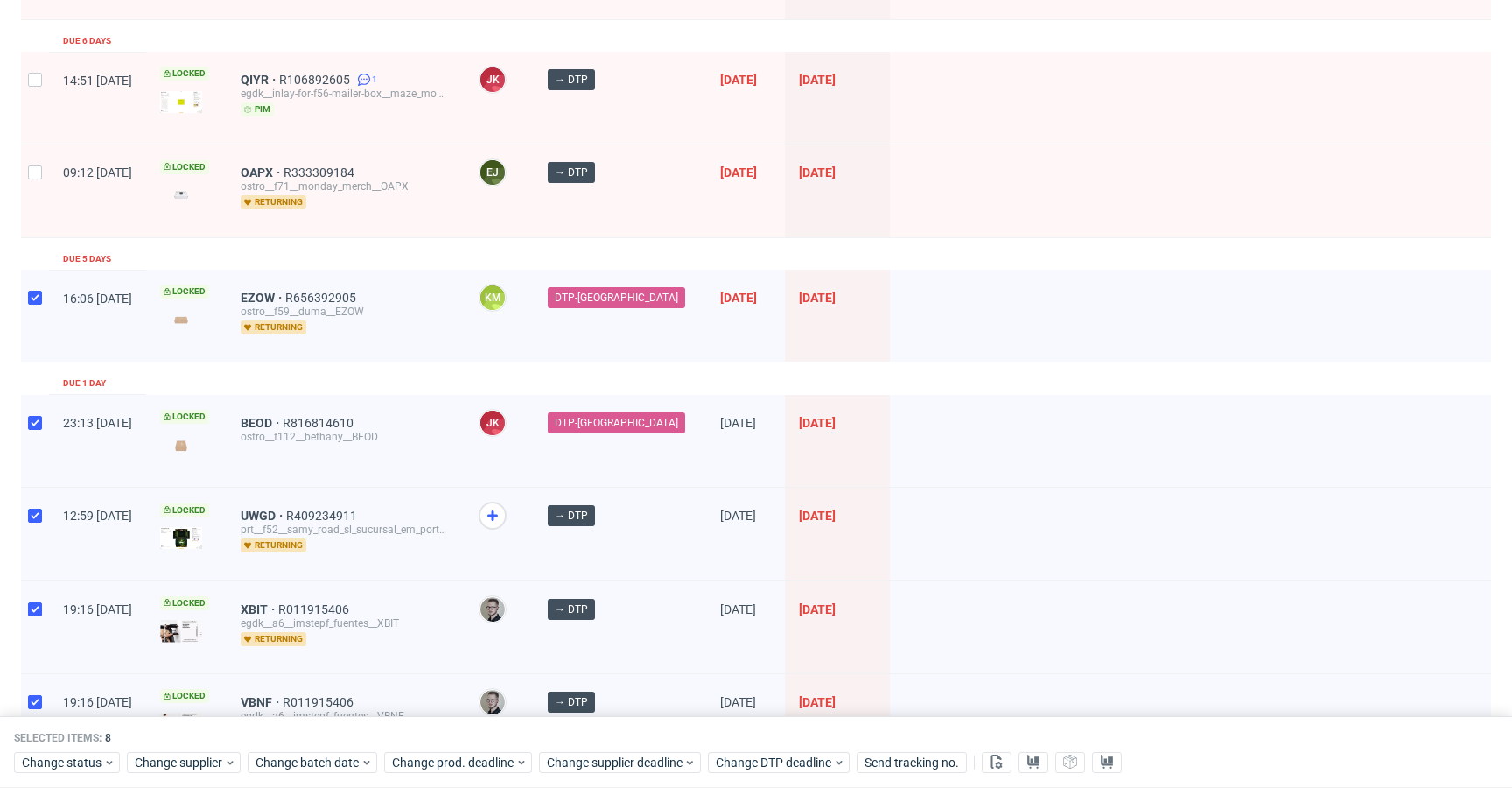
scroll to position [288, 0]
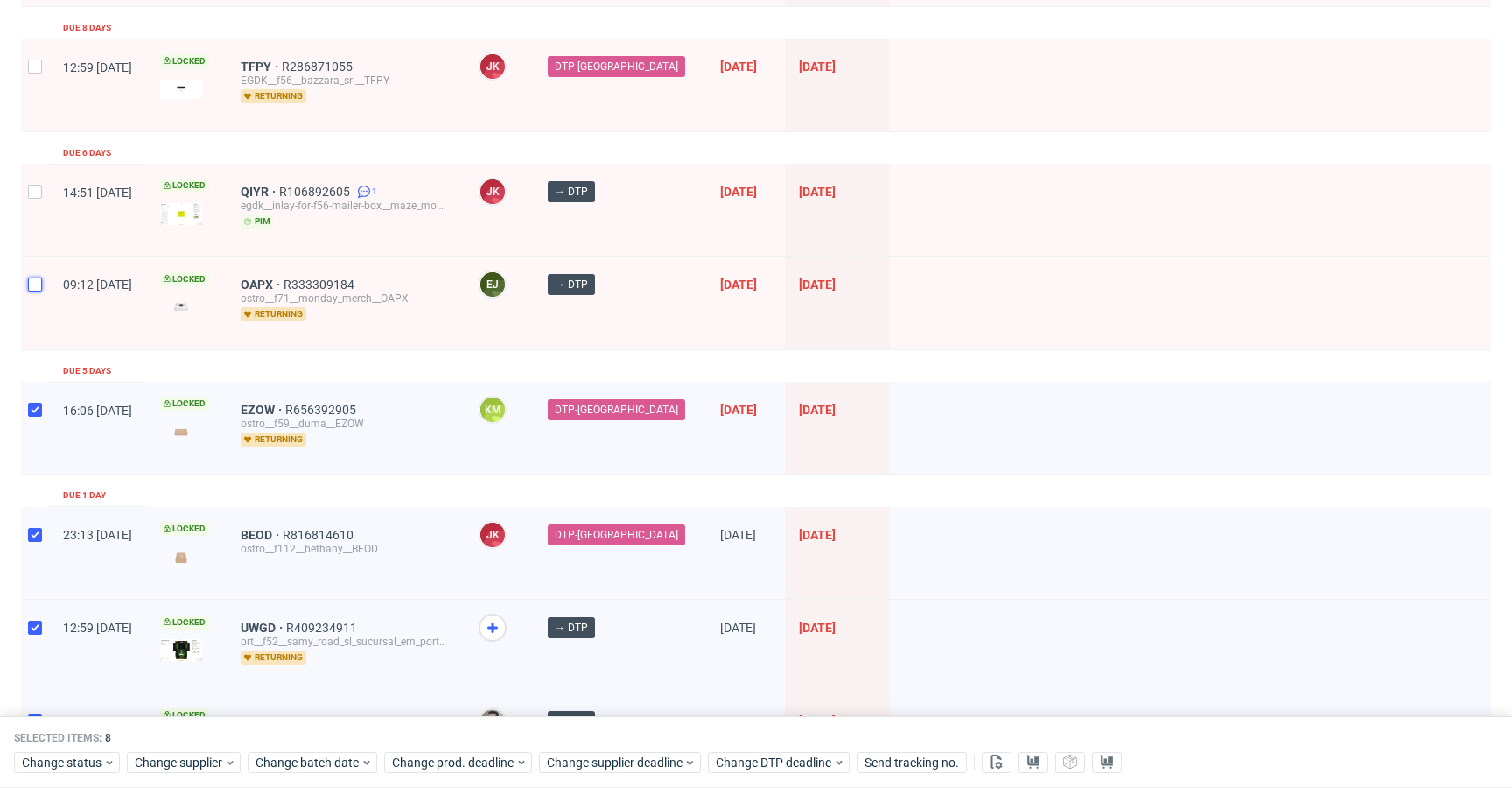
click at [34, 279] on input "checkbox" at bounding box center [35, 285] width 14 height 14
checkbox input "true"
click at [32, 207] on div at bounding box center [35, 209] width 28 height 92
checkbox input "true"
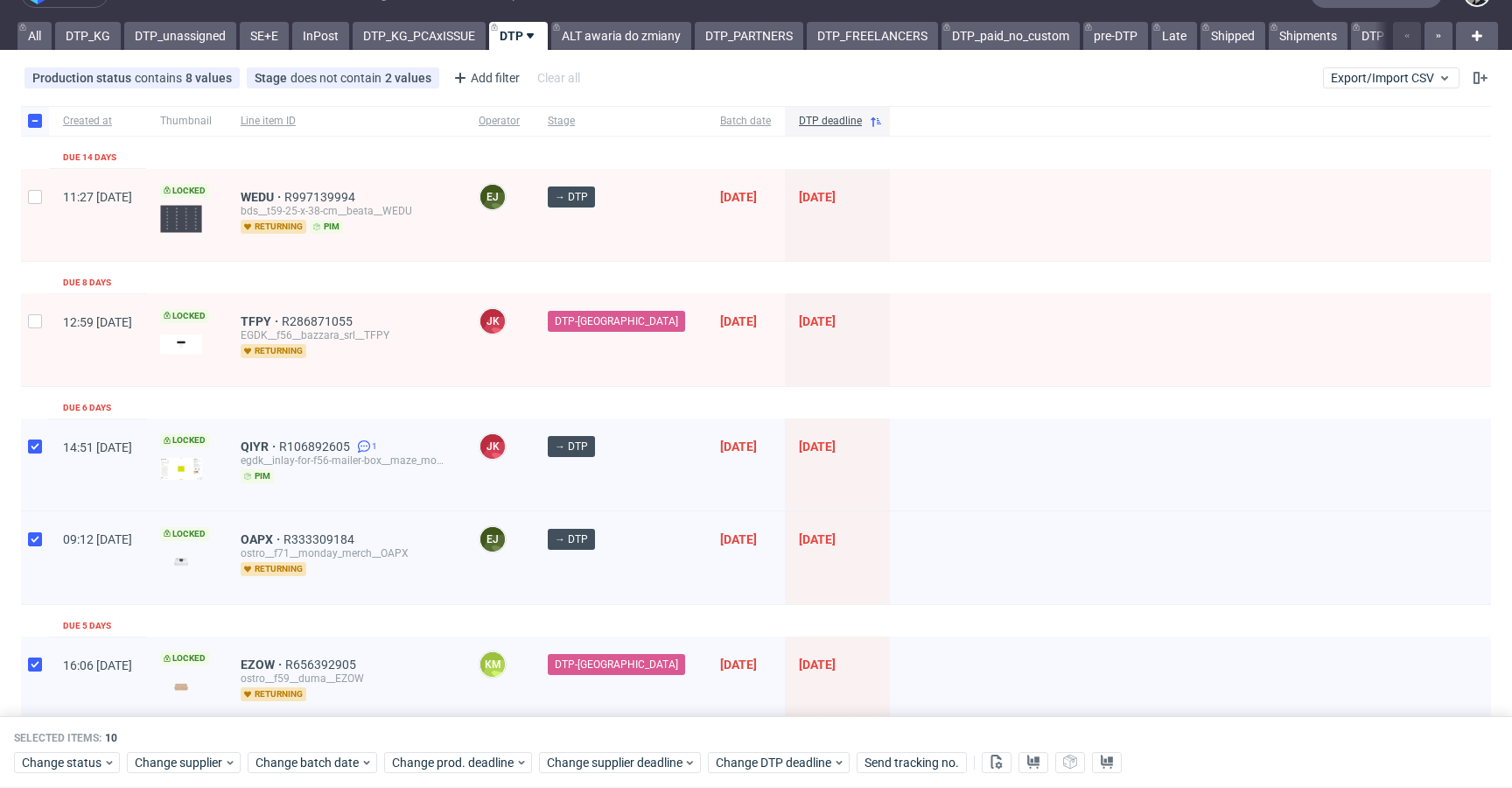
scroll to position [0, 0]
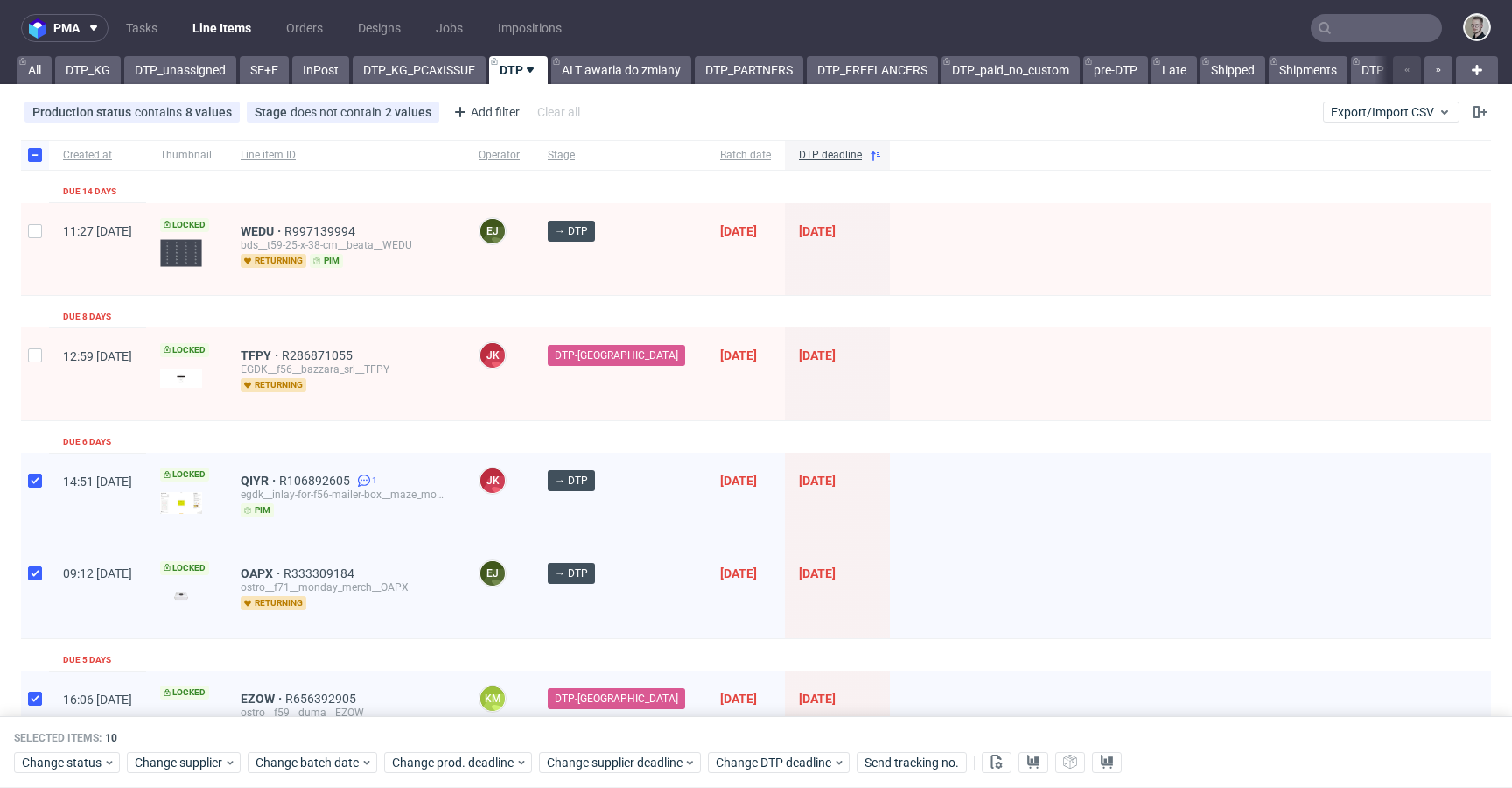
drag, startPoint x: 42, startPoint y: 353, endPoint x: 31, endPoint y: 258, distance: 95.6
click at [42, 353] on div at bounding box center [35, 372] width 28 height 92
checkbox input "true"
click at [30, 254] on div at bounding box center [35, 248] width 28 height 92
checkbox input "true"
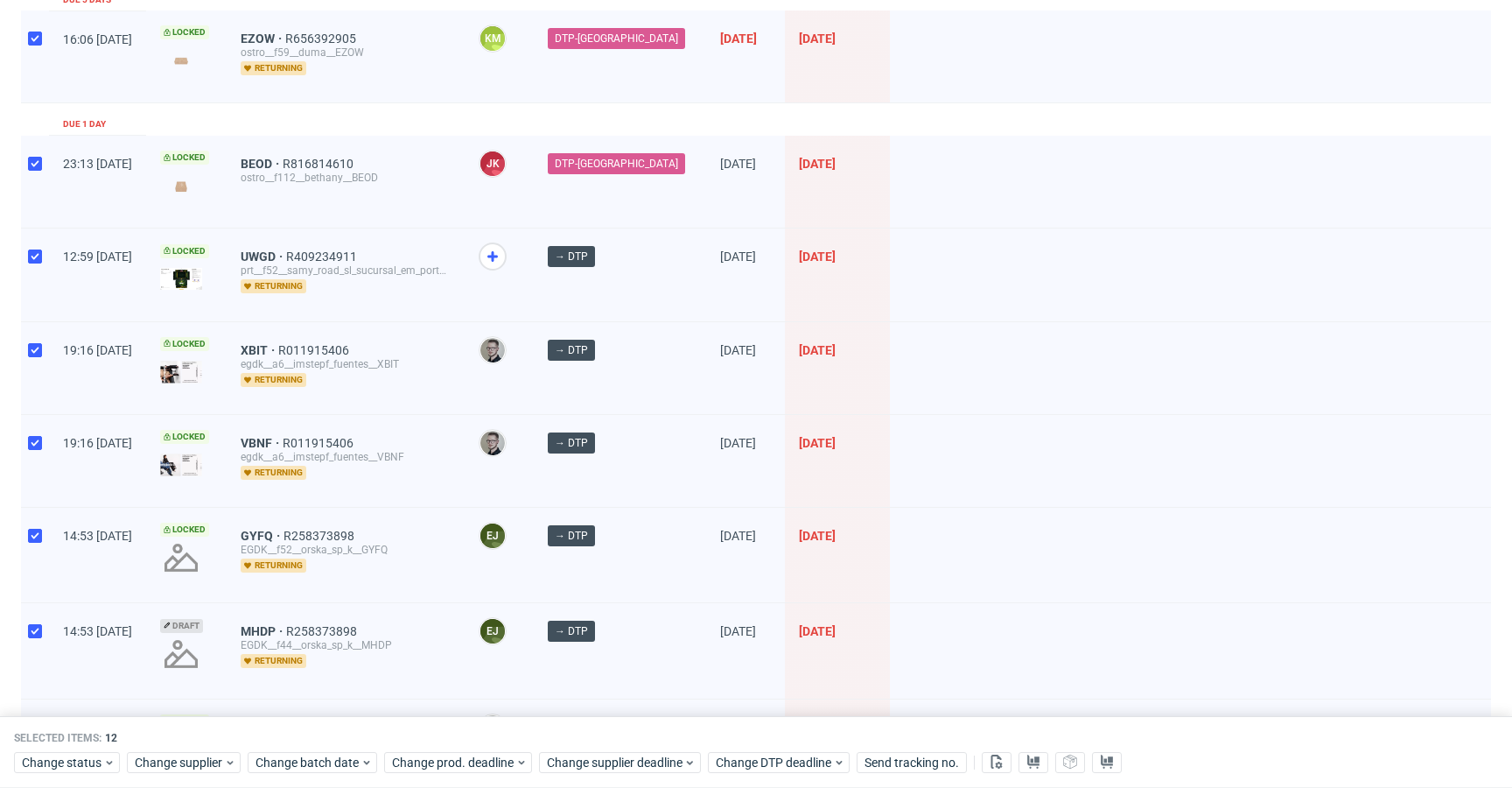
scroll to position [1005, 0]
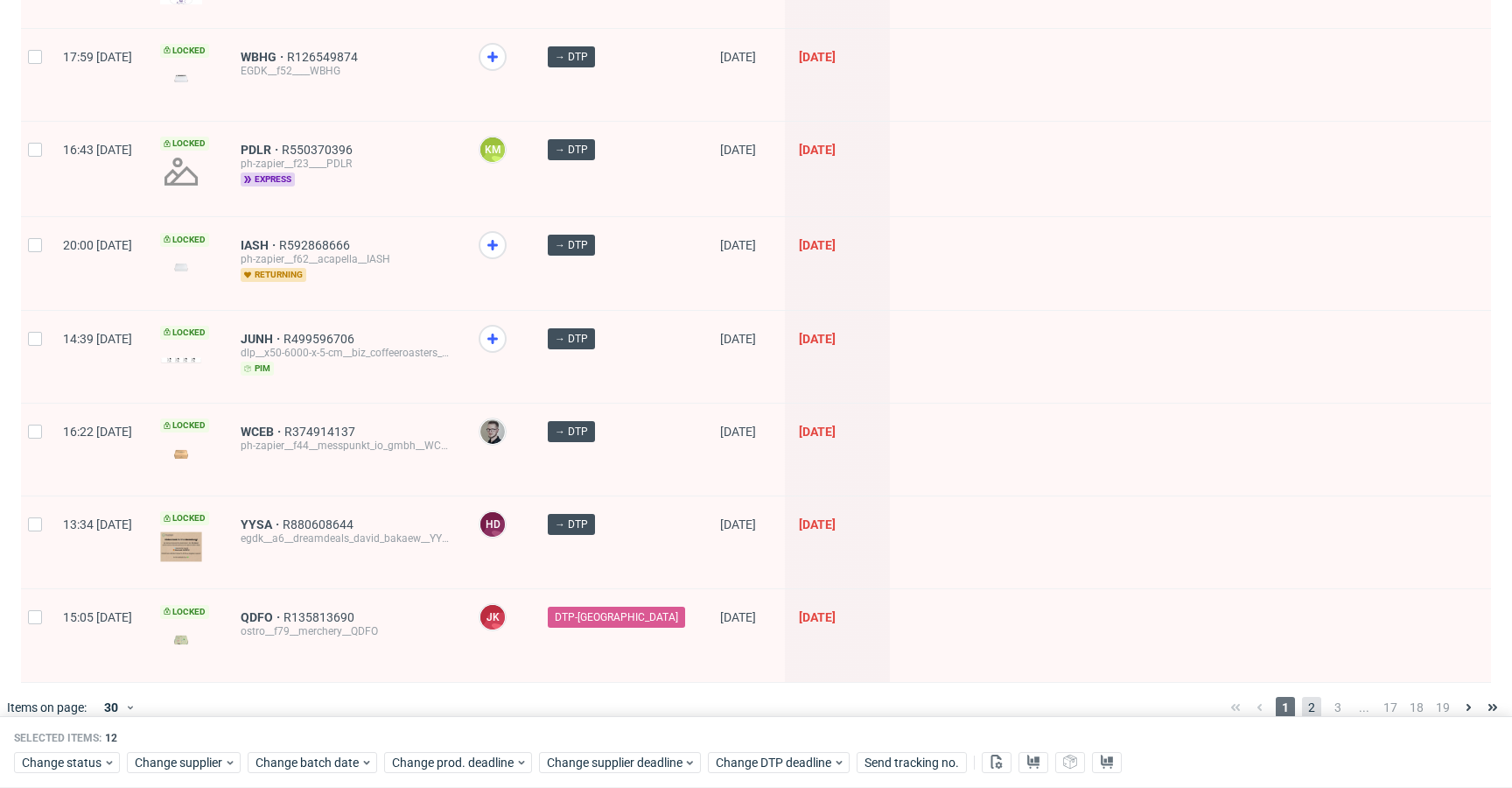
click at [1302, 696] on span "2" at bounding box center [1311, 707] width 19 height 21
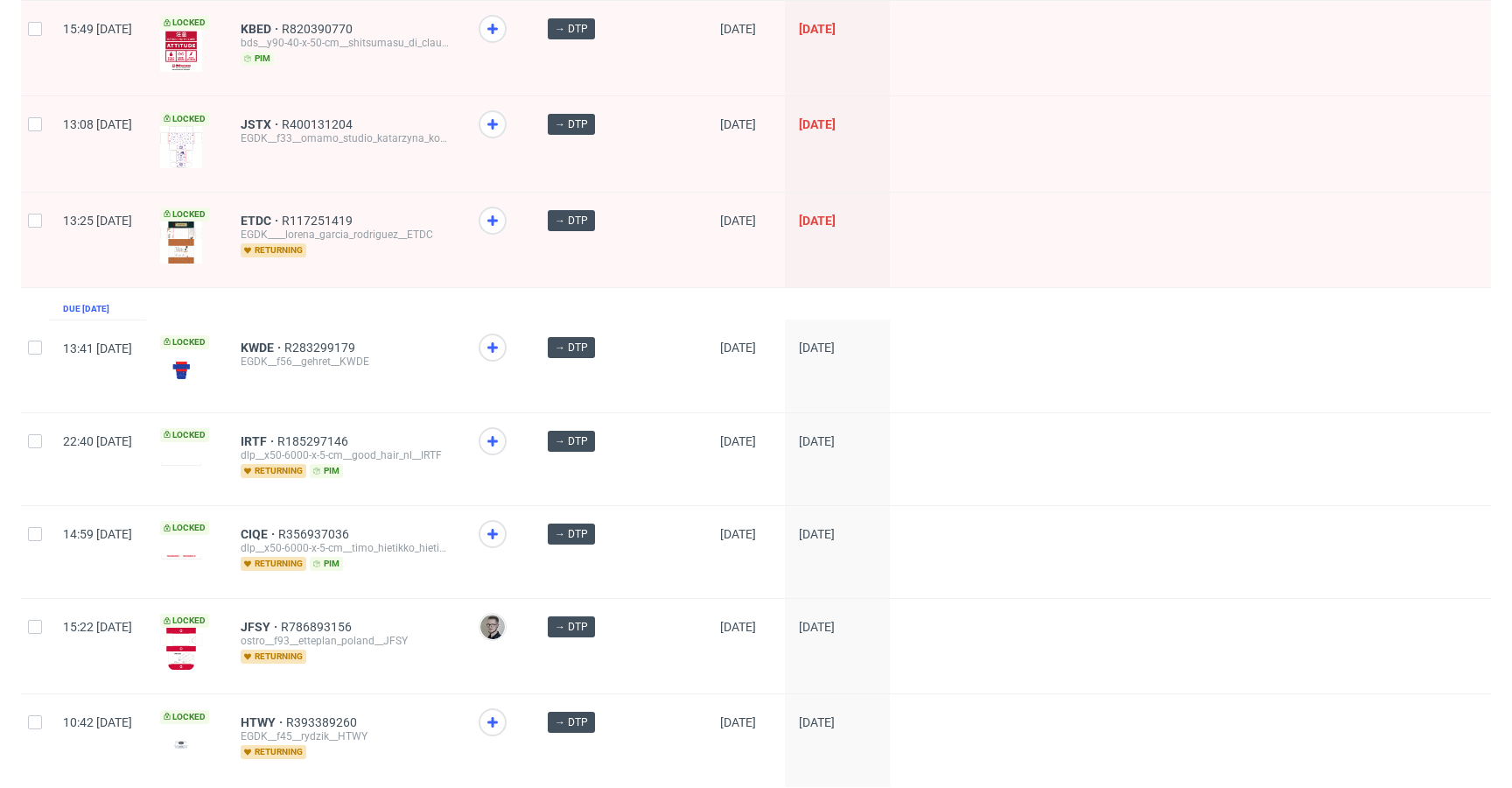
scroll to position [1939, 0]
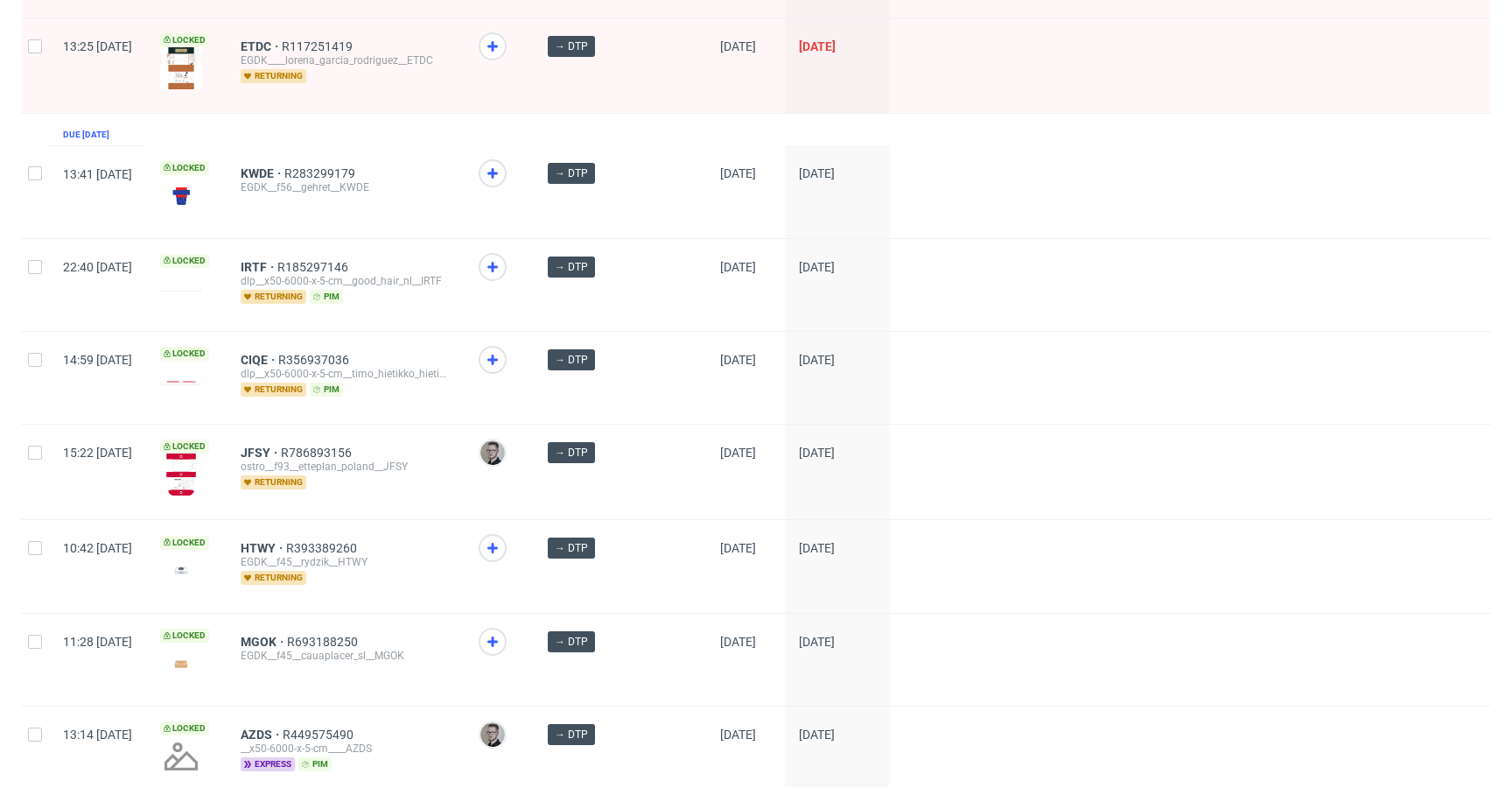
click at [39, 177] on div at bounding box center [35, 191] width 28 height 92
checkbox input "true"
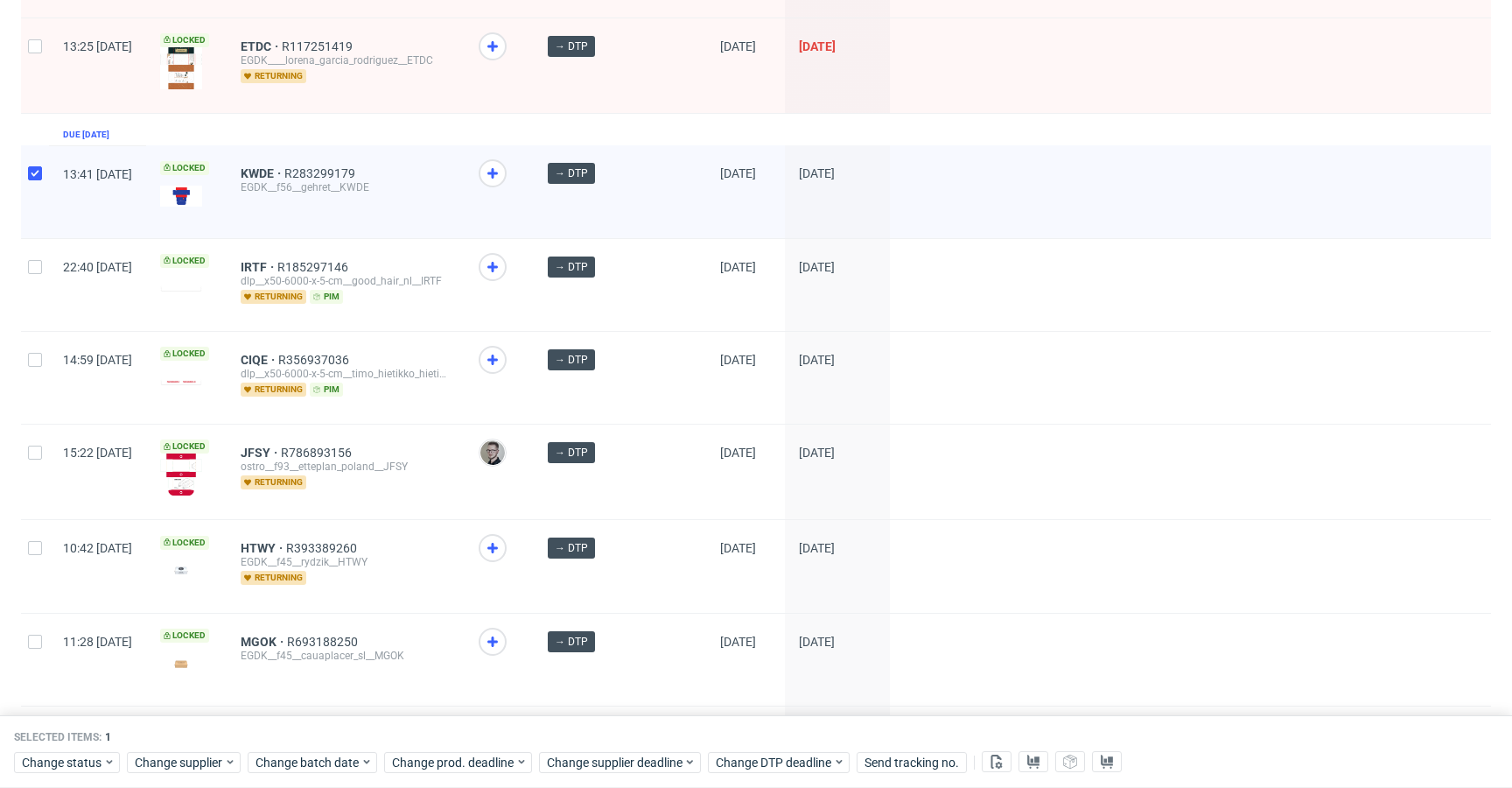
click at [33, 283] on div at bounding box center [35, 285] width 28 height 92
checkbox input "true"
drag, startPoint x: 35, startPoint y: 363, endPoint x: 34, endPoint y: 452, distance: 89.0
click at [35, 363] on div at bounding box center [35, 377] width 28 height 92
checkbox input "true"
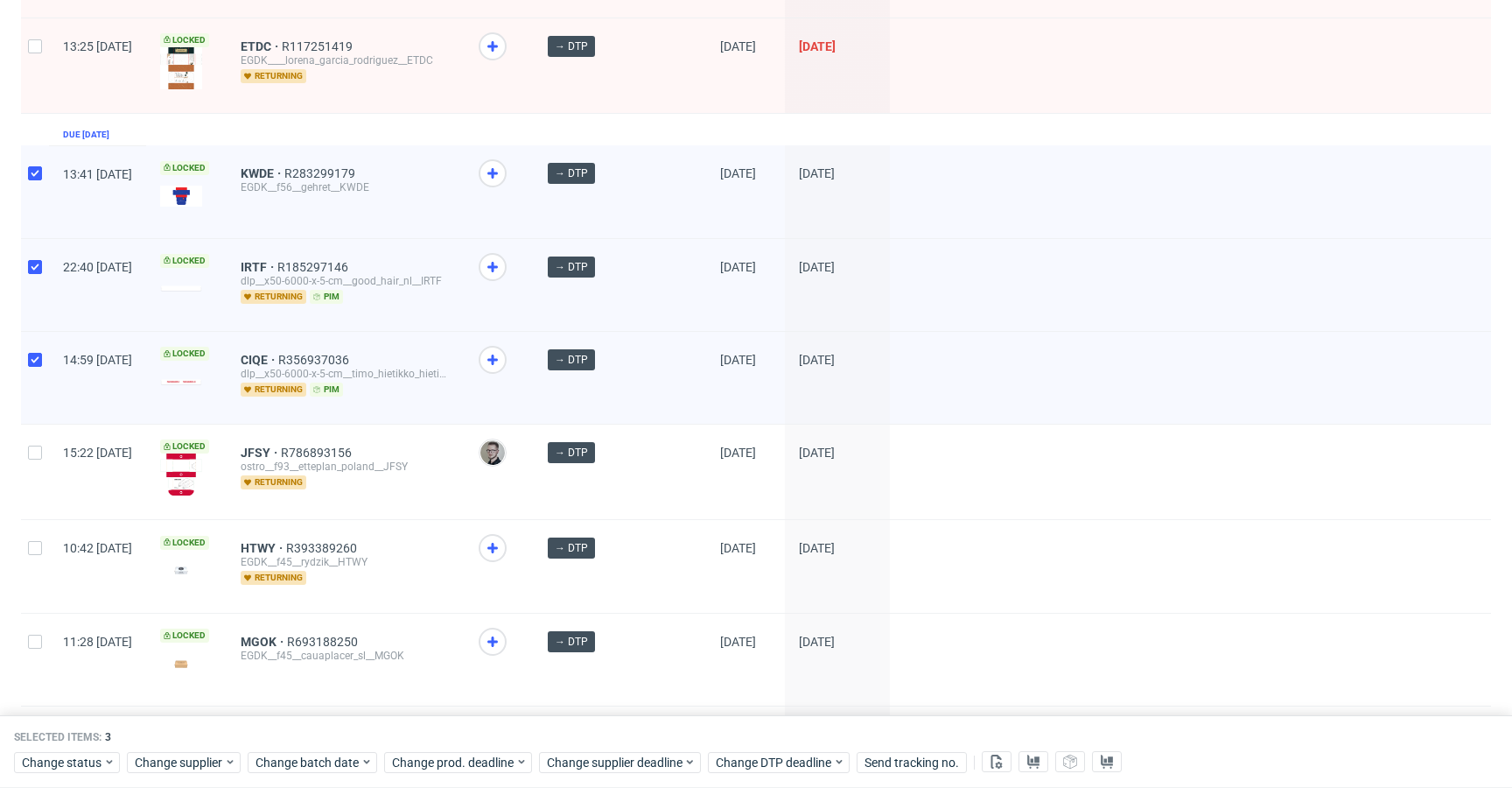
click at [34, 475] on div at bounding box center [35, 472] width 28 height 95
checkbox input "true"
drag, startPoint x: 35, startPoint y: 556, endPoint x: 28, endPoint y: 606, distance: 50.5
click at [36, 556] on div at bounding box center [35, 565] width 28 height 92
checkbox input "true"
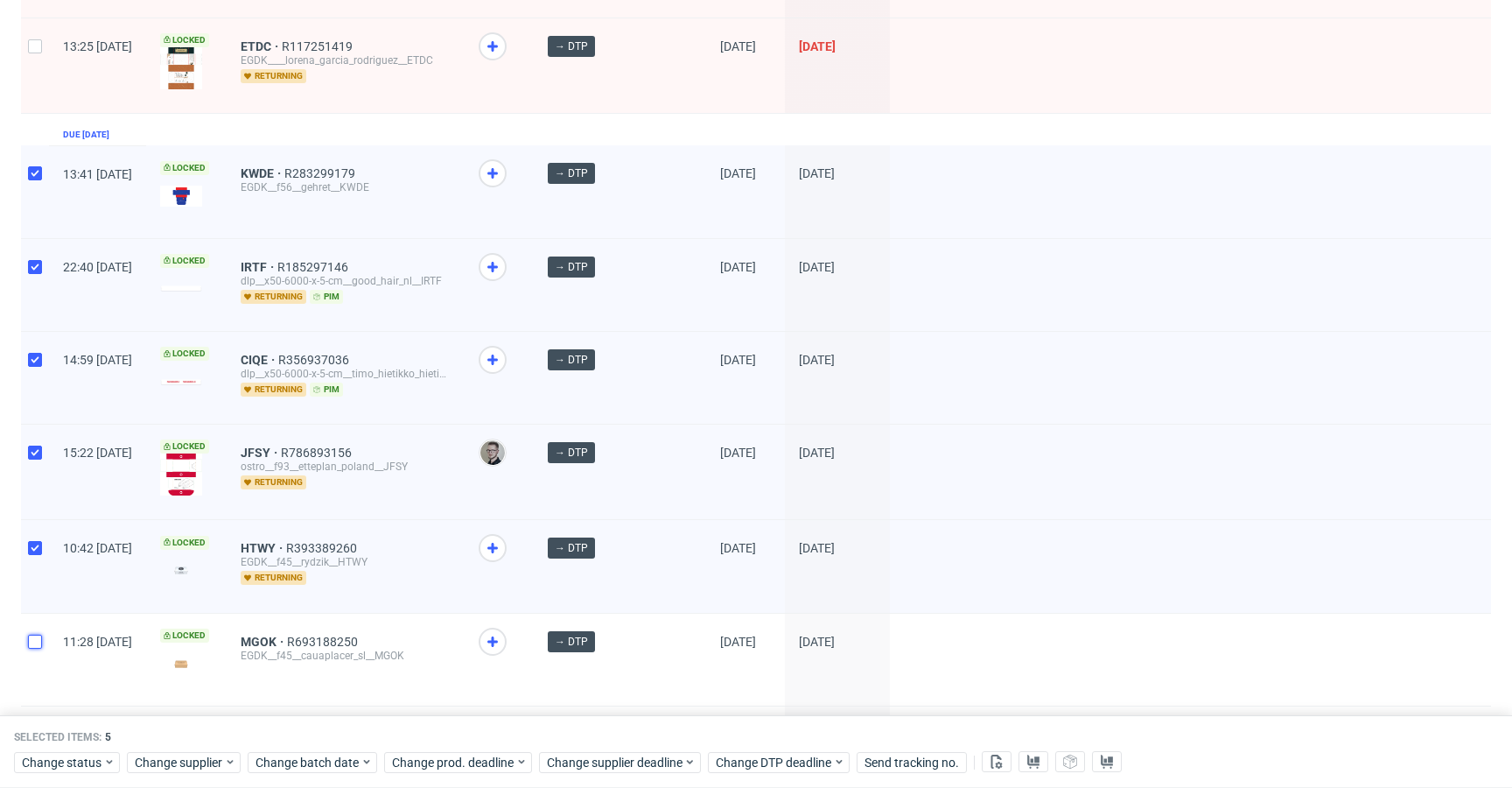
click at [33, 640] on input "checkbox" at bounding box center [35, 641] width 14 height 14
checkbox input "true"
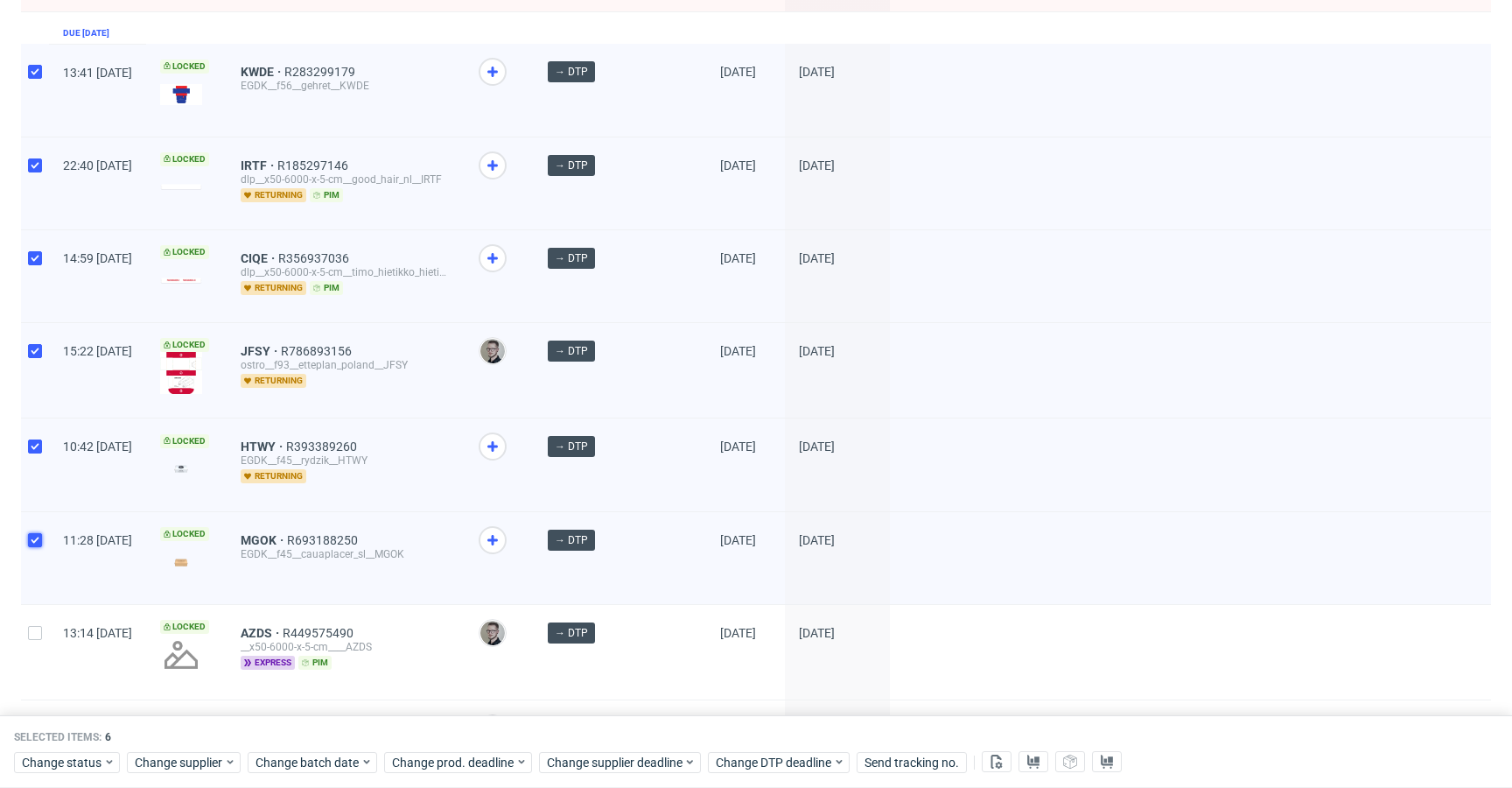
scroll to position [2351, 0]
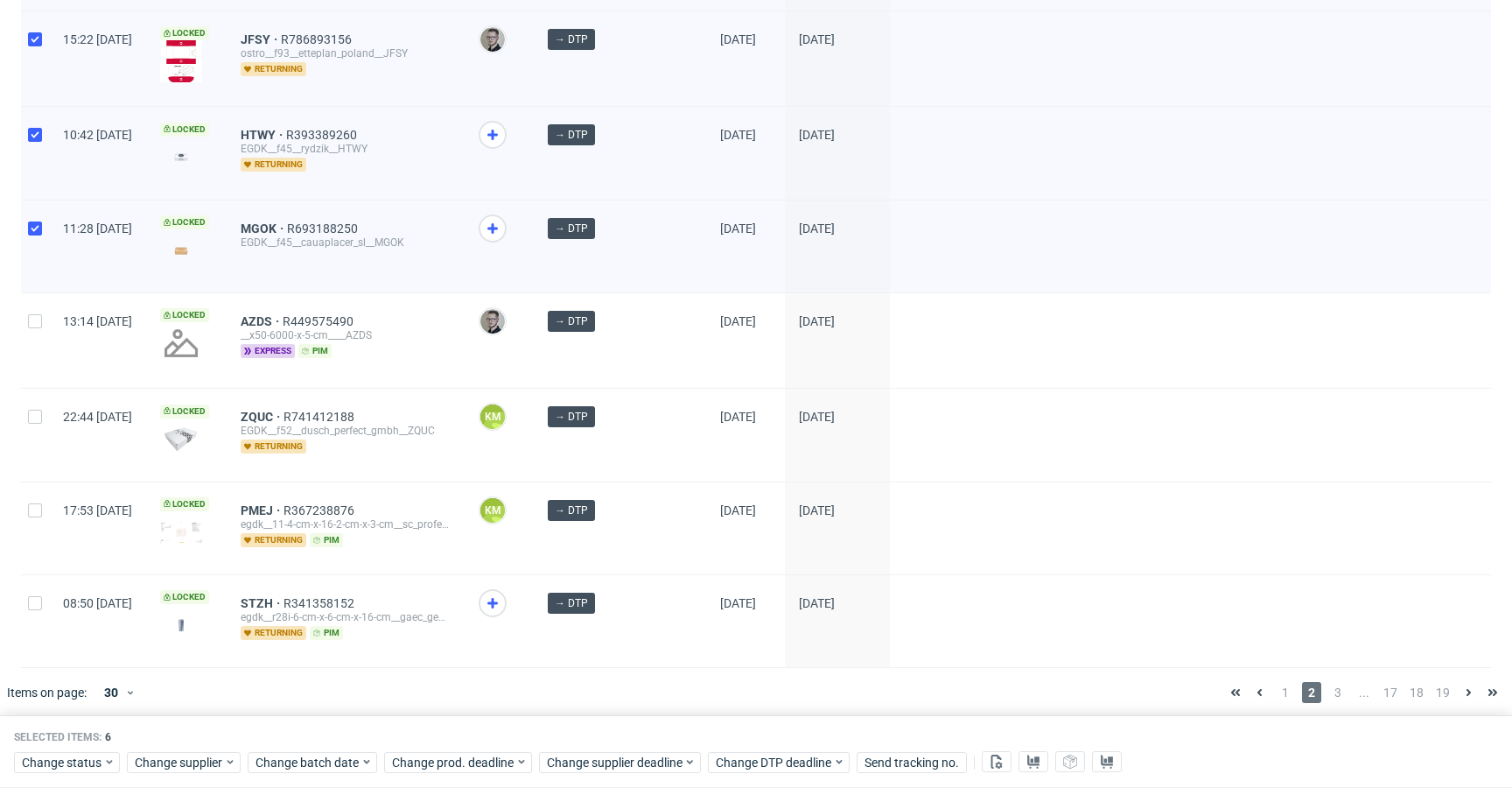
click at [45, 343] on div at bounding box center [35, 340] width 28 height 95
checkbox input "true"
click at [47, 483] on div at bounding box center [35, 528] width 28 height 92
checkbox input "true"
click at [38, 596] on input "checkbox" at bounding box center [35, 603] width 14 height 14
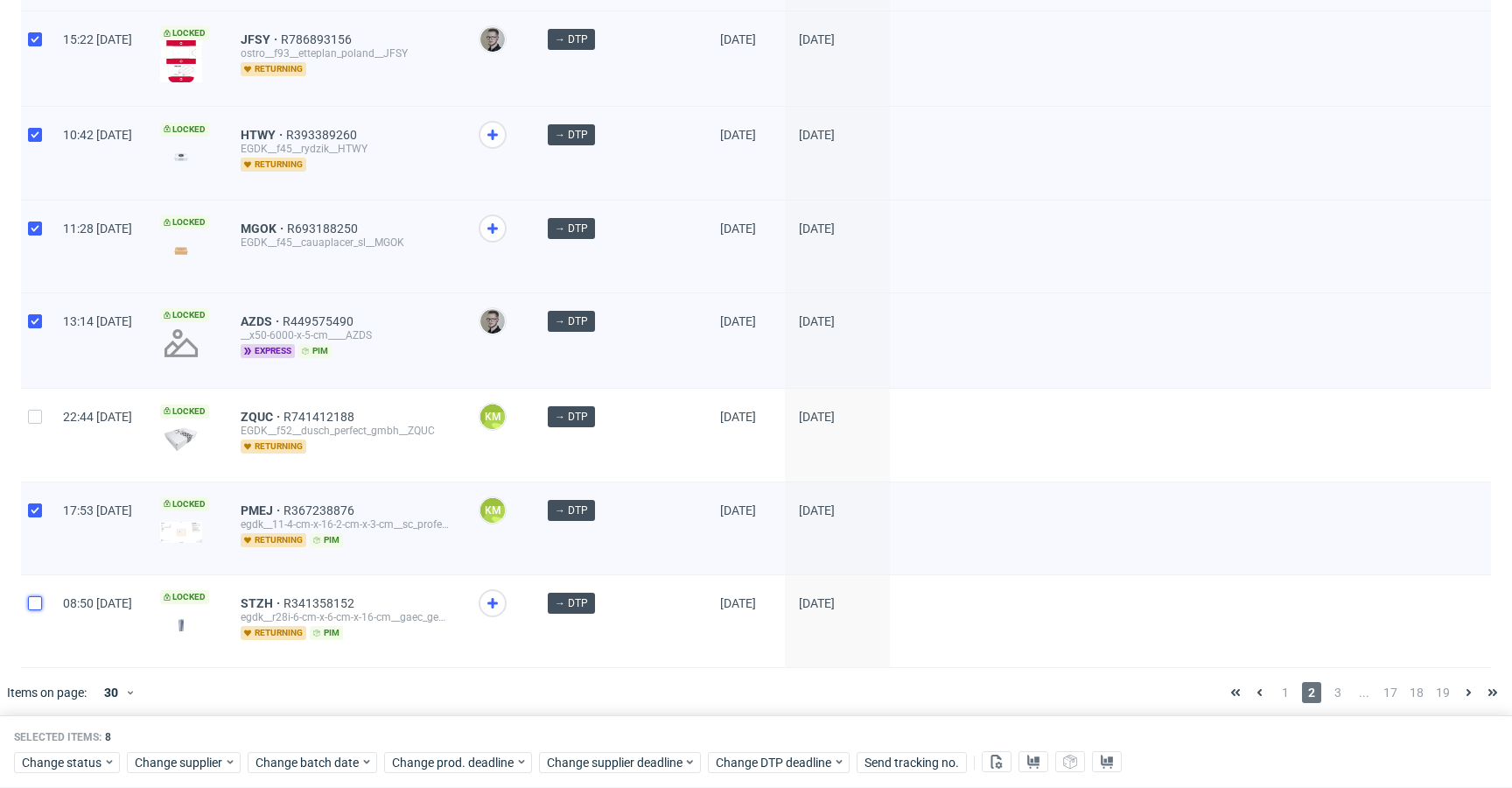
checkbox input "true"
click at [41, 400] on div at bounding box center [35, 434] width 28 height 92
checkbox input "true"
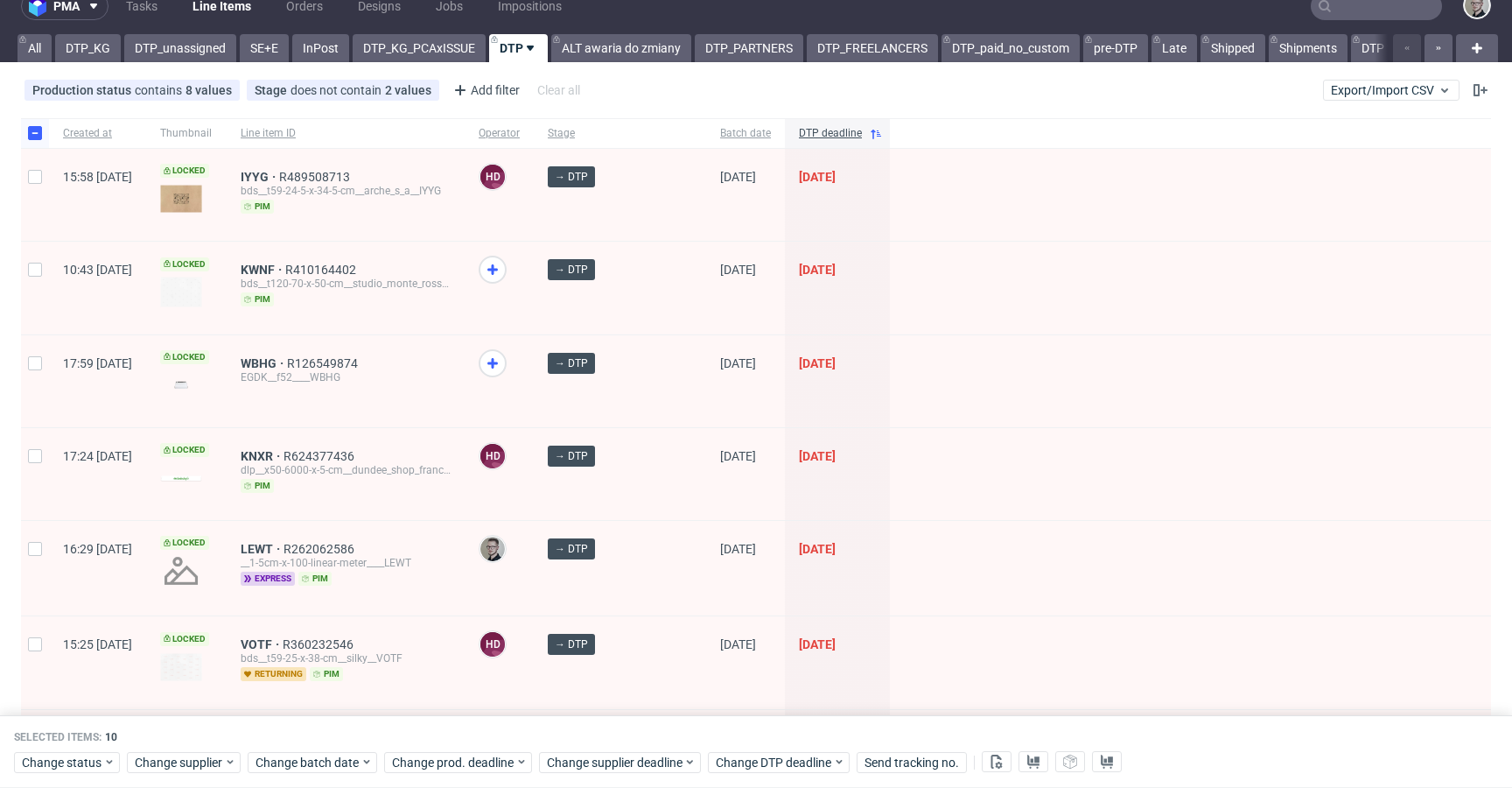
scroll to position [0, 0]
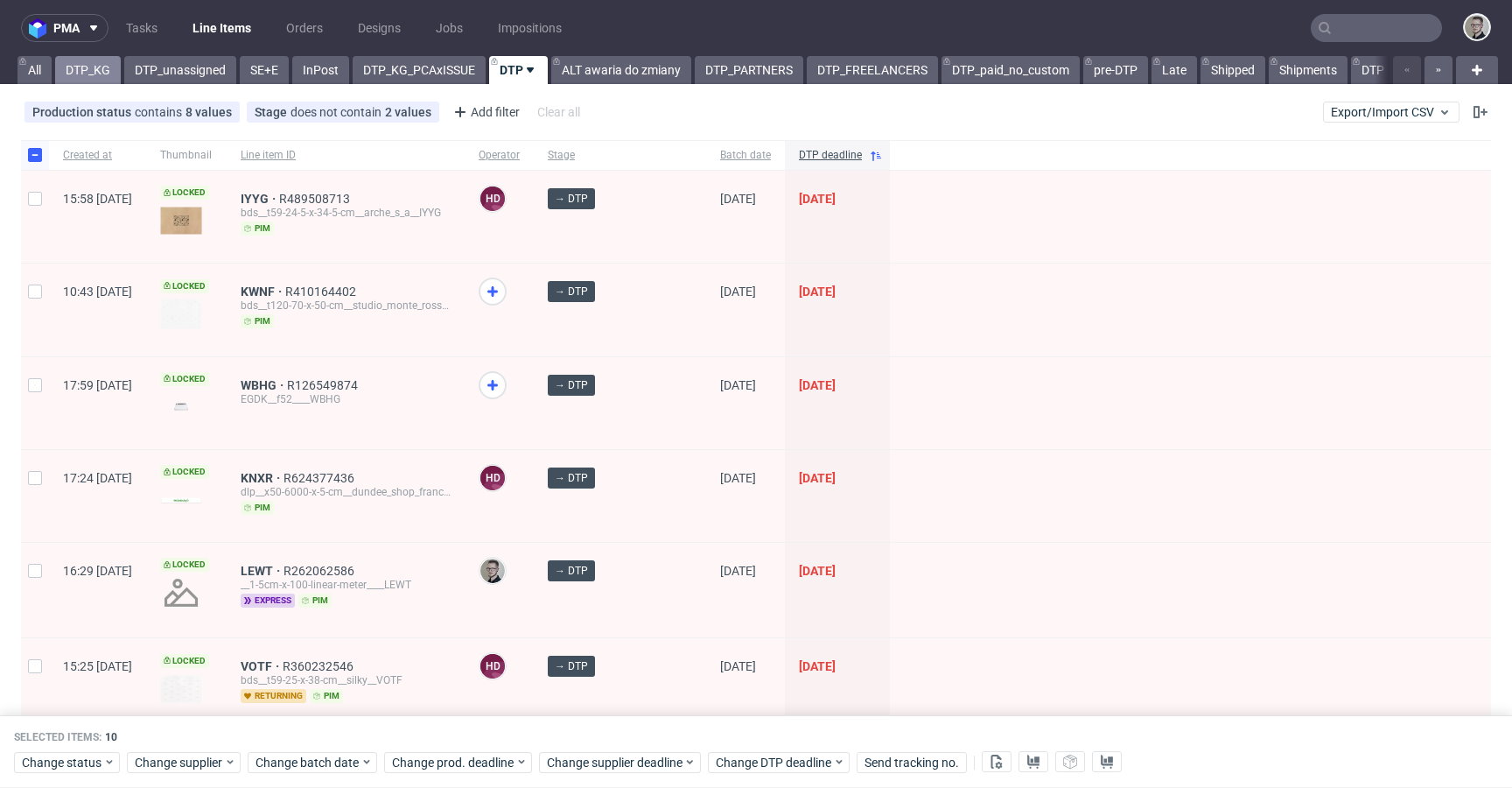
click at [104, 70] on link "DTP_KG" at bounding box center [88, 69] width 66 height 28
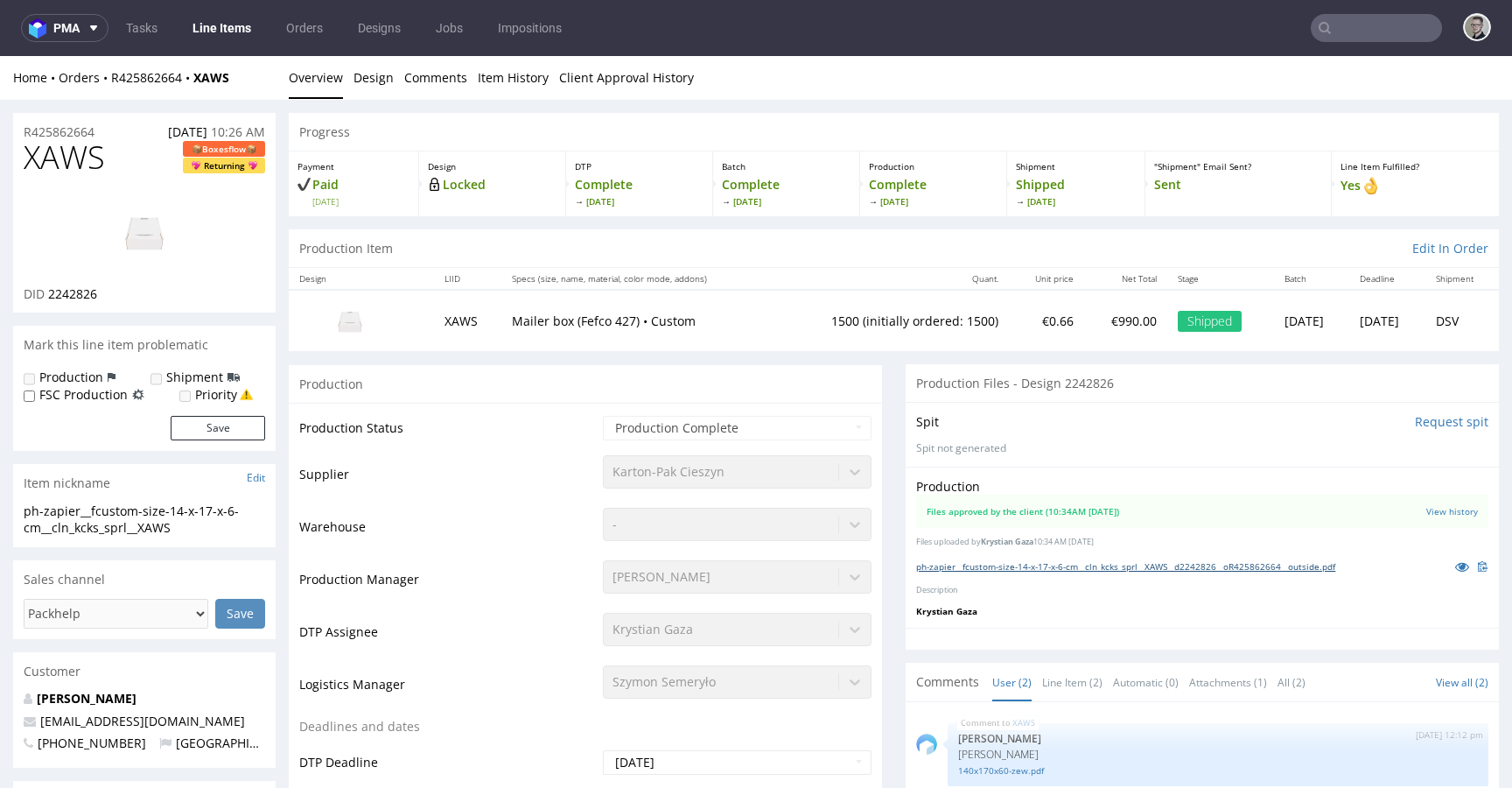
click at [1087, 568] on link "ph-zapier__fcustom-size-14-x-17-x-6-cm__cln_kcks_sprl__XAWS__d2242826__oR425862…" at bounding box center [1125, 566] width 419 height 13
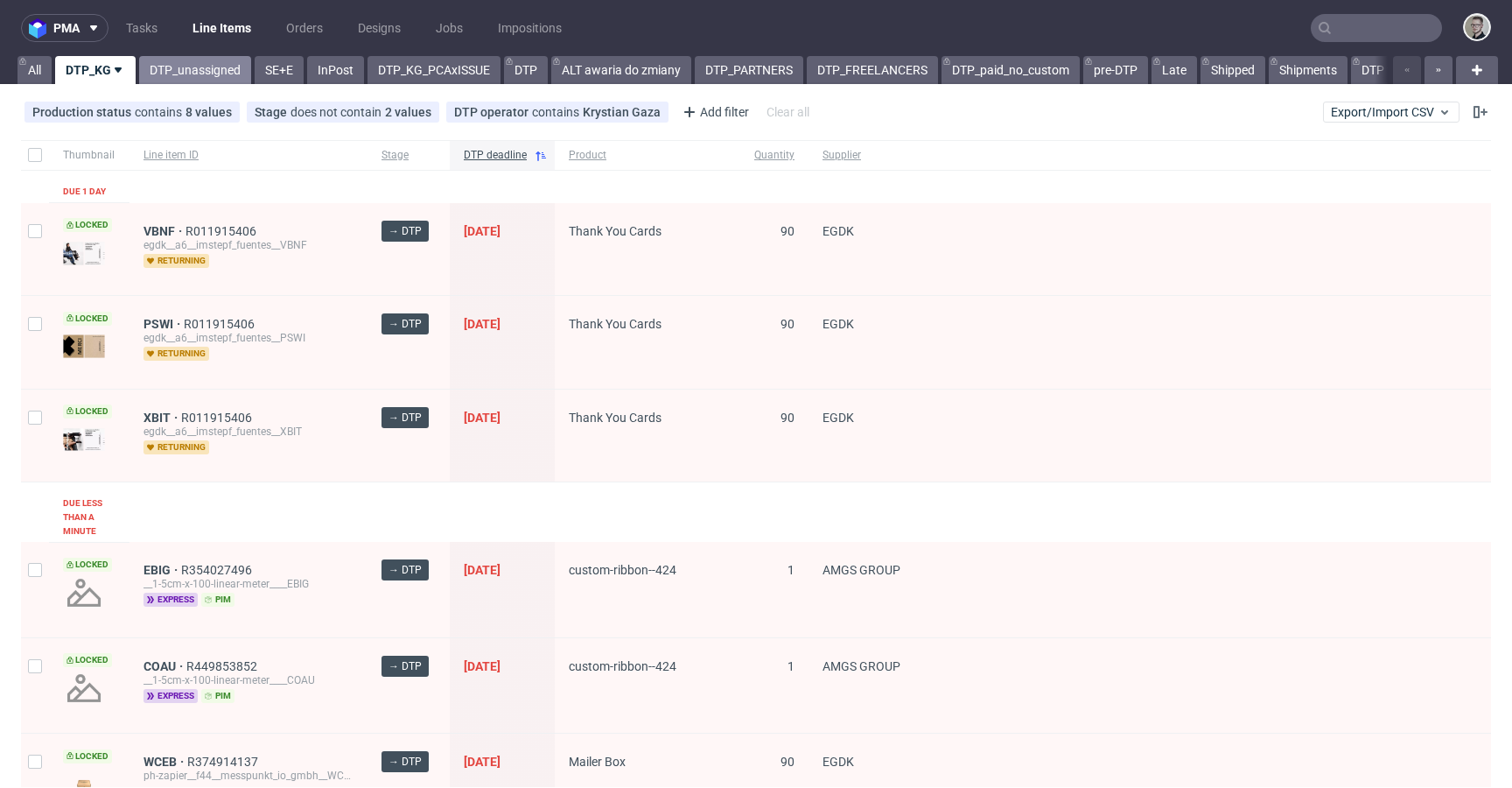
click at [194, 70] on link "DTP_unassigned" at bounding box center [195, 69] width 112 height 28
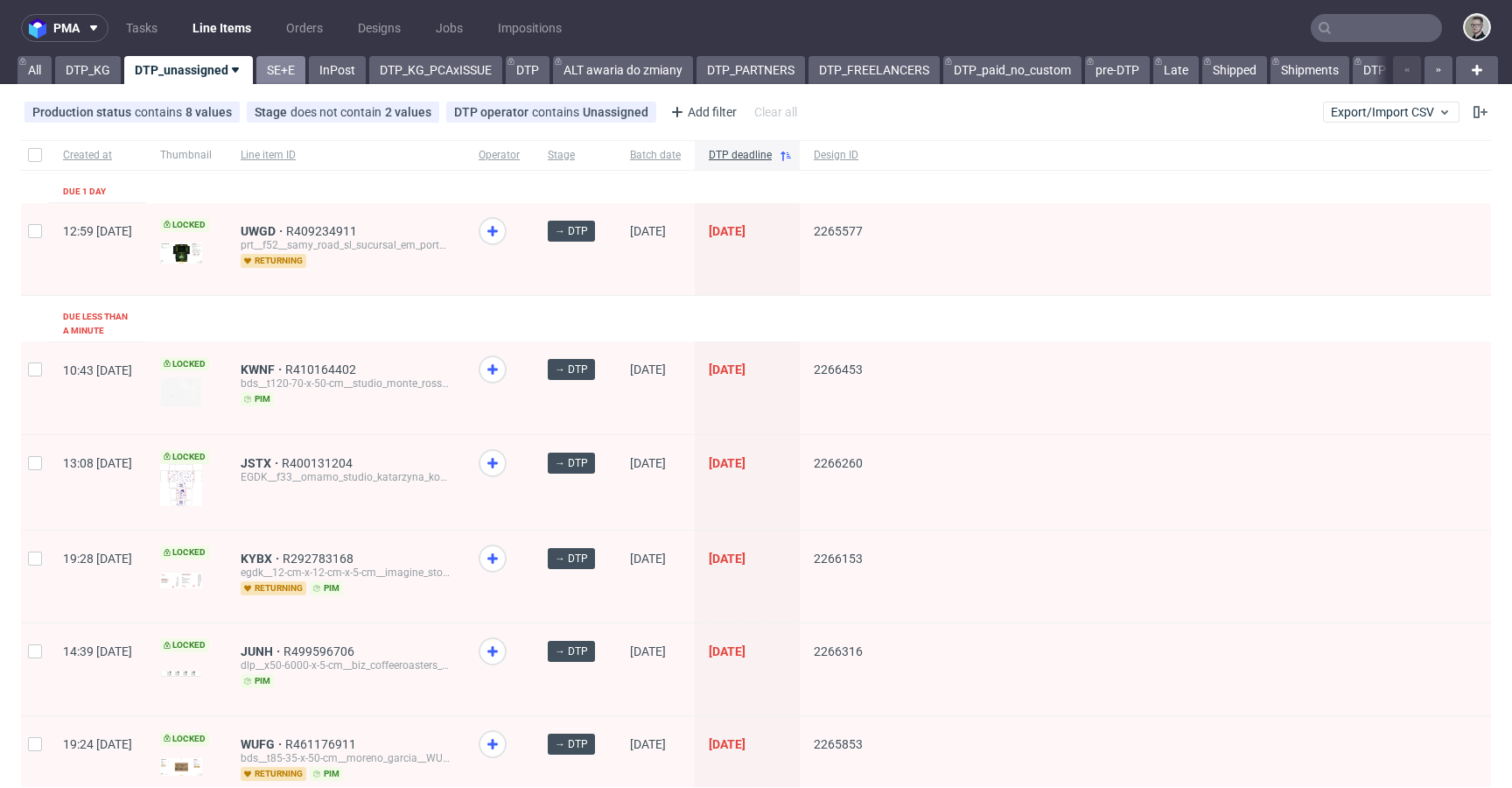
click at [286, 72] on link "SE+E" at bounding box center [281, 69] width 49 height 28
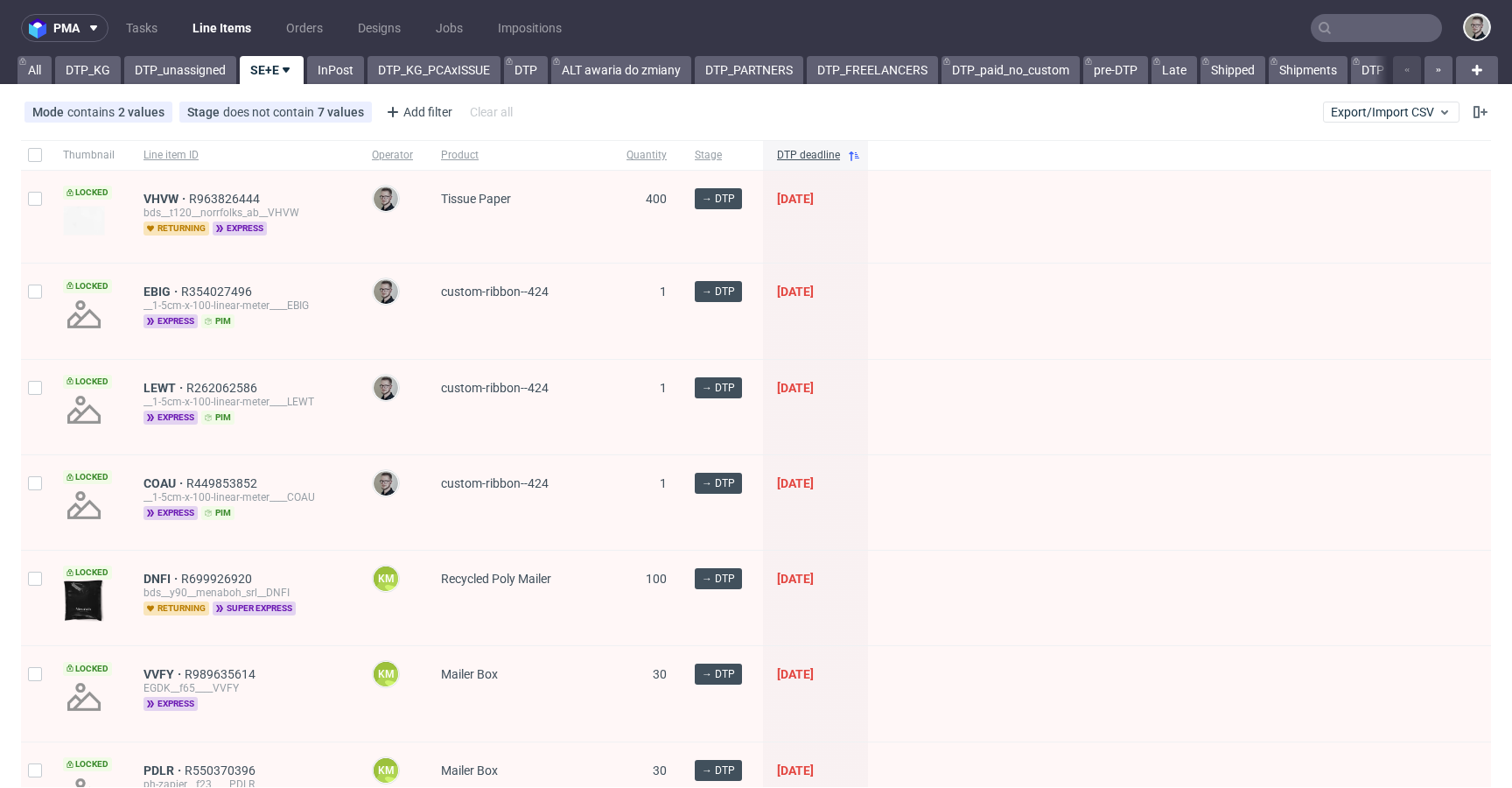
click at [148, 88] on div "pma Tasks Line Items Orders Designs Jobs Impositions All DTP_KG DTP_unassigned …" at bounding box center [756, 394] width 1512 height 788
click at [158, 70] on link "DTP_unassigned" at bounding box center [180, 69] width 112 height 28
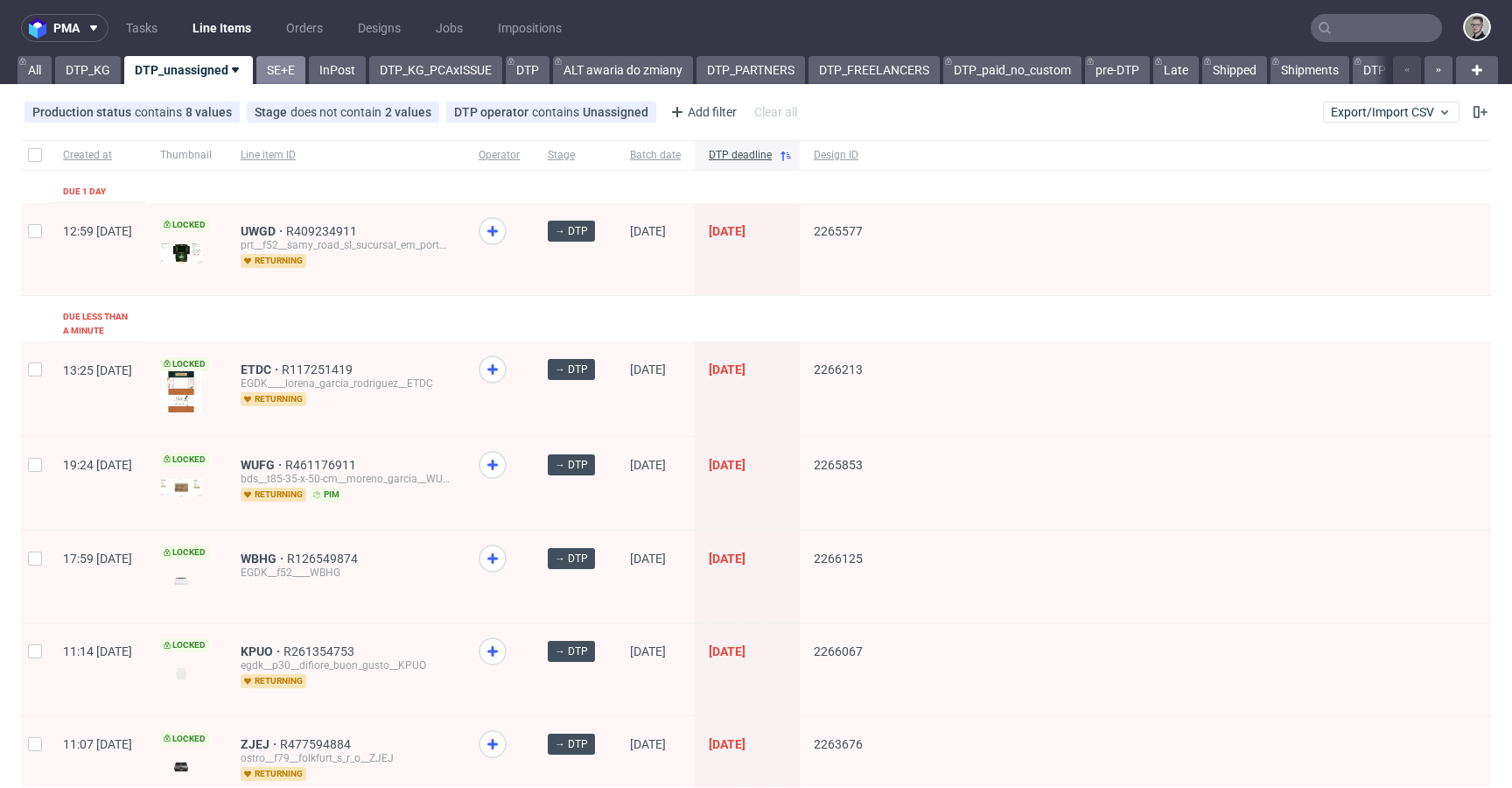
click at [271, 74] on link "SE+E" at bounding box center [281, 69] width 49 height 28
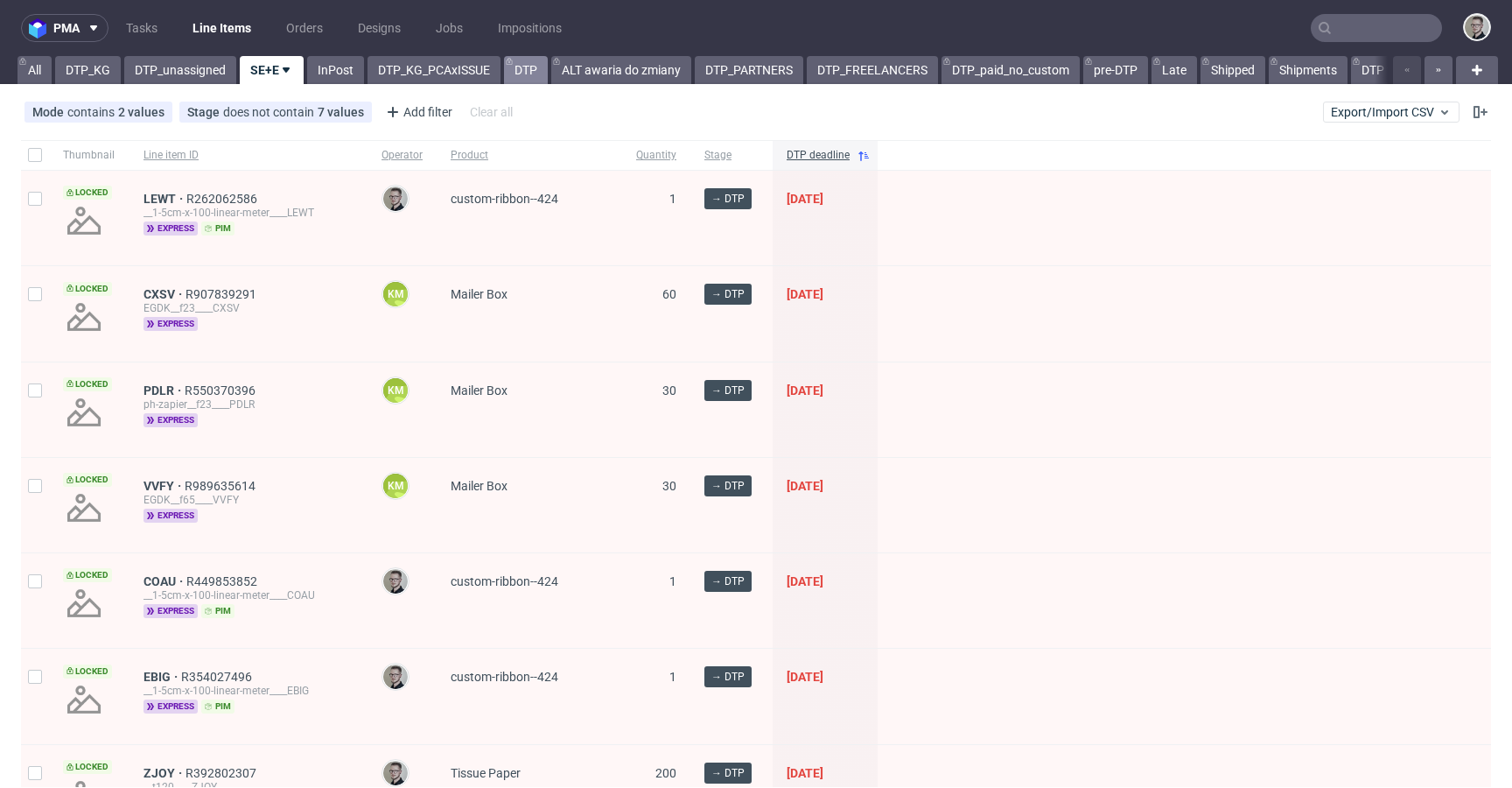
click at [513, 80] on link "DTP" at bounding box center [526, 69] width 43 height 28
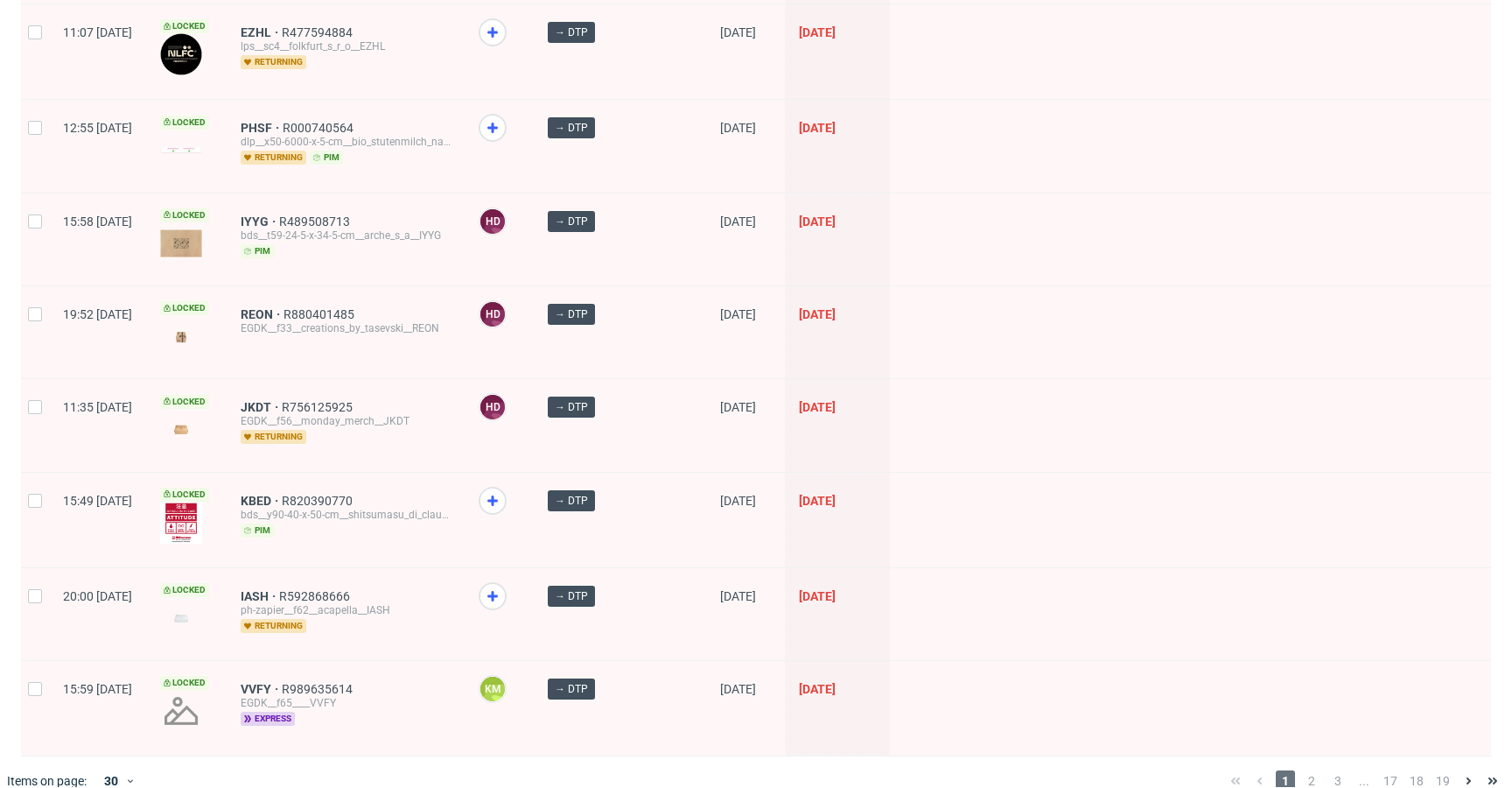
scroll to position [2457, 0]
click at [1308, 770] on div "1 2 3 ... 17 18 19" at bounding box center [1364, 780] width 282 height 21
click at [1302, 770] on span "2" at bounding box center [1311, 780] width 19 height 21
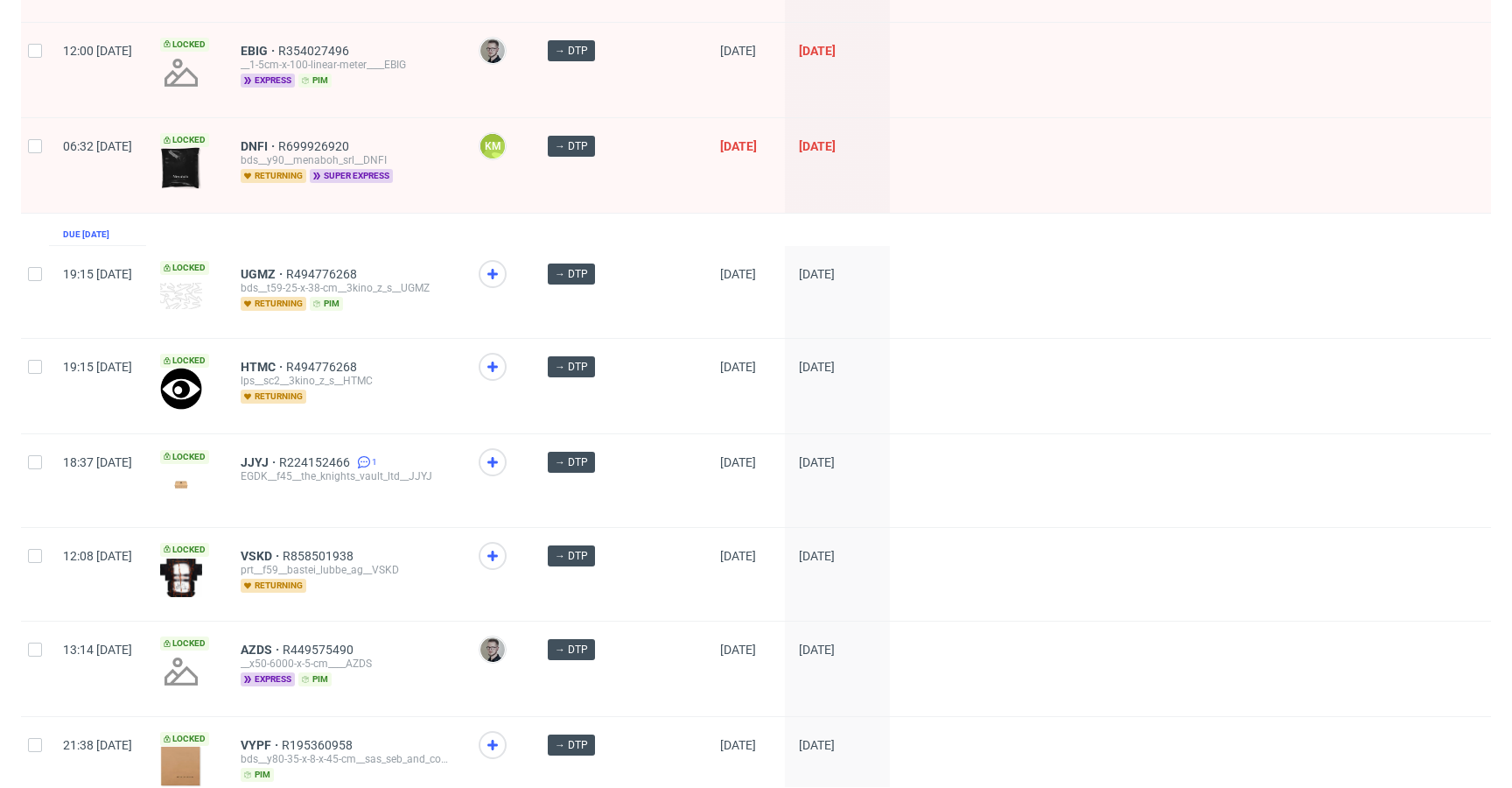
scroll to position [2288, 0]
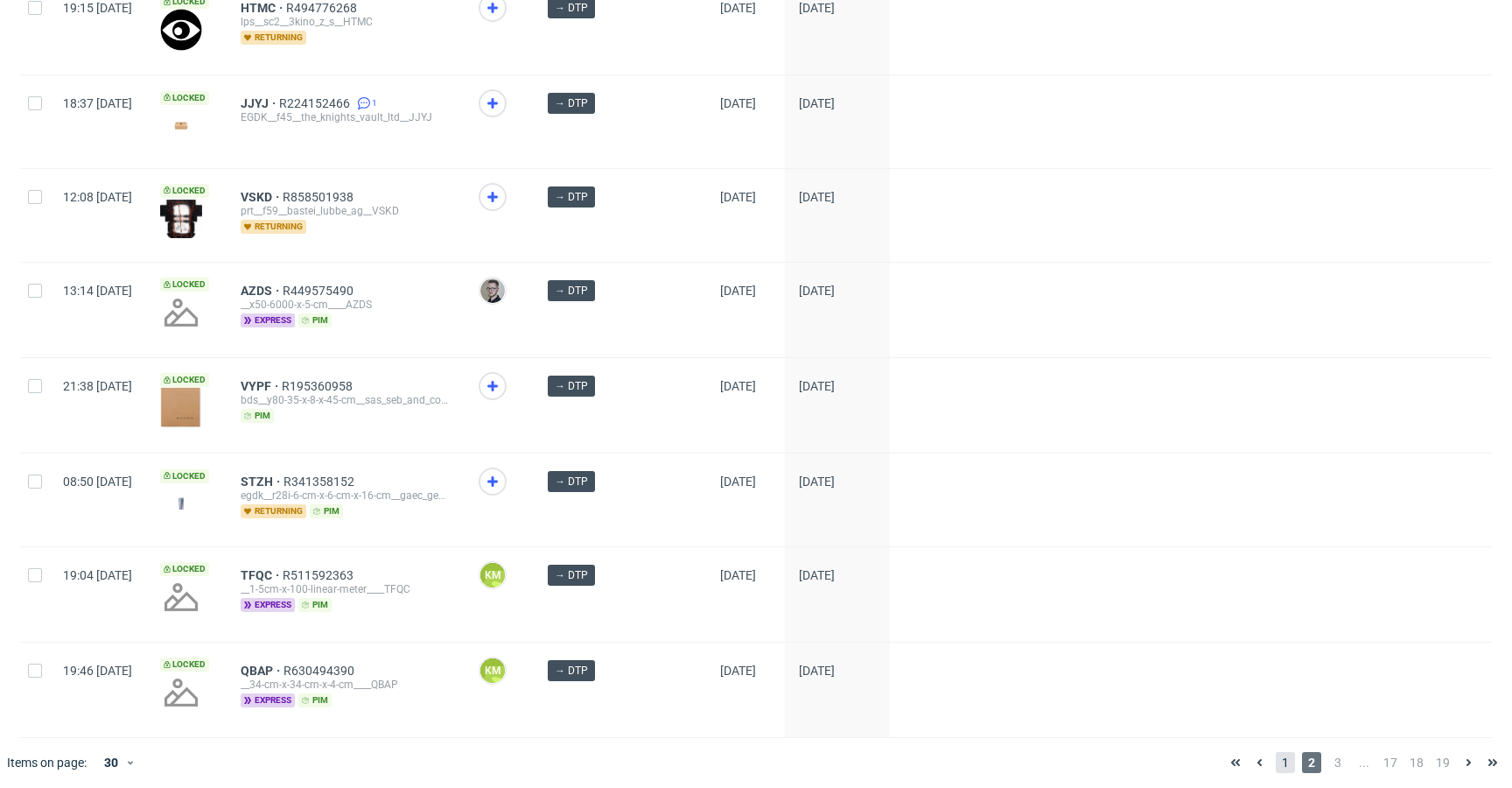
click at [1277, 754] on span "1" at bounding box center [1285, 762] width 19 height 21
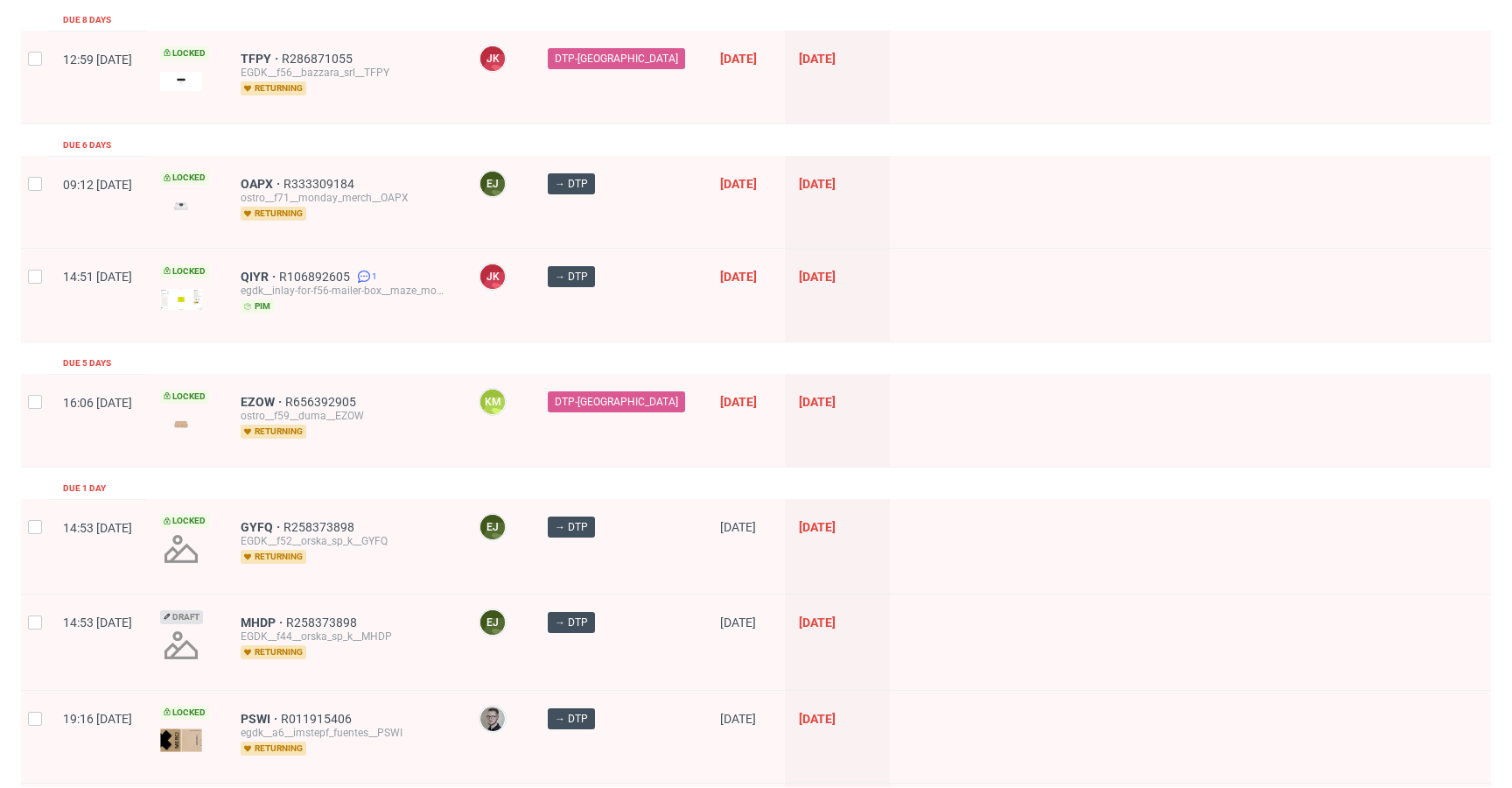
scroll to position [558, 0]
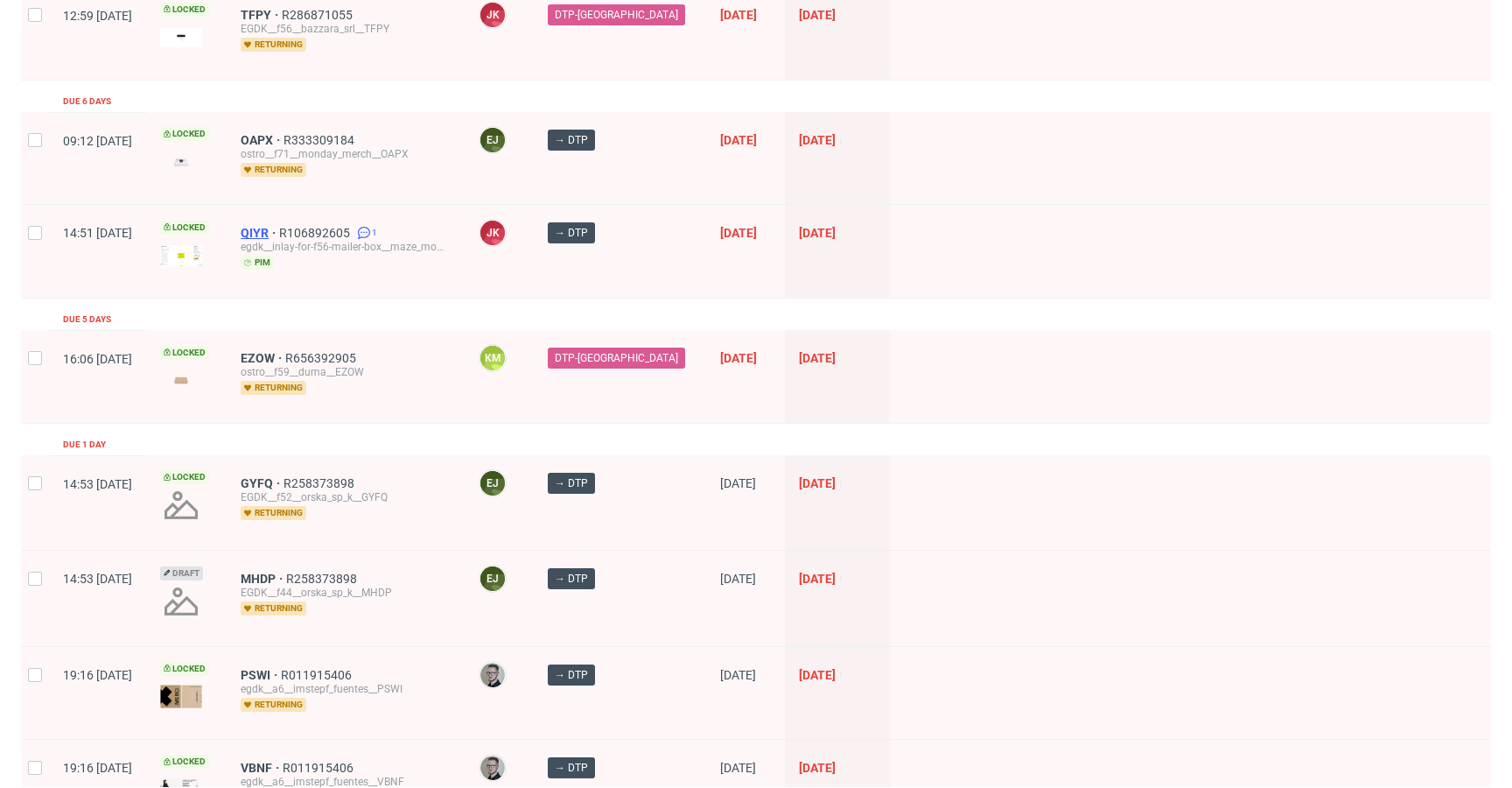
click at [279, 228] on span "QIYR" at bounding box center [260, 232] width 39 height 14
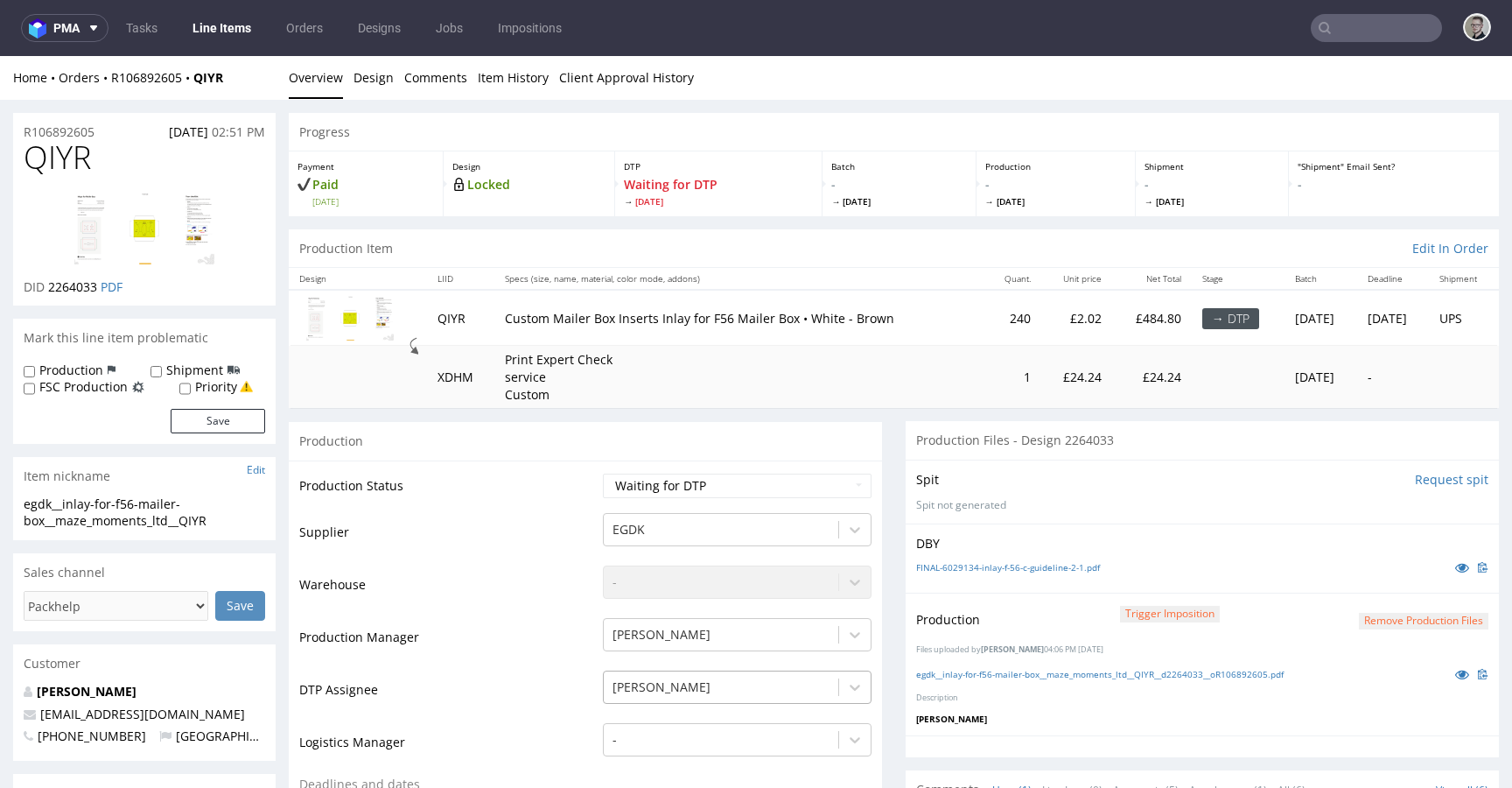
click at [793, 690] on div "Jan Kocik" at bounding box center [737, 682] width 269 height 24
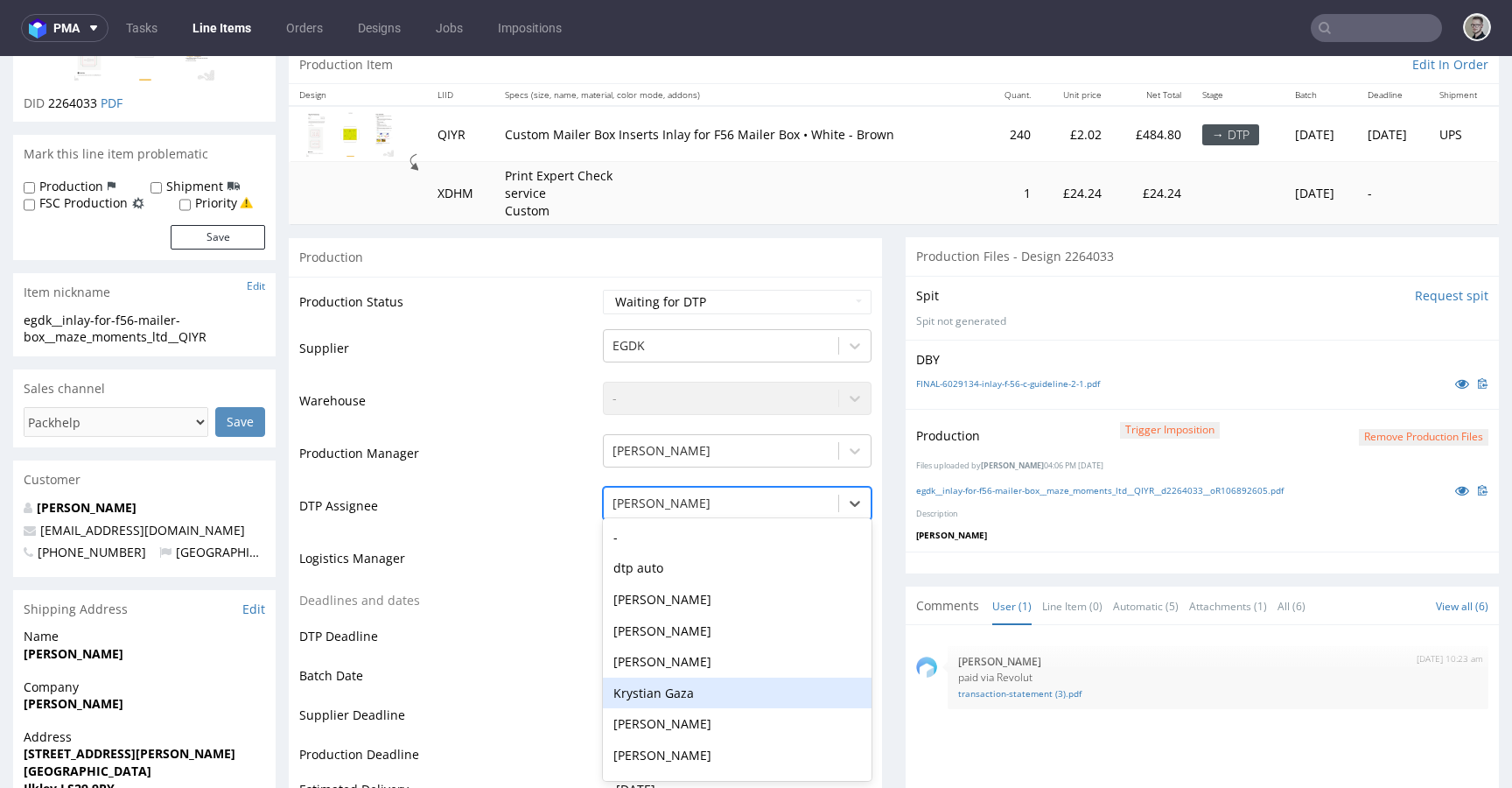
click at [677, 691] on div "Krystian Gaza" at bounding box center [737, 693] width 269 height 32
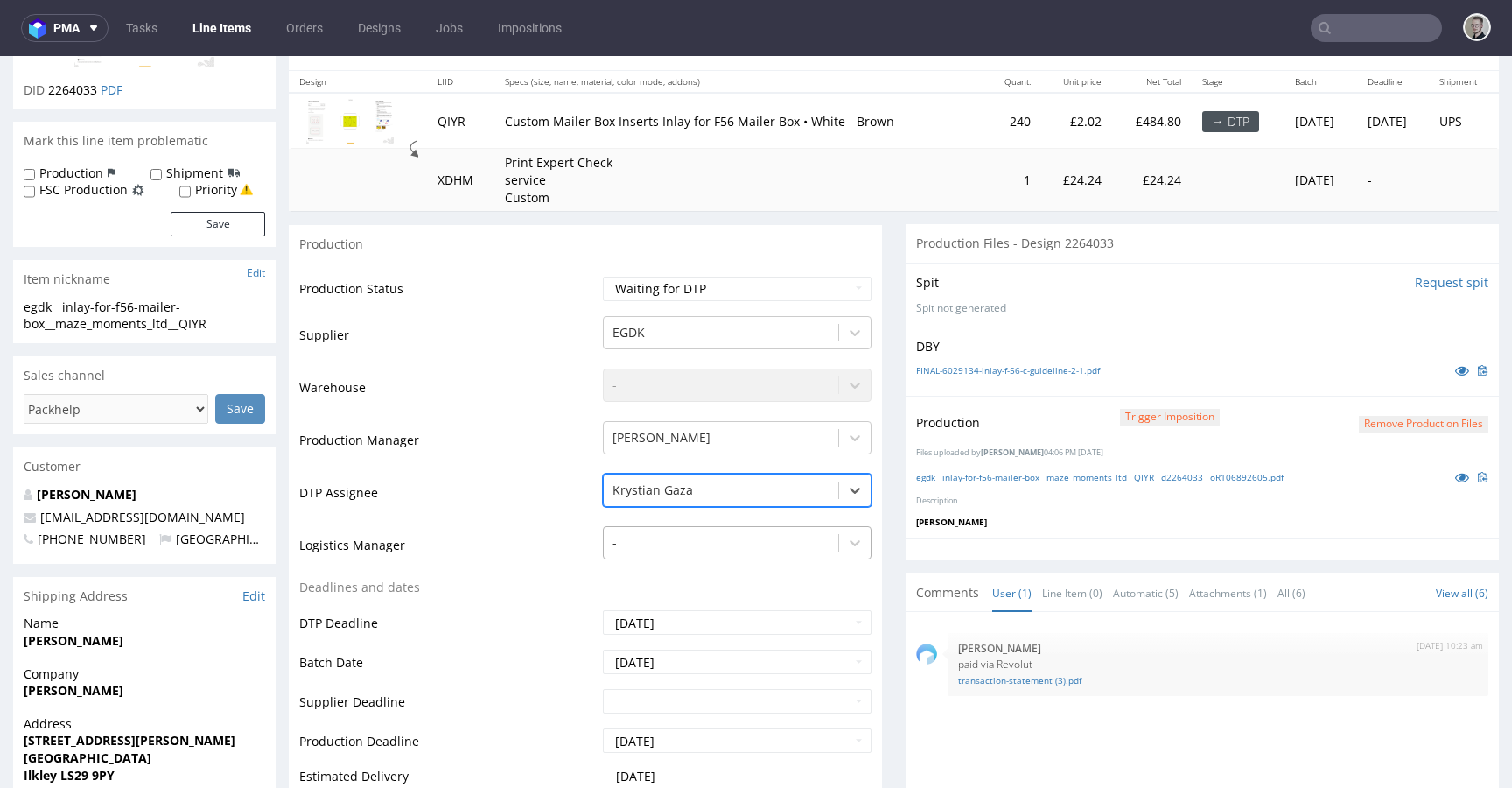
scroll to position [785, 0]
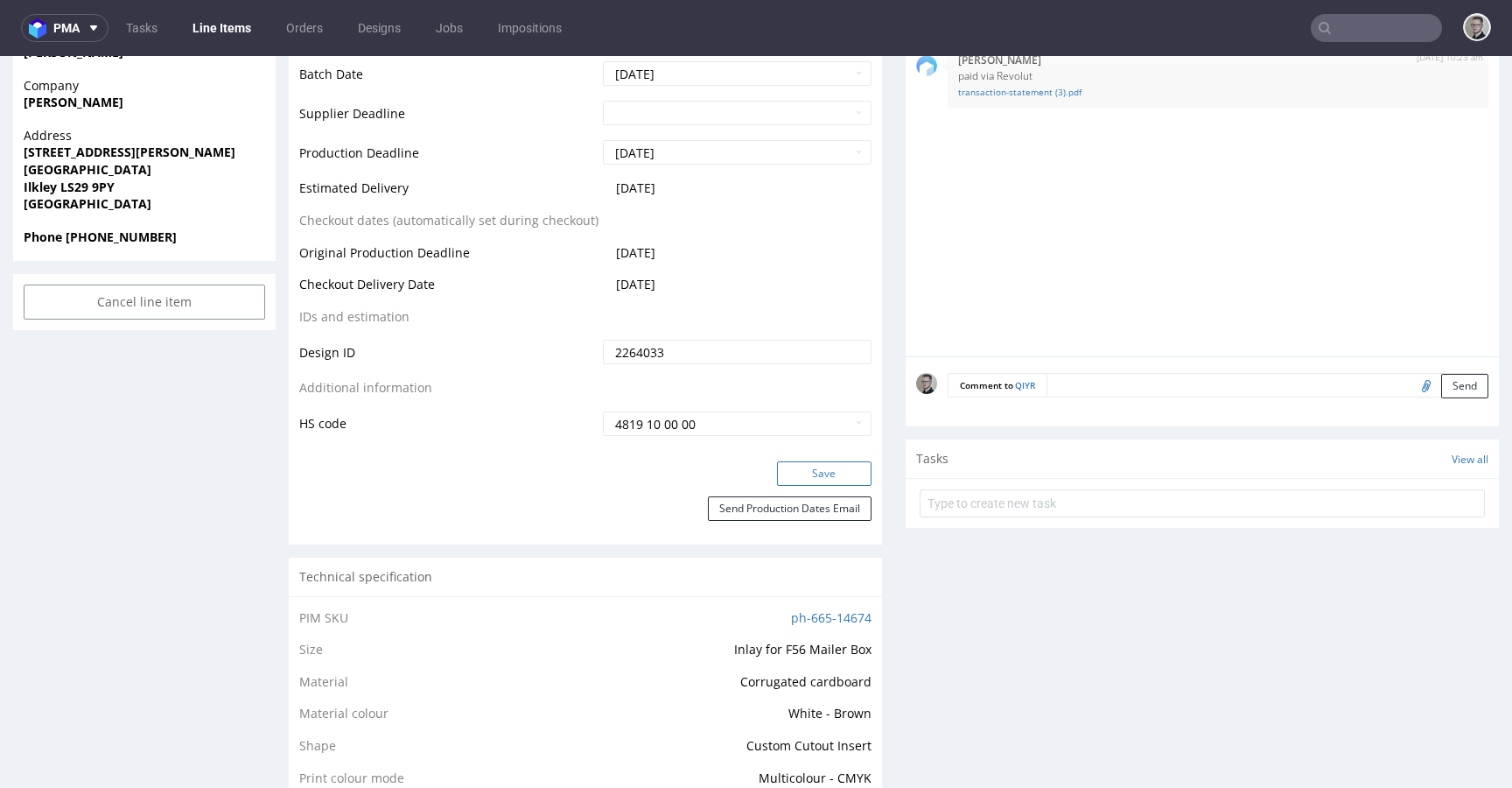
click at [842, 470] on button "Save" at bounding box center [824, 473] width 94 height 24
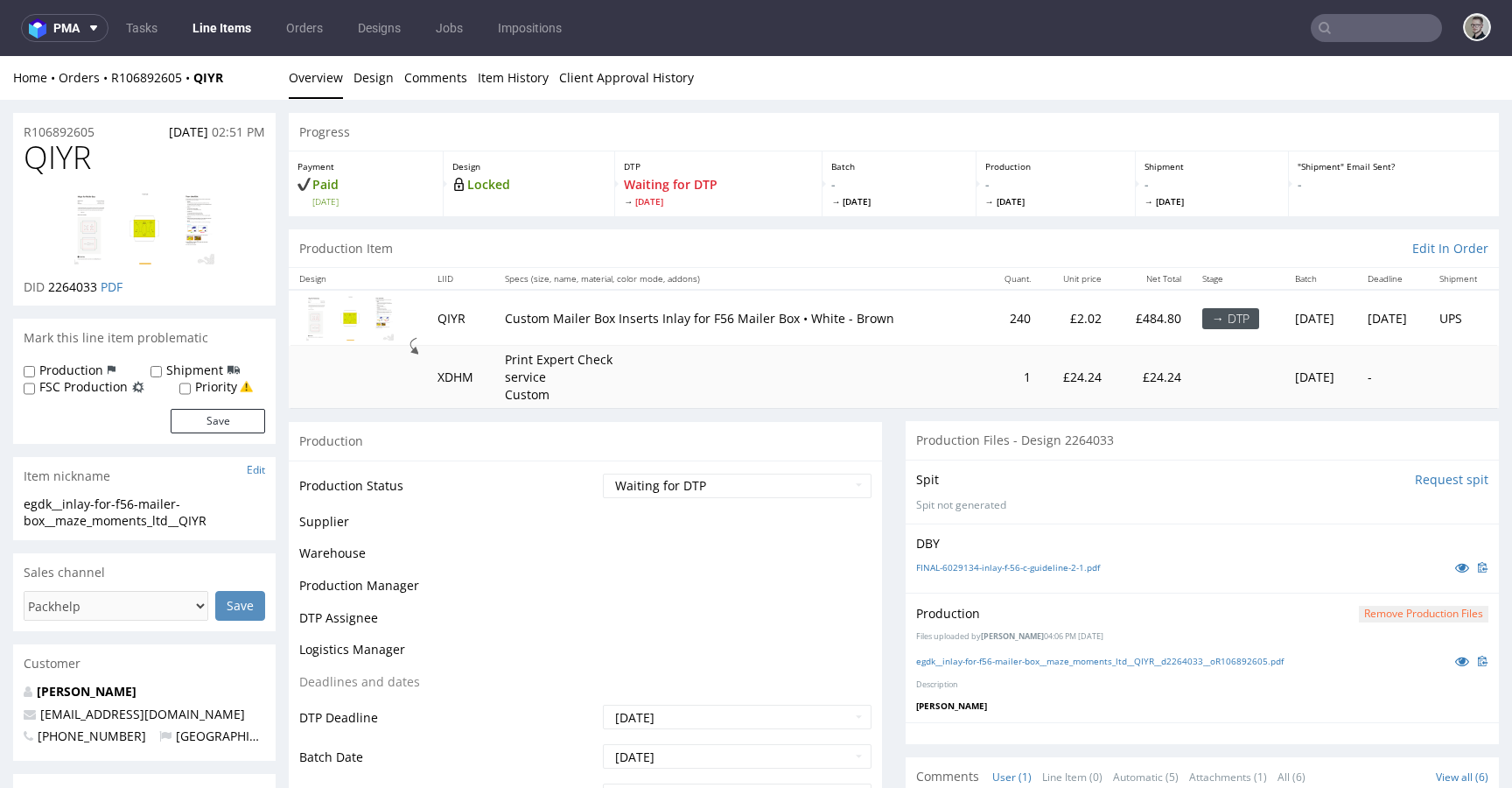
scroll to position [0, 0]
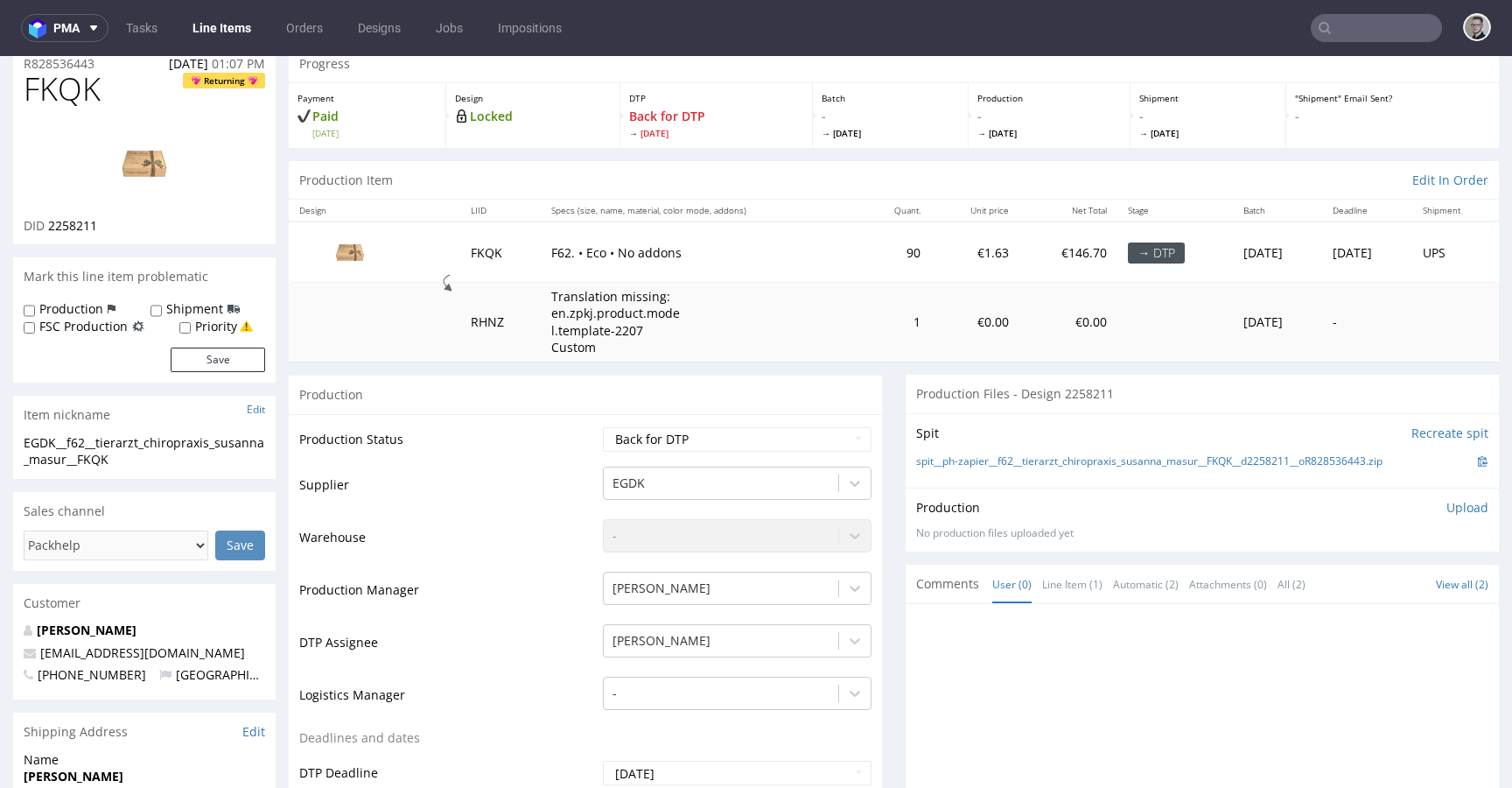
scroll to position [566, 0]
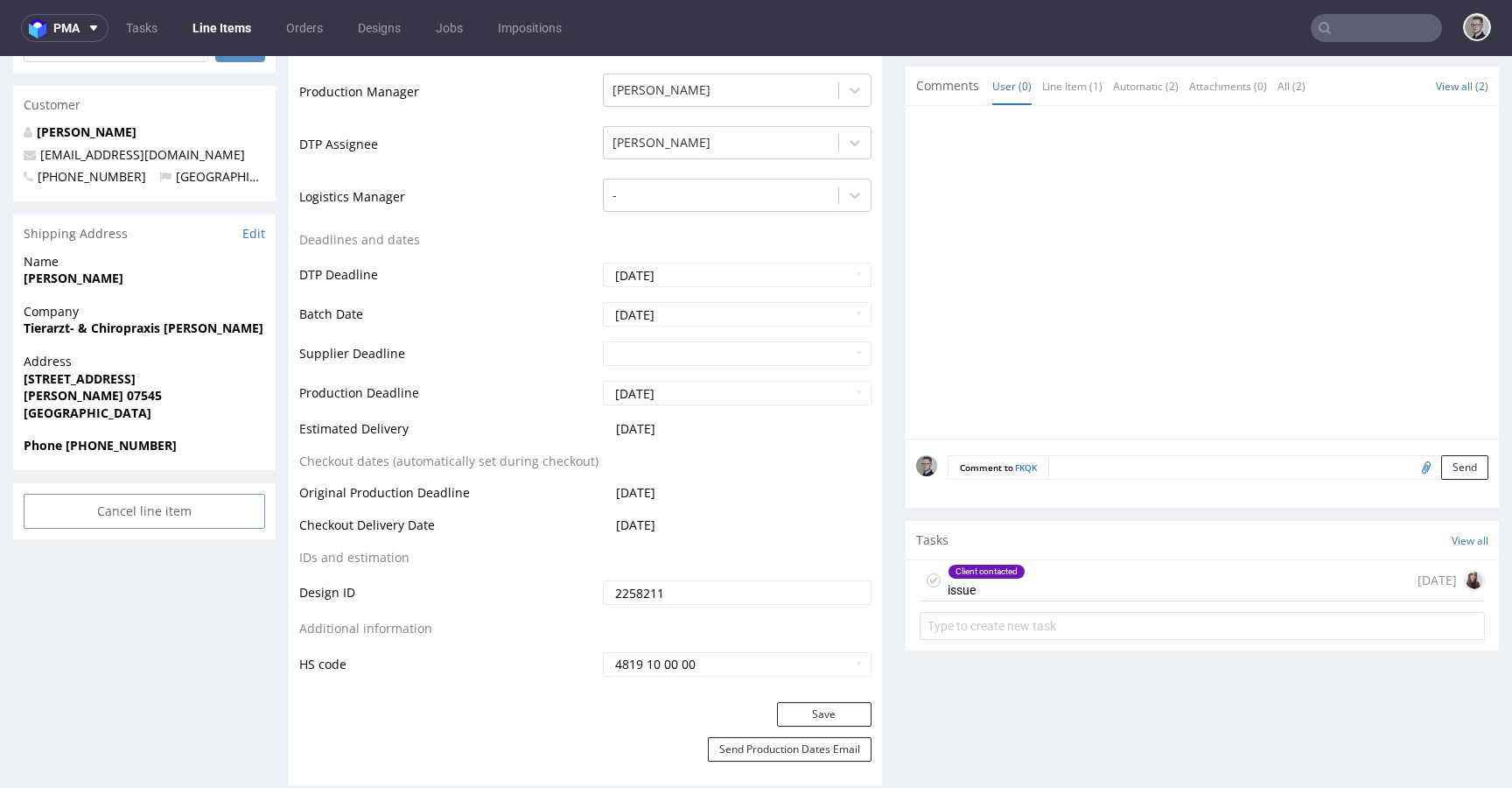
click at [1022, 571] on div "Client contacted issue [DATE]" at bounding box center [1202, 581] width 565 height 41
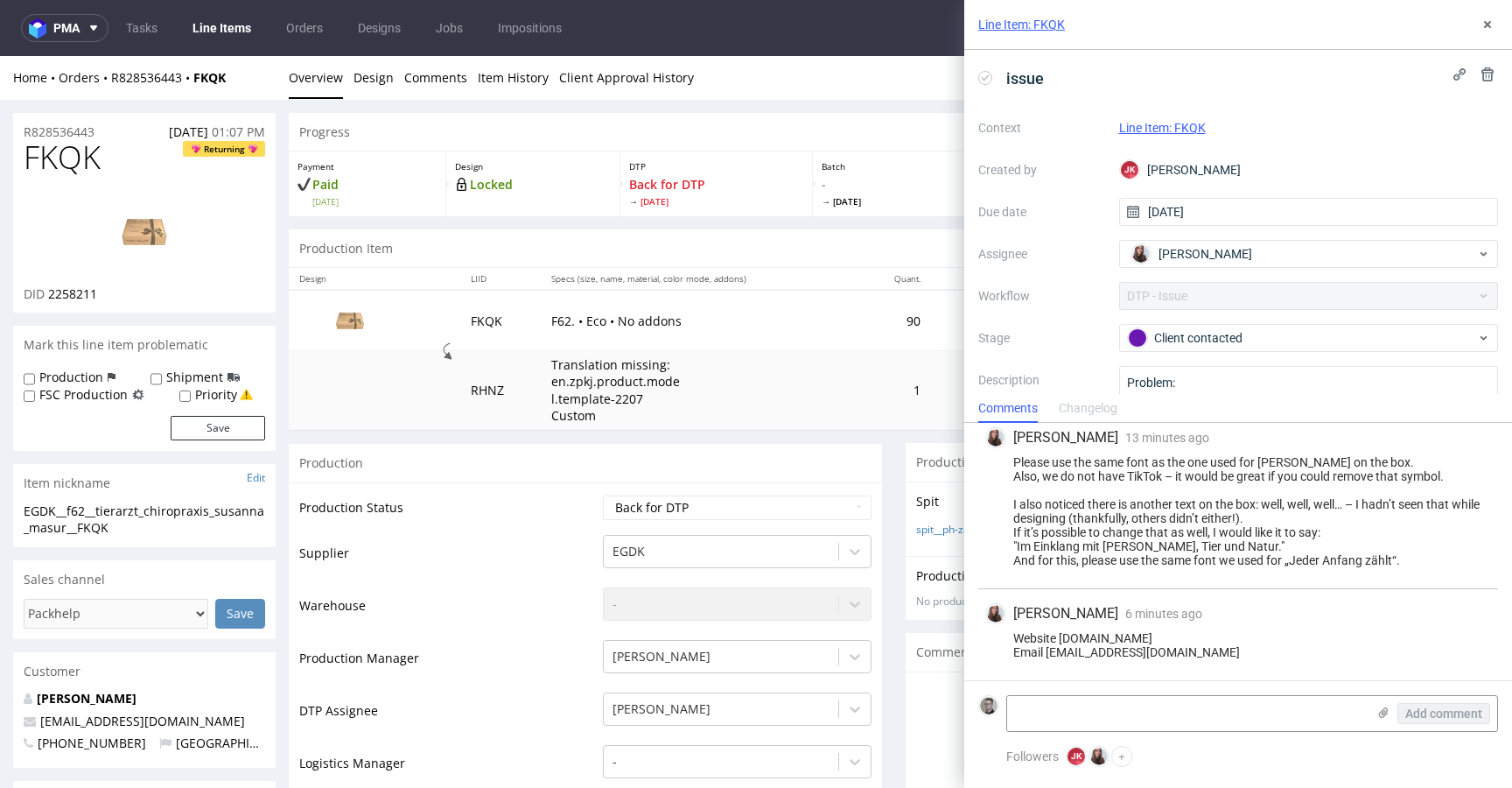
scroll to position [194, 0]
click at [1493, 14] on button at bounding box center [1488, 25] width 21 height 21
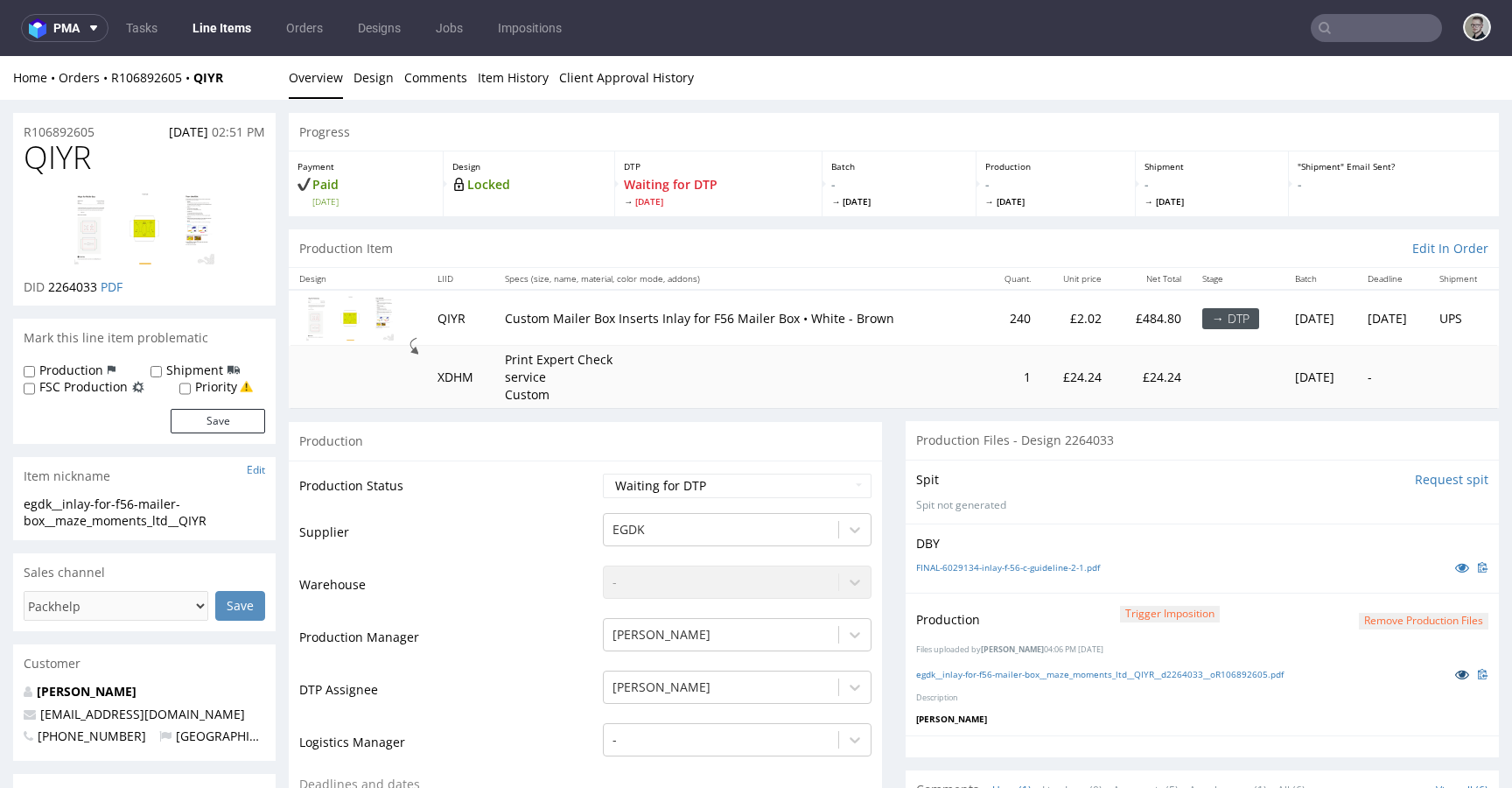
click at [1455, 674] on icon at bounding box center [1462, 673] width 14 height 13
click at [1455, 564] on icon at bounding box center [1462, 567] width 14 height 13
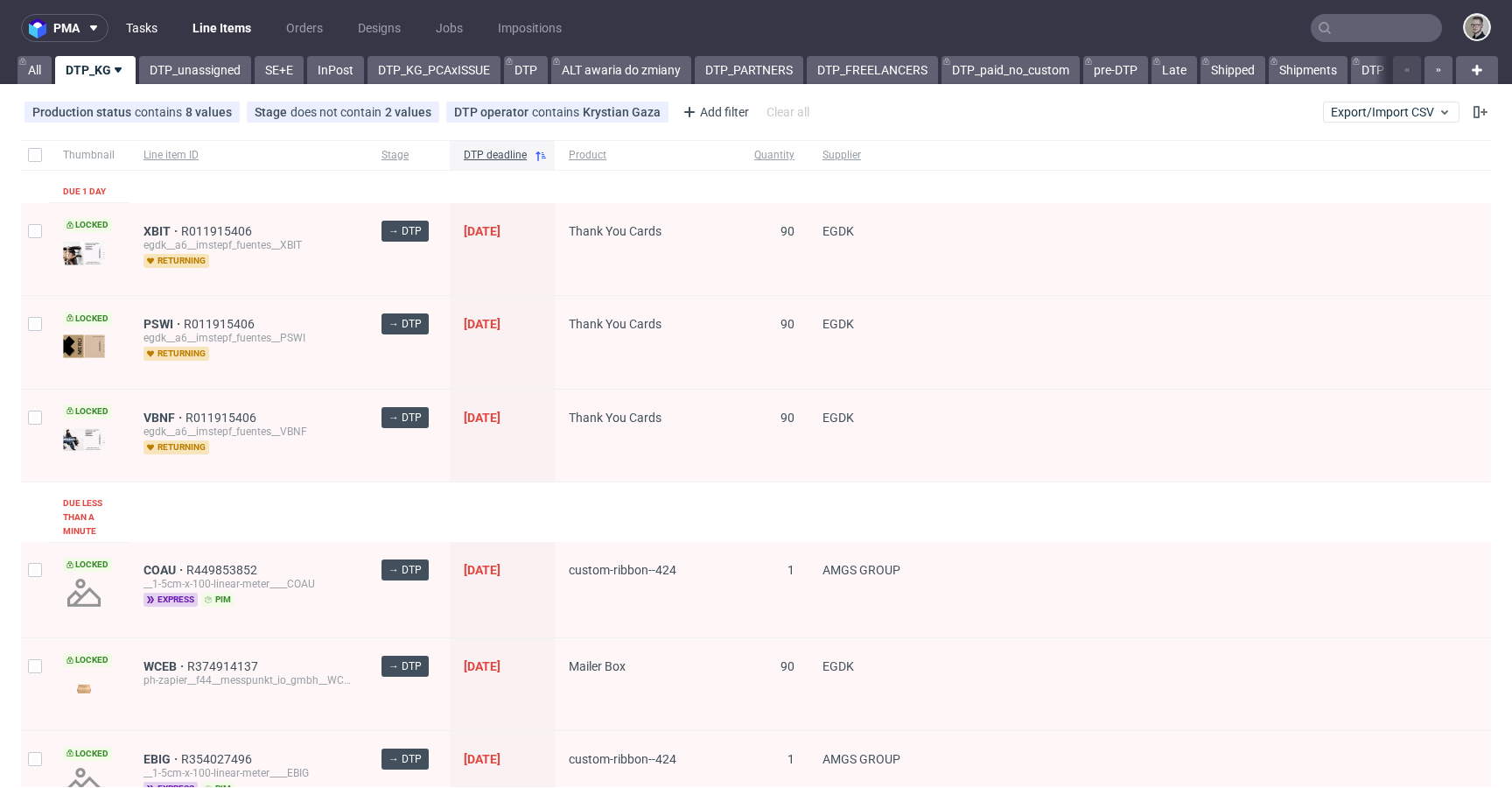
click at [162, 33] on link "Tasks" at bounding box center [142, 28] width 52 height 28
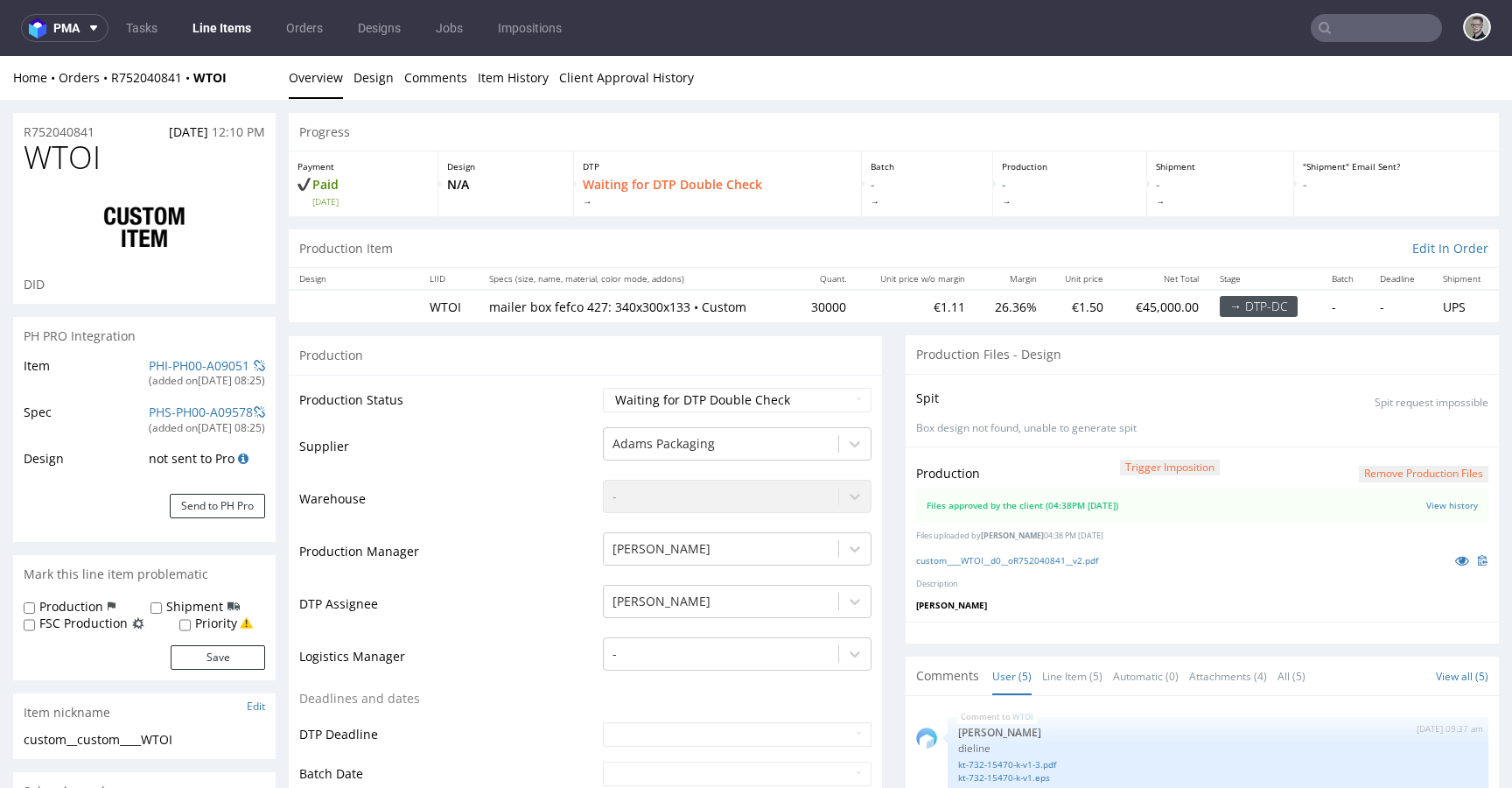
scroll to position [66, 0]
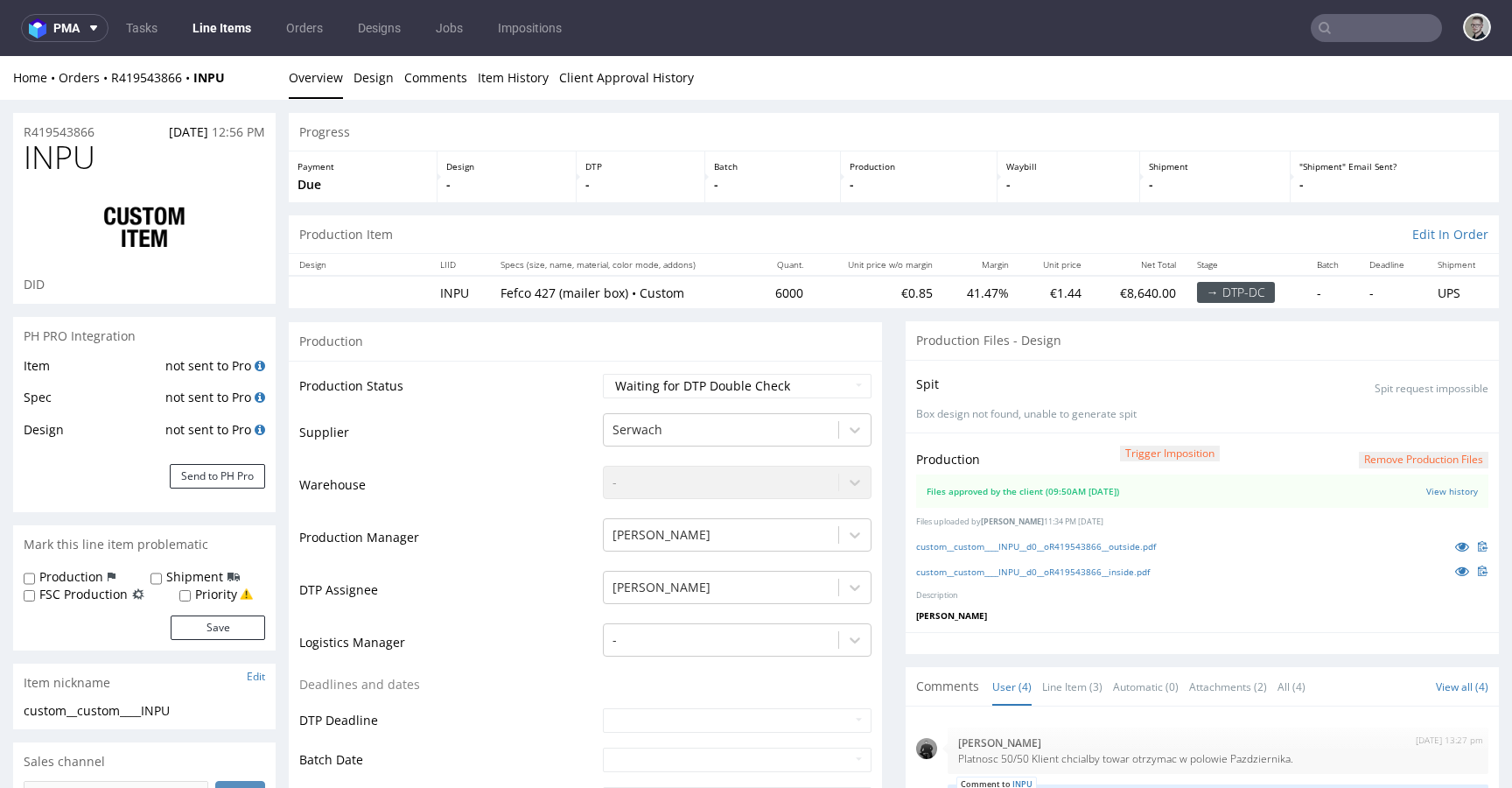
scroll to position [2, 0]
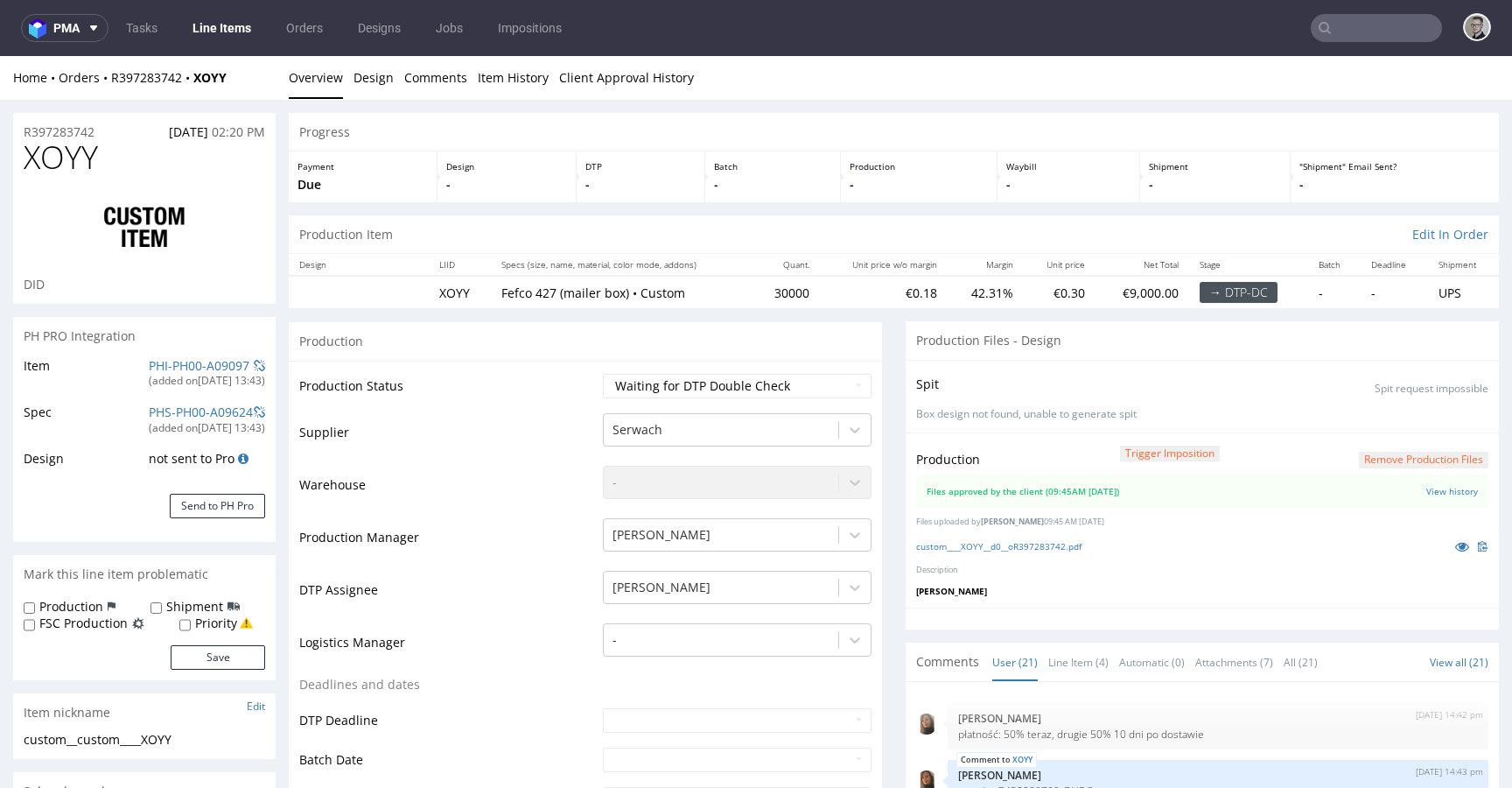
scroll to position [1013, 0]
